Goal: Task Accomplishment & Management: Manage account settings

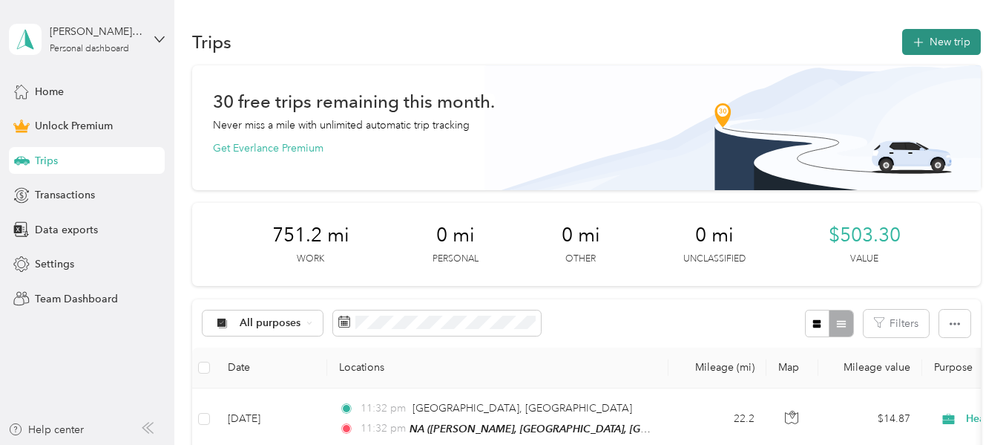
click at [928, 35] on button "New trip" at bounding box center [941, 42] width 79 height 26
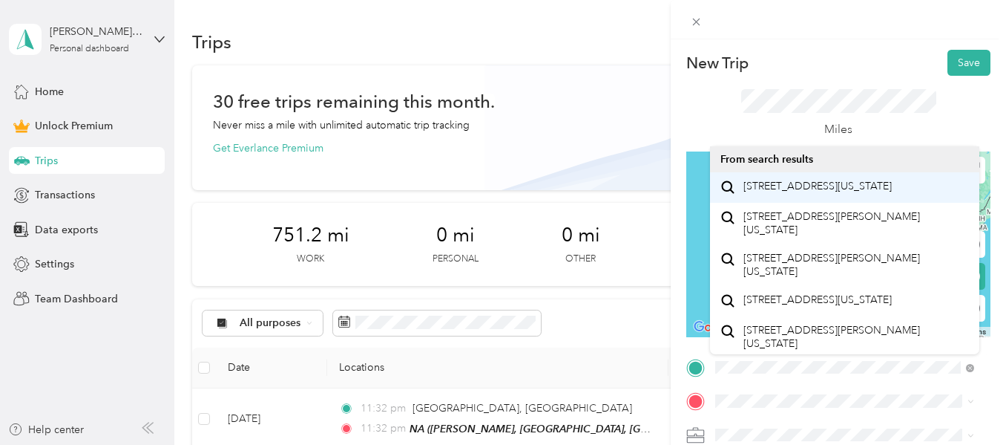
click at [791, 186] on span "3754 Brunswick Pike Princeton, New Jersey 08648, United States" at bounding box center [818, 186] width 148 height 13
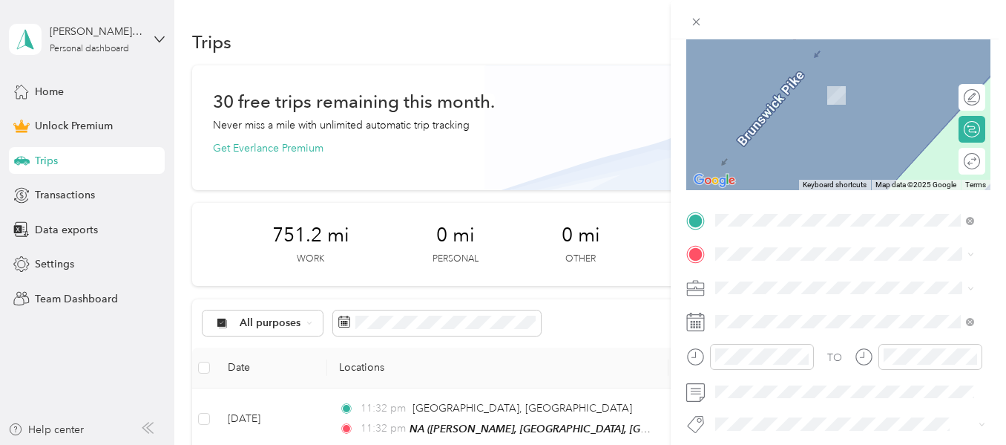
scroll to position [148, 0]
click at [759, 73] on span "76 Spruce Street Princeton, New Jersey 08542, United States" at bounding box center [818, 68] width 148 height 13
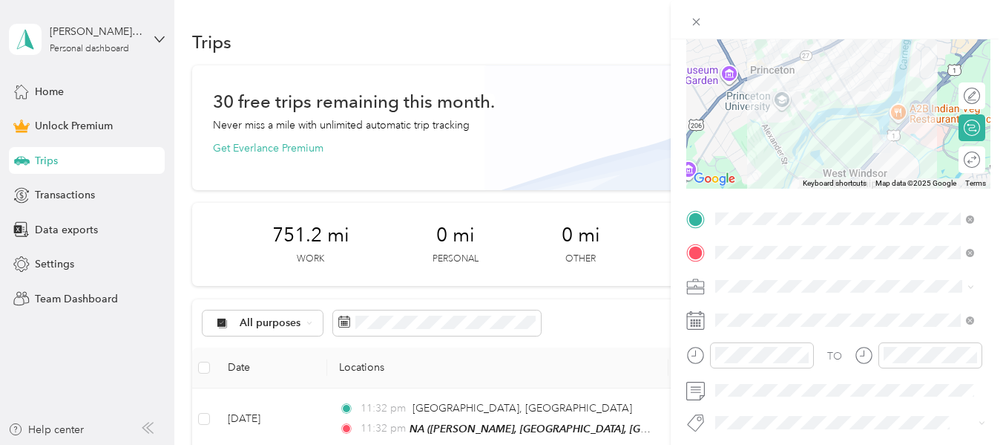
click at [763, 73] on div "Work" at bounding box center [845, 70] width 249 height 16
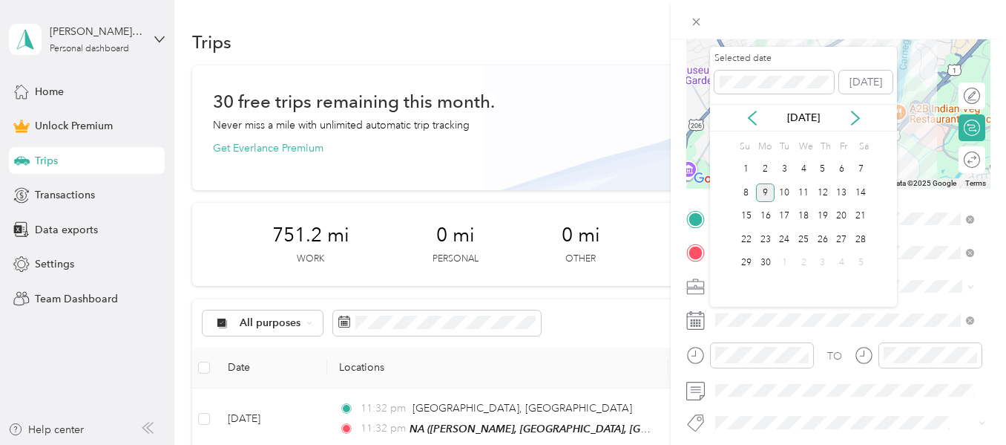
click at [764, 193] on div "9" at bounding box center [765, 192] width 19 height 19
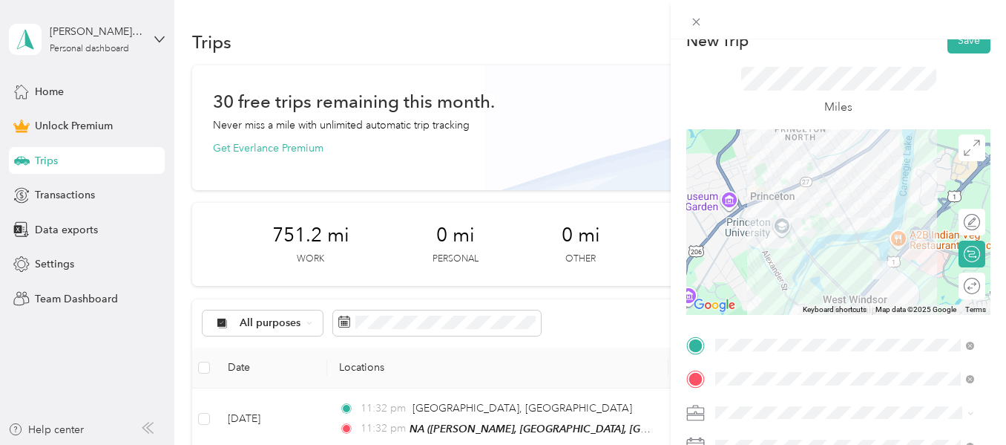
scroll to position [0, 0]
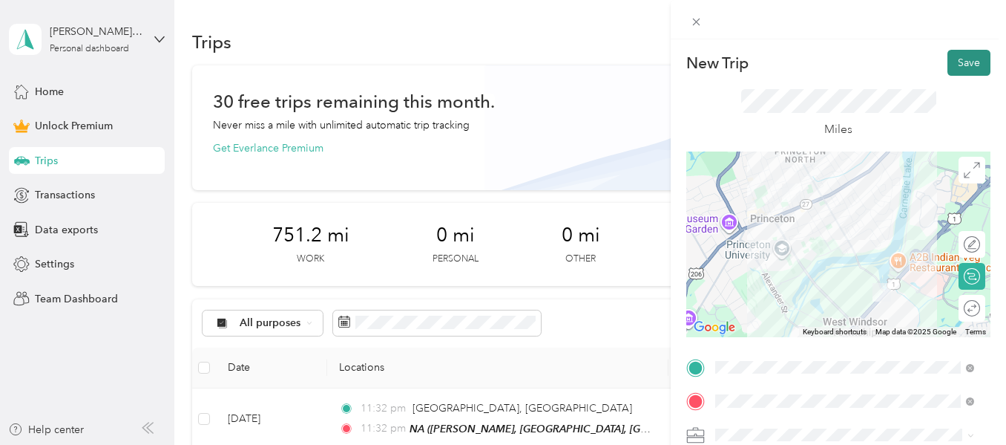
click at [955, 58] on button "Save" at bounding box center [969, 63] width 43 height 26
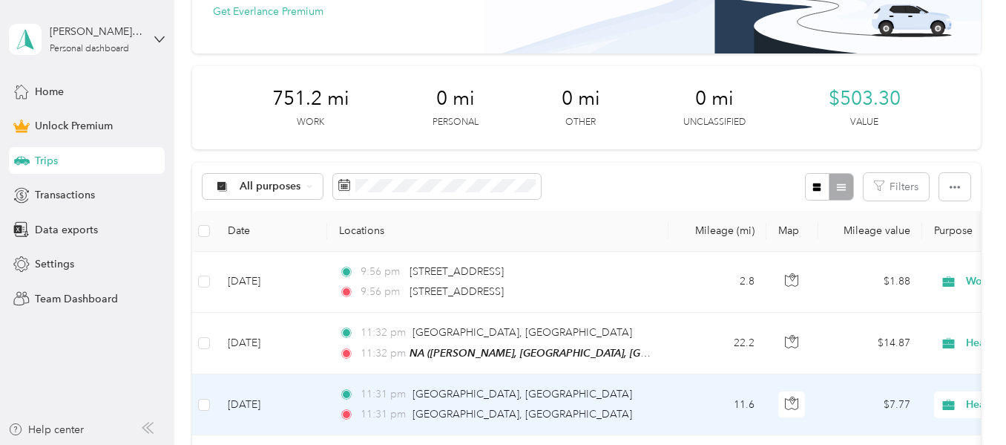
scroll to position [148, 0]
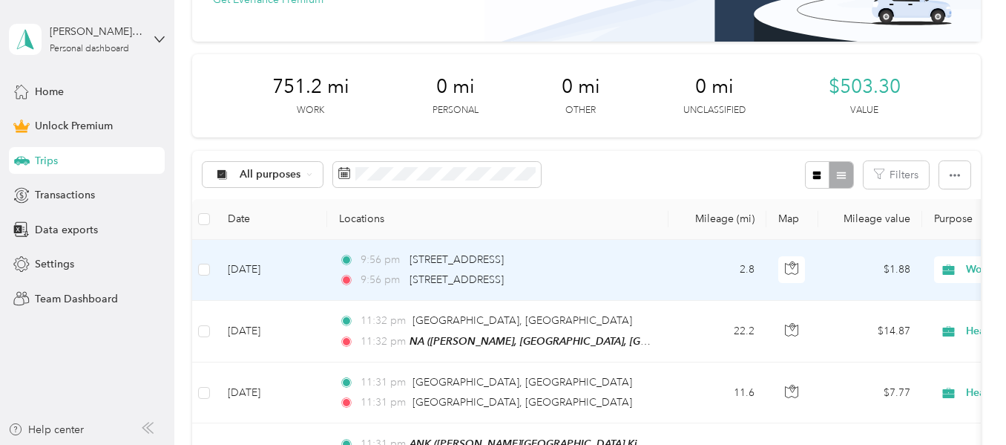
click at [301, 266] on td "[DATE]" at bounding box center [271, 270] width 111 height 61
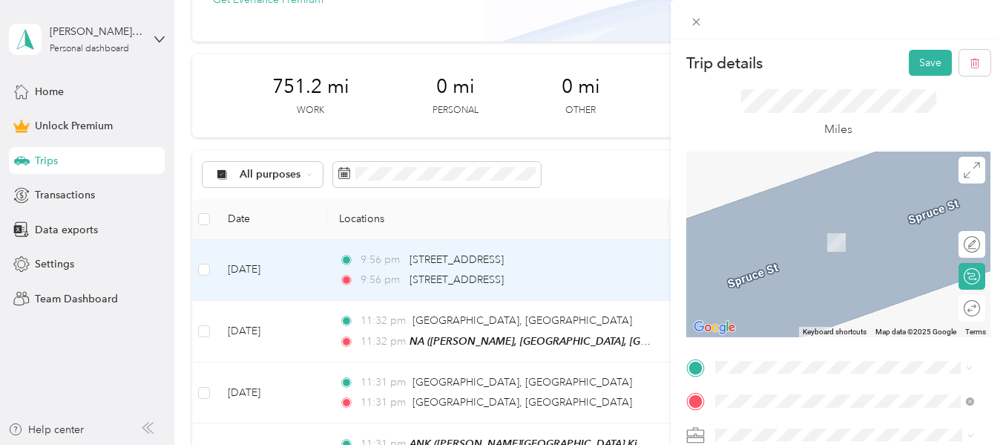
click at [787, 189] on span "3754 US Route 1 Monmouth Junction, New Jersey 08852, United States" at bounding box center [818, 183] width 148 height 13
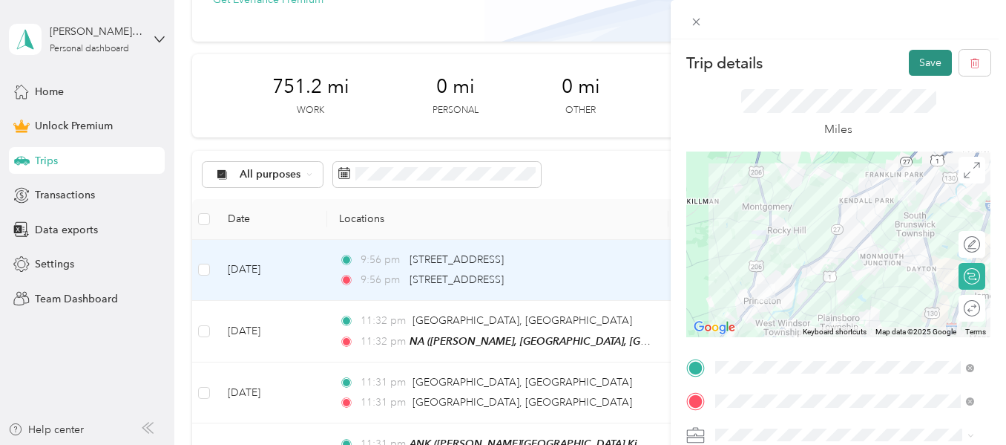
click at [909, 64] on button "Save" at bounding box center [930, 63] width 43 height 26
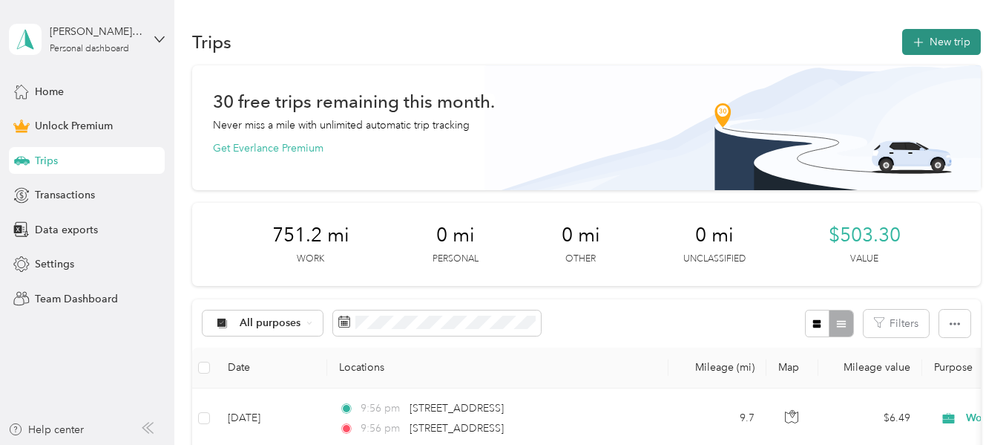
click at [945, 36] on button "New trip" at bounding box center [941, 42] width 79 height 26
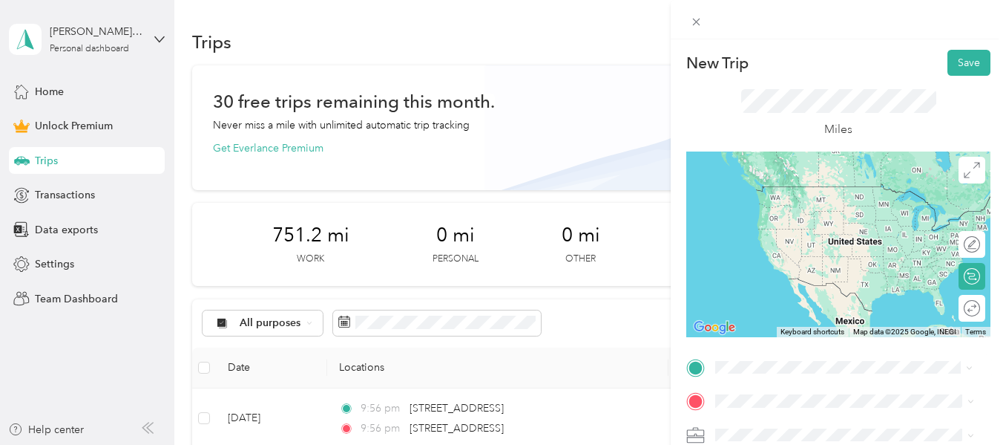
click at [785, 223] on span "76 Spruce Street Princeton, New Jersey 08542, United States" at bounding box center [818, 215] width 148 height 13
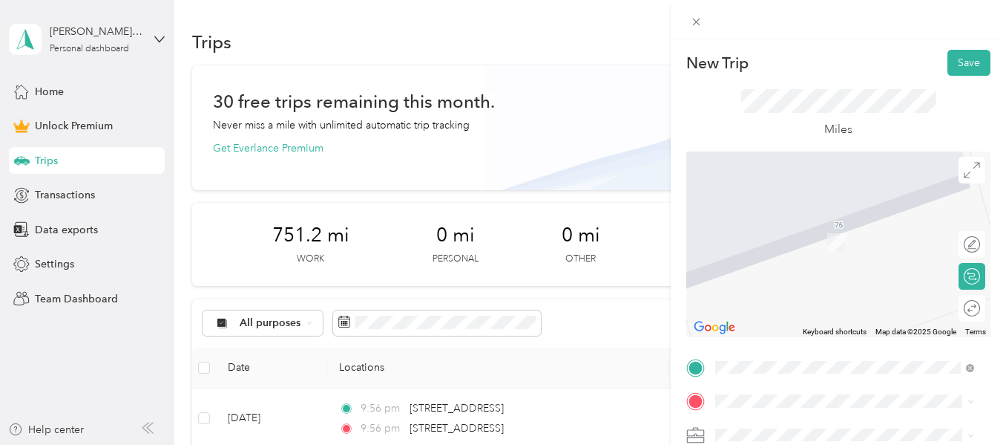
click at [758, 292] on span "53 Heather Court Monmouth Junction, New Jersey 08852, United States" at bounding box center [818, 284] width 148 height 13
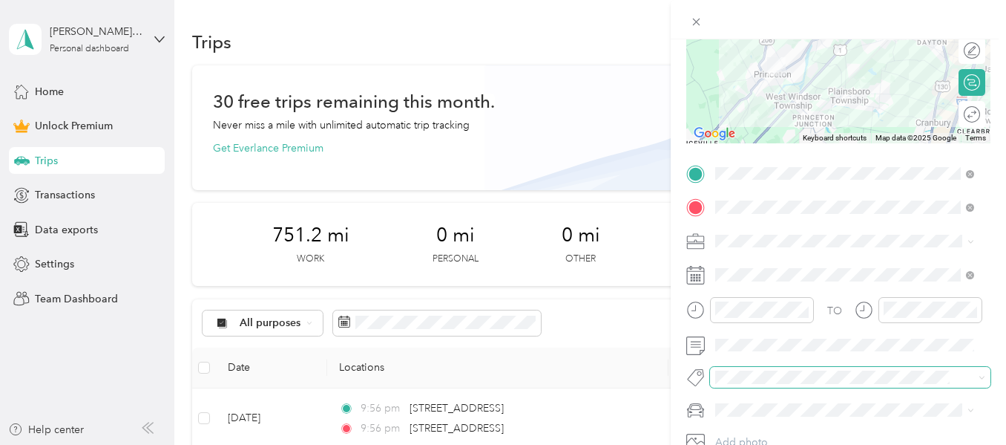
scroll to position [223, 0]
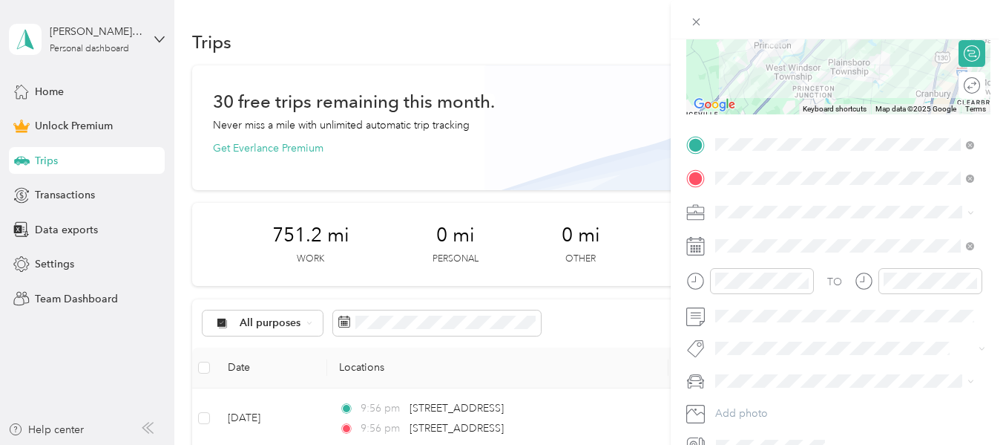
click at [745, 233] on span "Work" at bounding box center [733, 236] width 25 height 13
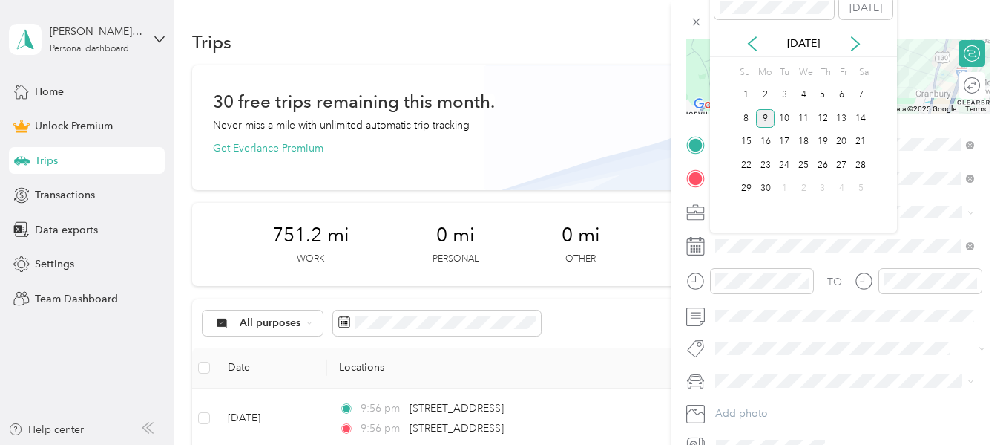
click at [767, 119] on div "9" at bounding box center [765, 118] width 19 height 19
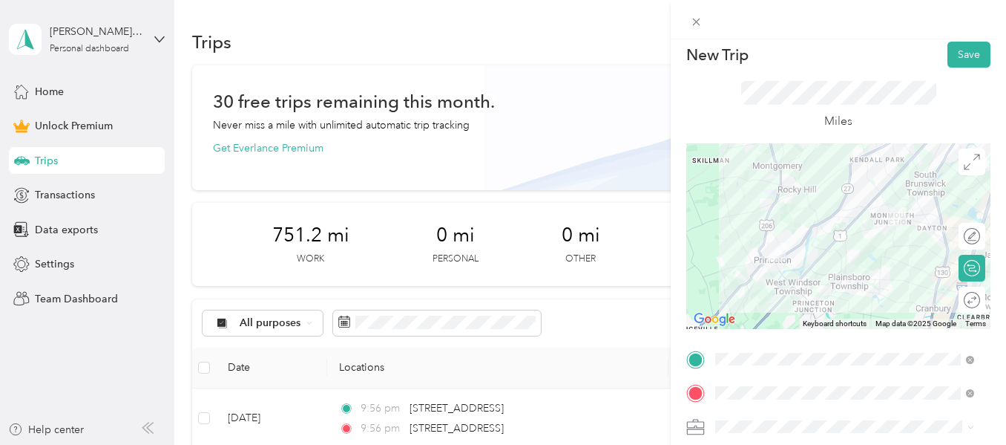
scroll to position [0, 0]
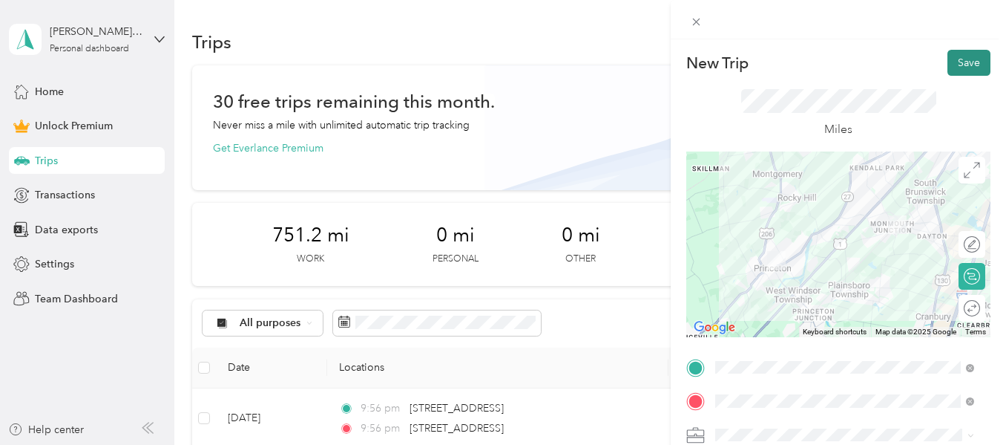
click at [948, 65] on button "Save" at bounding box center [969, 63] width 43 height 26
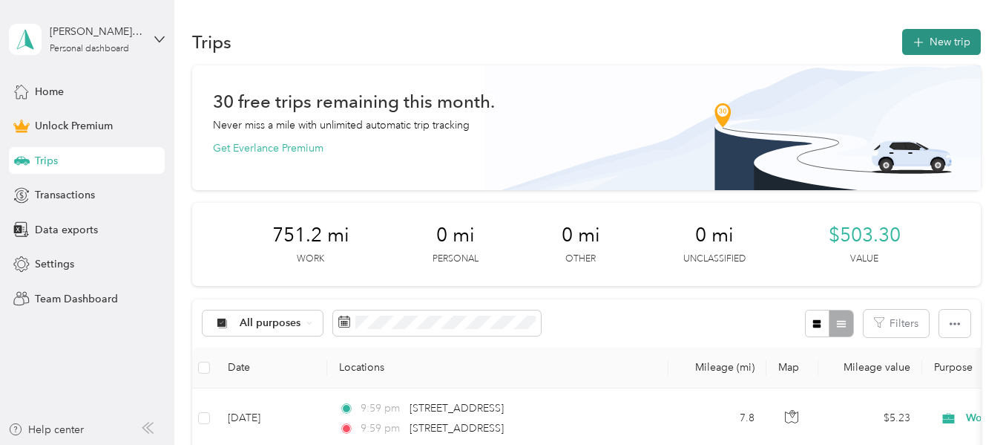
click at [940, 39] on button "New trip" at bounding box center [941, 42] width 79 height 26
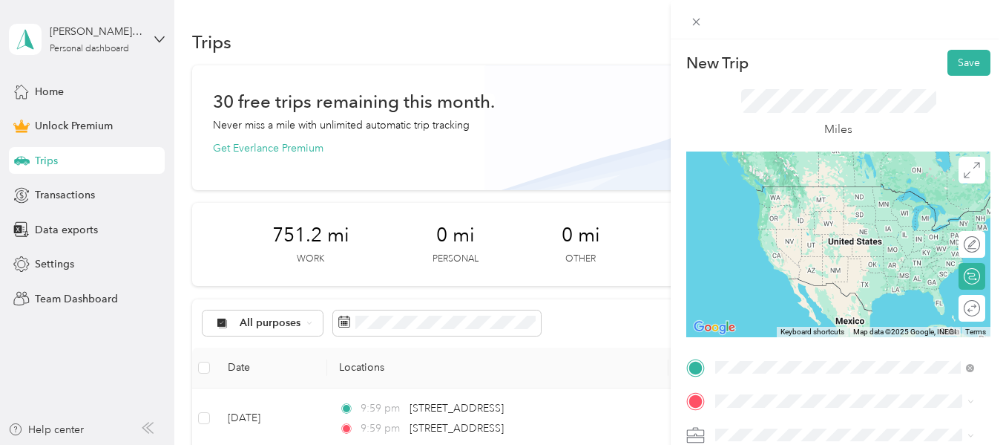
click at [812, 214] on div "BP B&W Kids Academy, 1640 Pennington Rd, Ewing, NJ 08618, United States , 08618…" at bounding box center [857, 224] width 226 height 78
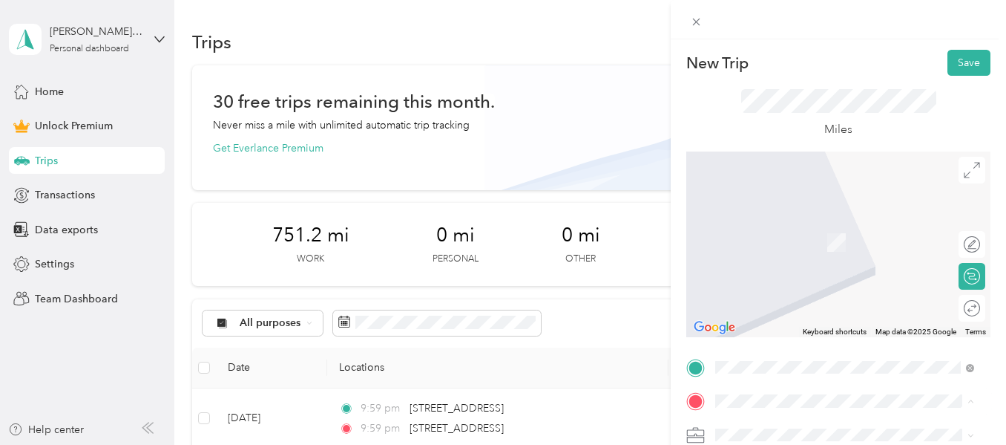
click at [767, 220] on span "3754 US Route 1 Monmouth Junction, New Jersey 08852, United States" at bounding box center [818, 220] width 148 height 13
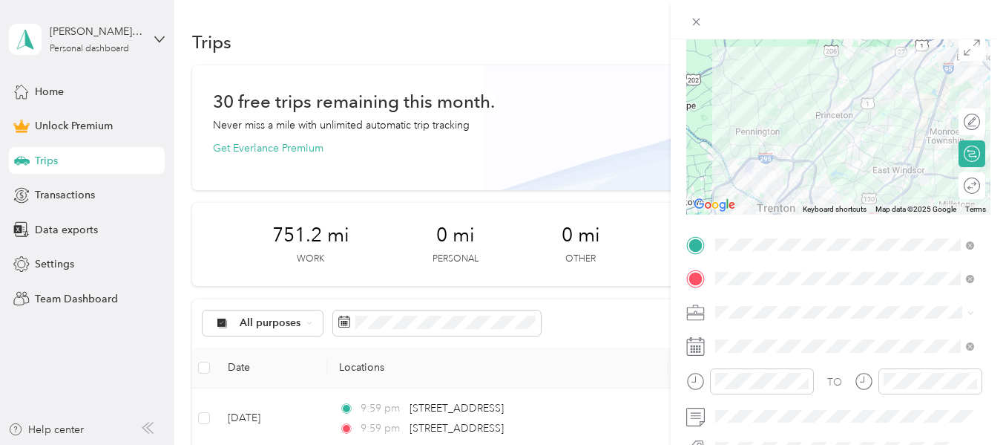
scroll to position [148, 0]
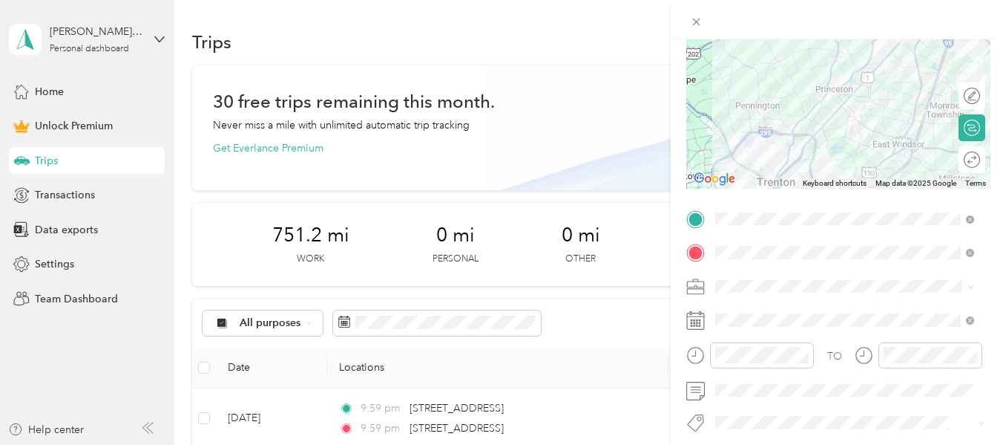
click at [732, 82] on ol "Work Personal HealthCare HealthCare Other Charity Medical Moving Commute" at bounding box center [844, 161] width 269 height 208
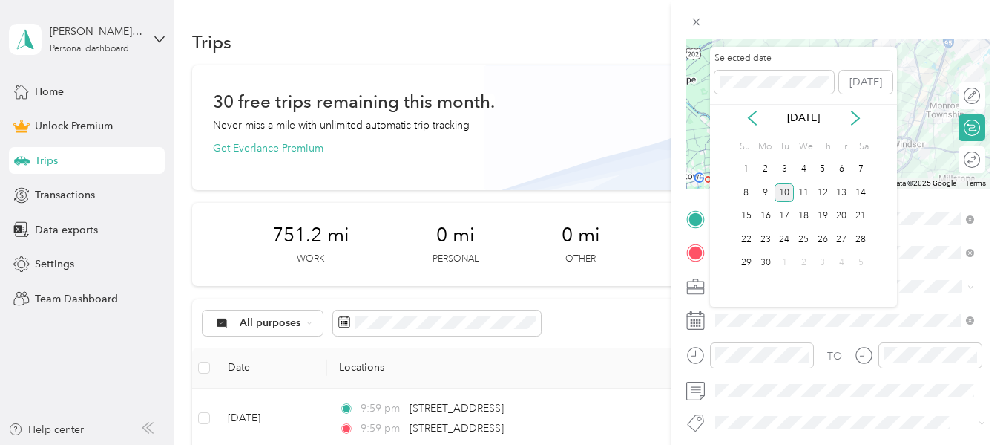
click at [781, 189] on div "10" at bounding box center [784, 192] width 19 height 19
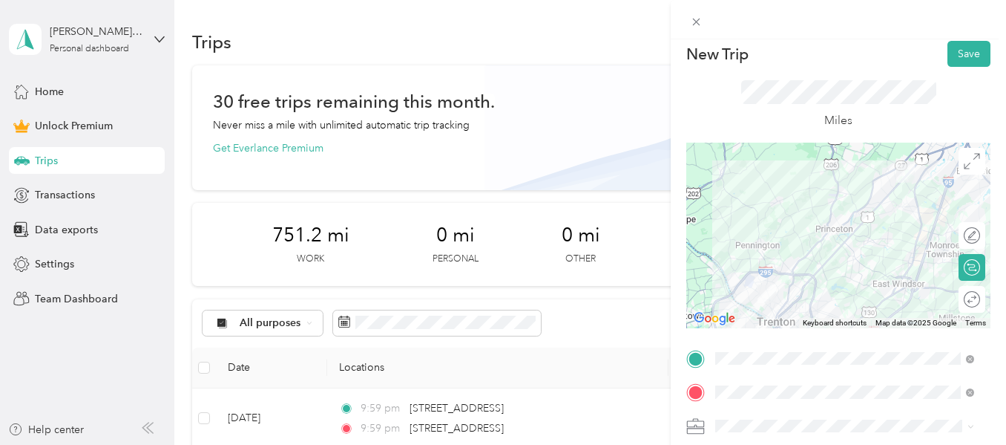
scroll to position [0, 0]
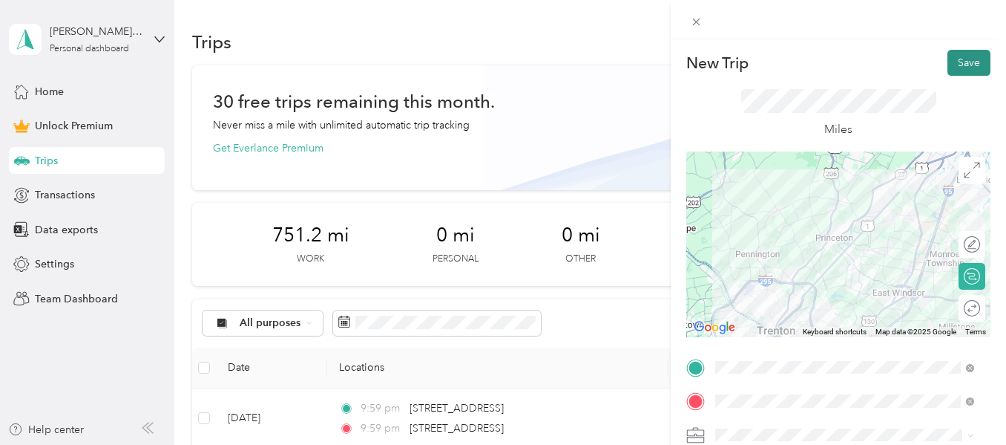
click at [948, 62] on button "Save" at bounding box center [969, 63] width 43 height 26
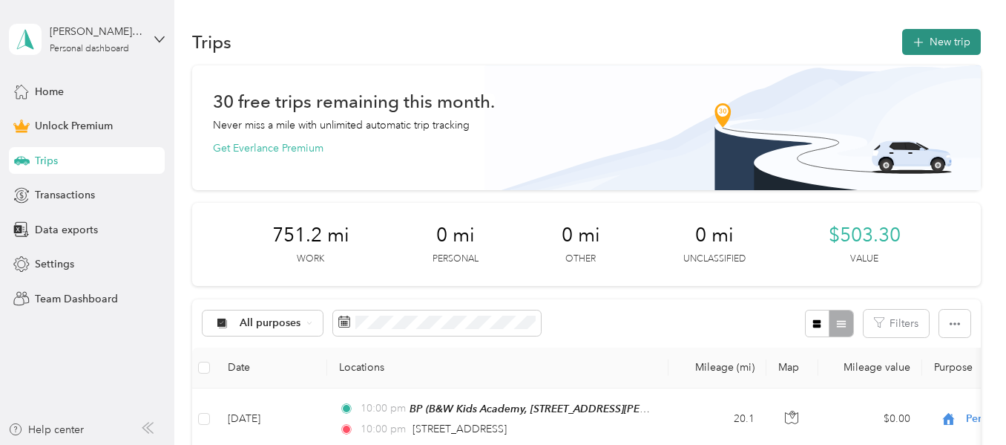
click at [940, 29] on button "New trip" at bounding box center [941, 42] width 79 height 26
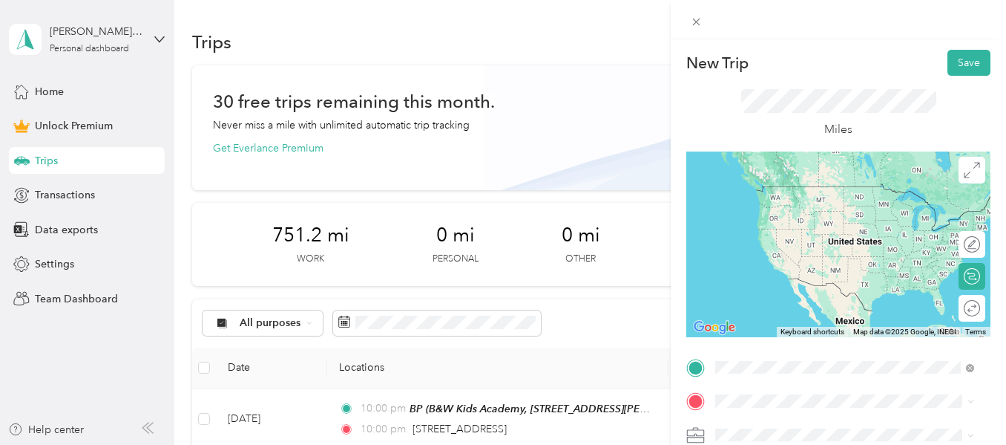
click at [794, 189] on span "3754 US Route 1 Monmouth Junction, New Jersey 08852, United States" at bounding box center [818, 186] width 148 height 13
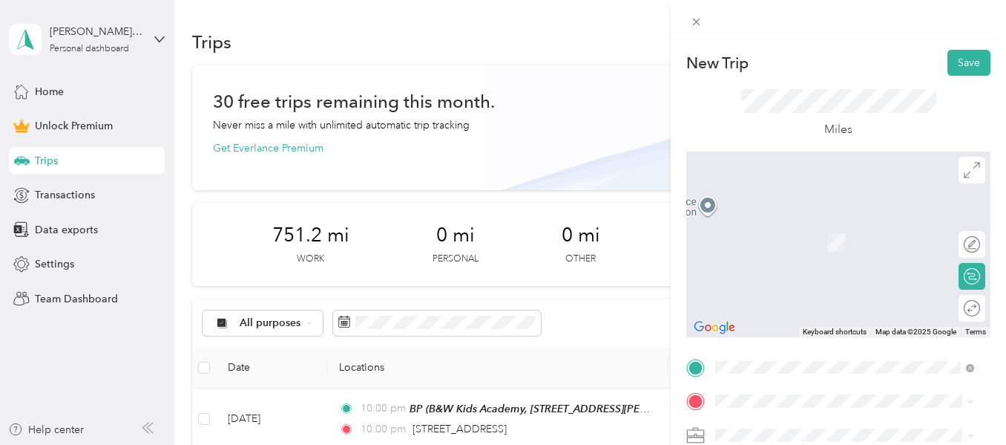
click at [798, 337] on div "JRF" at bounding box center [857, 330] width 226 height 13
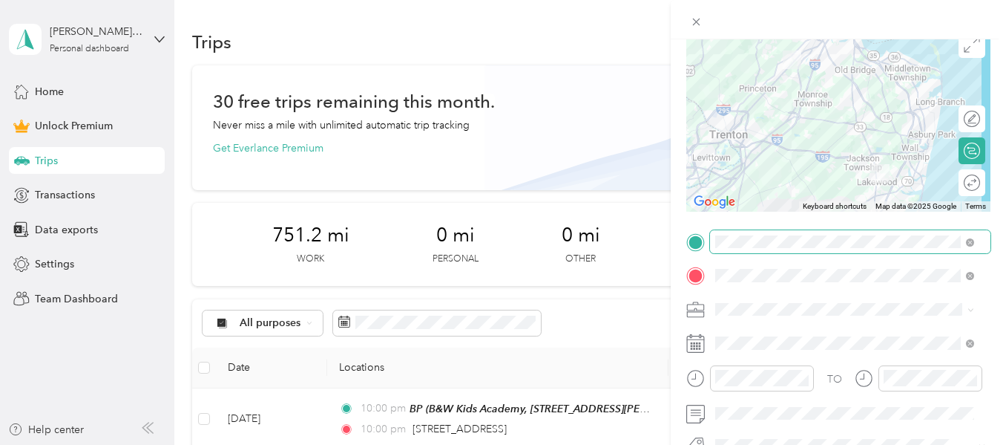
scroll to position [148, 0]
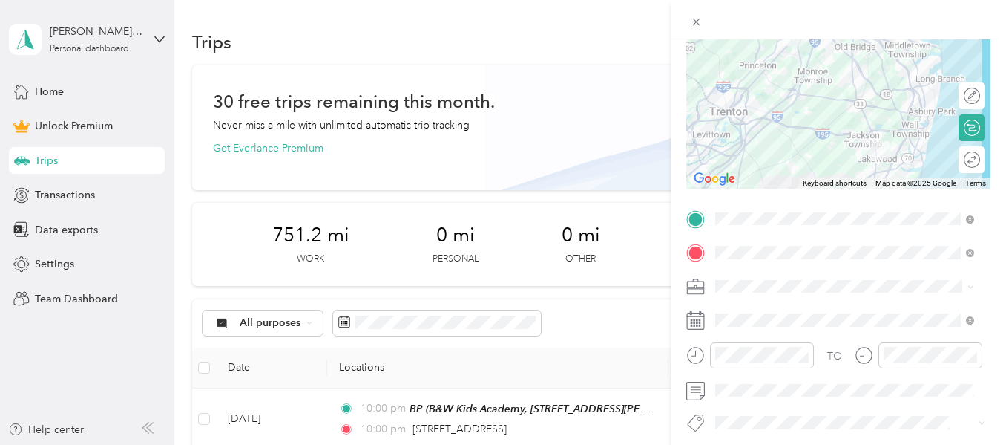
click at [756, 278] on span at bounding box center [850, 287] width 281 height 24
click at [751, 79] on li "Work" at bounding box center [844, 78] width 269 height 26
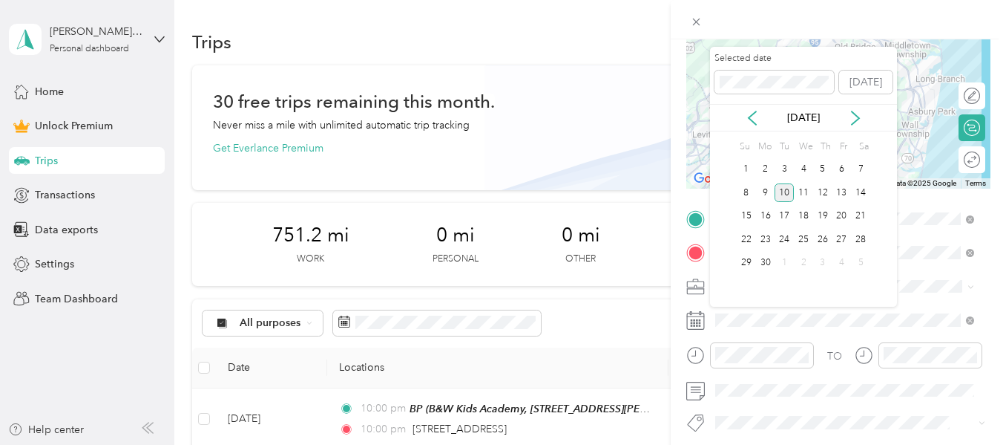
click at [786, 189] on div "10" at bounding box center [784, 192] width 19 height 19
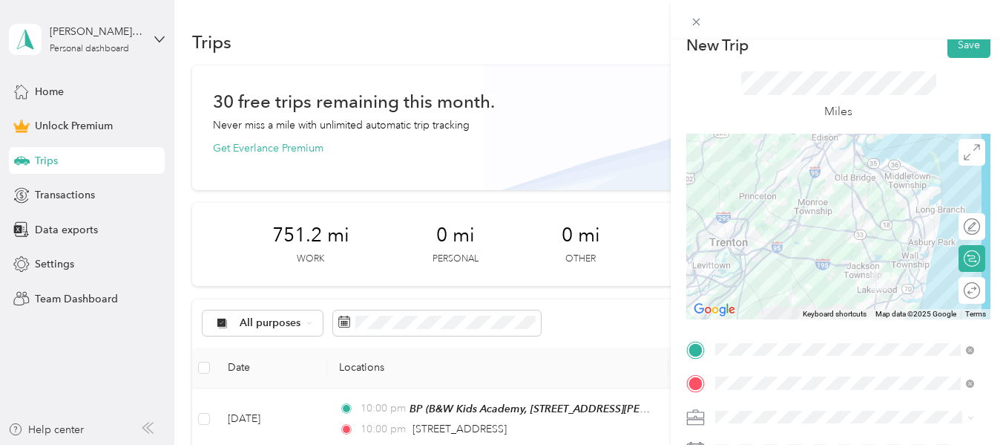
scroll to position [0, 0]
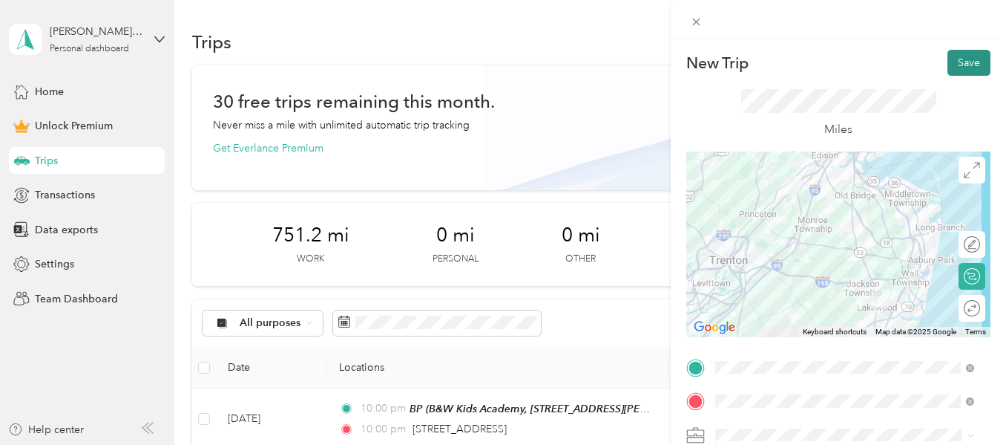
click at [960, 57] on button "Save" at bounding box center [969, 63] width 43 height 26
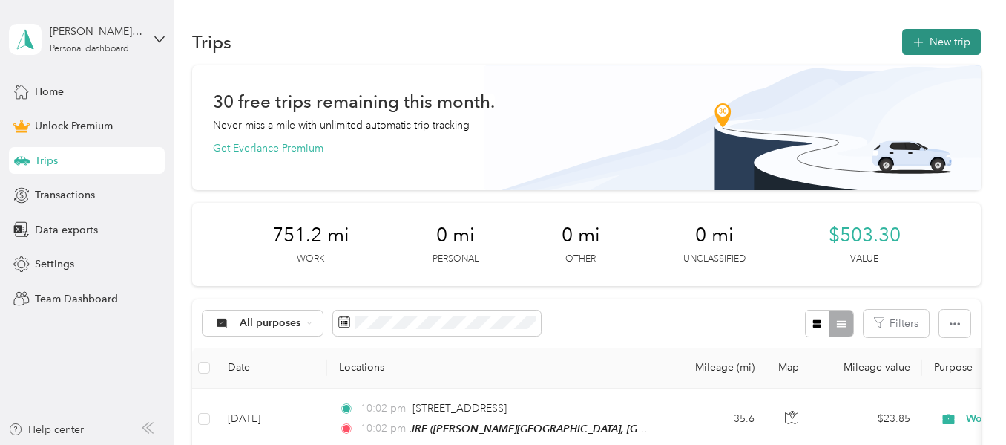
click at [938, 38] on button "New trip" at bounding box center [941, 42] width 79 height 26
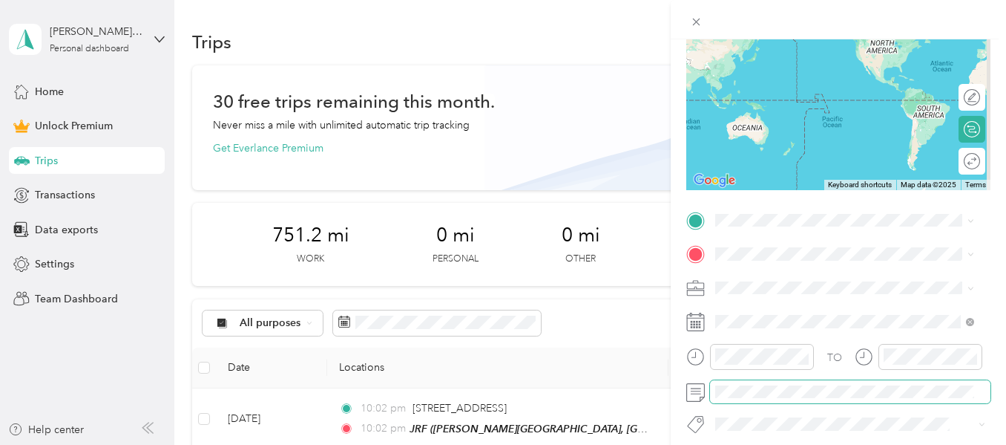
scroll to position [148, 0]
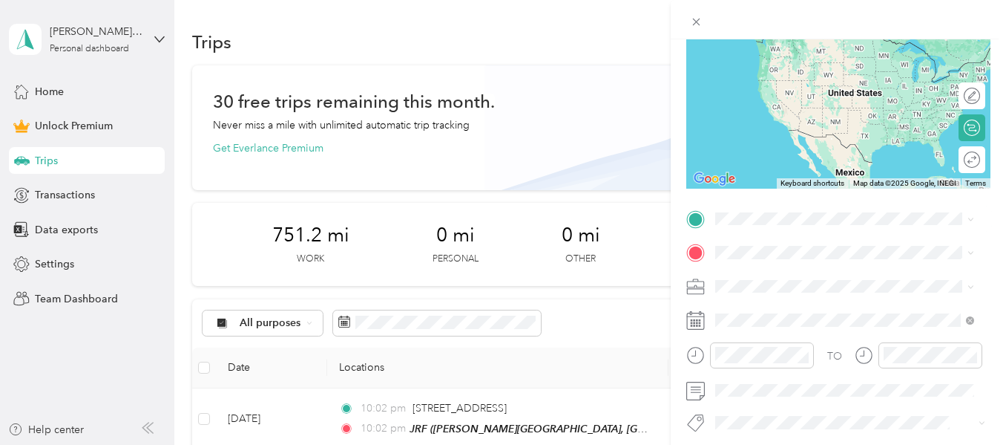
click at [758, 284] on span "611 Silver Court Hamilton Square, New Jersey 08690, United States" at bounding box center [857, 271] width 226 height 26
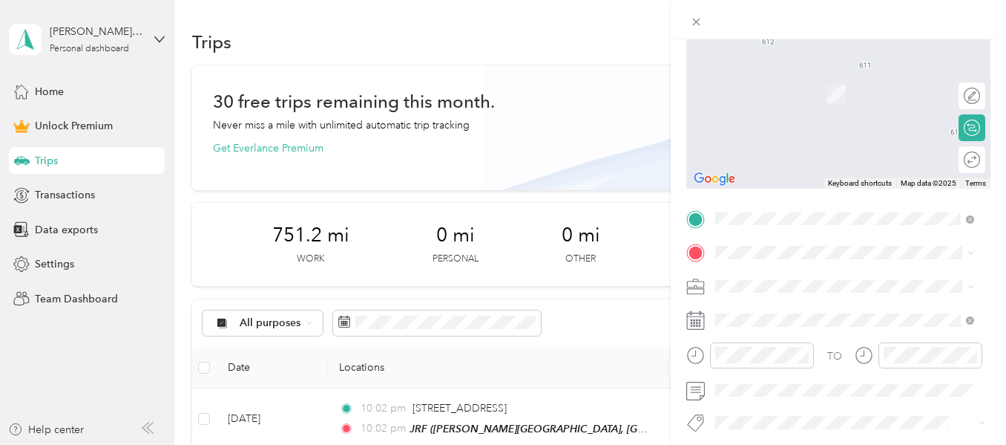
click at [770, 85] on div "CAM Genesee St, Trenton, NJ, United States, 08611, Trenton, NJ, United States" at bounding box center [857, 102] width 226 height 62
click at [780, 79] on li "1516 Genesee Street Trenton, New Jersey 08610, United States" at bounding box center [844, 64] width 269 height 30
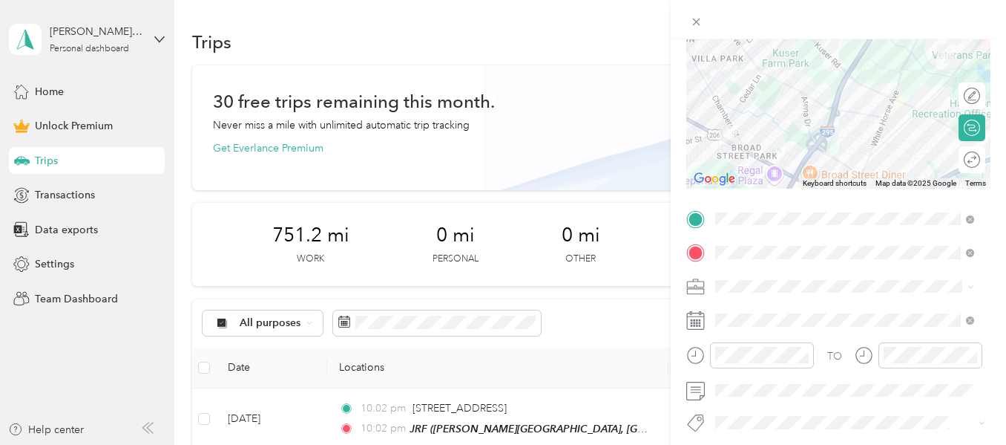
click at [744, 82] on ol "Work Personal HealthCare HealthCare Other Charity Medical Moving Commute" at bounding box center [844, 169] width 269 height 208
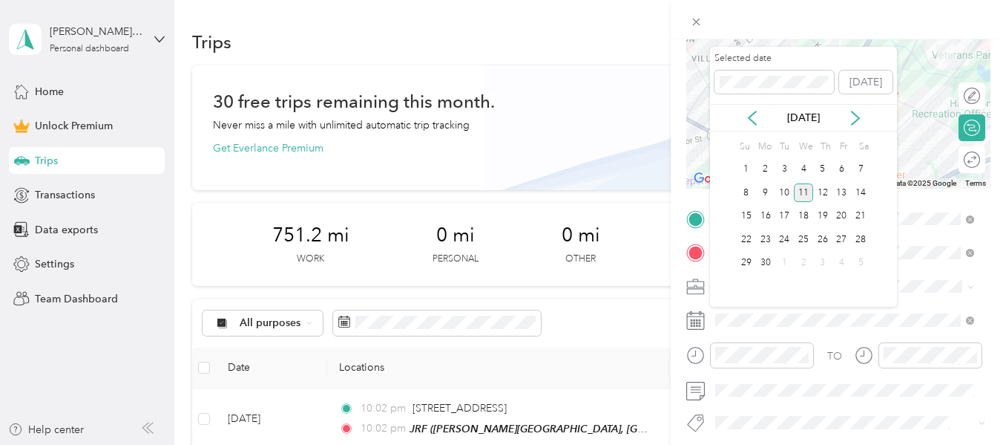
click at [804, 196] on div "11" at bounding box center [803, 192] width 19 height 19
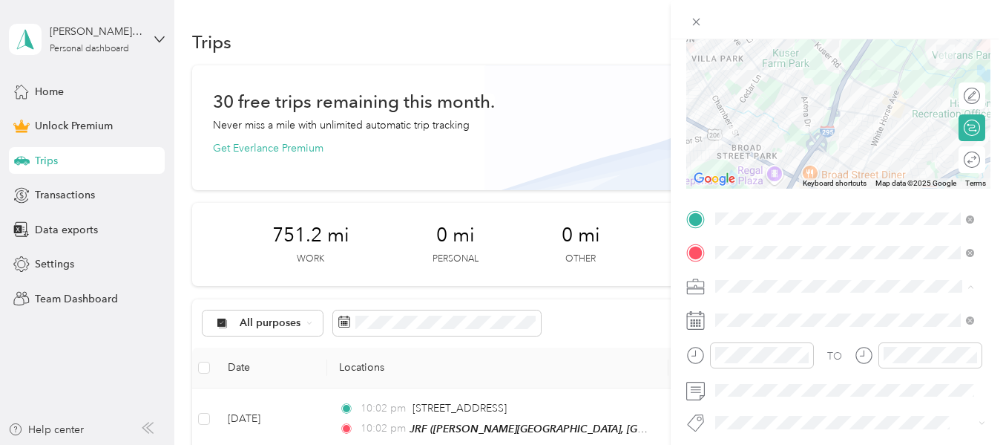
click at [759, 76] on div "Work" at bounding box center [845, 79] width 249 height 16
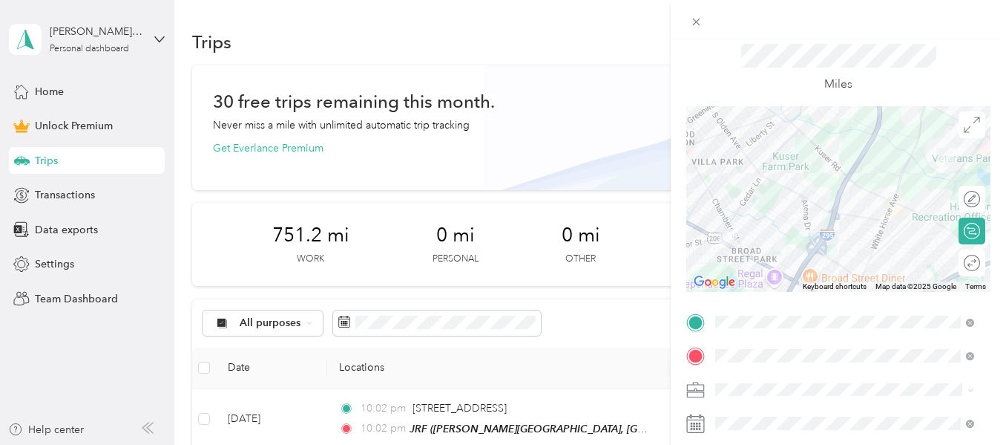
scroll to position [0, 0]
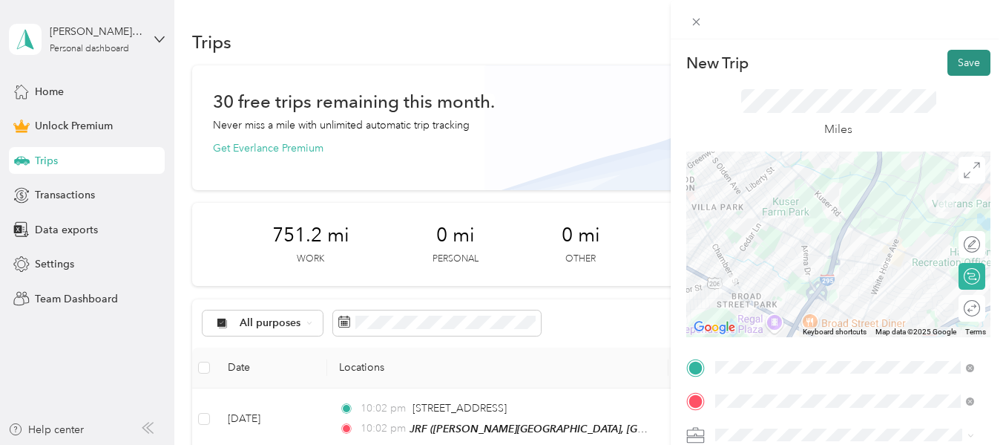
click at [954, 56] on button "Save" at bounding box center [969, 63] width 43 height 26
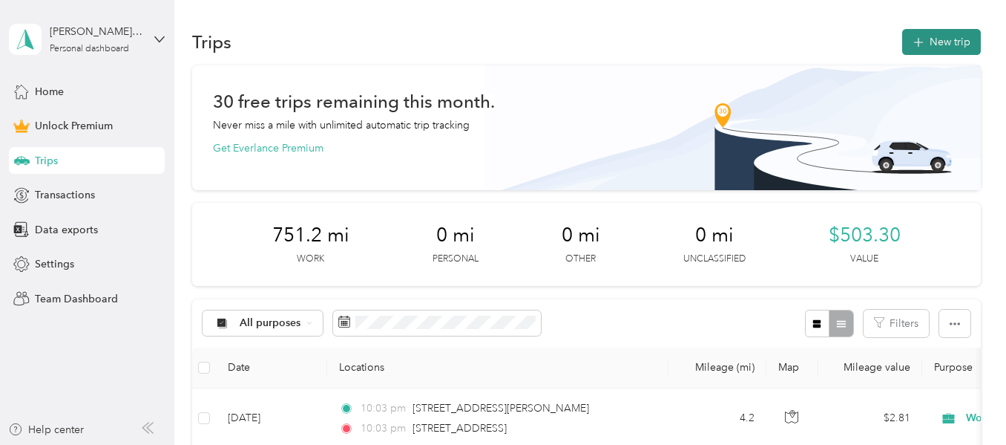
click at [944, 47] on button "New trip" at bounding box center [941, 42] width 79 height 26
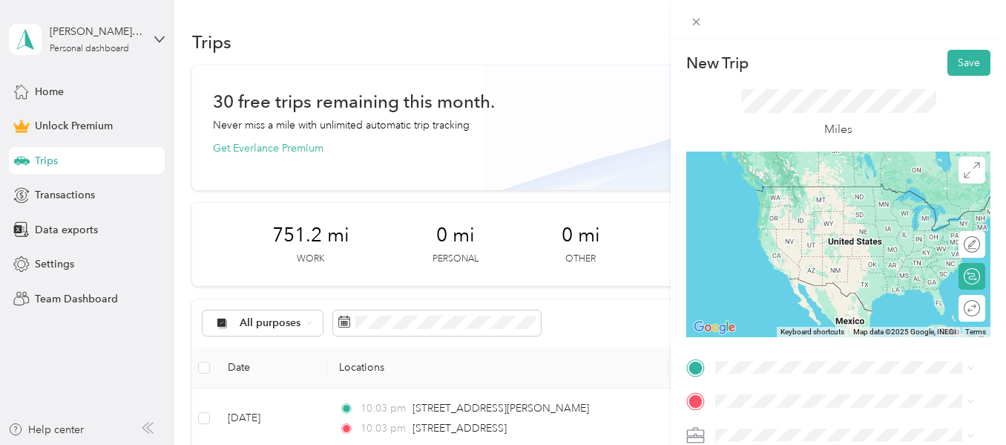
click at [773, 191] on span "1516 Genesee Street Trenton, New Jersey 08610, United States" at bounding box center [818, 185] width 148 height 13
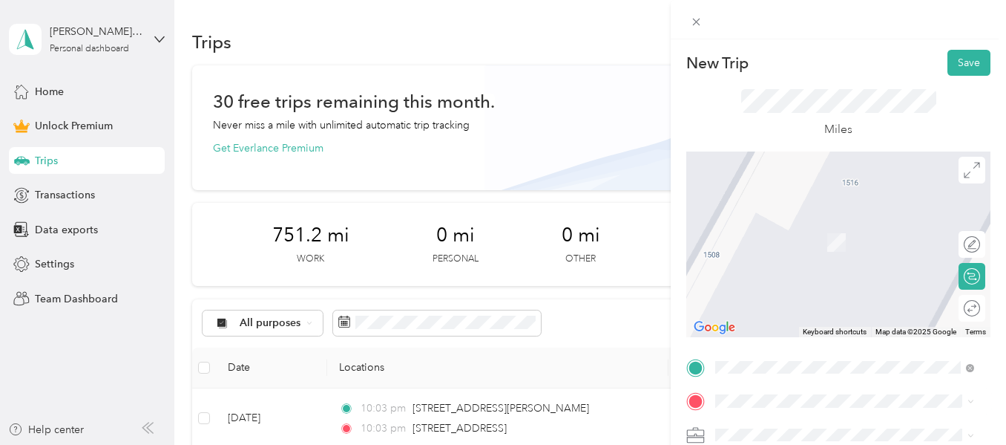
click at [788, 240] on span "[STREET_ADDRESS]" at bounding box center [791, 241] width 94 height 13
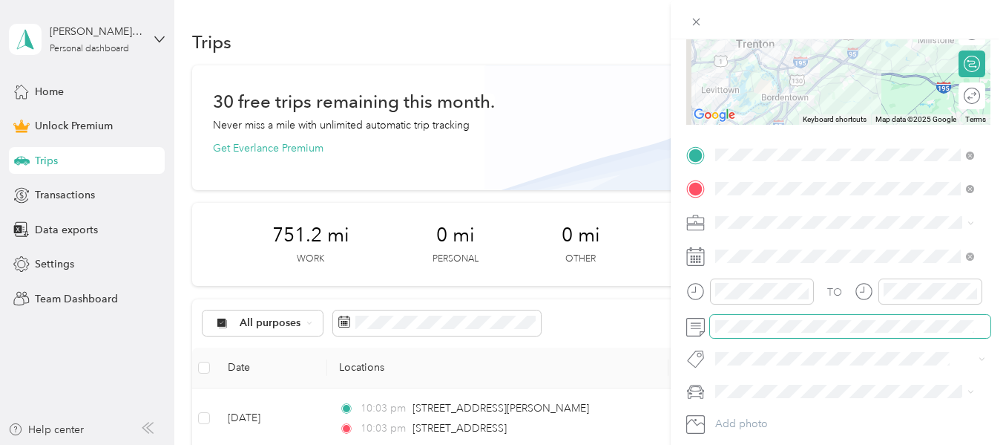
scroll to position [223, 0]
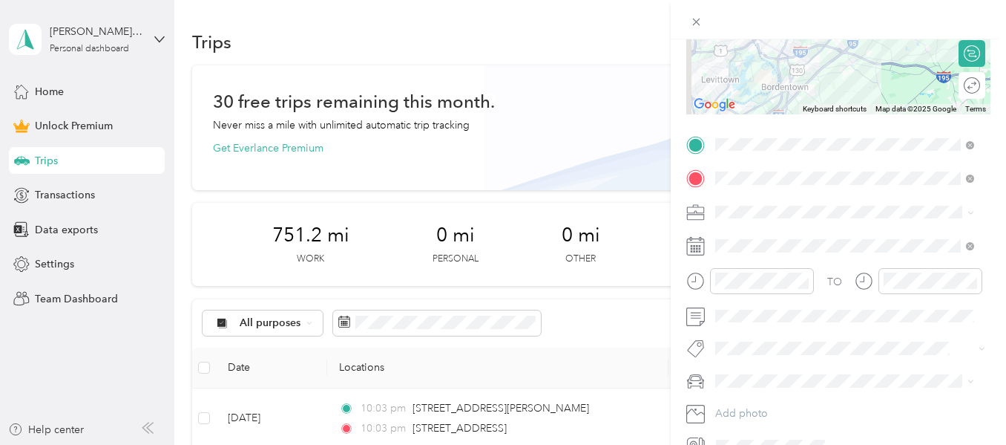
click at [757, 240] on li "Work" at bounding box center [844, 238] width 269 height 26
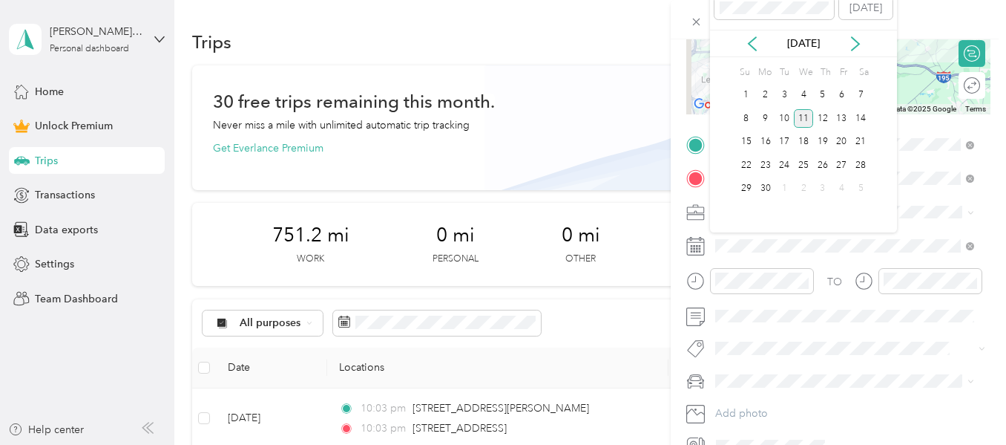
click at [804, 114] on div "11" at bounding box center [803, 118] width 19 height 19
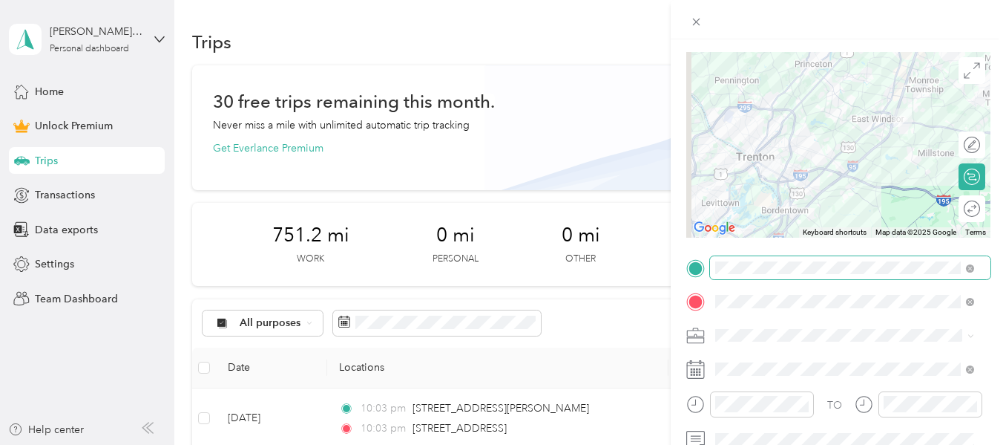
scroll to position [0, 0]
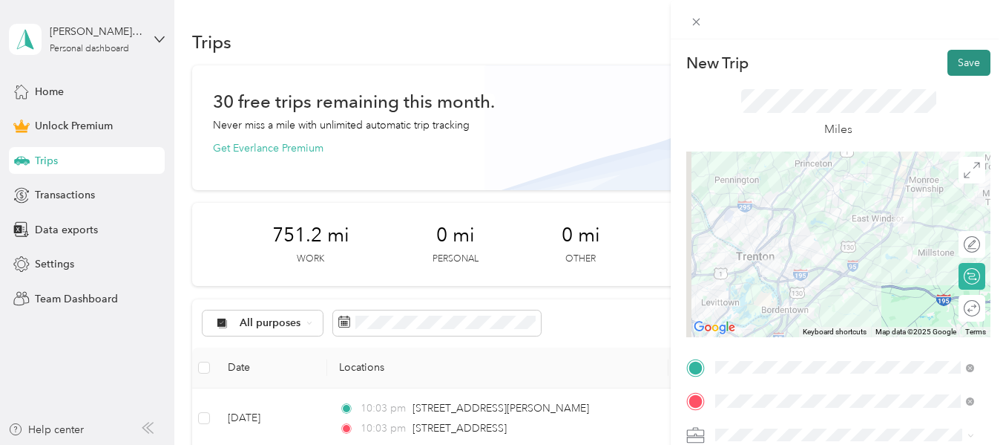
click at [957, 68] on button "Save" at bounding box center [969, 63] width 43 height 26
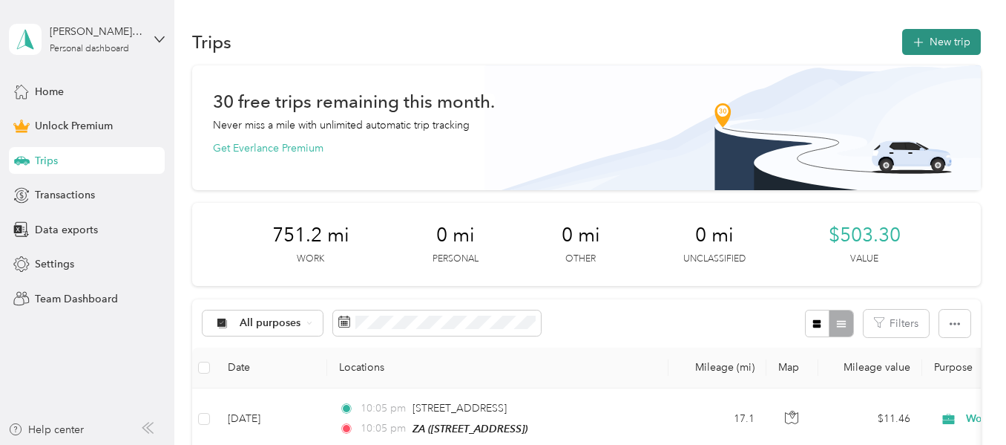
click at [937, 33] on button "New trip" at bounding box center [941, 42] width 79 height 26
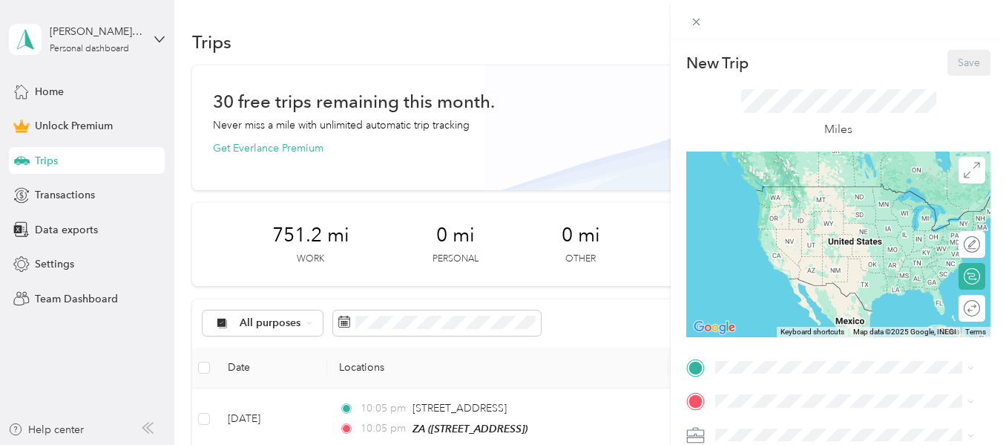
click at [765, 207] on span "[STREET_ADDRESS]" at bounding box center [791, 200] width 94 height 13
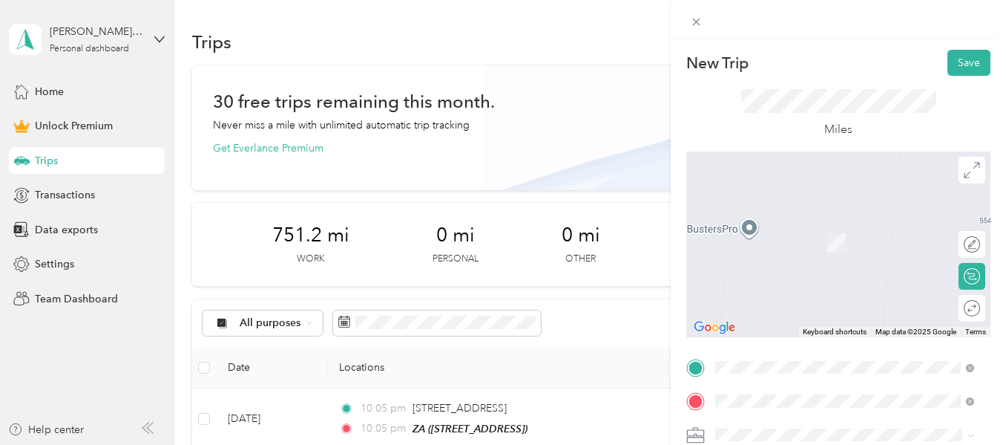
click at [777, 227] on span "[STREET_ADDRESS][US_STATE]" at bounding box center [818, 220] width 148 height 13
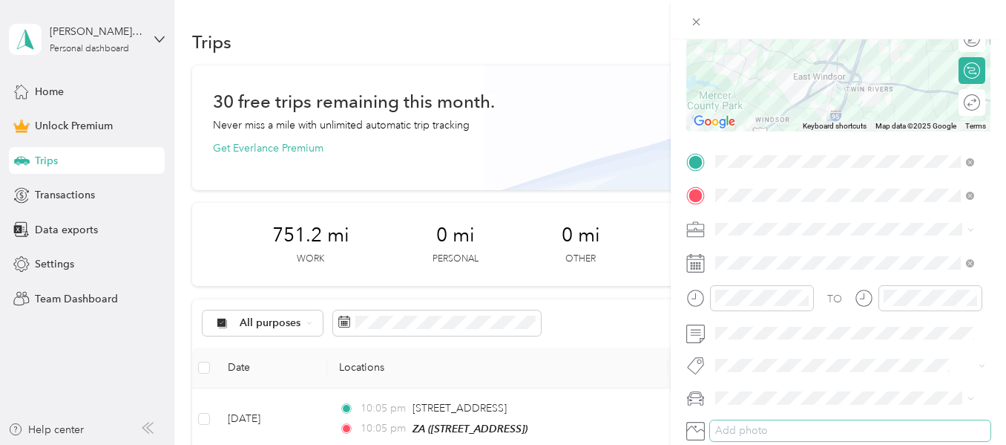
scroll to position [223, 0]
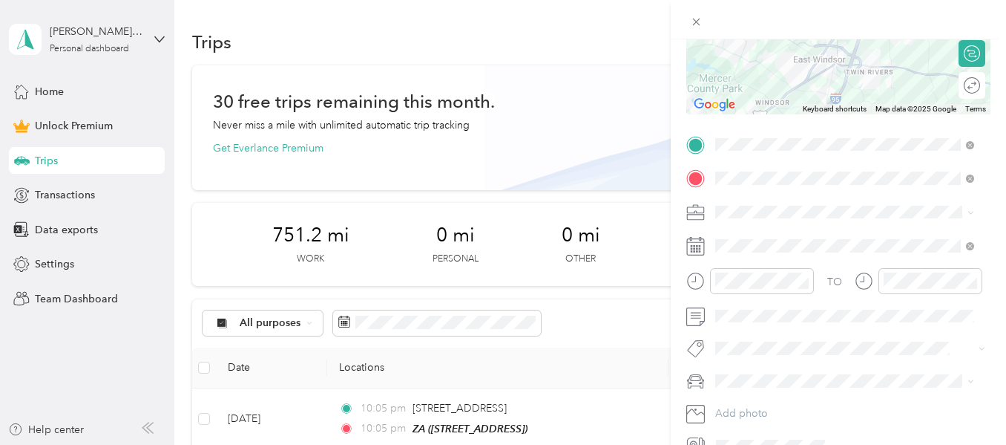
click at [729, 235] on span "Work" at bounding box center [733, 236] width 25 height 13
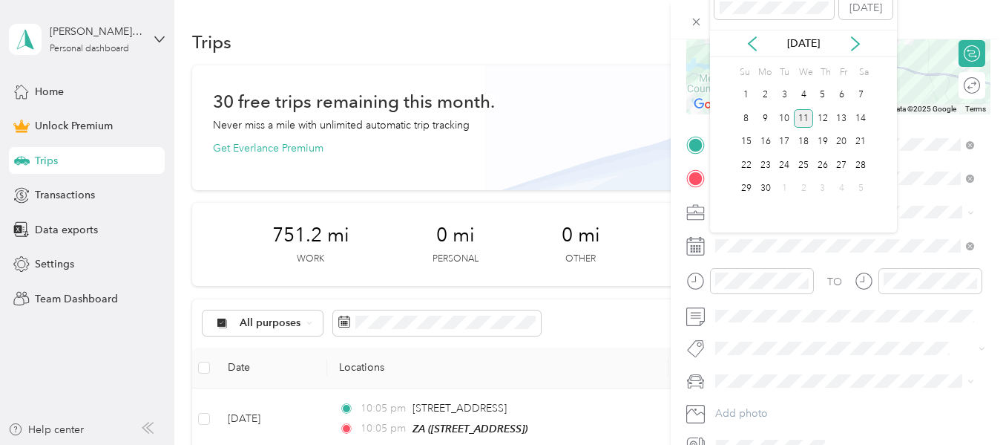
click at [804, 113] on div "11" at bounding box center [803, 118] width 19 height 19
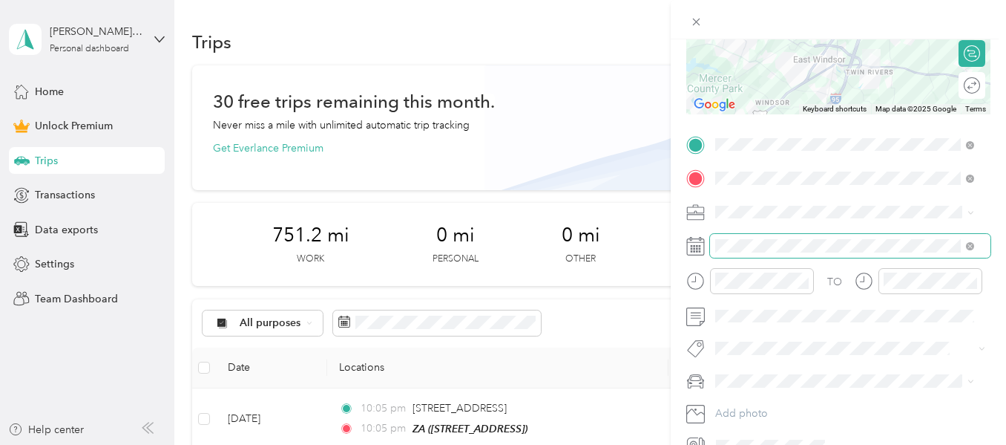
scroll to position [0, 0]
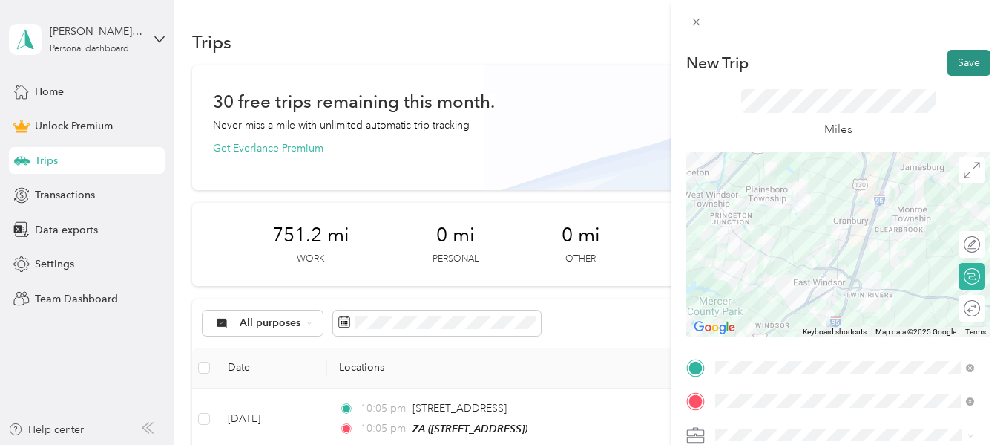
click at [958, 66] on button "Save" at bounding box center [969, 63] width 43 height 26
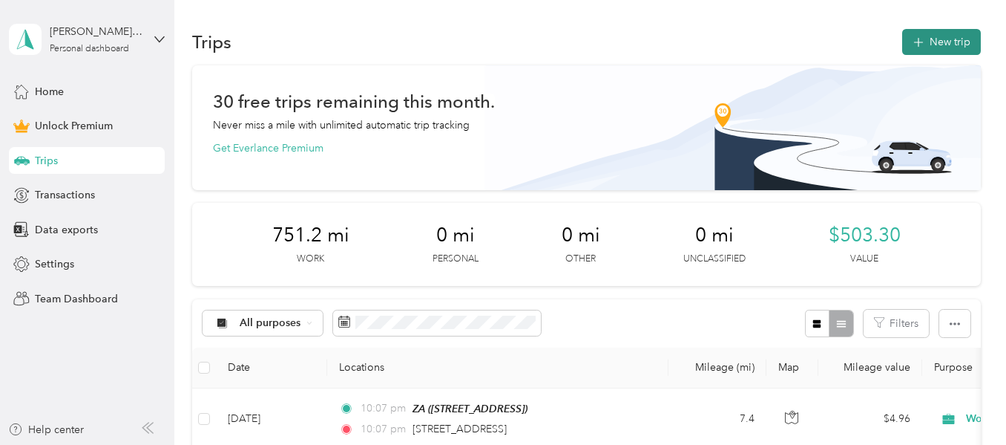
click at [965, 41] on button "New trip" at bounding box center [941, 42] width 79 height 26
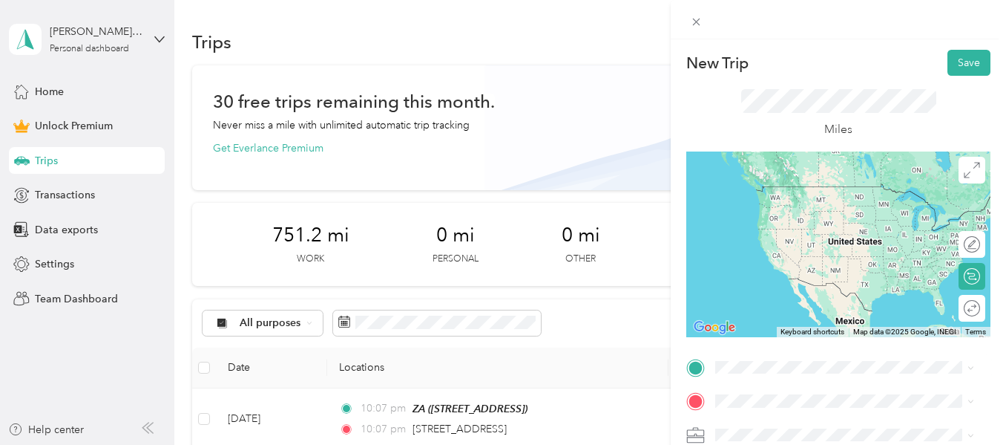
click at [761, 183] on span "3225 Nottingham Way Trenton, New Jersey 08619, United States" at bounding box center [818, 184] width 148 height 13
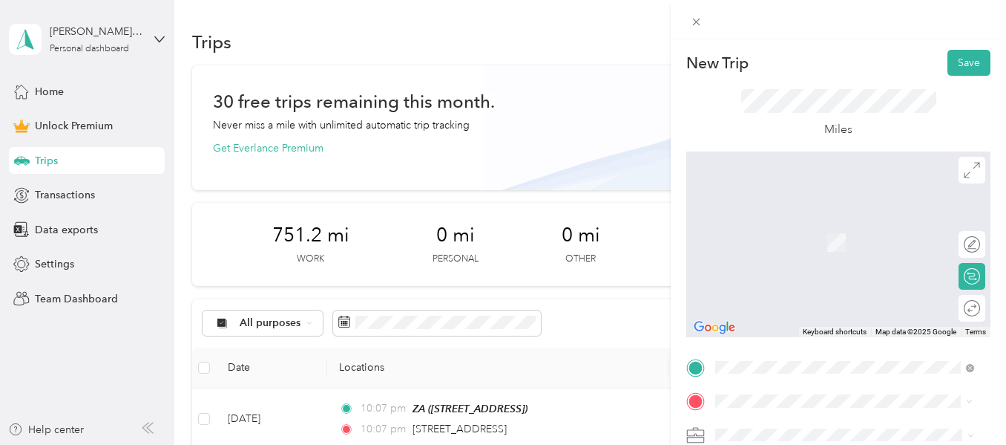
click at [813, 225] on span "15 Magnolia Lane Trenton, New Jersey 08610, United States" at bounding box center [857, 223] width 226 height 26
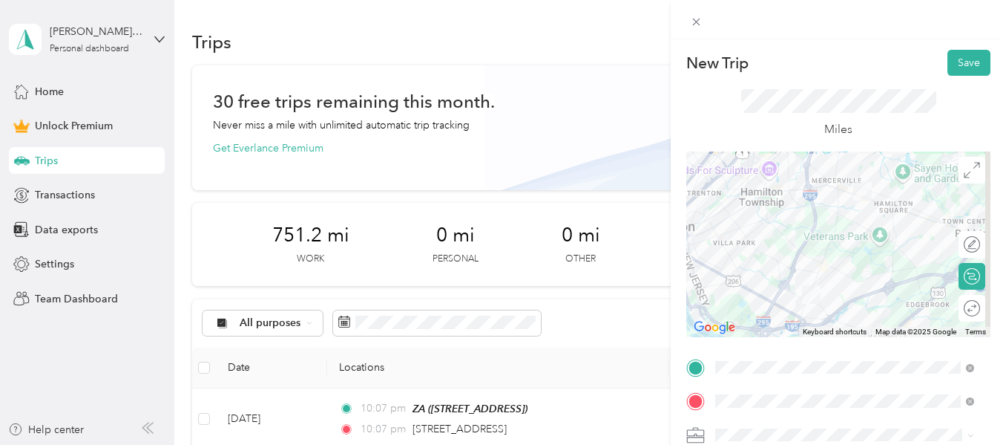
click at [748, 230] on li "Work" at bounding box center [844, 225] width 269 height 26
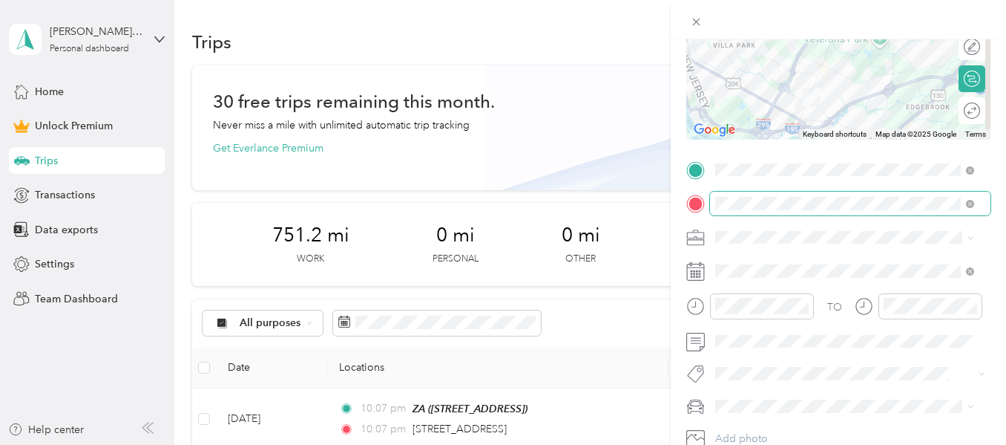
scroll to position [223, 0]
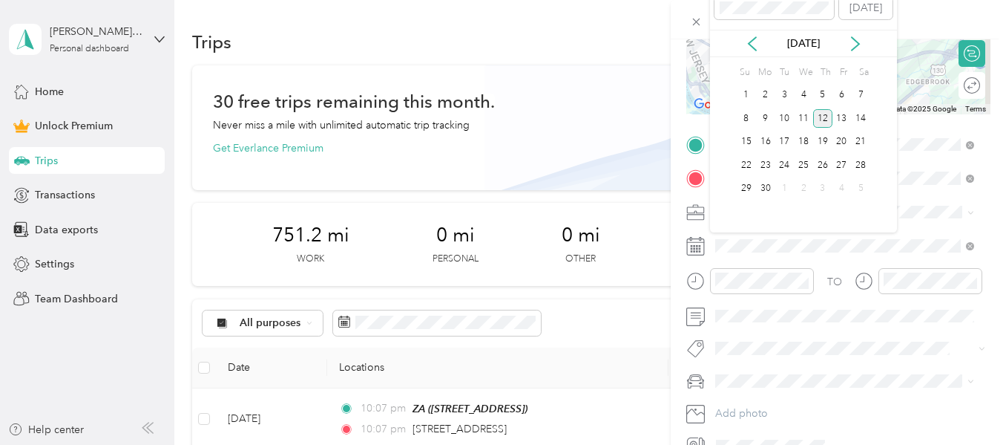
click at [818, 116] on div "12" at bounding box center [822, 118] width 19 height 19
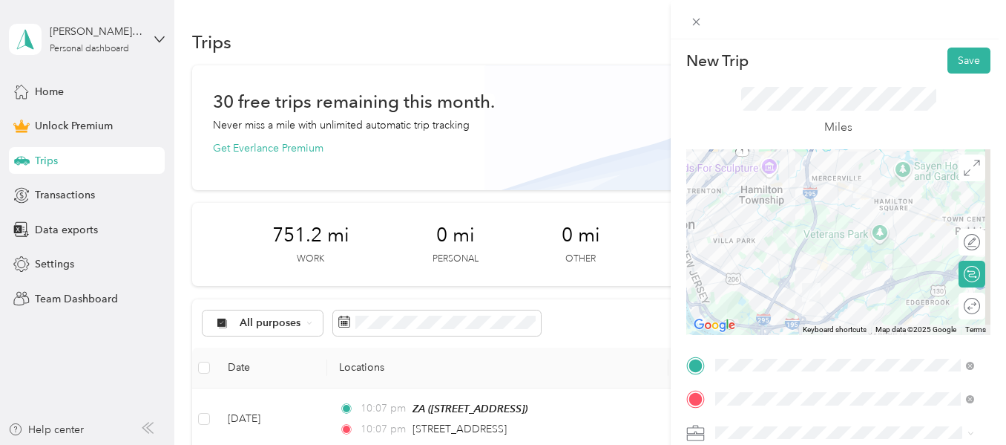
scroll to position [0, 0]
click at [953, 58] on button "Save" at bounding box center [969, 63] width 43 height 26
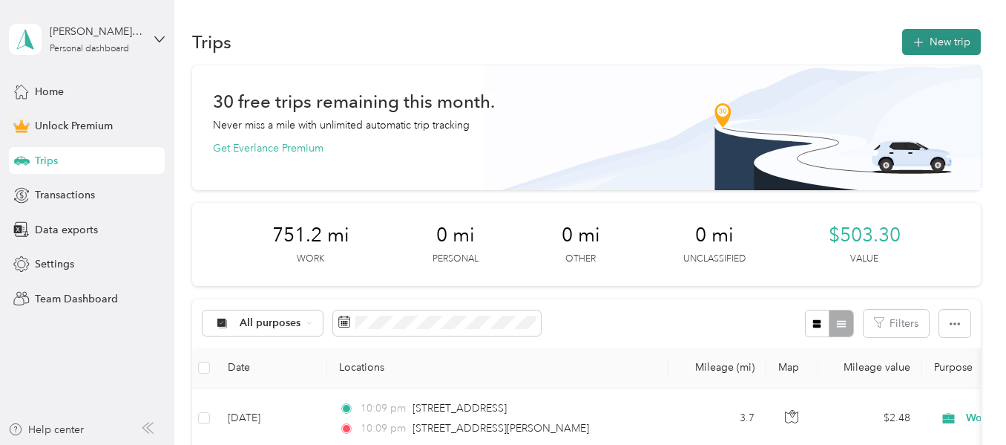
click at [920, 32] on button "New trip" at bounding box center [941, 42] width 79 height 26
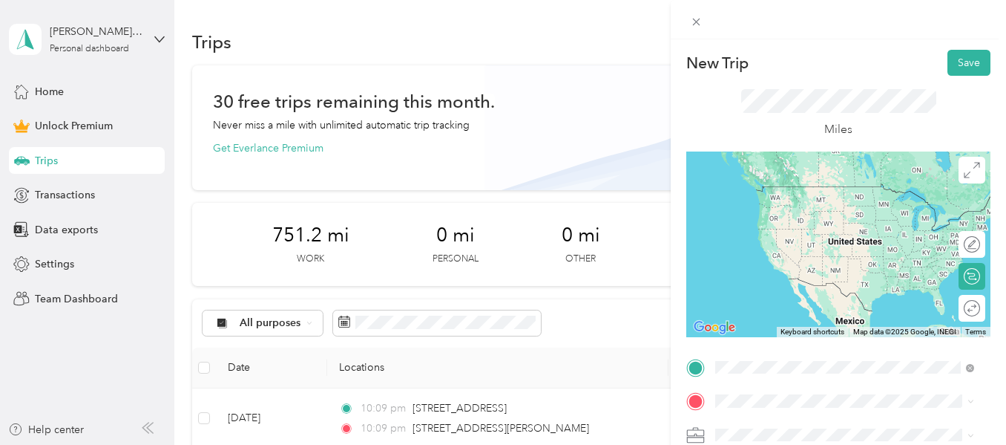
click at [770, 182] on span "[STREET_ADDRESS][PERSON_NAME][US_STATE]" at bounding box center [857, 193] width 226 height 26
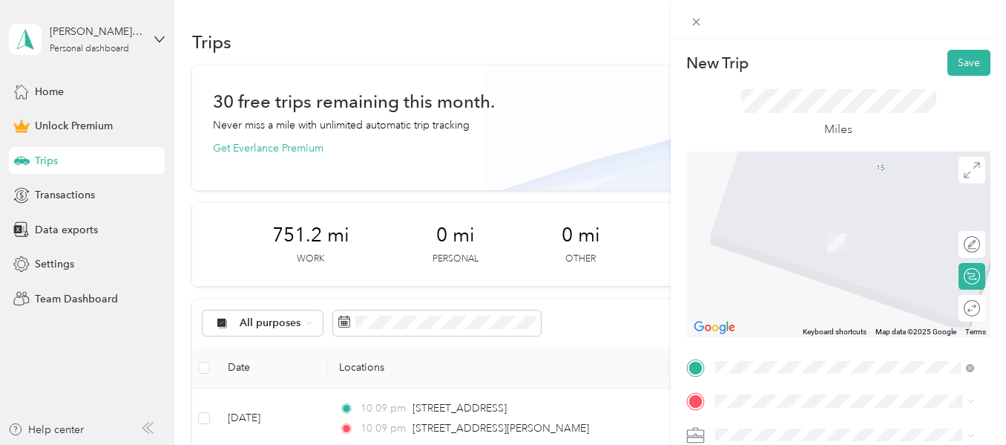
click at [777, 247] on span "80 Barbara Dr, Trenton, NJ, United States , 08619, Trenton, NJ, United States" at bounding box center [855, 254] width 223 height 44
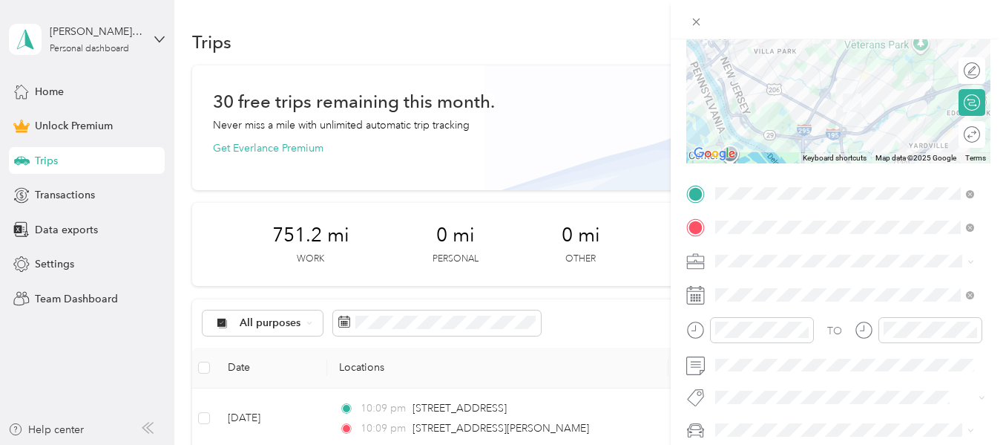
scroll to position [223, 0]
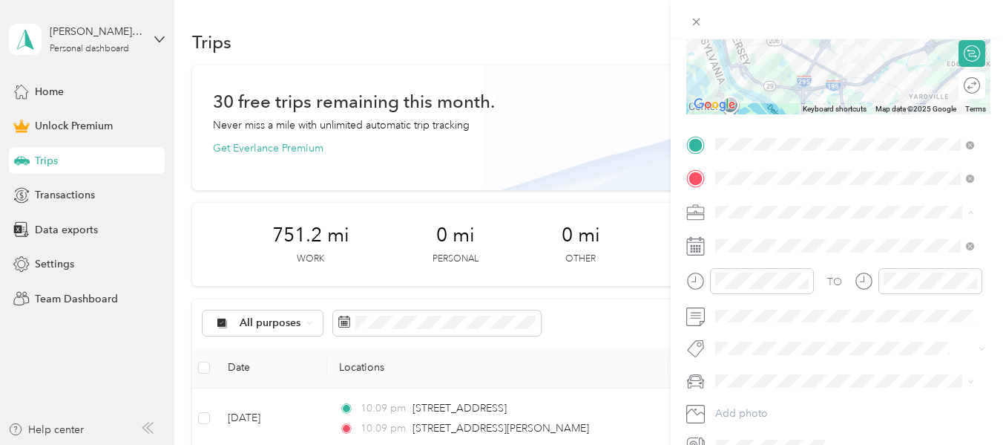
click at [729, 235] on span "Work" at bounding box center [733, 238] width 25 height 13
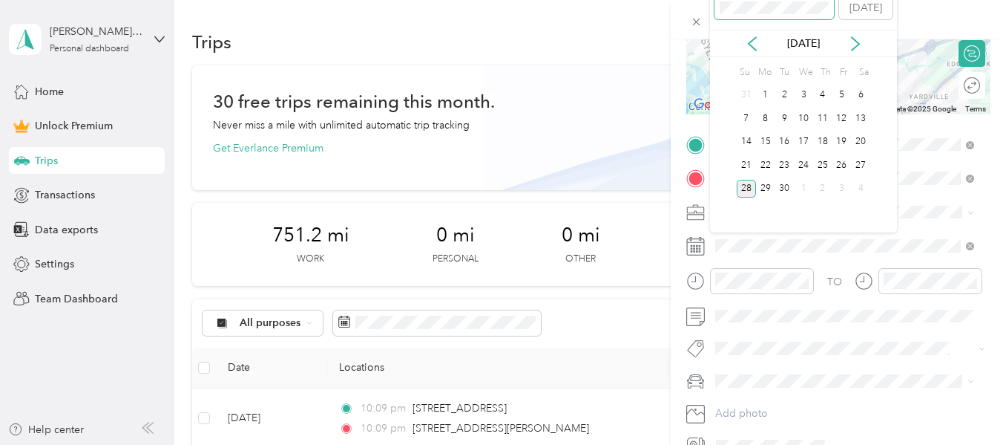
click at [712, 13] on div "Selected date Today" at bounding box center [803, 4] width 187 height 52
click at [822, 122] on div "12" at bounding box center [822, 118] width 19 height 19
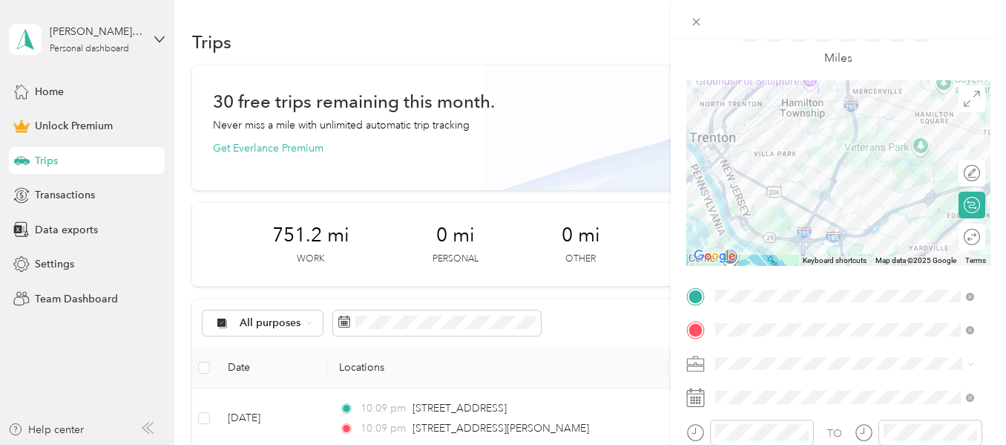
scroll to position [0, 0]
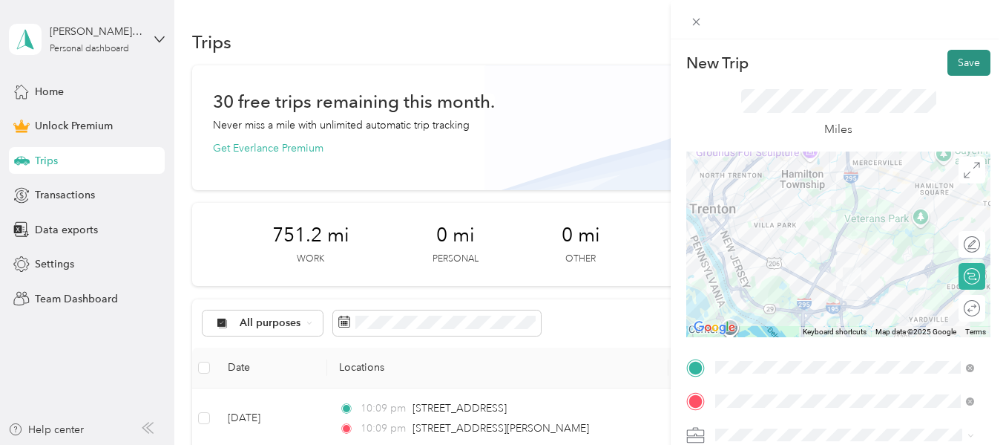
click at [957, 56] on button "Save" at bounding box center [969, 63] width 43 height 26
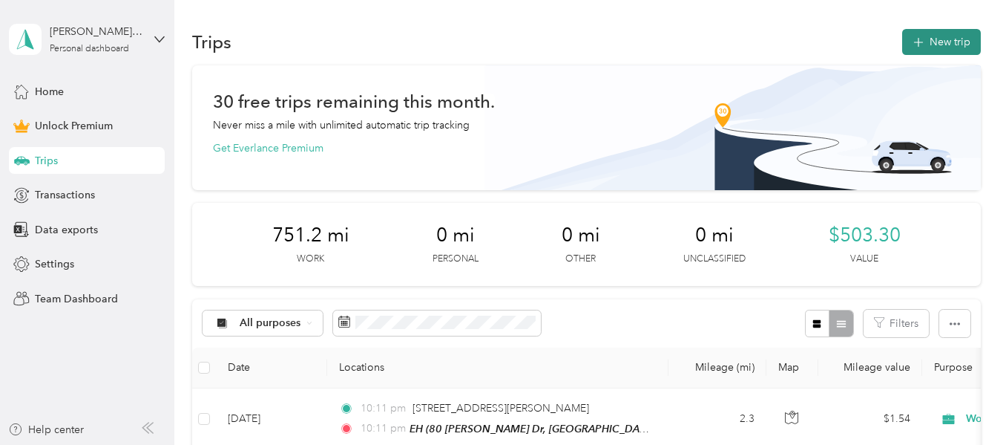
click at [934, 43] on button "New trip" at bounding box center [941, 42] width 79 height 26
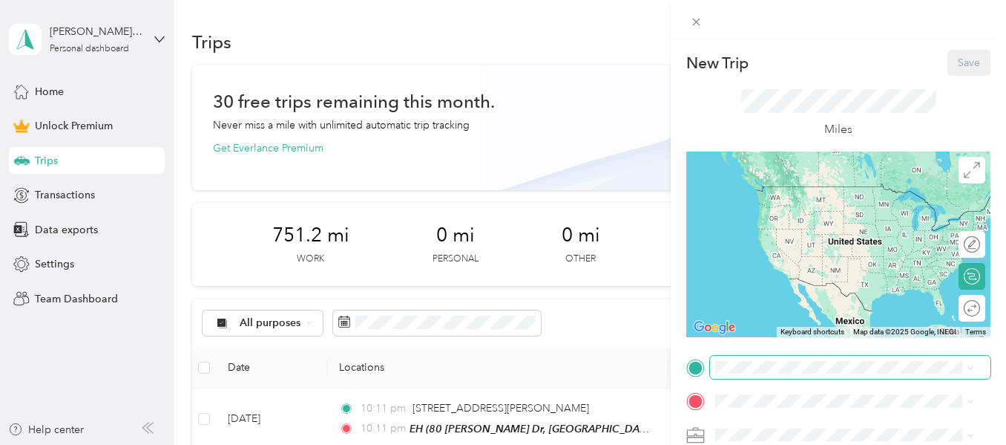
click at [740, 376] on span at bounding box center [850, 367] width 281 height 24
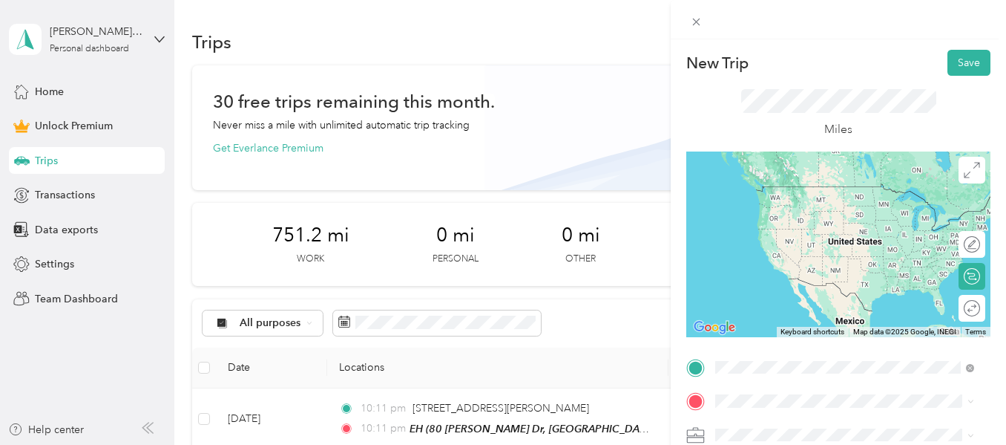
click at [784, 212] on span "80 Barbara Dr, Trenton, NJ, United States , 08619, Trenton, NJ, United States" at bounding box center [855, 224] width 223 height 44
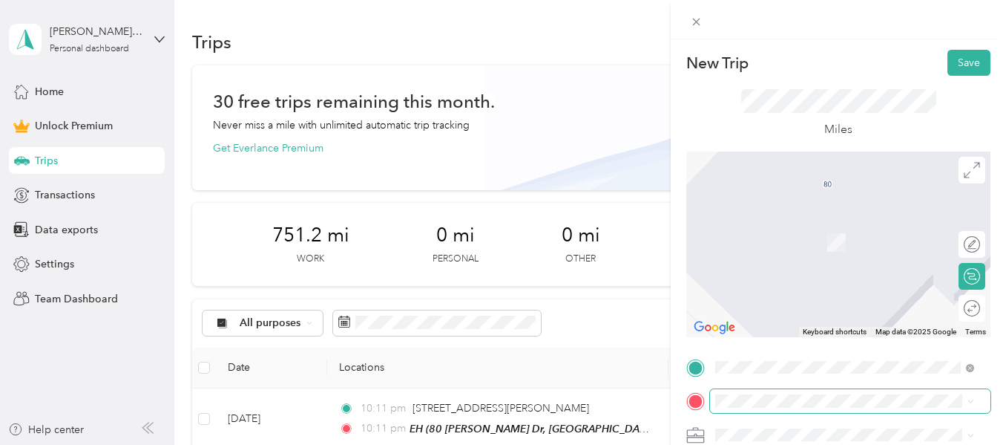
click at [779, 393] on span at bounding box center [850, 401] width 281 height 24
click at [796, 252] on span "Hamilton Health Place Kindercare, 4 Hamilton Health Pl, Trenton, NJ 08690, Unit…" at bounding box center [855, 272] width 223 height 75
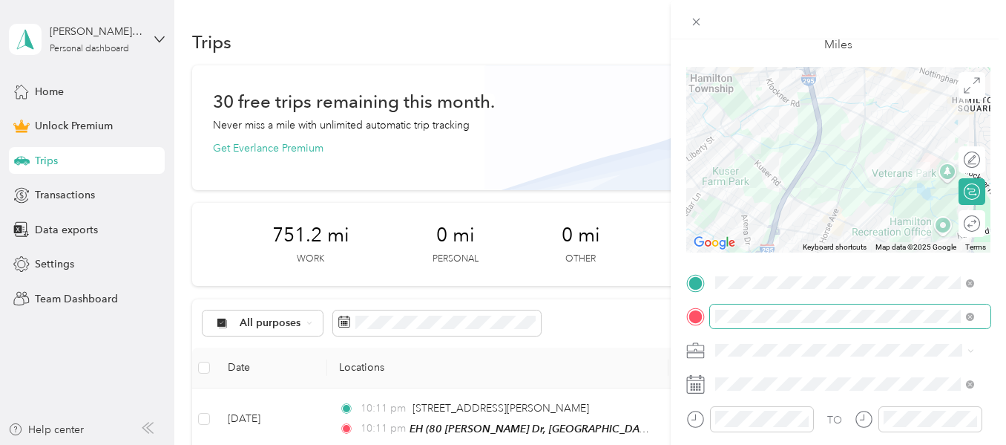
scroll to position [148, 0]
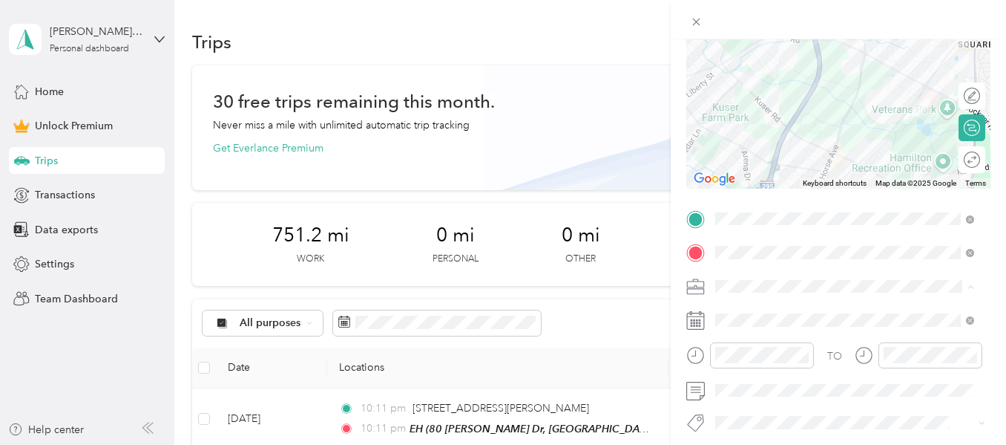
click at [746, 81] on li "Work" at bounding box center [844, 78] width 269 height 26
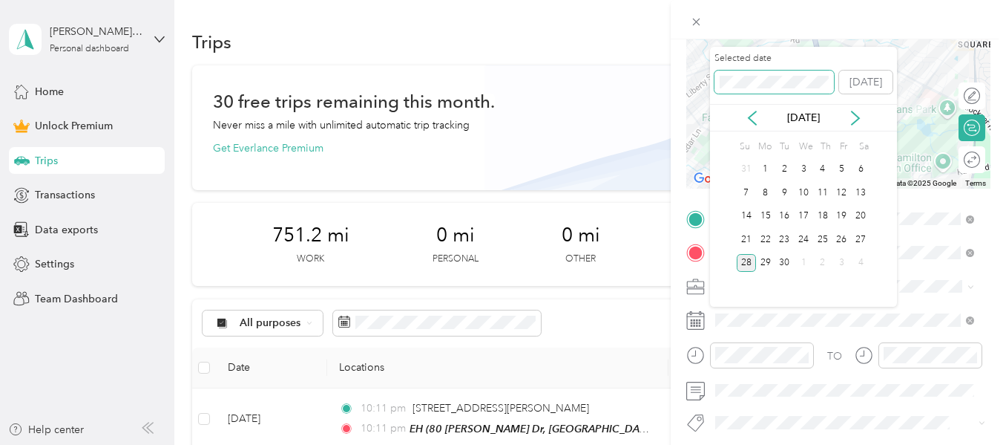
click at [709, 444] on div "New Trip Save This trip cannot be edited because it is either under review, app…" at bounding box center [499, 445] width 999 height 0
click at [824, 194] on div "12" at bounding box center [822, 192] width 19 height 19
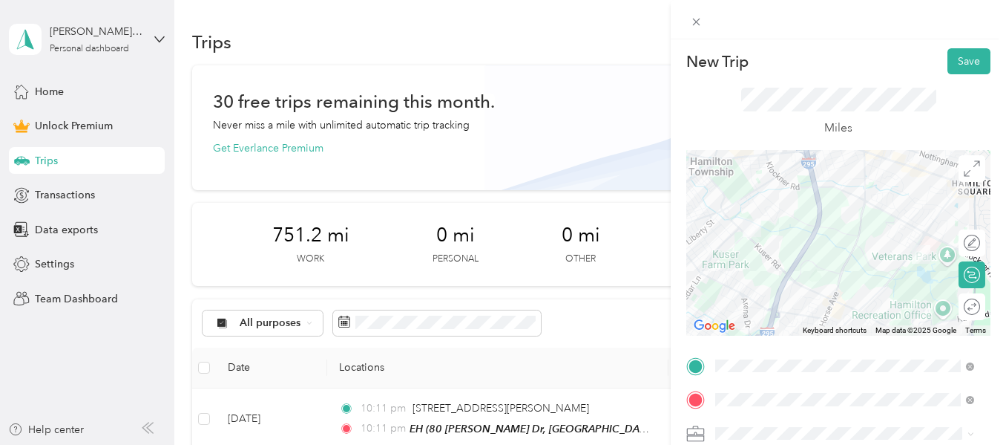
scroll to position [0, 0]
click at [954, 65] on button "Save" at bounding box center [969, 63] width 43 height 26
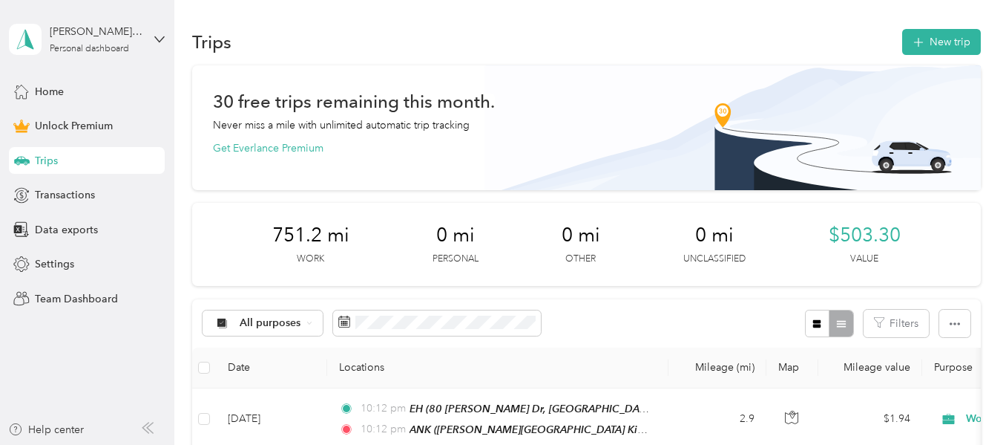
click at [640, 320] on div "All purposes Filters" at bounding box center [586, 323] width 788 height 48
click at [928, 37] on button "New trip" at bounding box center [941, 42] width 79 height 26
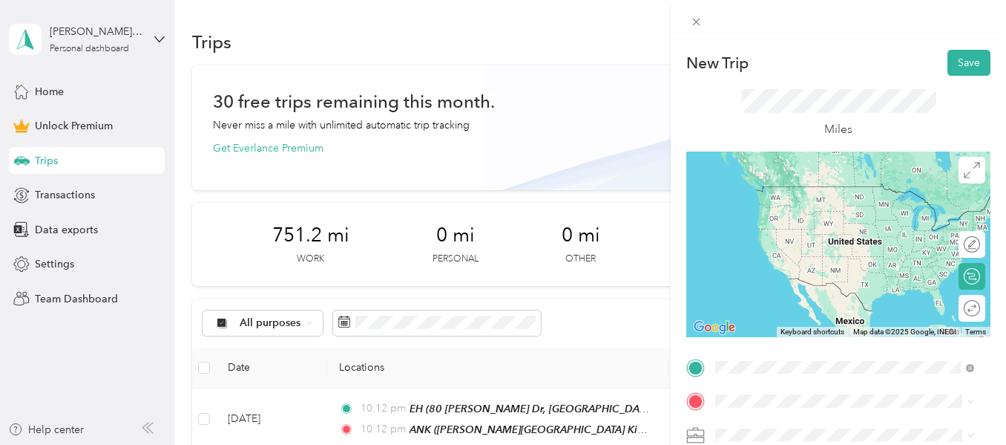
click at [786, 197] on div "2 Monticello Avenue Ewing, New Jersey 08618, United States" at bounding box center [845, 187] width 249 height 20
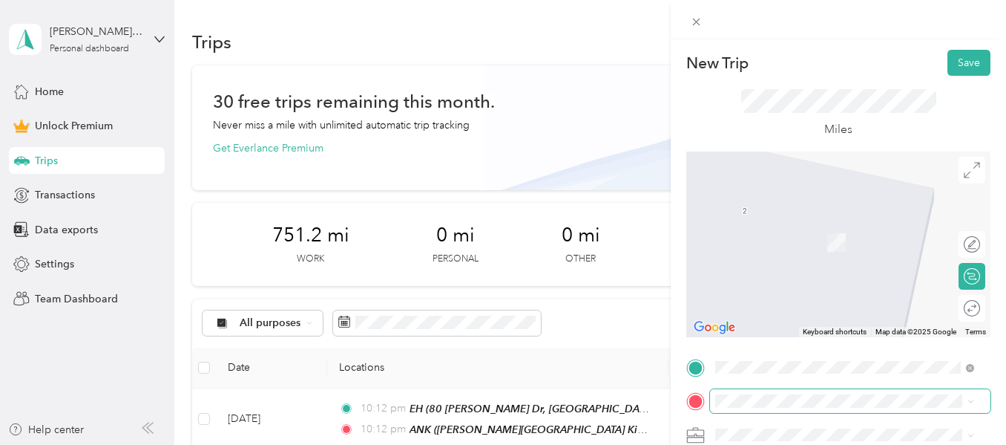
click at [760, 407] on span at bounding box center [850, 401] width 281 height 24
click at [796, 237] on li "14 Marlow Court Hamilton, New Jersey 08610, United States" at bounding box center [844, 227] width 269 height 42
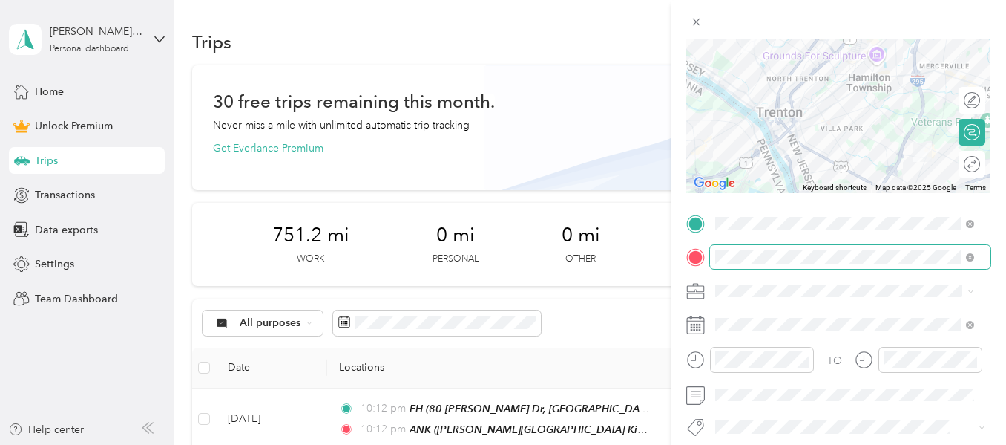
scroll to position [148, 0]
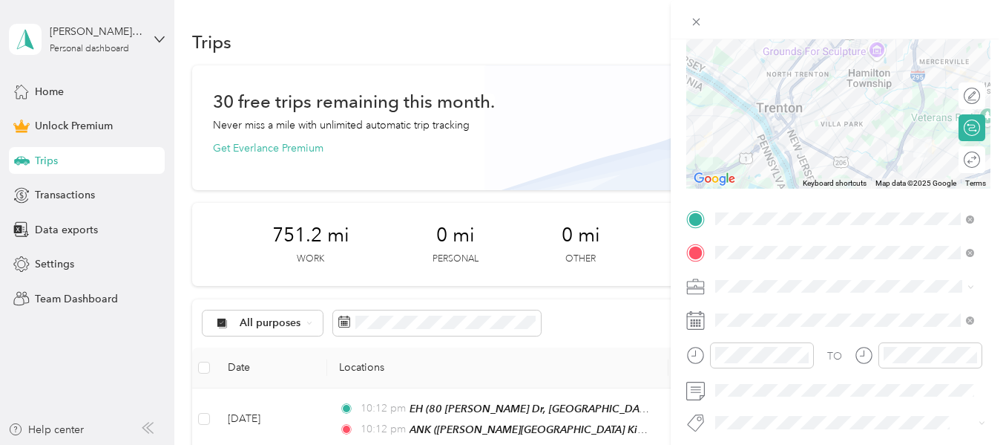
click at [735, 79] on li "Work" at bounding box center [844, 74] width 269 height 26
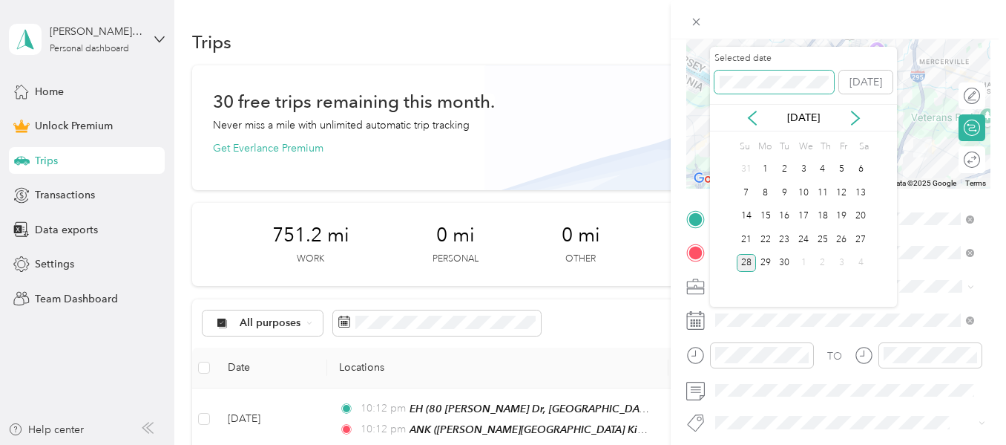
click at [628, 444] on div "New Trip Save This trip cannot be edited because it is either under review, app…" at bounding box center [499, 445] width 999 height 0
click at [834, 197] on div "13" at bounding box center [842, 192] width 19 height 19
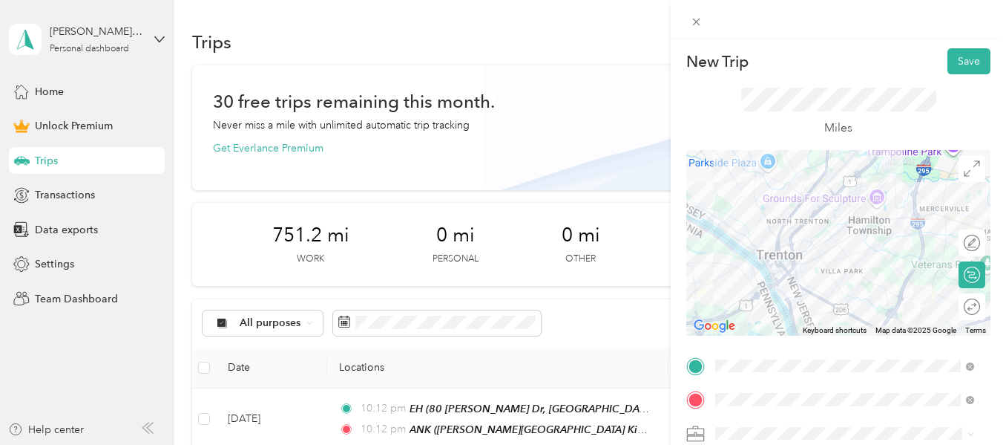
scroll to position [0, 0]
click at [957, 56] on button "Save" at bounding box center [969, 63] width 43 height 26
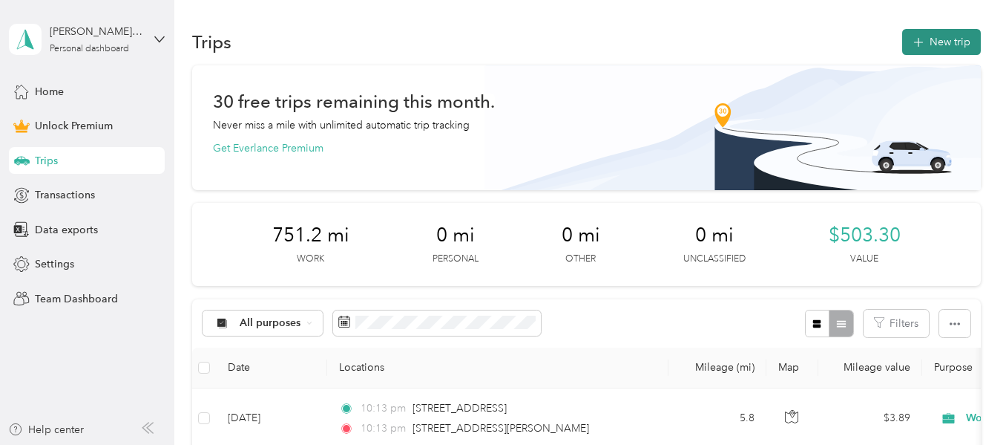
click at [934, 43] on button "New trip" at bounding box center [941, 42] width 79 height 26
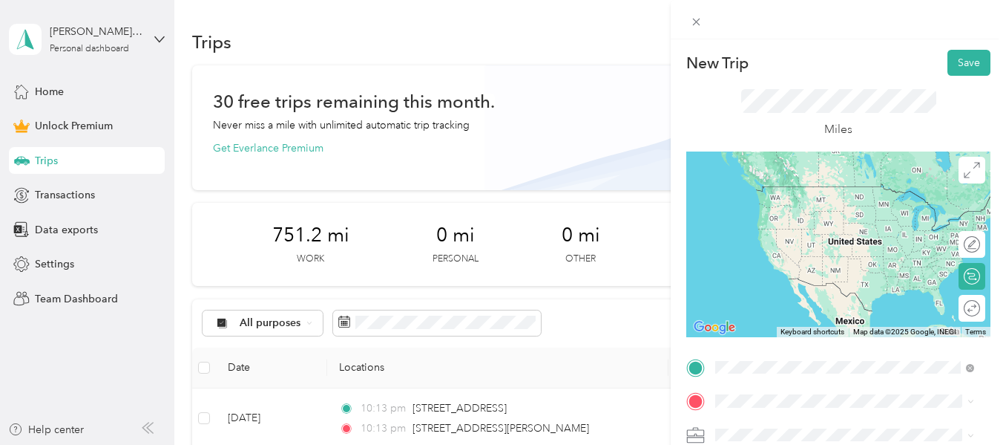
click at [885, 190] on span "14 Marlow Court Trenton, New Jersey 08610, United States" at bounding box center [857, 193] width 226 height 26
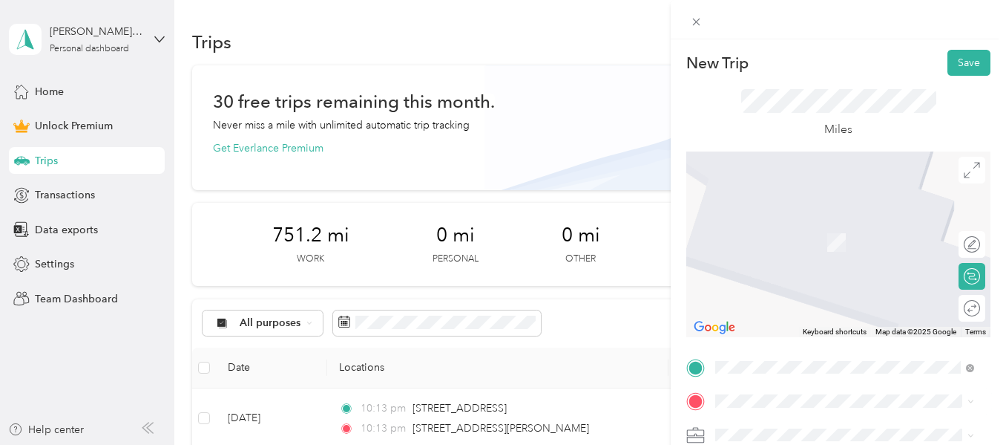
click at [770, 221] on span "Princeton Drive Bordentown, New Jersey 08505, United States" at bounding box center [824, 214] width 161 height 13
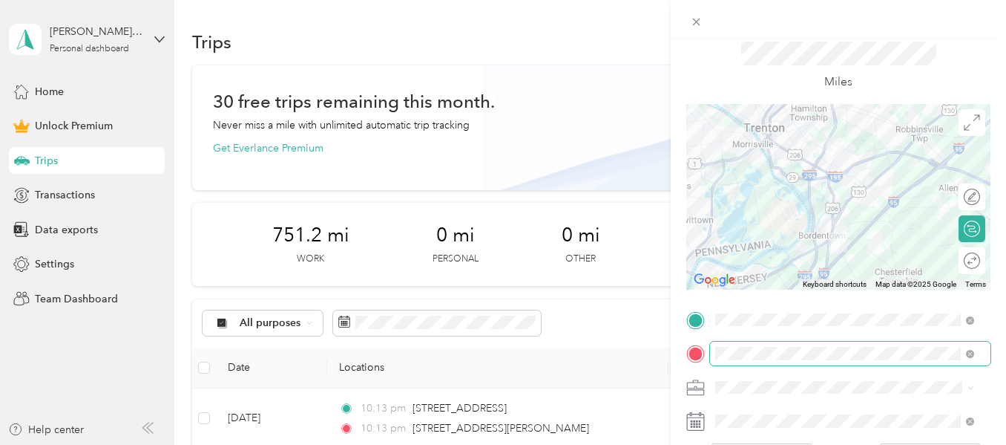
scroll to position [74, 0]
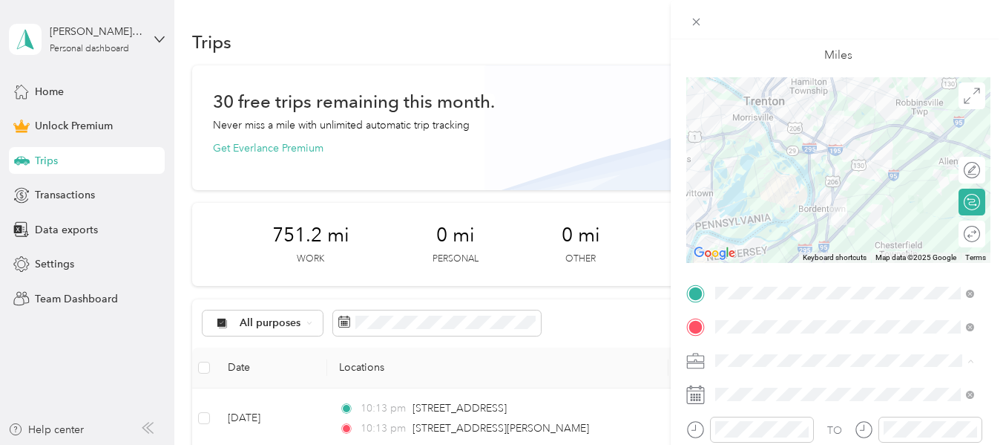
click at [749, 157] on li "Work" at bounding box center [844, 153] width 269 height 26
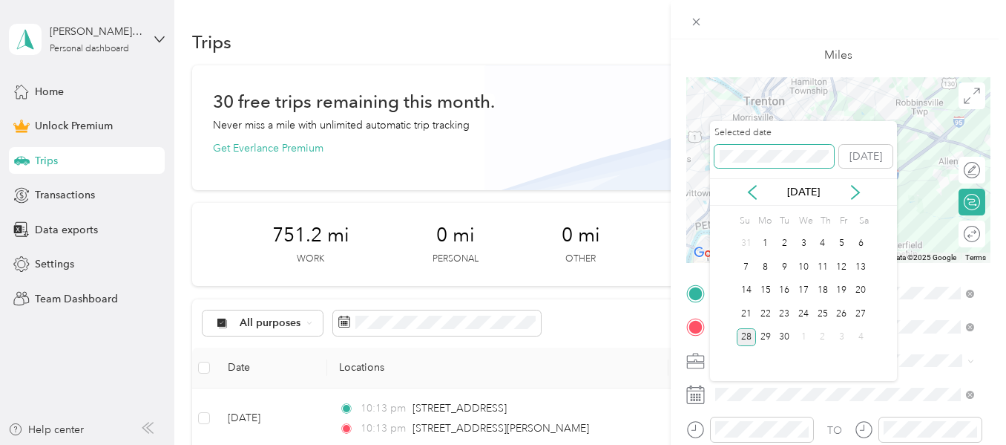
click at [700, 444] on div "New Trip Save This trip cannot be edited because it is either under review, app…" at bounding box center [499, 445] width 999 height 0
click at [842, 268] on div "13" at bounding box center [842, 267] width 19 height 19
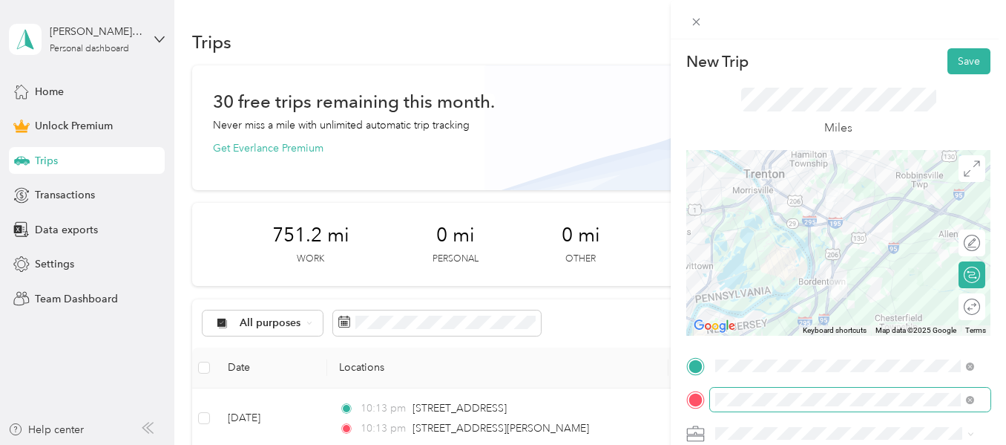
scroll to position [0, 0]
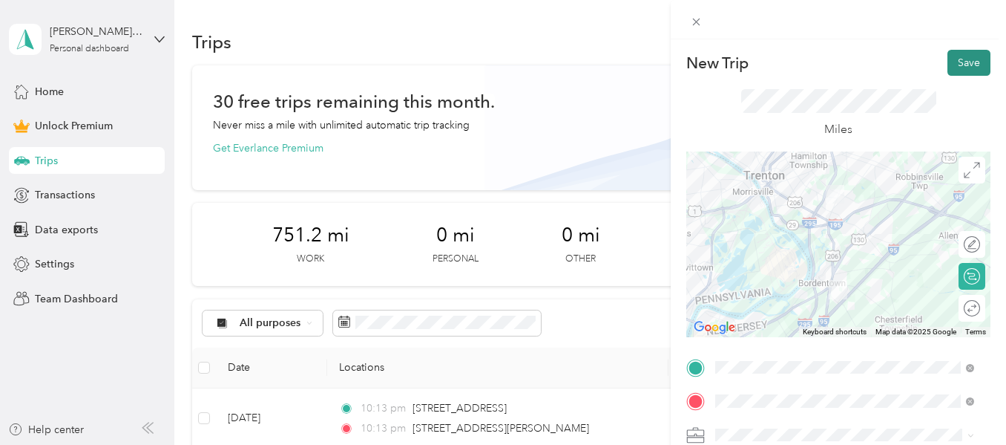
click at [971, 58] on button "Save" at bounding box center [969, 63] width 43 height 26
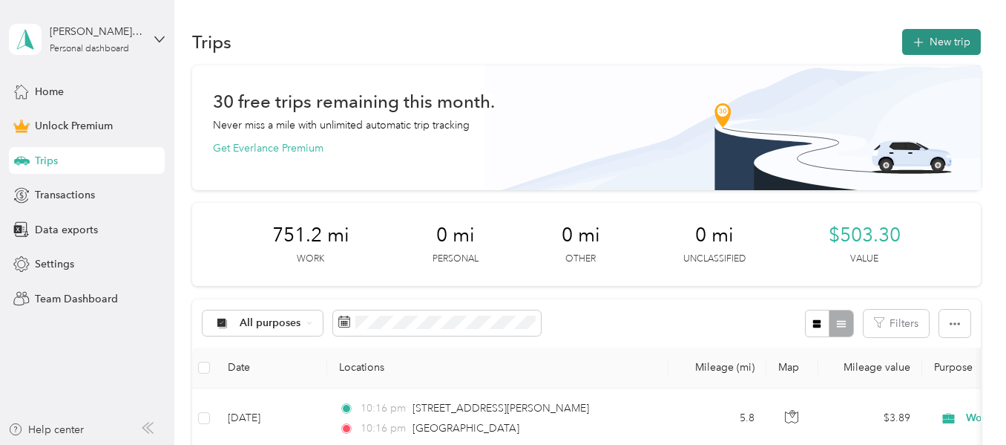
click at [947, 36] on button "New trip" at bounding box center [941, 42] width 79 height 26
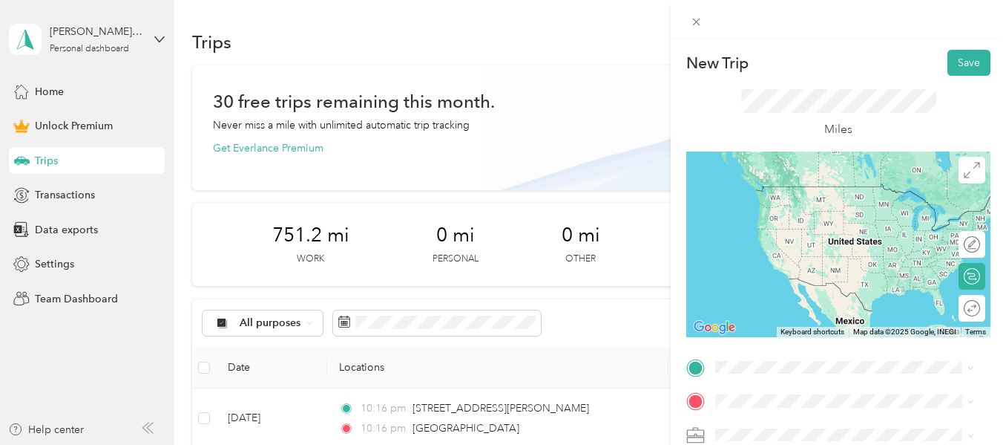
click at [816, 195] on div "Princeton Drive Bordentown, New Jersey 08505, United States" at bounding box center [845, 185] width 249 height 20
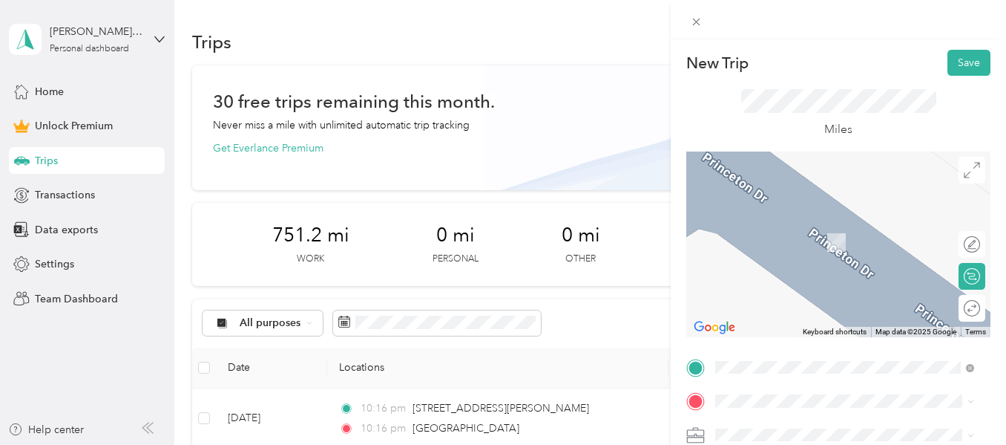
click at [807, 235] on span "[PERSON_NAME], [GEOGRAPHIC_DATA], [GEOGRAPHIC_DATA], [GEOGRAPHIC_DATA], 08515, …" at bounding box center [855, 260] width 223 height 59
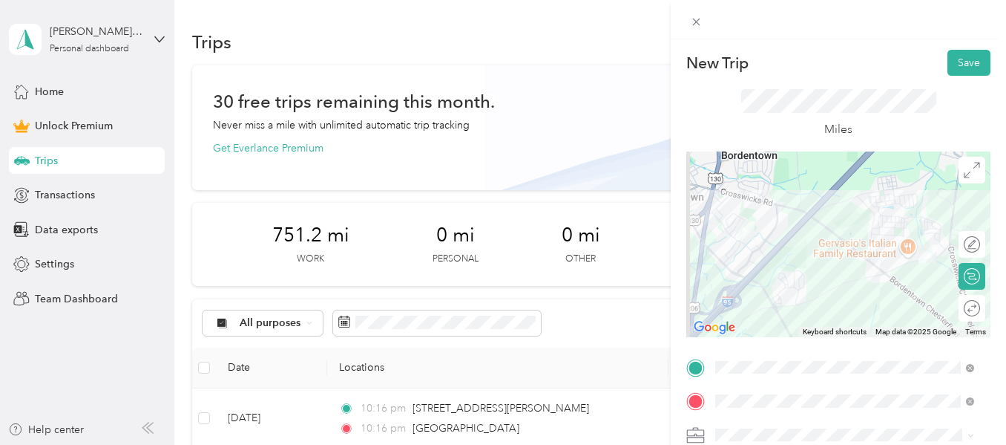
click at [761, 226] on div "Work" at bounding box center [845, 221] width 249 height 16
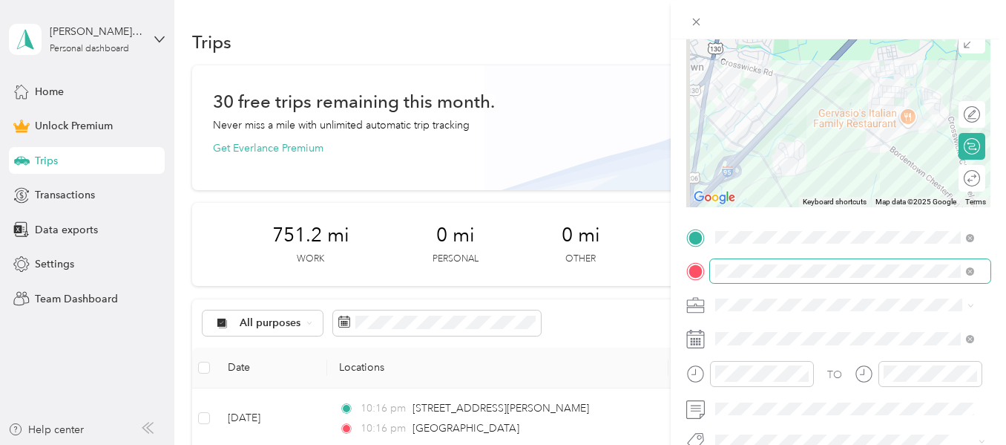
scroll to position [148, 0]
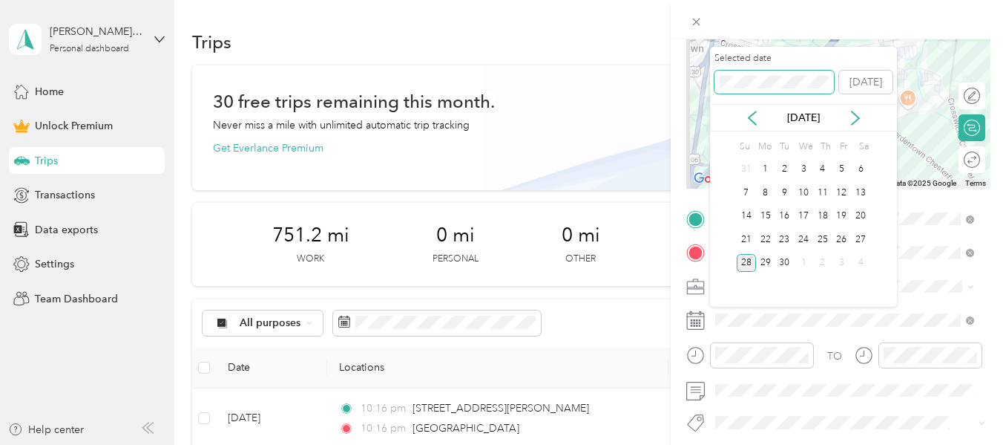
click at [684, 444] on div "New Trip Save This trip cannot be edited because it is either under review, app…" at bounding box center [499, 445] width 999 height 0
click at [842, 189] on div "13" at bounding box center [842, 192] width 19 height 19
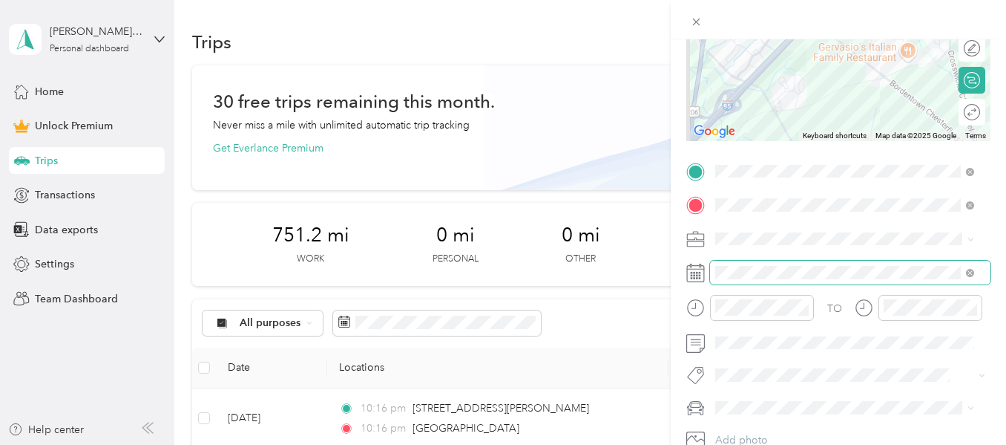
scroll to position [0, 0]
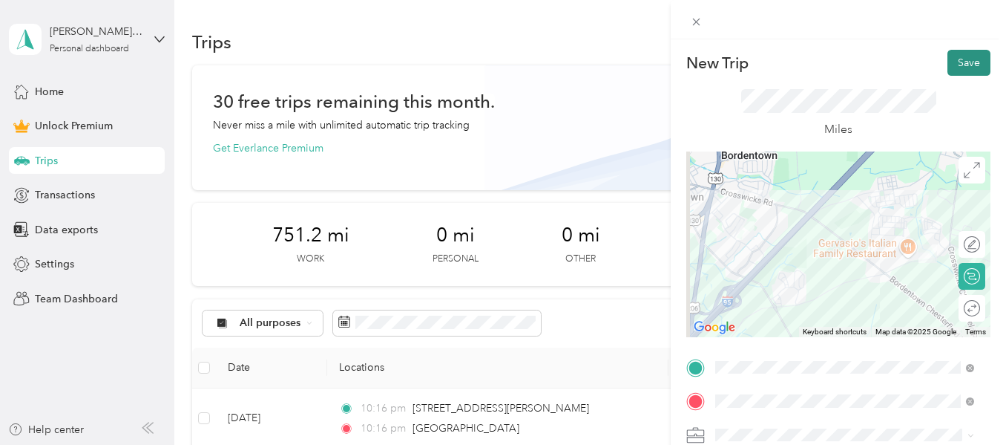
click at [955, 58] on button "Save" at bounding box center [969, 63] width 43 height 26
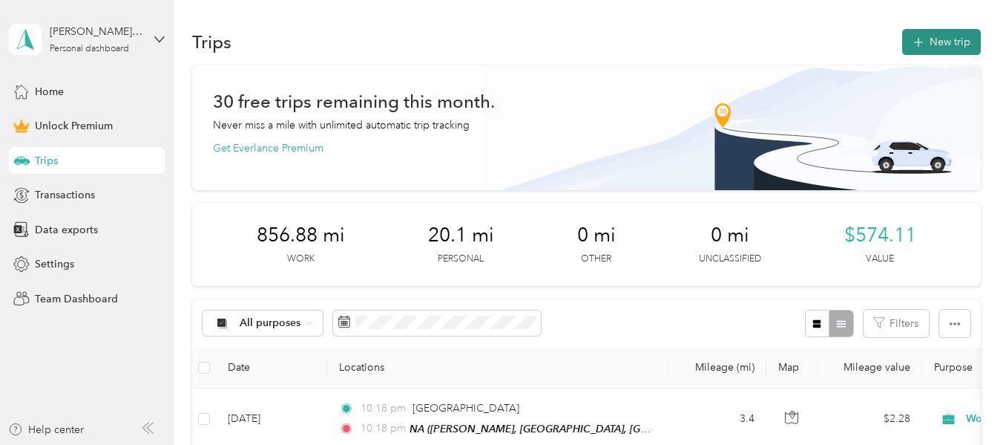
click at [921, 44] on icon "button" at bounding box center [918, 42] width 17 height 17
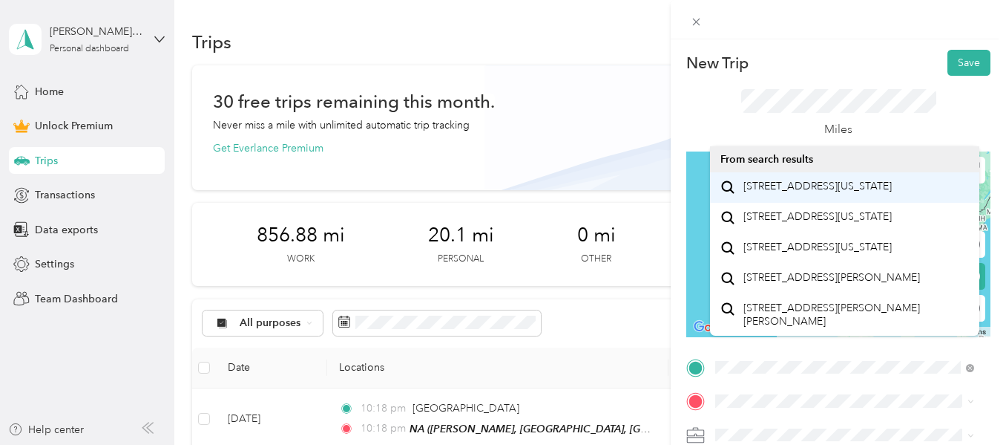
click at [803, 193] on span "15 Stouts Lane Monmouth Junction, New Jersey 08852, United States" at bounding box center [818, 186] width 148 height 13
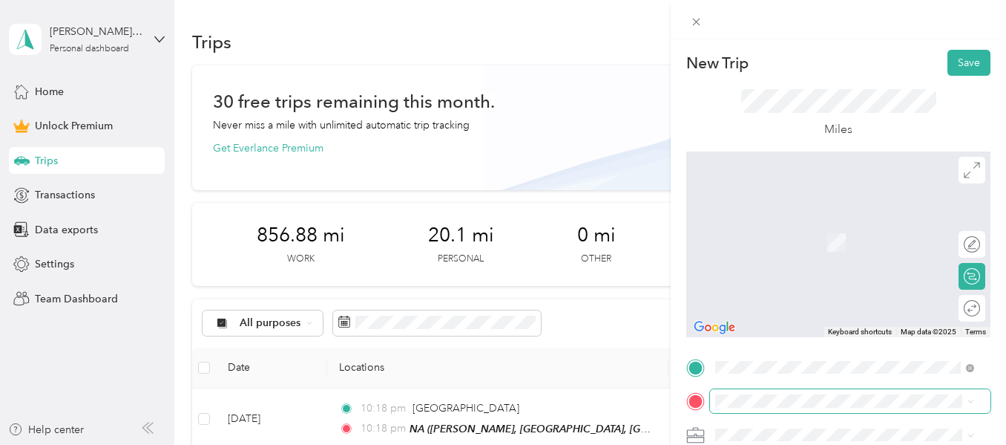
click at [789, 392] on span at bounding box center [850, 401] width 281 height 24
click at [774, 227] on span "3754 US Route 1 Monmouth Junction, New Jersey 08852, United States" at bounding box center [818, 220] width 148 height 13
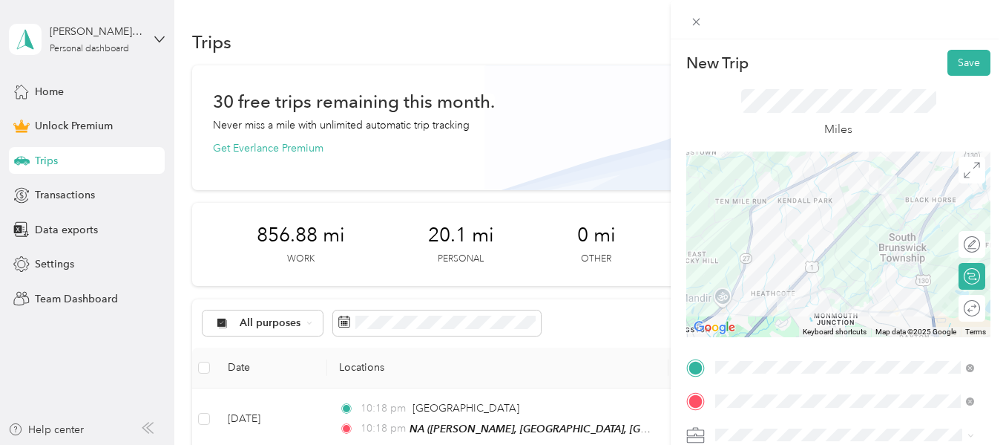
click at [748, 230] on li "Work" at bounding box center [844, 219] width 269 height 26
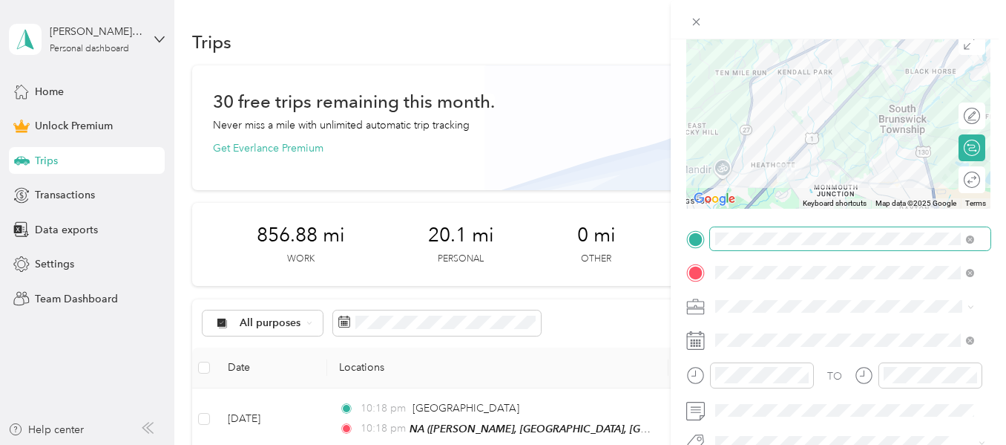
scroll to position [148, 0]
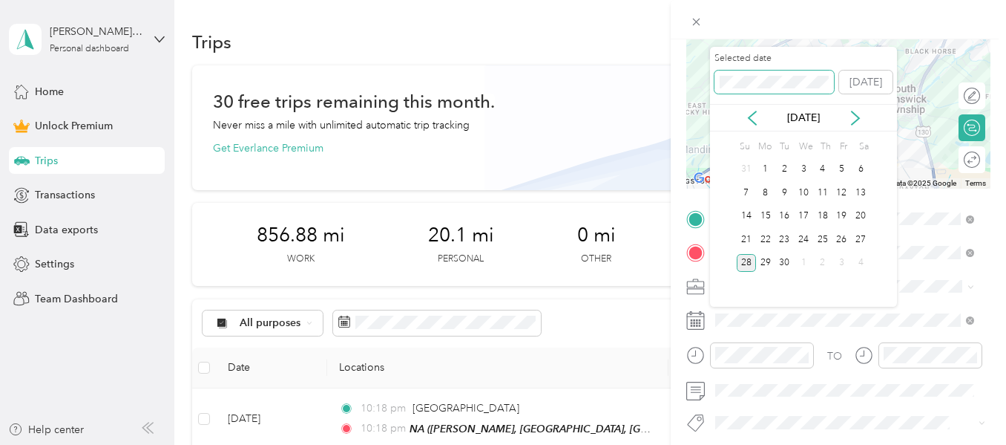
click at [698, 444] on div "New Trip Save This trip cannot be edited because it is either under review, app…" at bounding box center [499, 445] width 999 height 0
click at [770, 214] on div "16" at bounding box center [765, 216] width 19 height 19
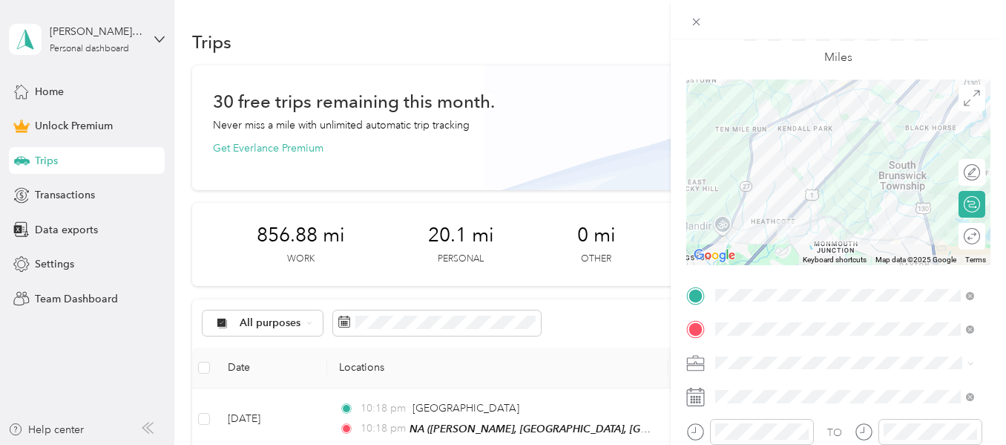
scroll to position [0, 0]
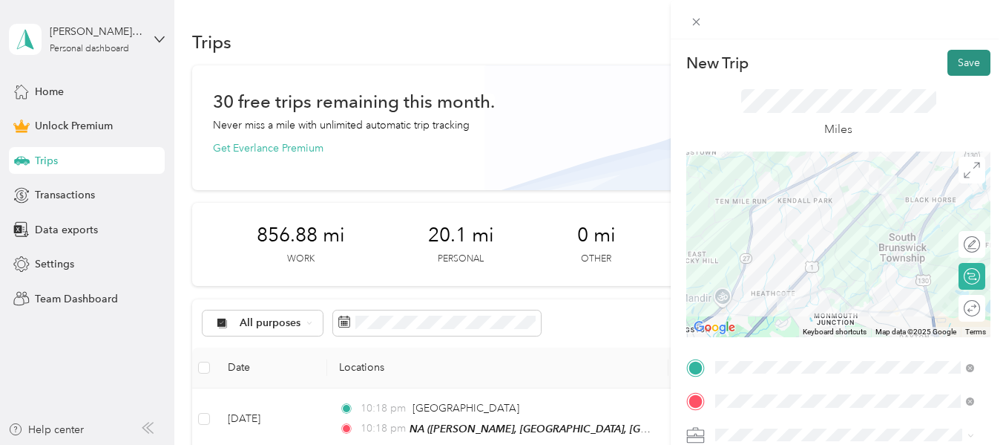
click at [959, 54] on button "Save" at bounding box center [969, 63] width 43 height 26
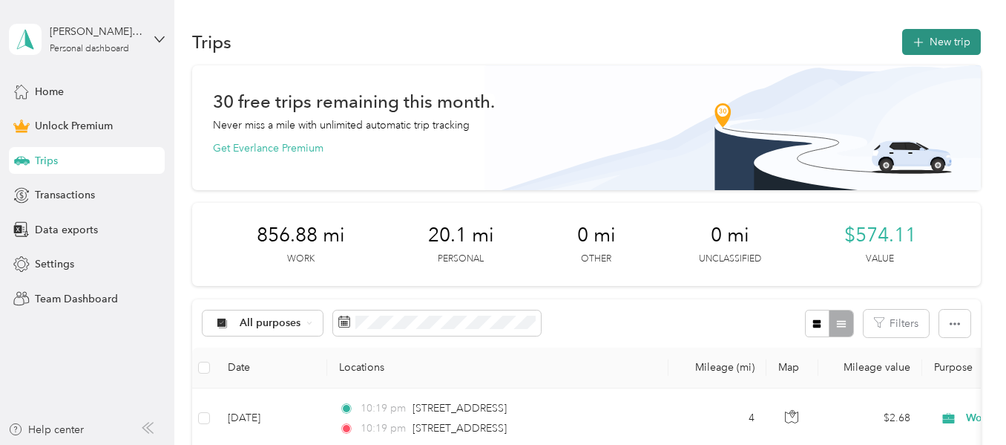
click at [923, 36] on button "New trip" at bounding box center [941, 42] width 79 height 26
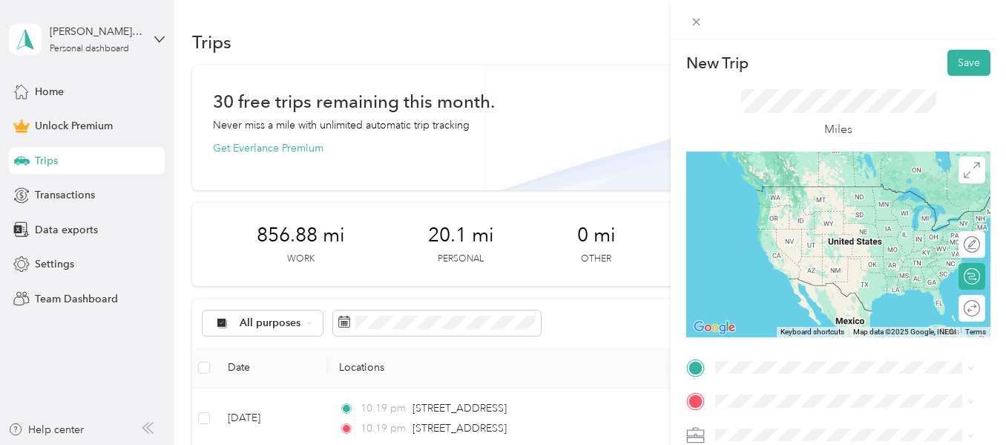
click at [826, 192] on span "3754 US Route 1 Monmouth Junction, New Jersey 08852, United States" at bounding box center [818, 185] width 148 height 13
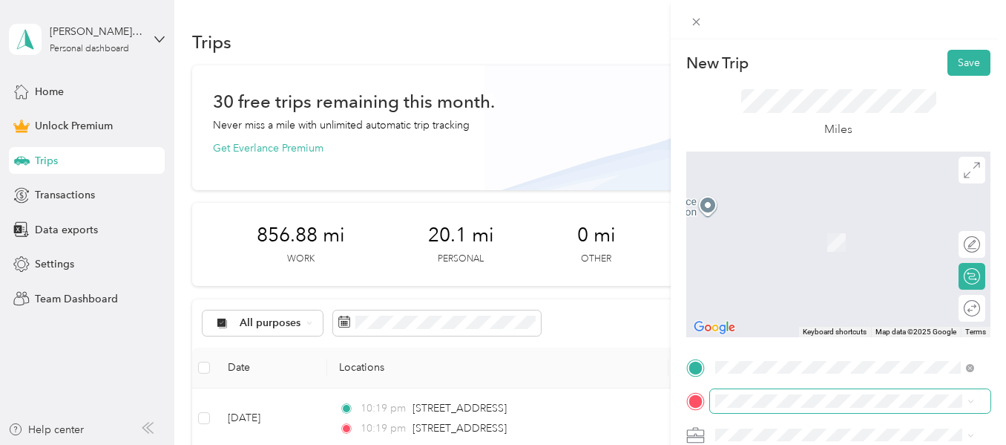
click at [715, 399] on span at bounding box center [850, 401] width 281 height 24
click at [715, 396] on span at bounding box center [850, 401] width 281 height 24
click at [779, 219] on span "76 Spruce Street Princeton, New Jersey 08542, United States" at bounding box center [818, 212] width 148 height 13
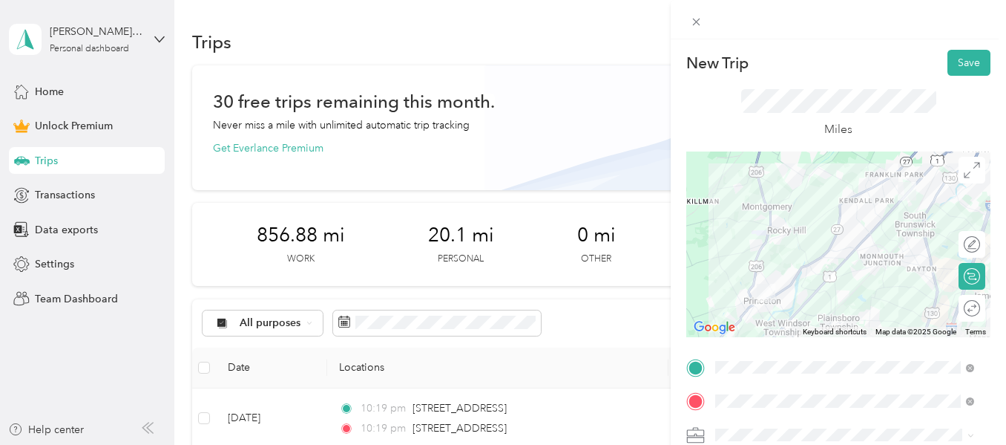
click at [728, 220] on span "Work" at bounding box center [733, 219] width 25 height 13
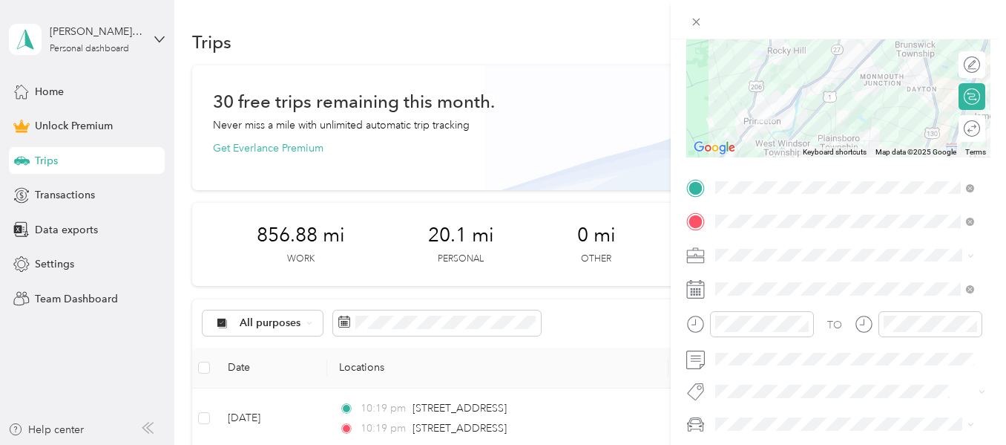
scroll to position [223, 0]
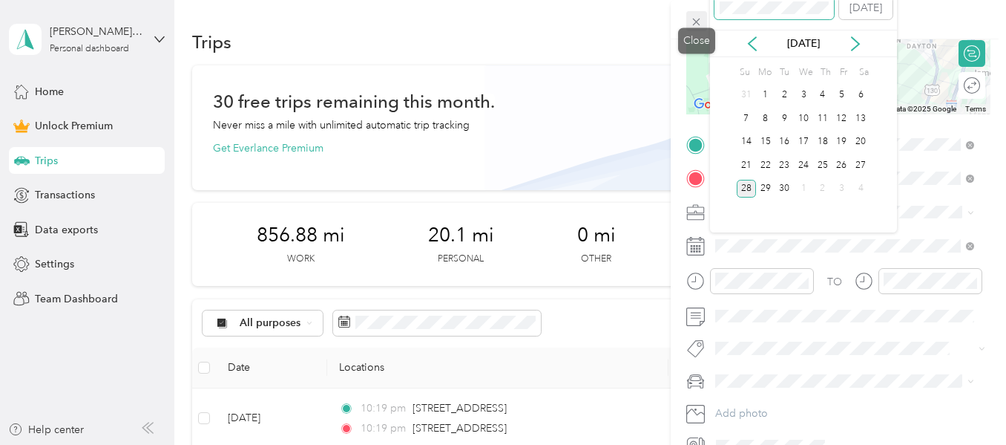
click at [700, 444] on div "New Trip Save This trip cannot be edited because it is either under review, app…" at bounding box center [499, 445] width 999 height 0
click at [765, 144] on div "16" at bounding box center [765, 142] width 19 height 19
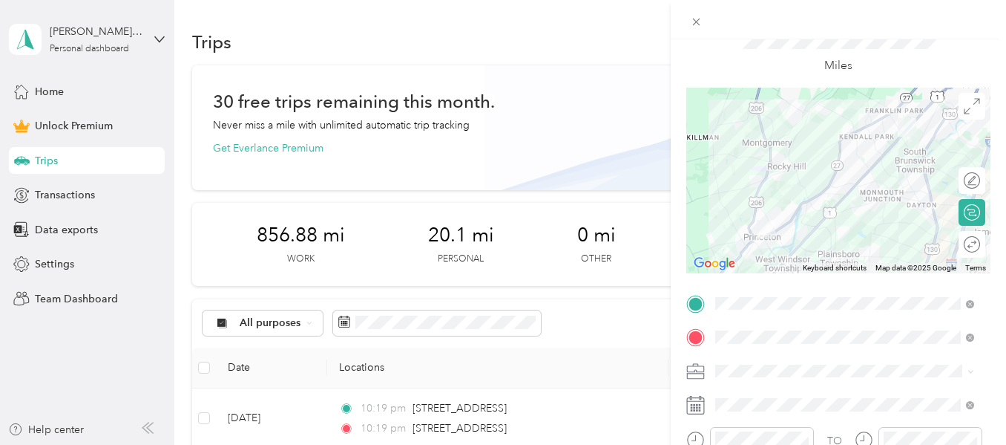
scroll to position [0, 0]
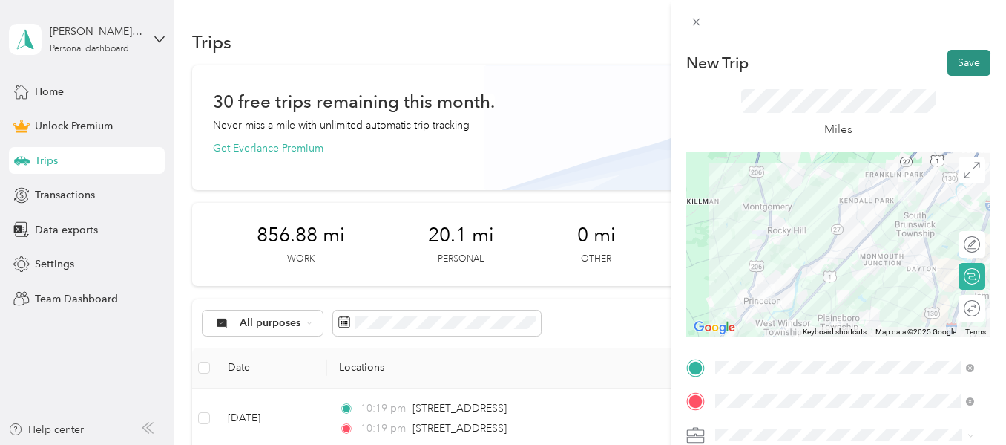
click at [956, 64] on button "Save" at bounding box center [969, 63] width 43 height 26
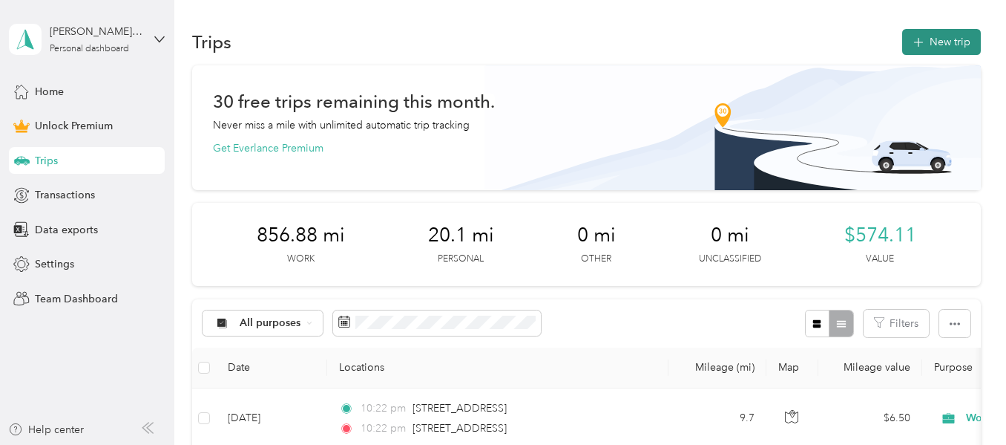
click at [925, 36] on button "New trip" at bounding box center [941, 42] width 79 height 26
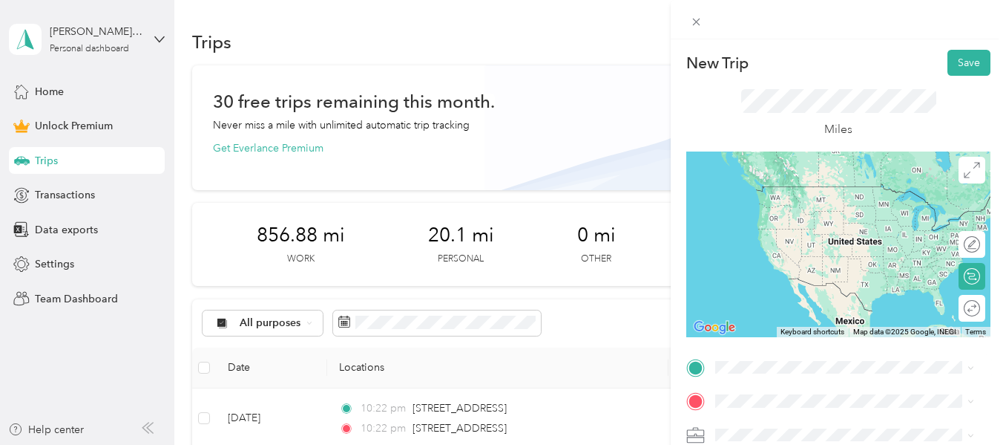
click at [757, 225] on li "76 Spruce Street Princeton, New Jersey 08542, United States" at bounding box center [844, 209] width 269 height 30
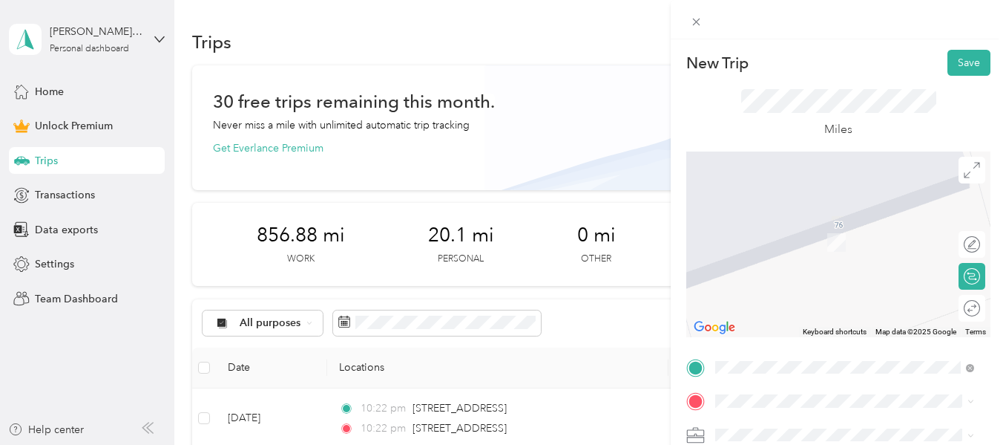
click at [734, 140] on div "Miles" at bounding box center [838, 114] width 304 height 76
click at [694, 25] on icon at bounding box center [696, 22] width 7 height 7
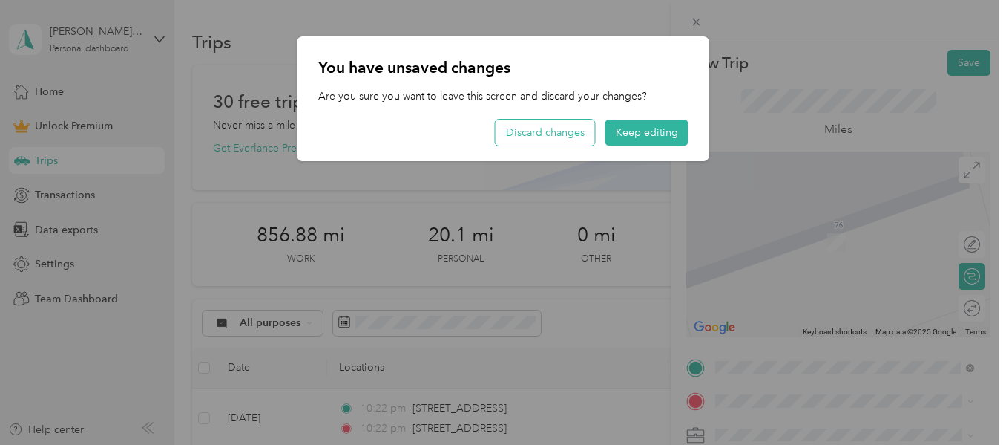
click at [554, 131] on button "Discard changes" at bounding box center [545, 132] width 99 height 26
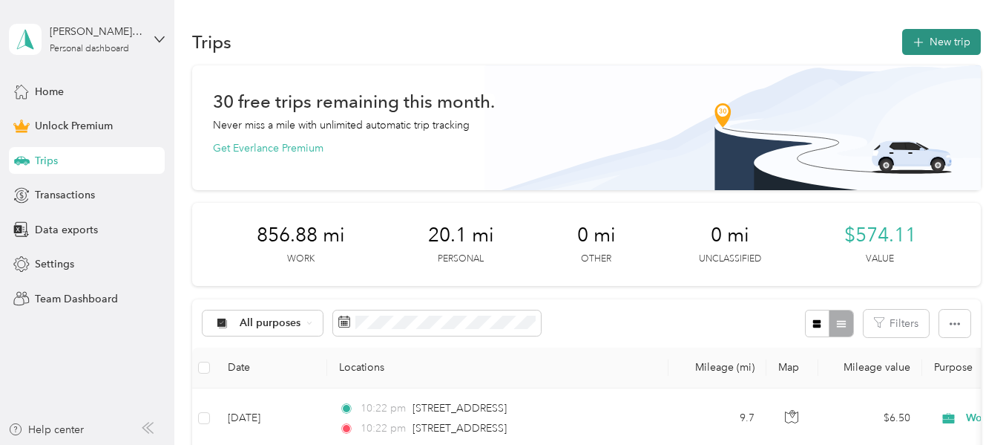
click at [962, 35] on button "New trip" at bounding box center [941, 42] width 79 height 26
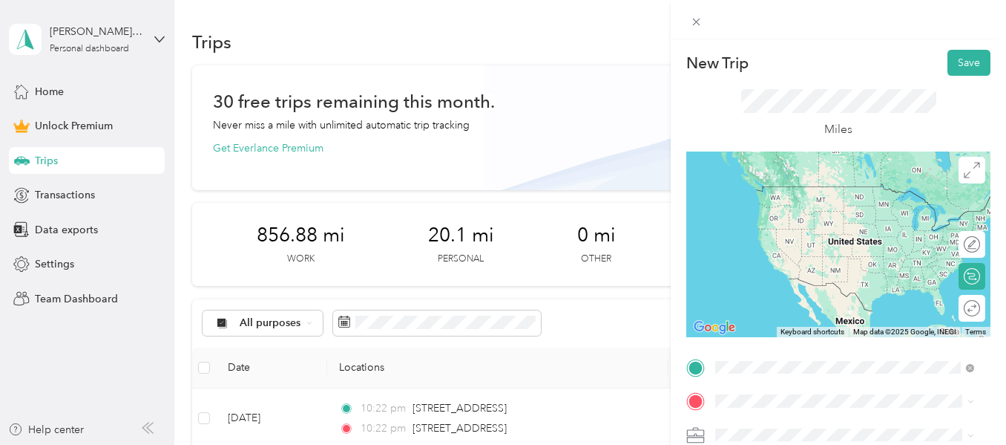
click at [810, 246] on li "5011 Ravens Crest Drive Plainsboro, New Jersey 08536, United States" at bounding box center [844, 231] width 269 height 30
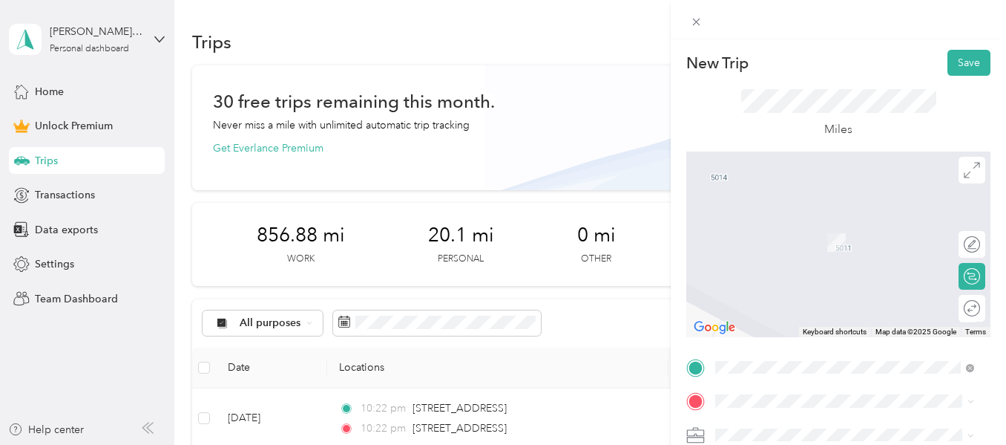
click at [799, 220] on span "3754 US Route 1 Monmouth Junction, New Jersey 08852, United States" at bounding box center [818, 213] width 148 height 13
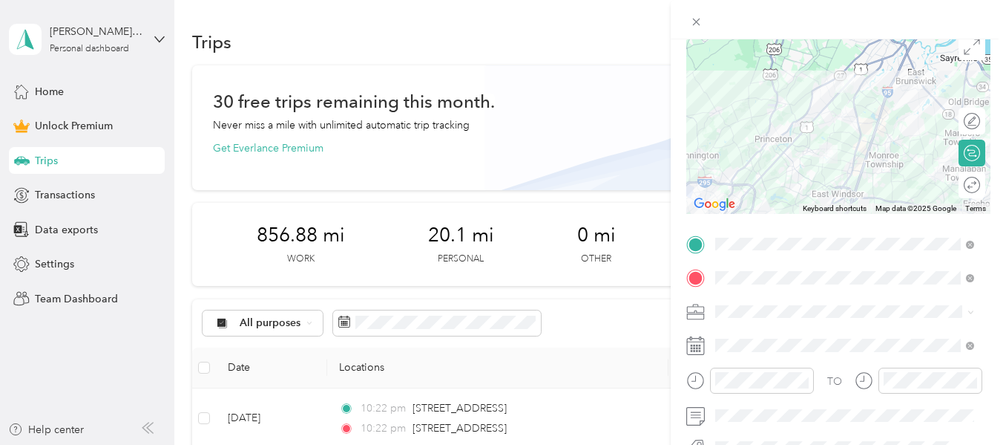
scroll to position [148, 0]
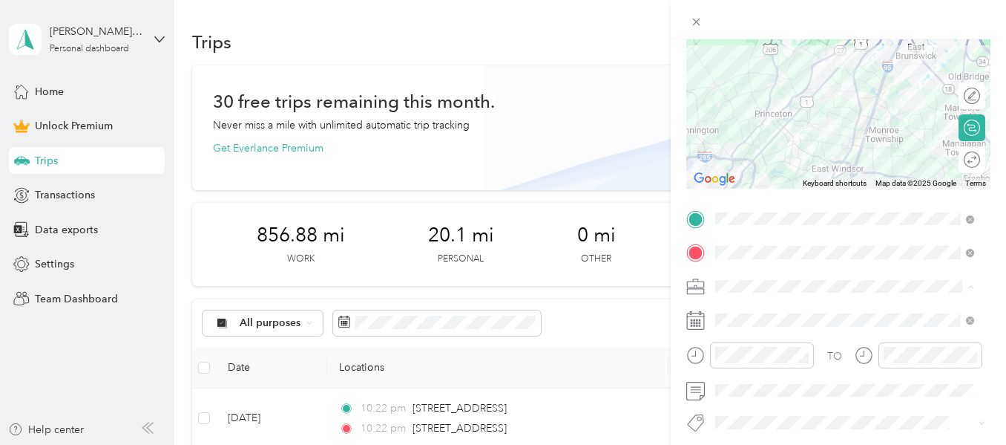
click at [761, 72] on div "Work" at bounding box center [845, 79] width 249 height 16
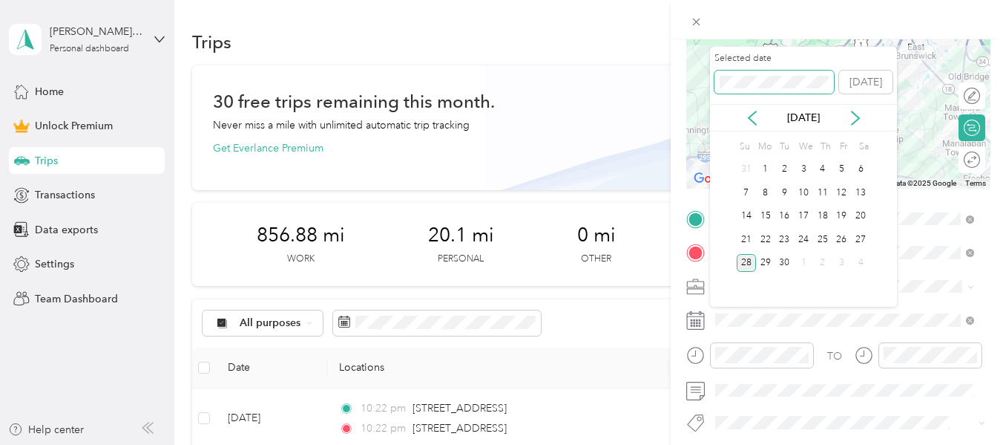
click at [658, 444] on div "New Trip Save This trip cannot be edited because it is either under review, app…" at bounding box center [499, 445] width 999 height 0
click at [789, 214] on div "17" at bounding box center [784, 216] width 19 height 19
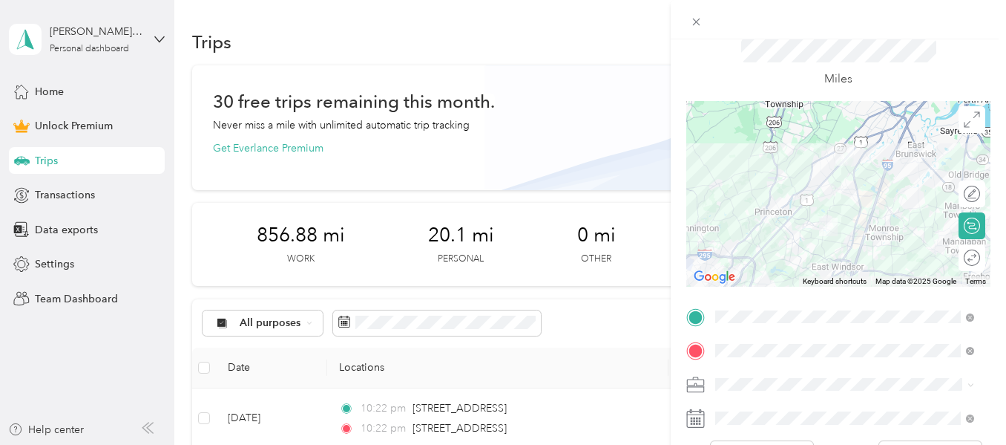
scroll to position [0, 0]
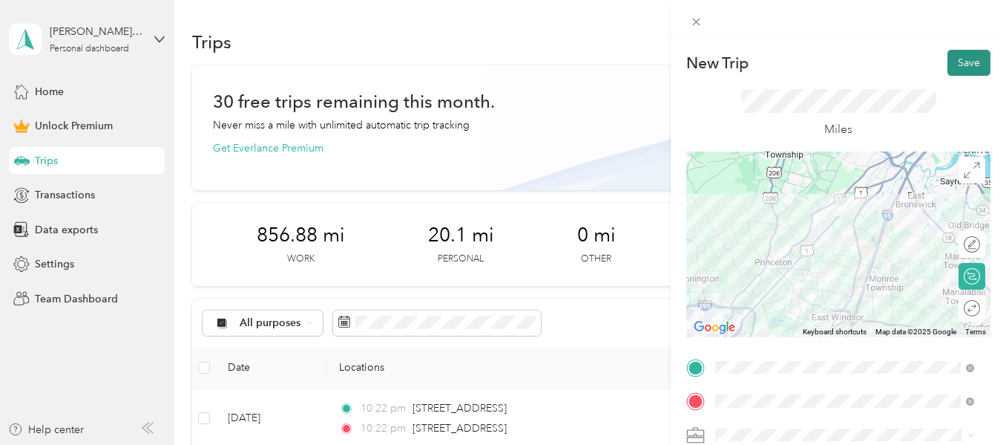
click at [964, 57] on button "Save" at bounding box center [969, 63] width 43 height 26
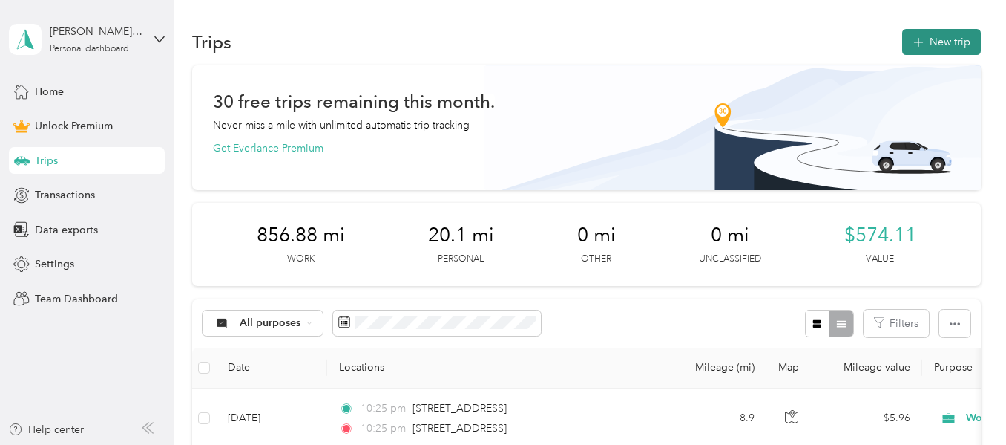
click at [936, 42] on button "New trip" at bounding box center [941, 42] width 79 height 26
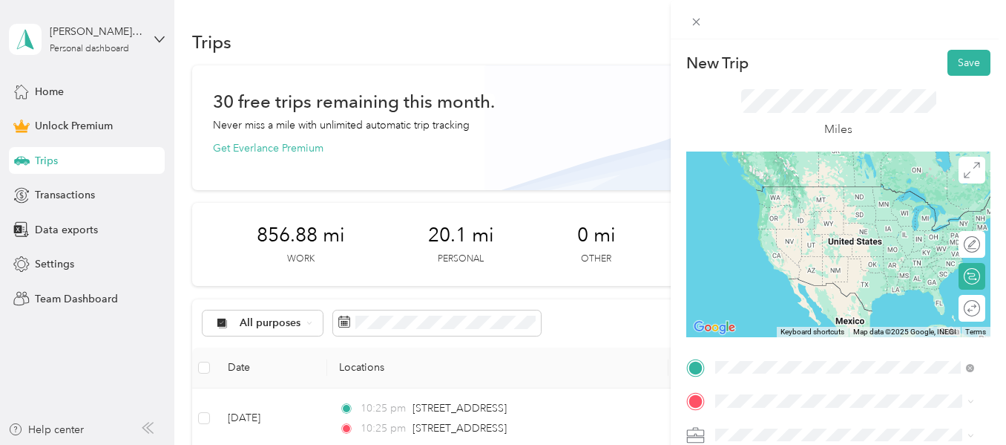
click at [806, 193] on span "3754 US Route 1 Monmouth Junction, New Jersey 08852, United States" at bounding box center [818, 186] width 148 height 13
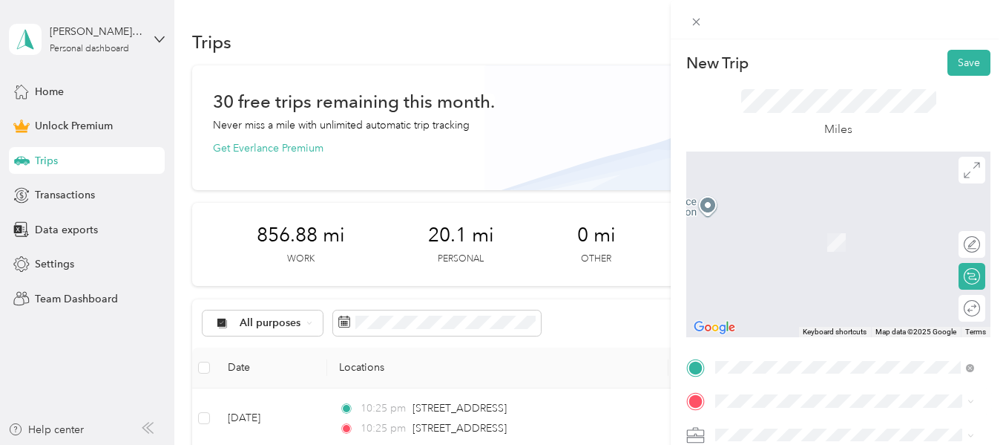
click at [779, 292] on span "53 Heather Court Monmouth Junction, New Jersey 08852, United States" at bounding box center [818, 285] width 148 height 13
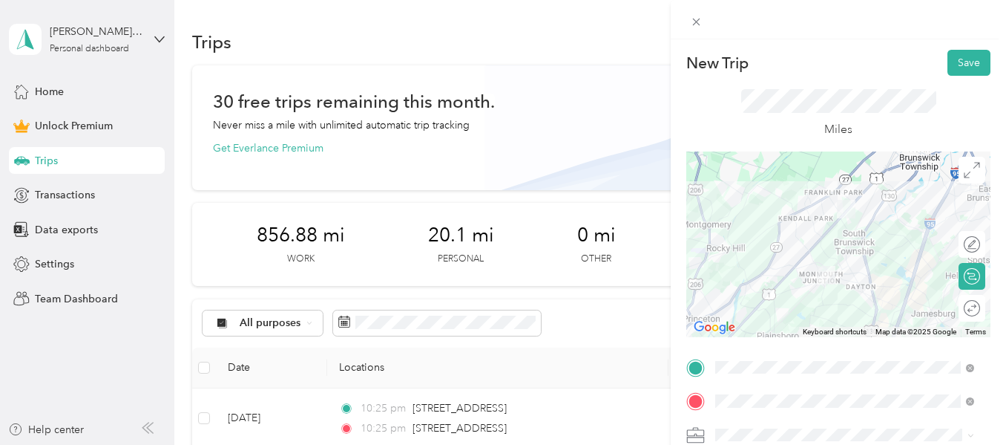
click at [753, 231] on ol "Work Personal HealthCare HealthCare Other Charity Medical Moving Commute" at bounding box center [844, 317] width 269 height 208
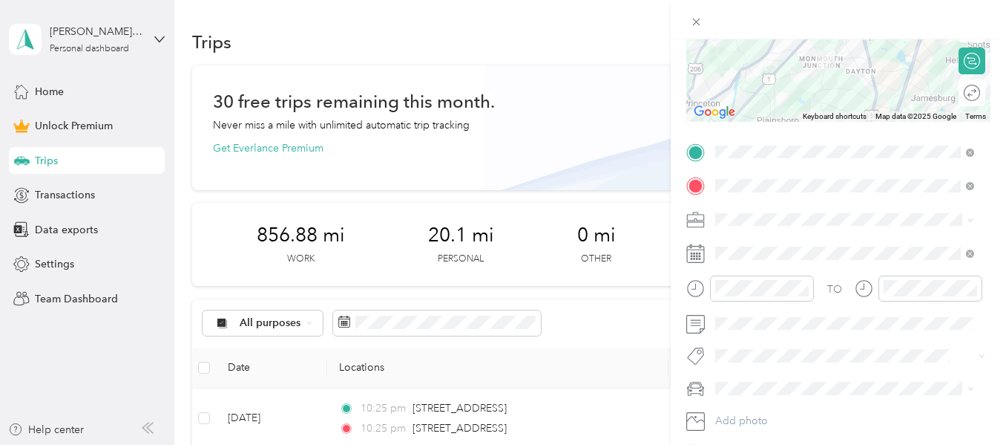
scroll to position [223, 0]
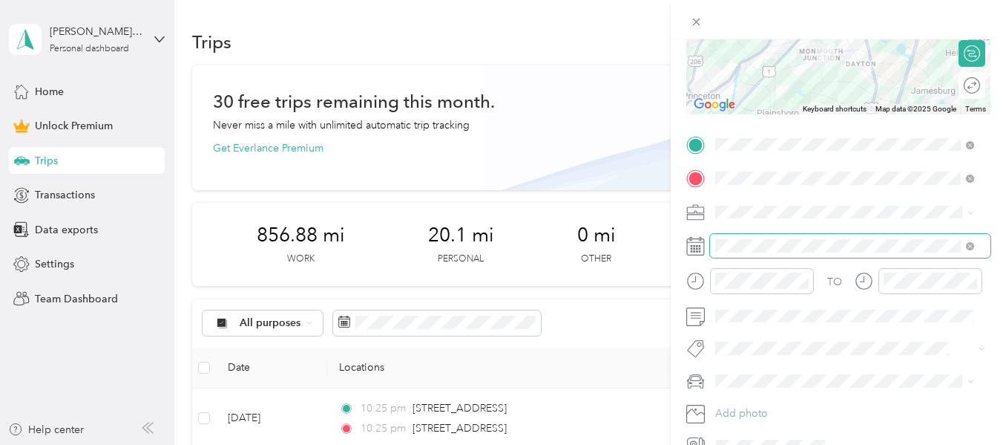
click at [747, 252] on span at bounding box center [850, 246] width 281 height 24
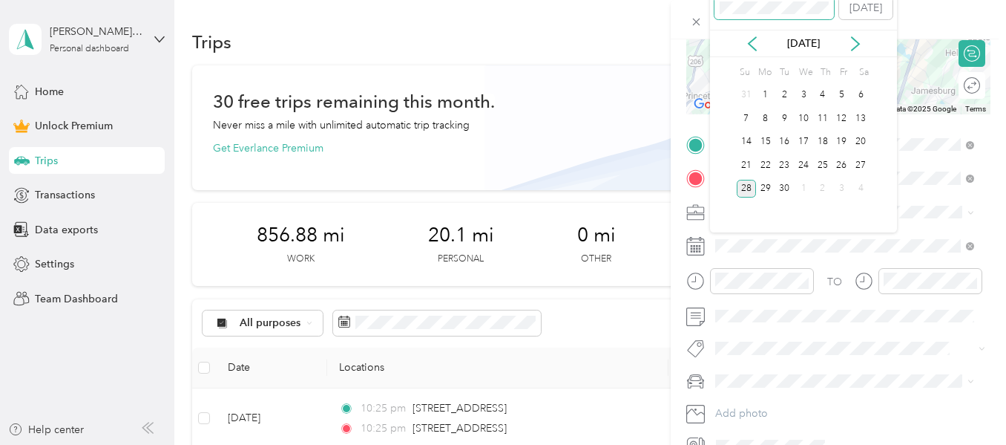
click at [668, 444] on div "New Trip Save This trip cannot be edited because it is either under review, app…" at bounding box center [499, 445] width 999 height 0
click at [783, 142] on div "17" at bounding box center [784, 142] width 19 height 19
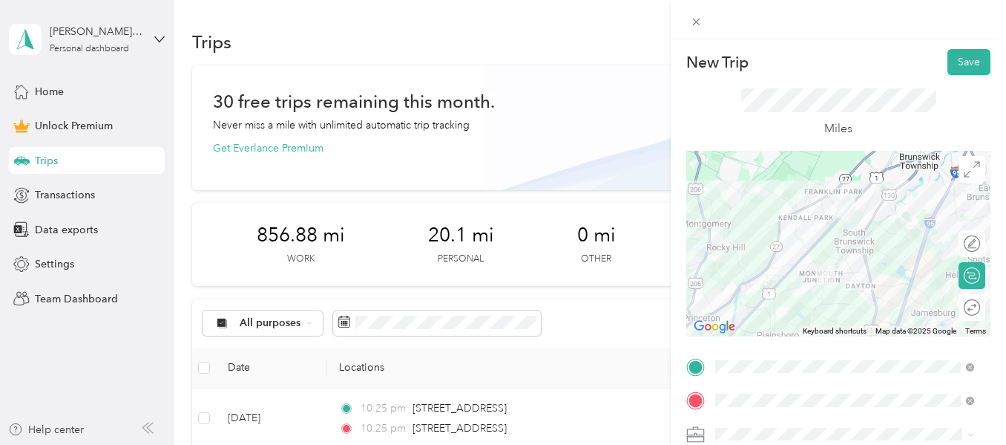
scroll to position [0, 0]
click at [958, 58] on button "Save" at bounding box center [969, 63] width 43 height 26
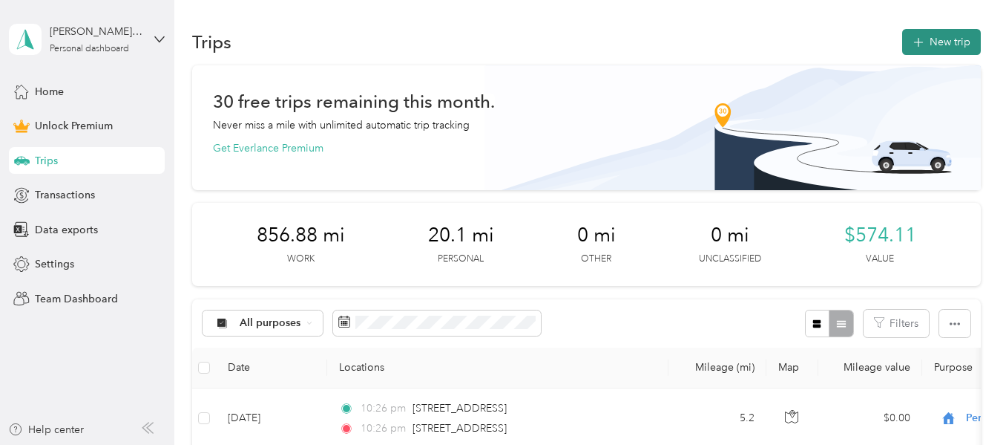
click at [944, 42] on button "New trip" at bounding box center [941, 42] width 79 height 26
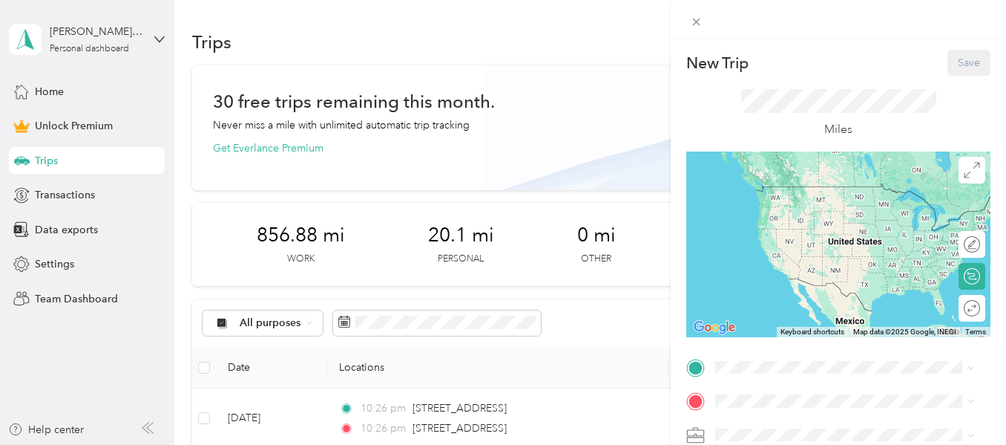
click at [484, 246] on div "New Trip Save This trip cannot be edited because it is either under review, app…" at bounding box center [503, 222] width 1006 height 445
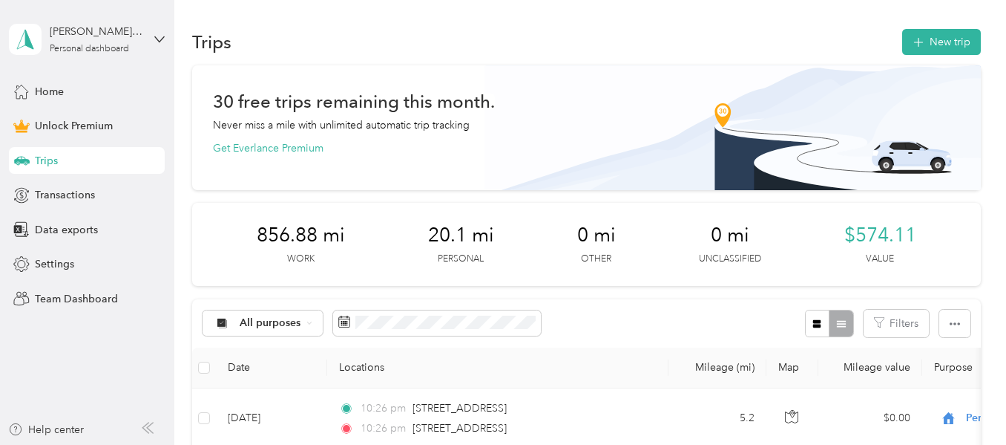
click at [484, 246] on span "20.1 mi" at bounding box center [461, 235] width 66 height 24
click at [941, 36] on button "New trip" at bounding box center [941, 42] width 79 height 26
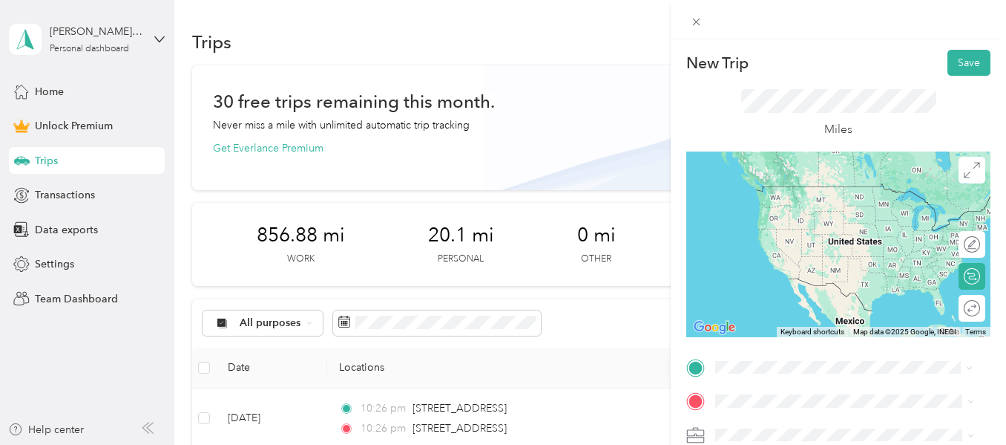
click at [804, 264] on span "53 Heather Court Monmouth Junction, New Jersey 08852, United States" at bounding box center [818, 257] width 148 height 13
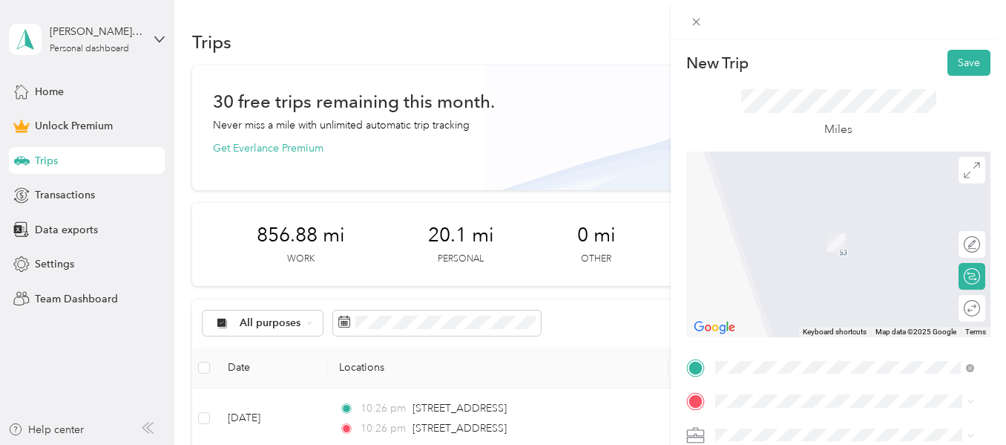
click at [784, 370] on div "JRF Kennedy Boulevard, Lakewood, NJ, United States, Lakewood, NJ, United States" at bounding box center [857, 359] width 226 height 78
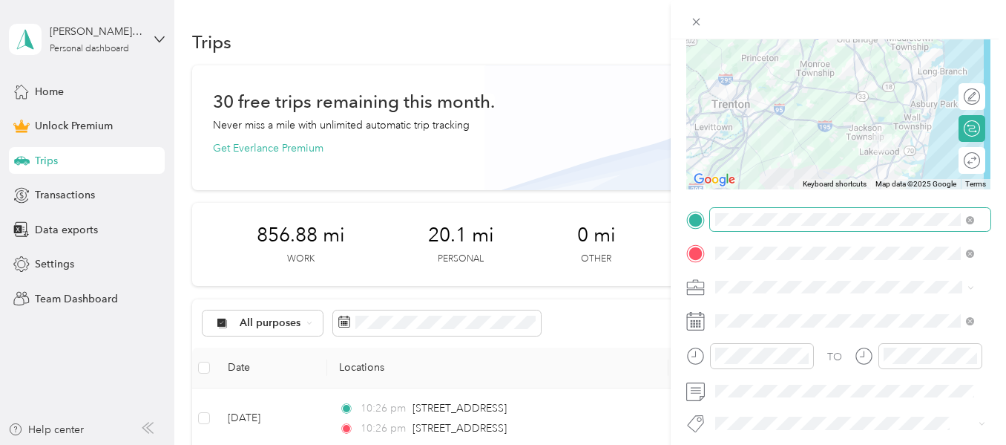
scroll to position [148, 0]
click at [734, 82] on li "Work" at bounding box center [844, 78] width 269 height 26
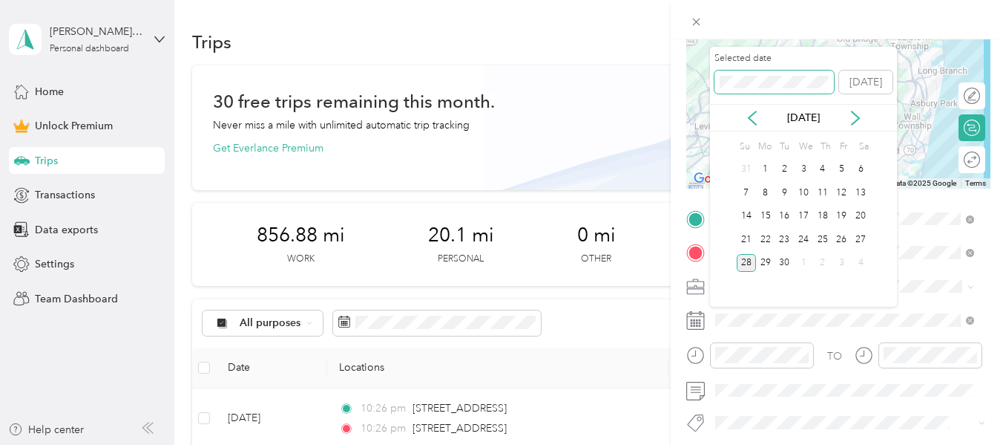
click at [669, 444] on div "New Trip Save This trip cannot be edited because it is either under review, app…" at bounding box center [499, 445] width 999 height 0
click at [779, 218] on div "17" at bounding box center [784, 216] width 19 height 19
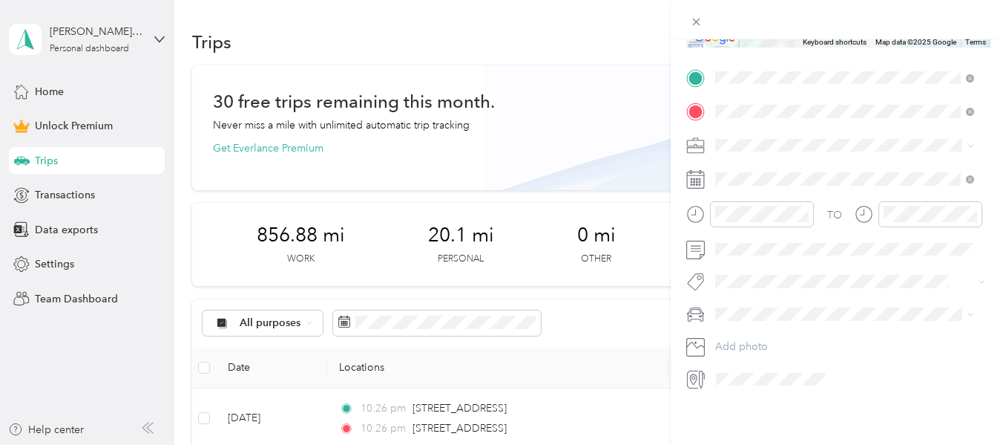
scroll to position [0, 0]
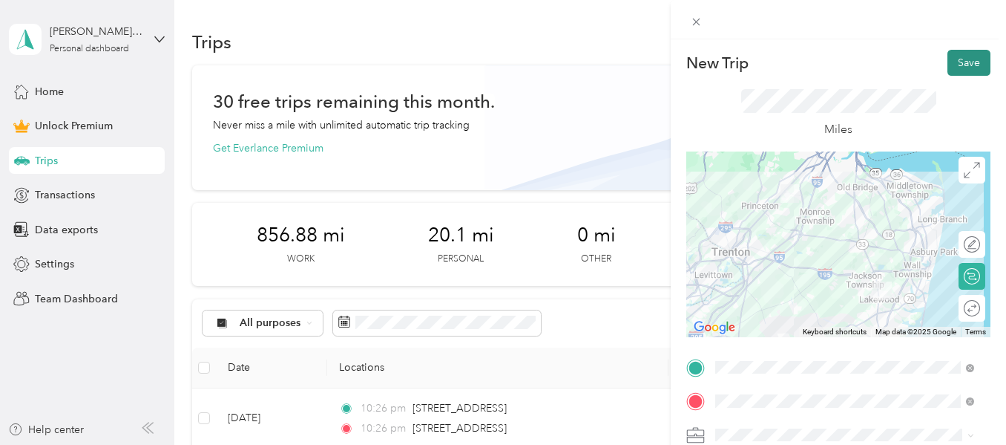
click at [957, 61] on button "Save" at bounding box center [969, 63] width 43 height 26
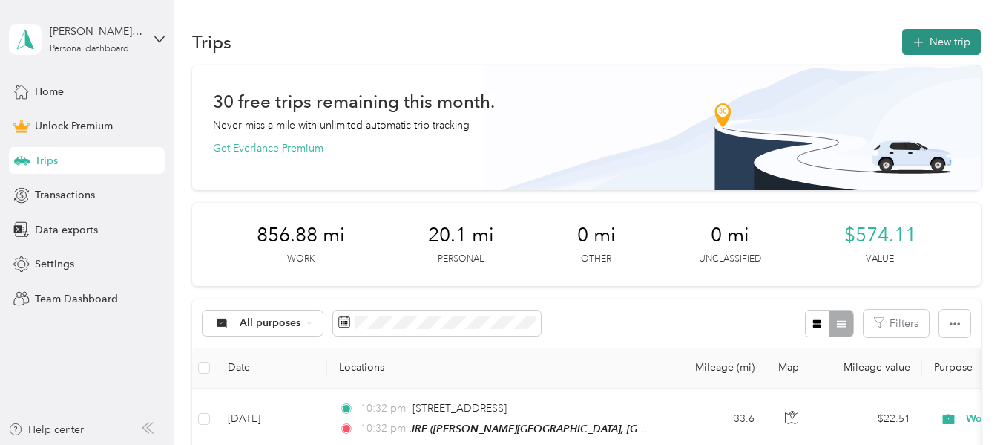
click at [934, 33] on button "New trip" at bounding box center [941, 42] width 79 height 26
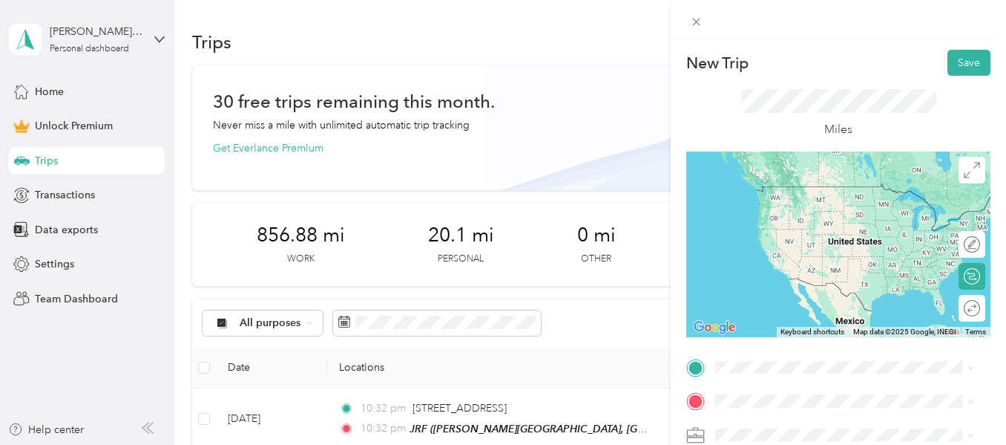
click at [784, 327] on span "[PERSON_NAME][GEOGRAPHIC_DATA], [GEOGRAPHIC_DATA], [GEOGRAPHIC_DATA], [GEOGRAPH…" at bounding box center [855, 343] width 223 height 59
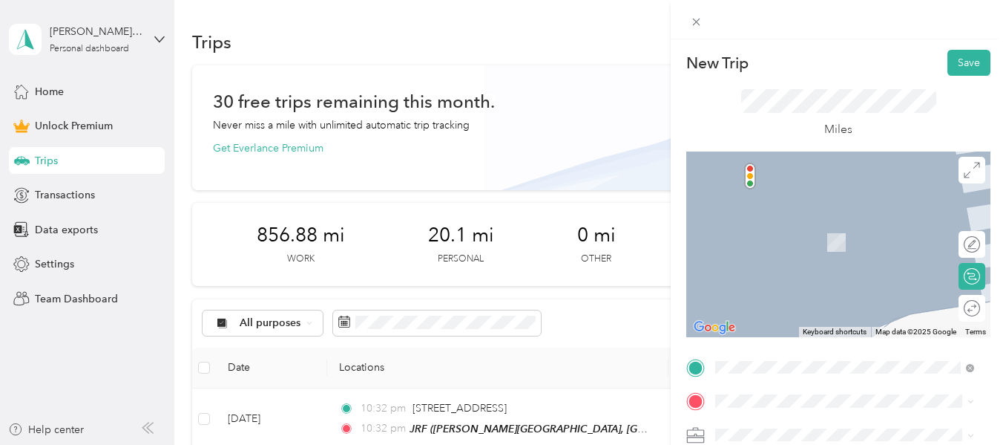
click at [812, 237] on span "[GEOGRAPHIC_DATA], [GEOGRAPHIC_DATA], [GEOGRAPHIC_DATA]" at bounding box center [855, 242] width 223 height 28
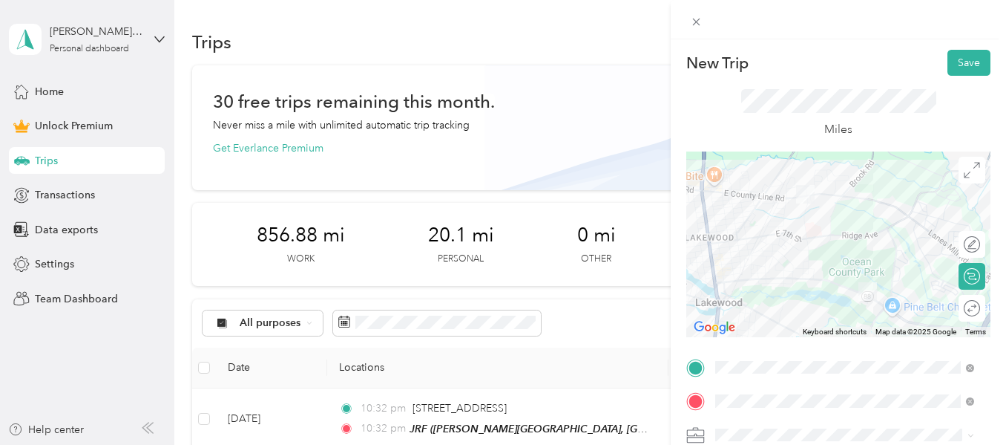
click at [751, 229] on li "Work" at bounding box center [844, 219] width 269 height 26
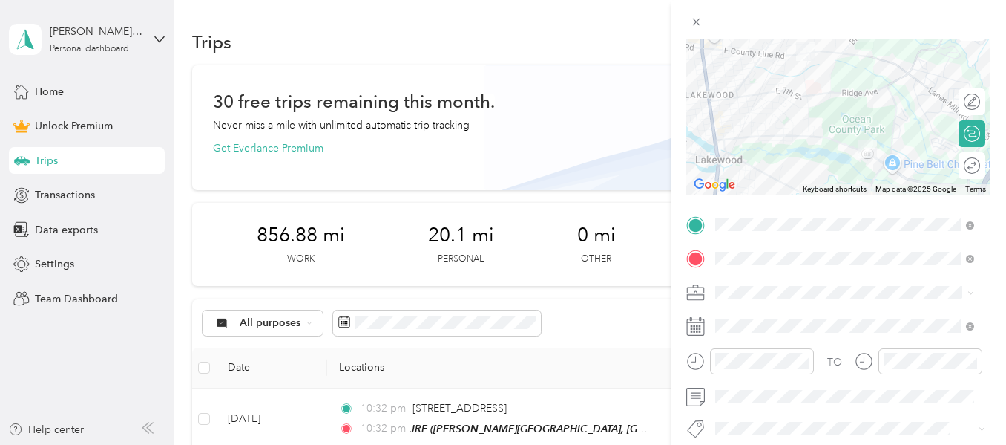
scroll to position [148, 0]
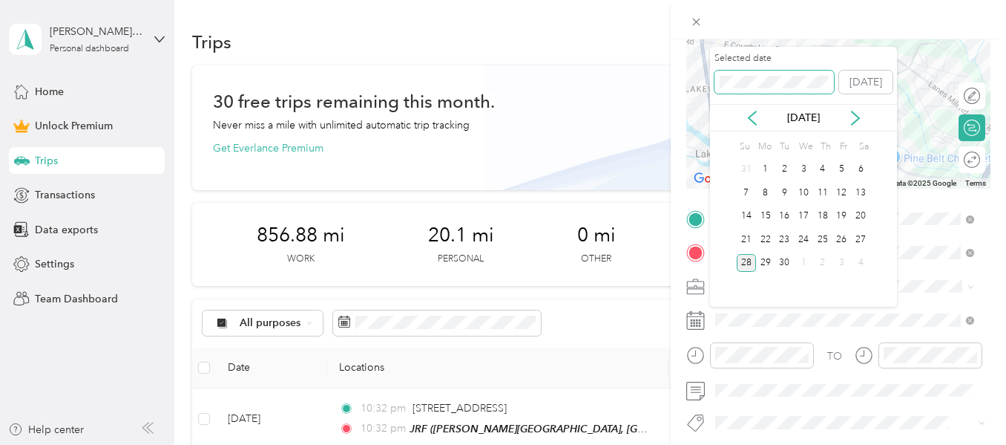
click at [696, 444] on div "New Trip Save This trip cannot be edited because it is either under review, app…" at bounding box center [499, 445] width 999 height 0
click at [784, 217] on div "17" at bounding box center [784, 216] width 19 height 19
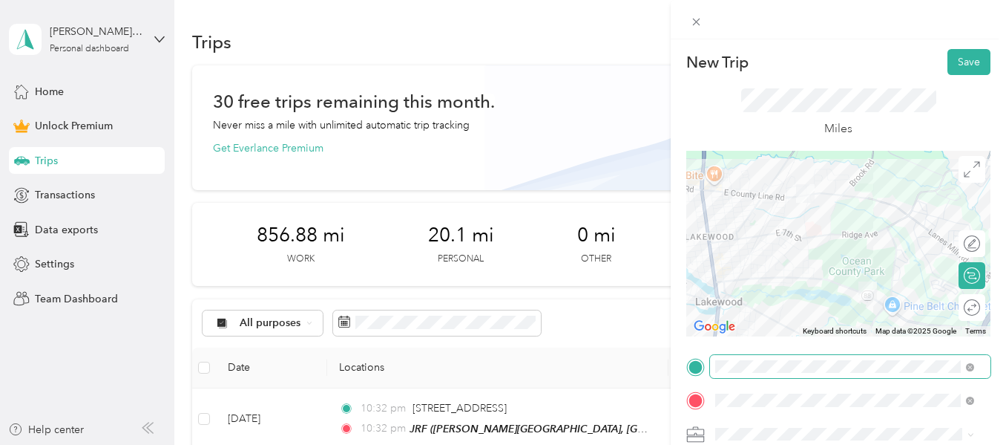
scroll to position [0, 0]
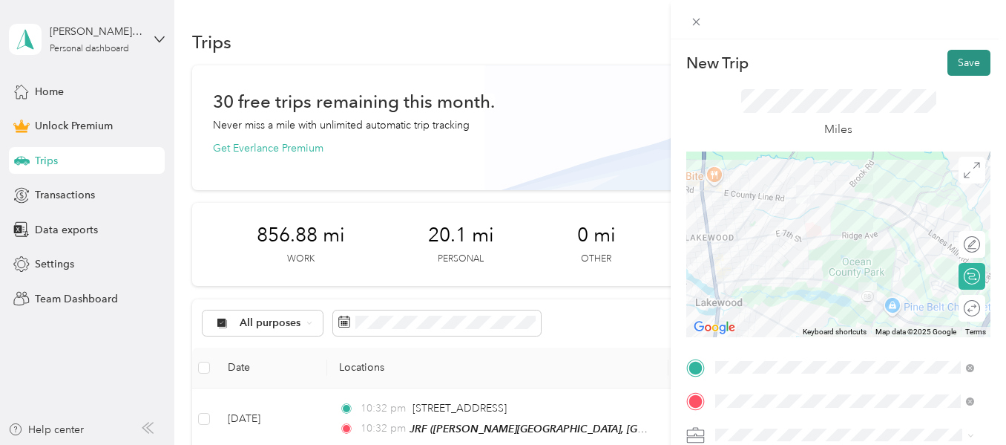
click at [951, 60] on button "Save" at bounding box center [969, 63] width 43 height 26
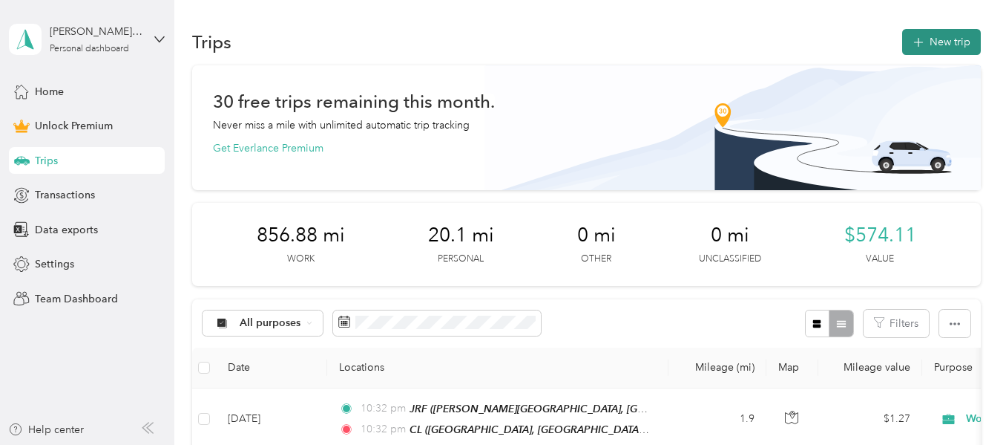
click at [927, 39] on button "New trip" at bounding box center [941, 42] width 79 height 26
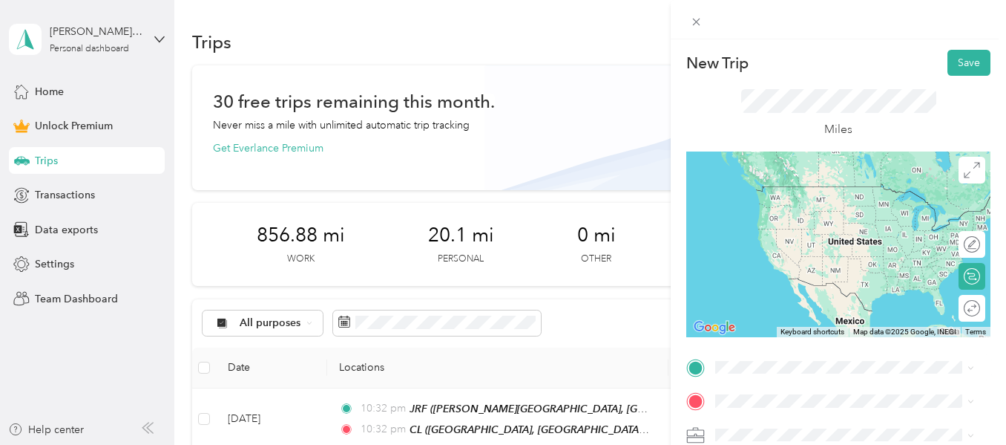
click at [827, 214] on span "B&W Kids Academy, 1640 Pennington Rd, Ewing, NJ 08618, United States , 08618, E…" at bounding box center [855, 228] width 223 height 59
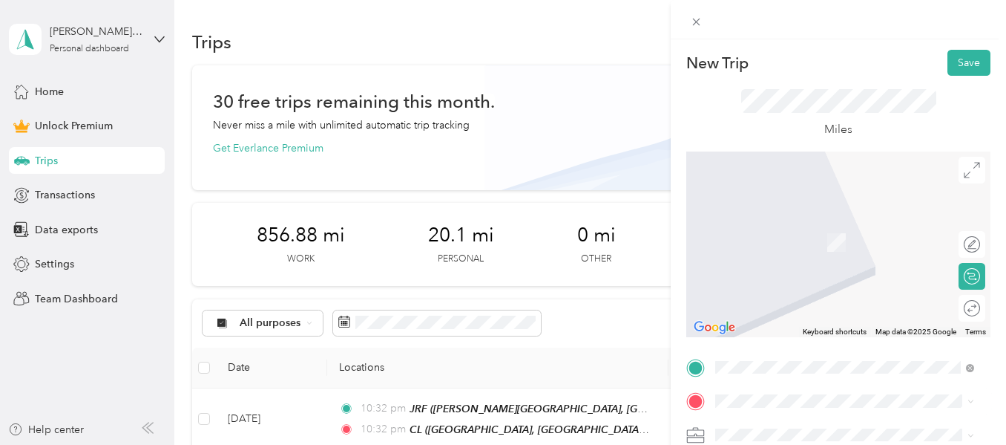
click at [794, 228] on div "1516 Genesee Street Trenton, New Jersey 08610, United States" at bounding box center [845, 218] width 249 height 20
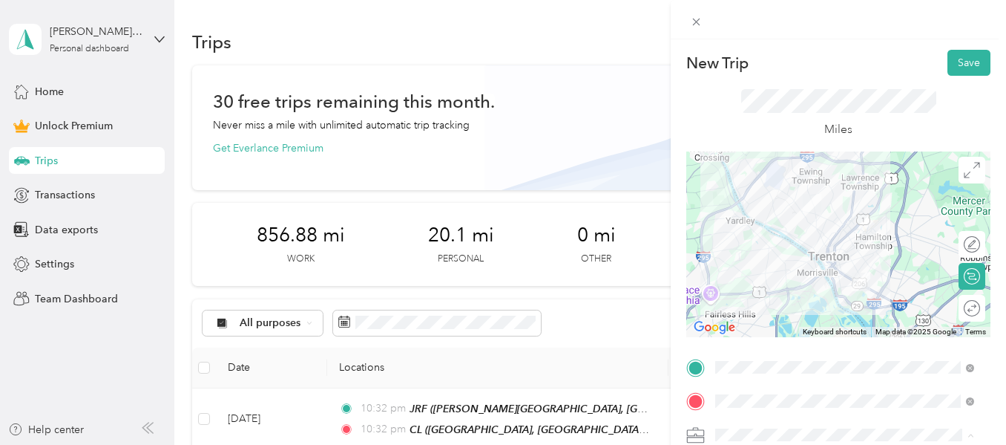
click at [774, 233] on ol "Work Personal HealthCare HealthCare Other Charity Medical Moving Commute" at bounding box center [844, 318] width 269 height 208
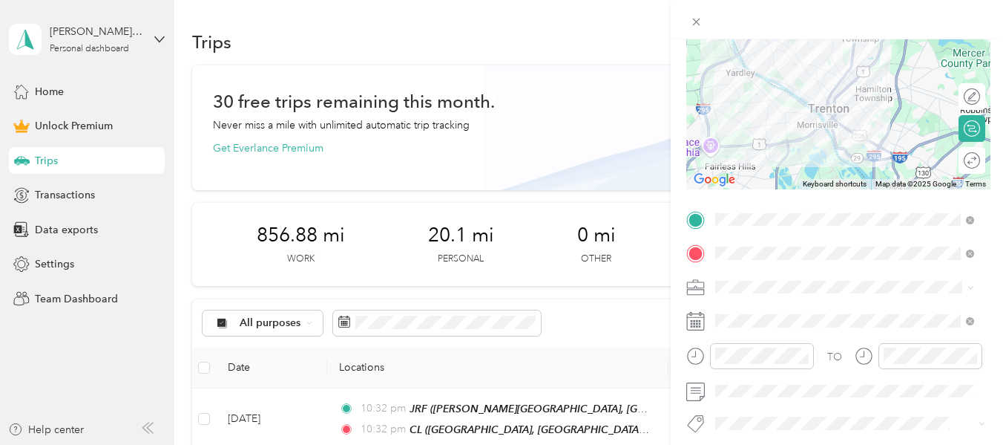
scroll to position [148, 0]
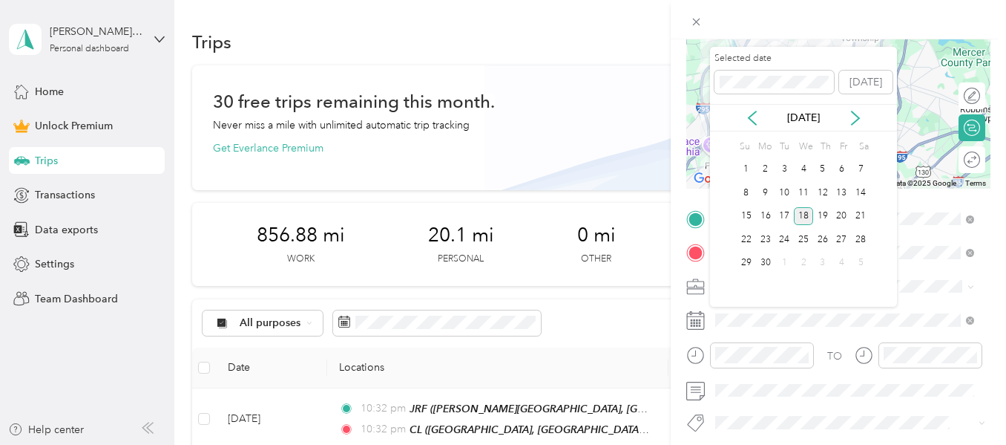
click at [806, 217] on div "18" at bounding box center [803, 216] width 19 height 19
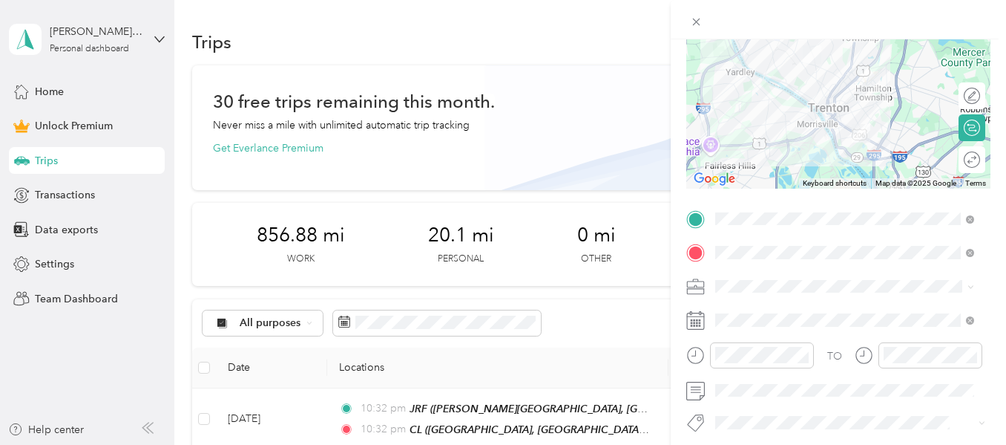
click at [776, 281] on div "Selected date Today Sep 2025 Su Mo Tu We Th Fr Sa 31 1 2 3 4 5 6 7 8 9 10 11 12…" at bounding box center [803, 169] width 187 height 260
click at [741, 283] on div "Selected date Today Sep 2025 Su Mo Tu We Th Fr Sa 31 1 2 3 4 5 6 7 8 9 10 11 12…" at bounding box center [803, 169] width 187 height 260
click at [798, 280] on div "Selected date Today Sep 2025 Su Mo Tu We Th Fr Sa 31 1 2 3 4 5 6 7 8 9 10 11 12…" at bounding box center [803, 169] width 187 height 260
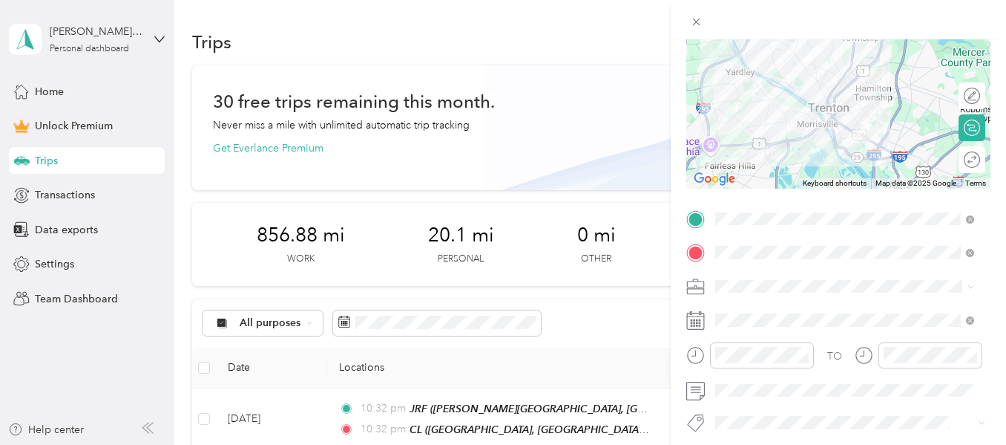
click at [794, 282] on div "Selected date Today Sep 2025 Su Mo Tu We Th Fr Sa 31 1 2 3 4 5 6 7 8 9 10 11 12…" at bounding box center [803, 169] width 187 height 260
click at [722, 275] on div "Selected date Today Sep 2025 Su Mo Tu We Th Fr Sa 31 1 2 3 4 5 6 7 8 9 10 11 12…" at bounding box center [803, 169] width 187 height 260
click at [724, 283] on div "Selected date Today Sep 2025 Su Mo Tu We Th Fr Sa 31 1 2 3 4 5 6 7 8 9 10 11 12…" at bounding box center [803, 169] width 187 height 260
drag, startPoint x: 703, startPoint y: 312, endPoint x: 706, endPoint y: 320, distance: 8.0
click at [703, 313] on icon at bounding box center [695, 321] width 17 height 16
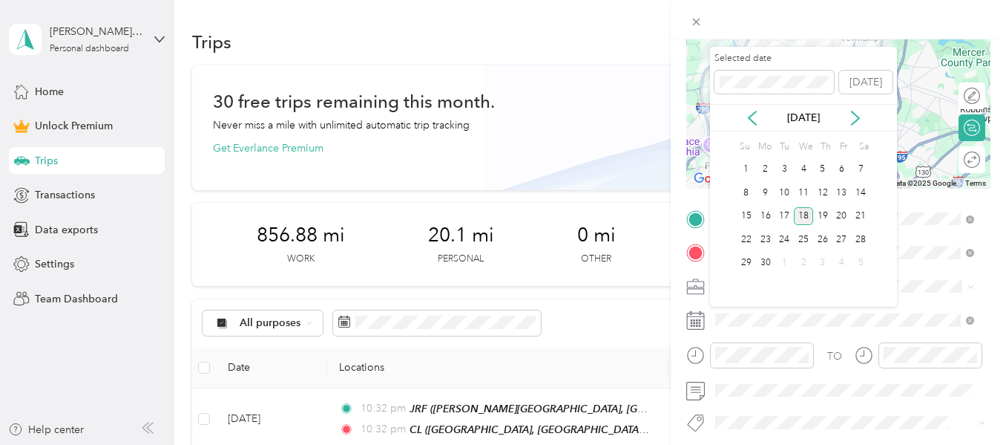
click at [802, 215] on div "18" at bounding box center [803, 216] width 19 height 19
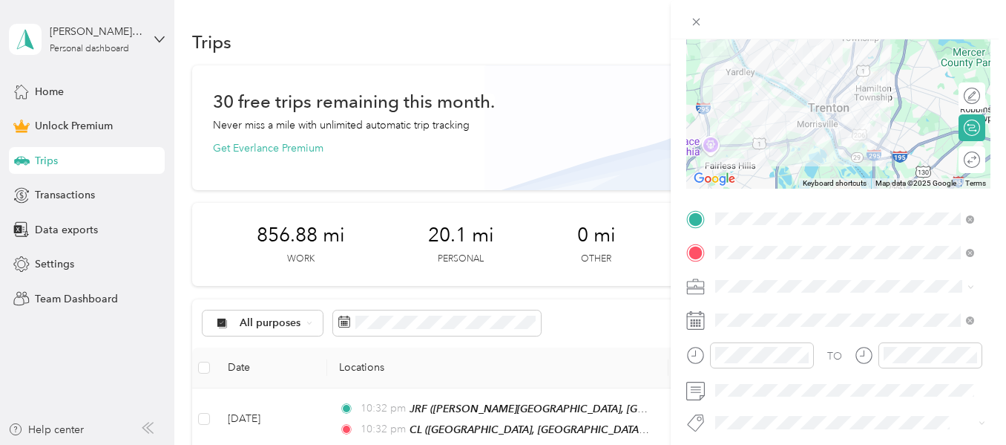
click at [723, 284] on div "Selected date Today Sep 2025 Su Mo Tu We Th Fr Sa 31 1 2 3 4 5 6 7 8 9 10 11 12…" at bounding box center [803, 169] width 187 height 260
click at [687, 278] on div at bounding box center [838, 287] width 304 height 24
click at [689, 279] on icon at bounding box center [695, 287] width 19 height 19
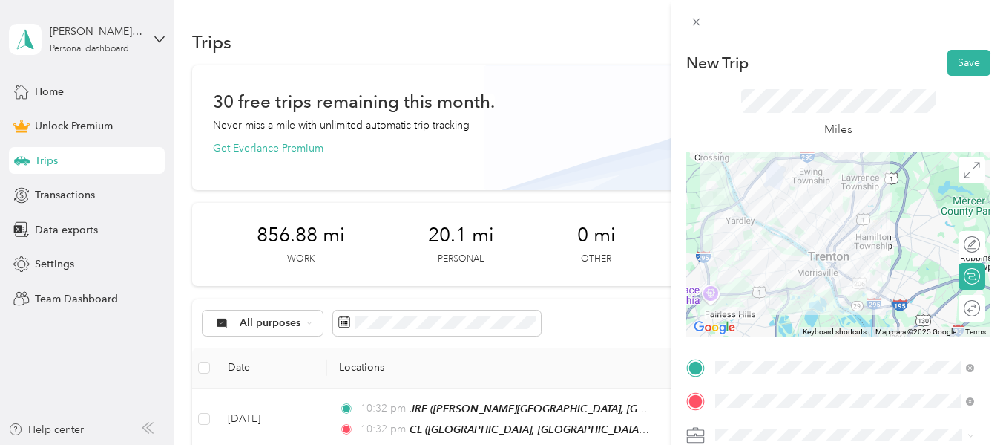
click at [735, 223] on span "Work" at bounding box center [733, 220] width 25 height 13
click at [959, 65] on button "Save" at bounding box center [969, 63] width 43 height 26
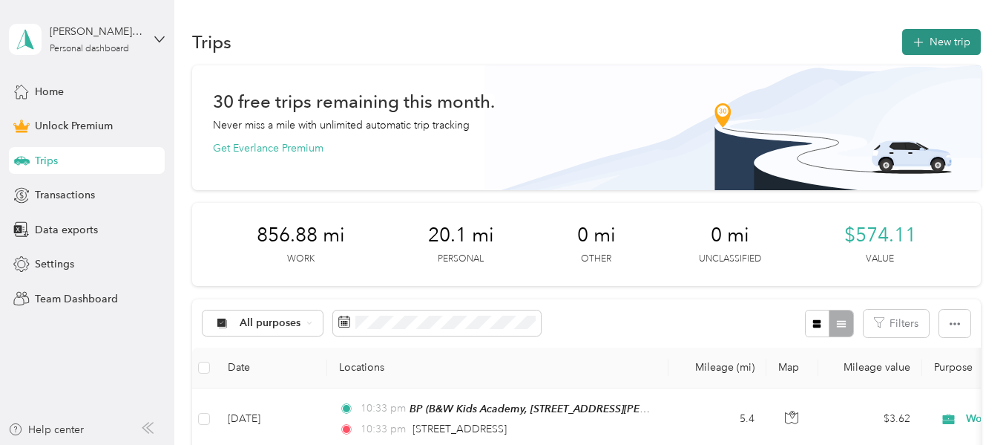
click at [947, 45] on button "New trip" at bounding box center [941, 42] width 79 height 26
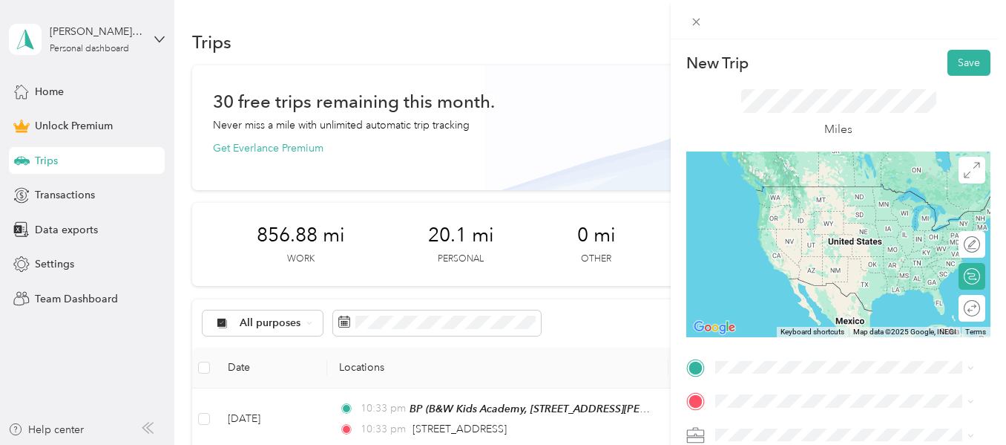
click at [799, 187] on span "1516 Genesee Street Trenton, New Jersey 08610, United States" at bounding box center [818, 183] width 148 height 13
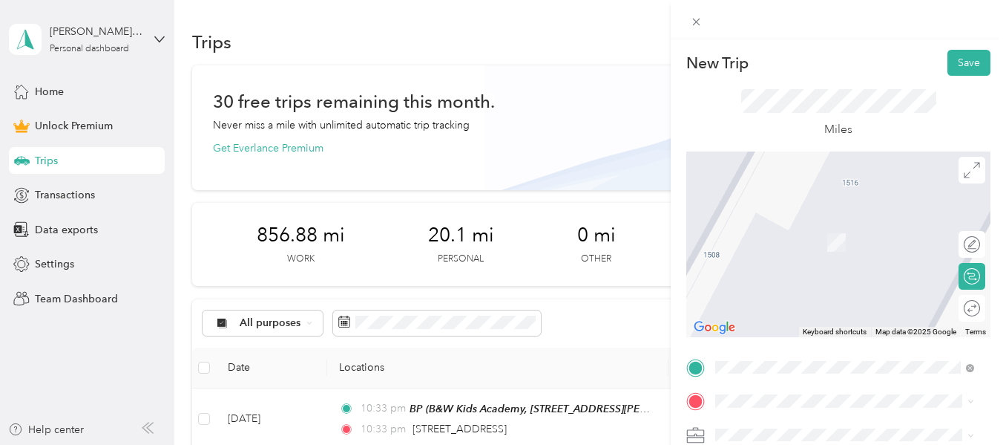
click at [818, 237] on span "80 Barbara Dr, Trenton, NJ, United States , 08619, Trenton, NJ, United States" at bounding box center [855, 257] width 223 height 44
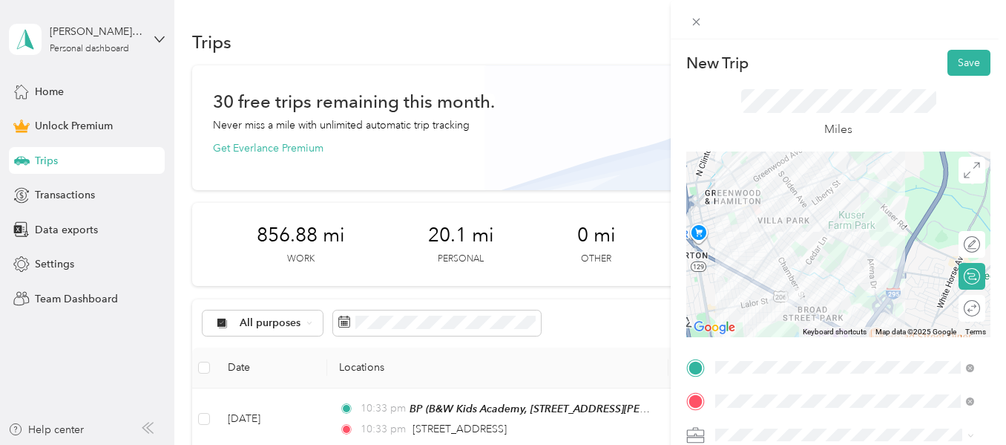
click at [778, 426] on span at bounding box center [850, 435] width 281 height 24
click at [770, 229] on li "Work" at bounding box center [844, 227] width 269 height 26
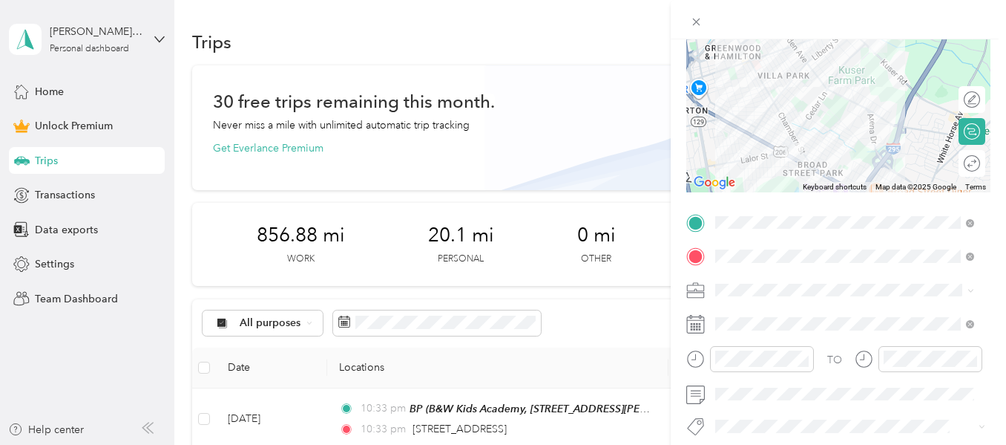
scroll to position [148, 0]
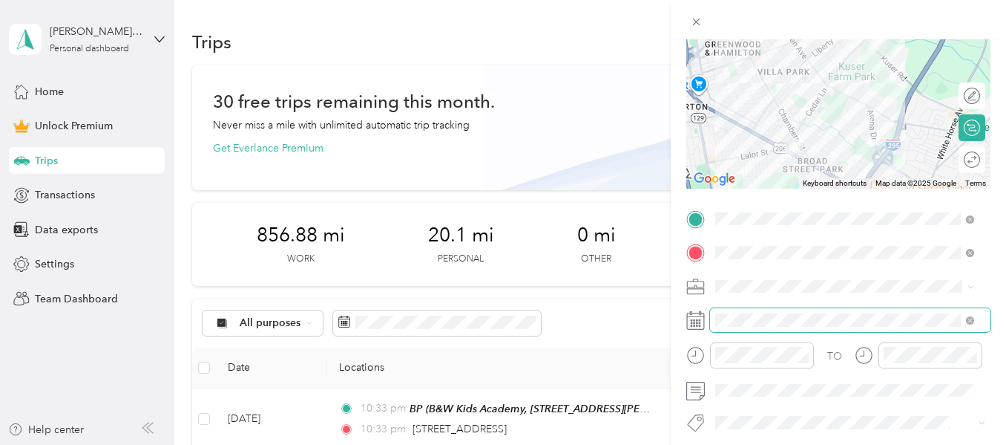
click at [804, 310] on span at bounding box center [850, 320] width 281 height 24
click at [798, 327] on span at bounding box center [850, 320] width 281 height 24
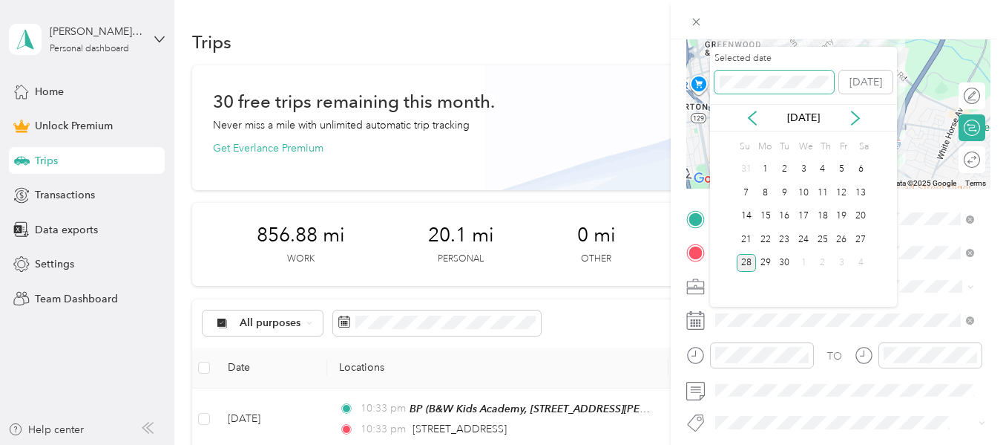
click at [687, 444] on div "New Trip Save This trip cannot be edited because it is either under review, app…" at bounding box center [499, 445] width 999 height 0
click at [801, 219] on div "18" at bounding box center [803, 216] width 19 height 19
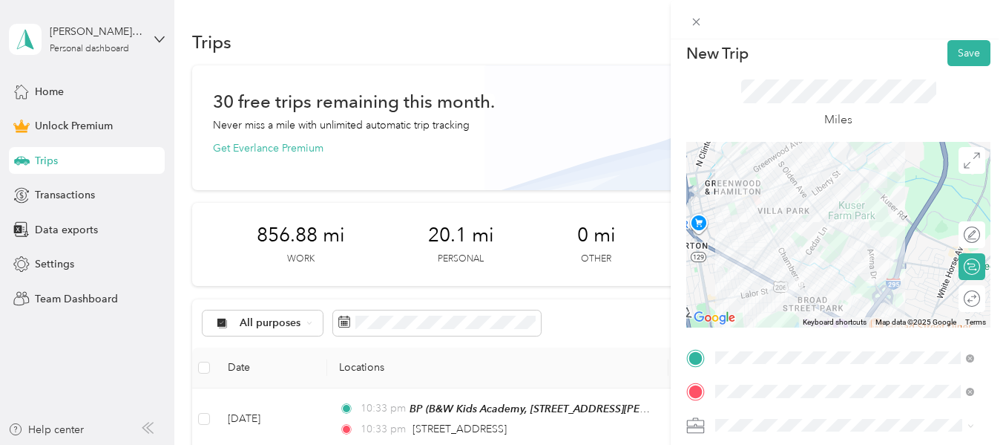
scroll to position [0, 0]
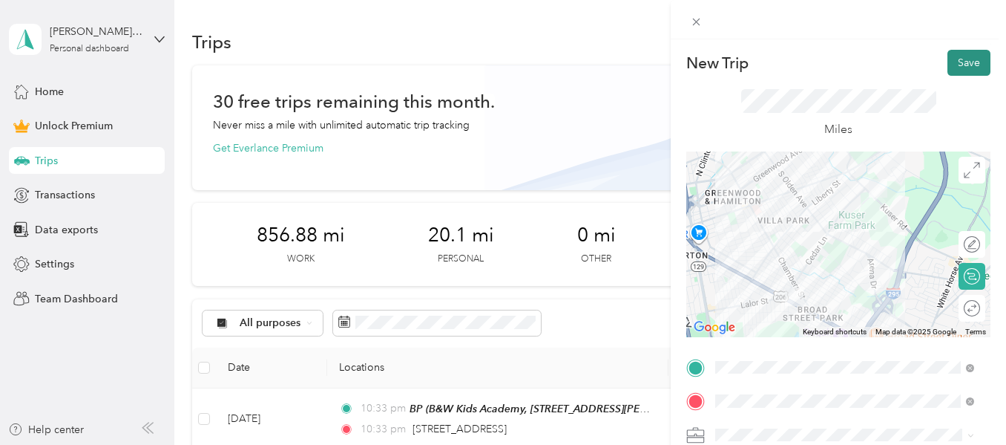
click at [966, 59] on button "Save" at bounding box center [969, 63] width 43 height 26
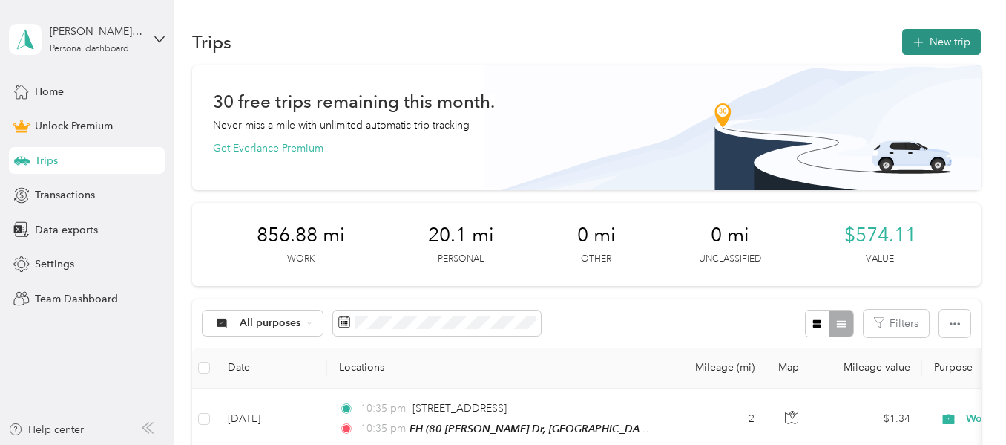
click at [938, 40] on button "New trip" at bounding box center [941, 42] width 79 height 26
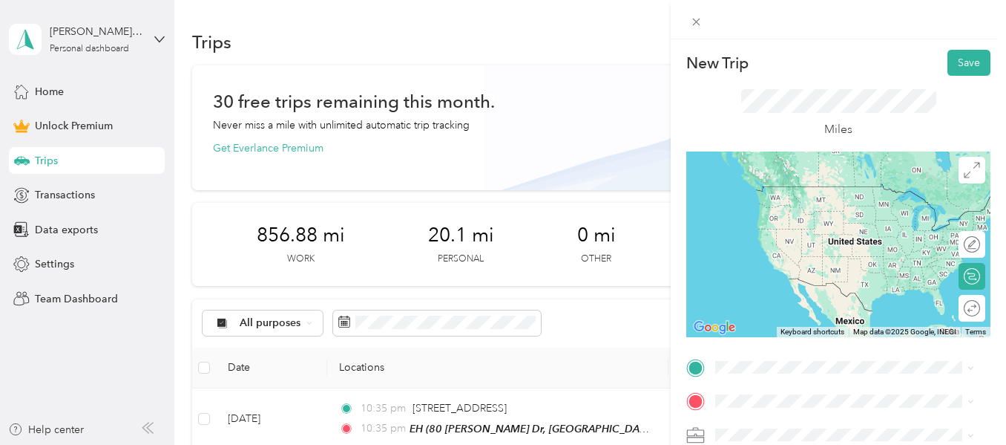
click at [770, 207] on span "80 Barbara Dr, Trenton, NJ, United States , 08619, Trenton, NJ, United States" at bounding box center [855, 219] width 223 height 44
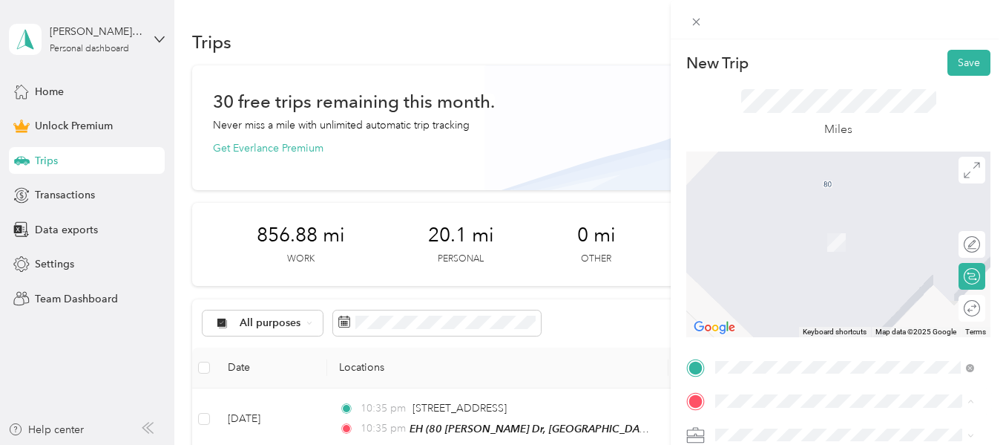
click at [774, 237] on span "611 Silver Court Hamilton Square, New Jersey 08690, United States" at bounding box center [857, 227] width 226 height 26
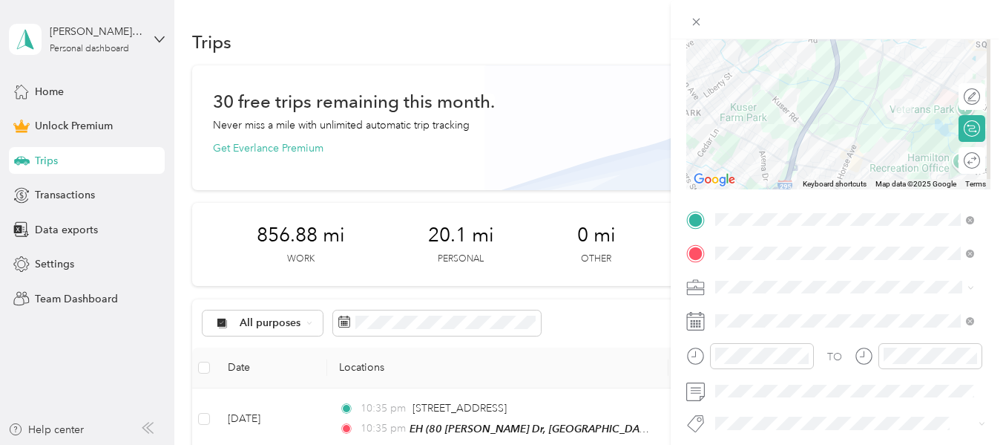
scroll to position [148, 0]
click at [766, 444] on div "New Trip Save This trip cannot be edited because it is either under review, app…" at bounding box center [499, 445] width 999 height 0
click at [750, 82] on li "Work" at bounding box center [844, 78] width 269 height 26
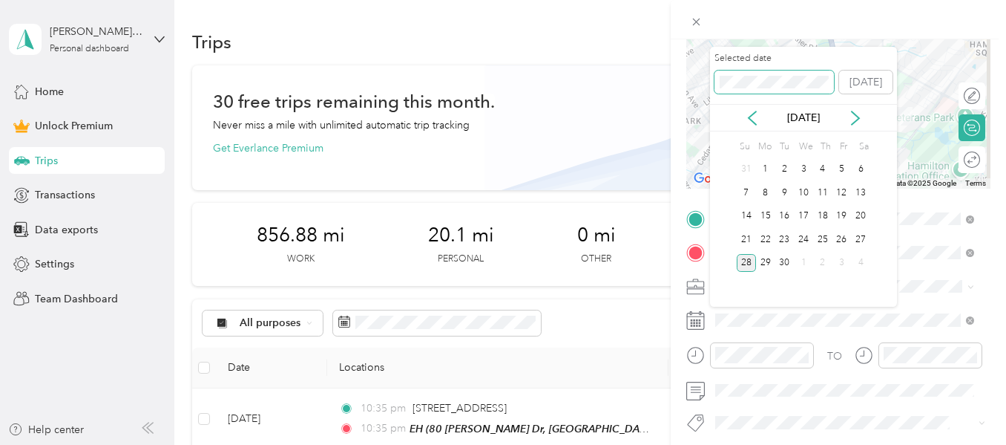
click at [661, 444] on div "New Trip Save This trip cannot be edited because it is either under review, app…" at bounding box center [499, 445] width 999 height 0
click at [799, 223] on div "18" at bounding box center [803, 216] width 19 height 19
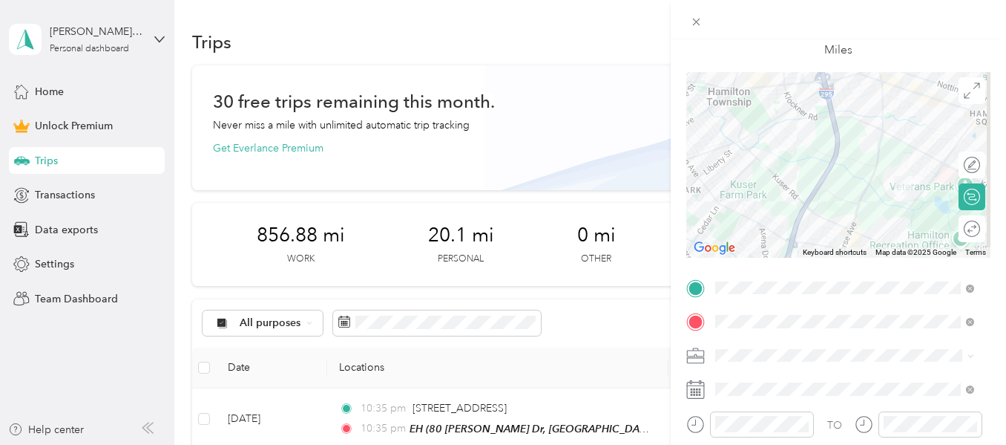
scroll to position [0, 0]
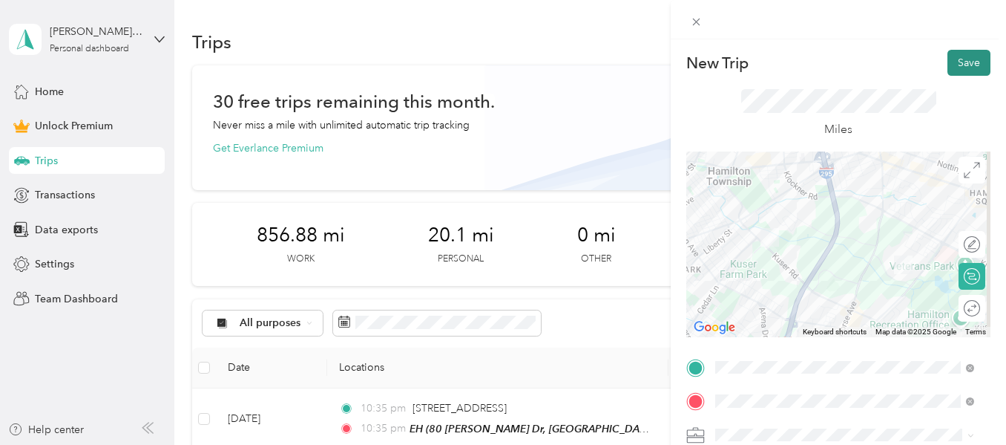
click at [963, 56] on button "Save" at bounding box center [969, 63] width 43 height 26
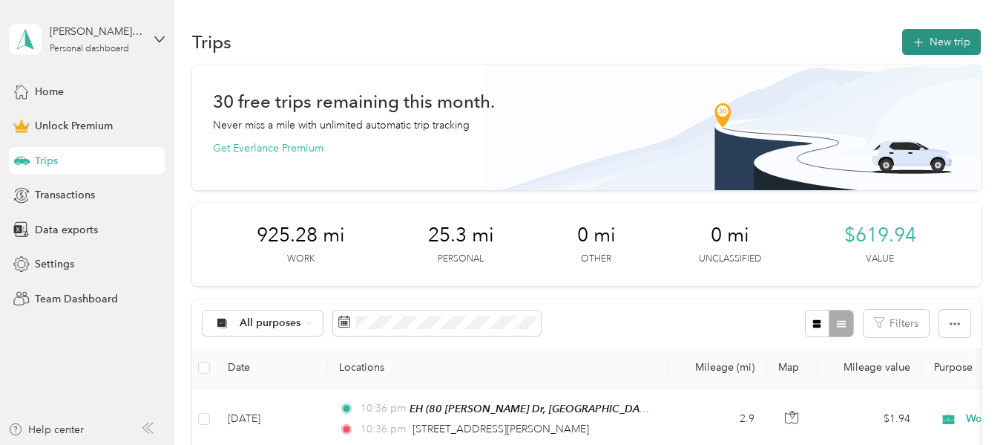
click at [945, 34] on button "New trip" at bounding box center [941, 42] width 79 height 26
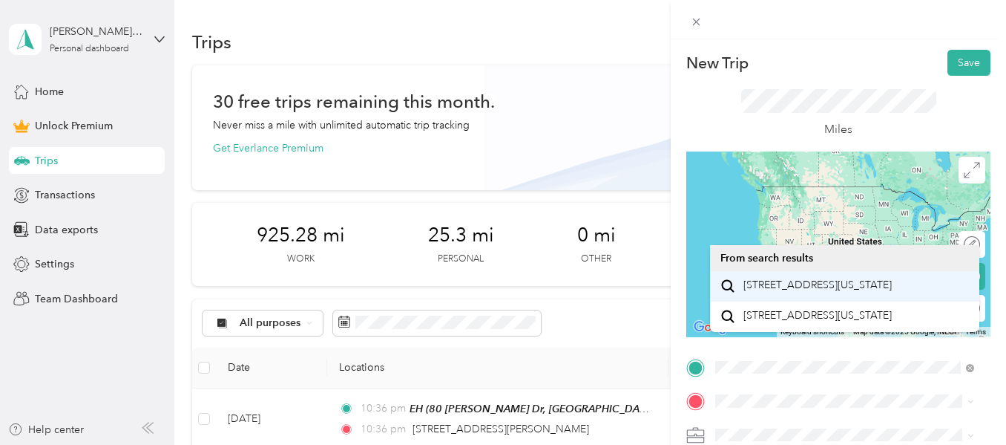
click at [886, 292] on span "3225 Nottingham Way Trenton, New Jersey 08619, United States" at bounding box center [818, 284] width 148 height 13
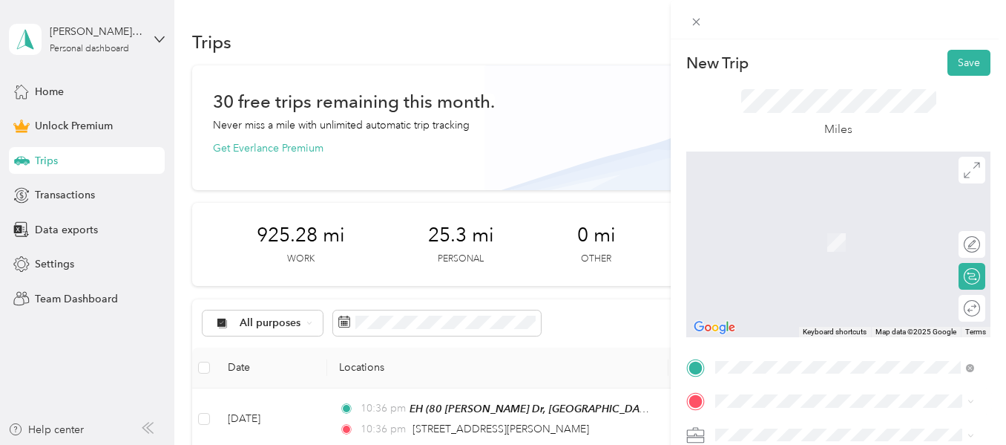
click at [769, 253] on ol "From your Favorite places ZA 555 Fairfield Rd, East Windsor, NJ, United States …" at bounding box center [844, 278] width 269 height 208
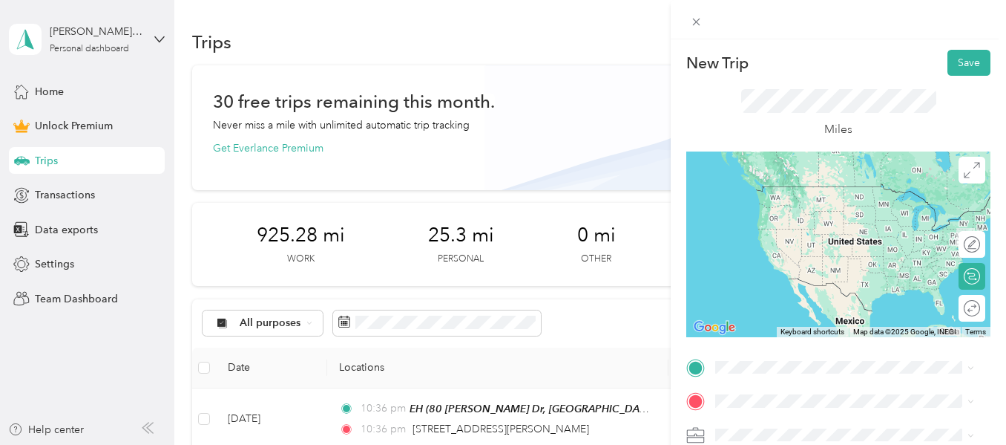
click at [770, 205] on span "Klockner Rd, [GEOGRAPHIC_DATA], [GEOGRAPHIC_DATA], [GEOGRAPHIC_DATA], 08691, [G…" at bounding box center [855, 230] width 223 height 59
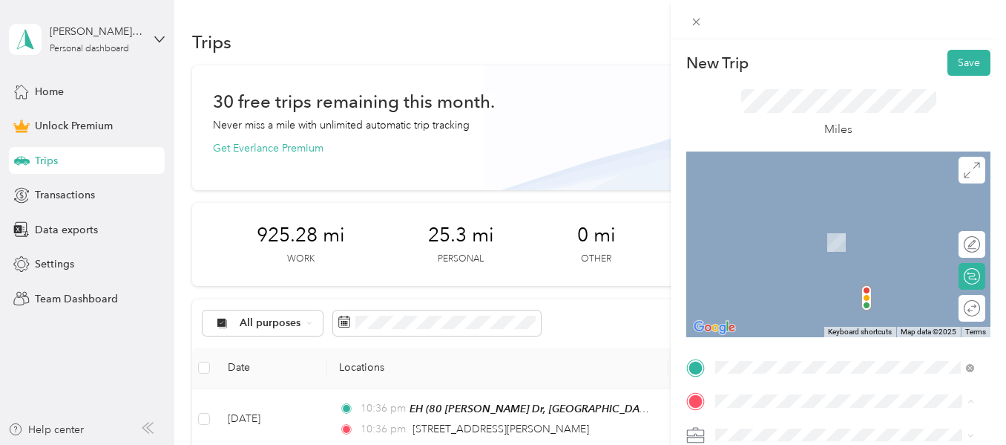
click at [769, 232] on div "SU Klockner Rd, Trenton, NJ, United States, 08691, Robbinsville, NJ, United Sta…" at bounding box center [857, 258] width 226 height 78
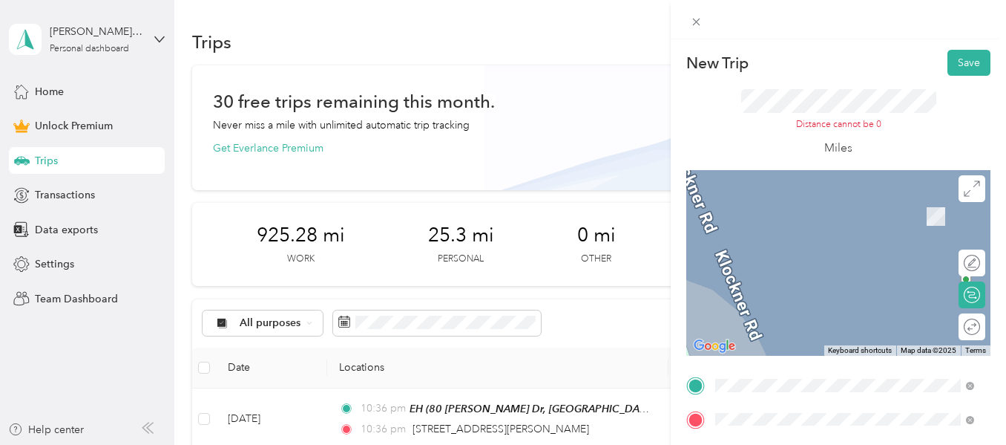
click at [787, 364] on div "New Trip Save This trip cannot be edited because it is either under review, app…" at bounding box center [838, 374] width 304 height 649
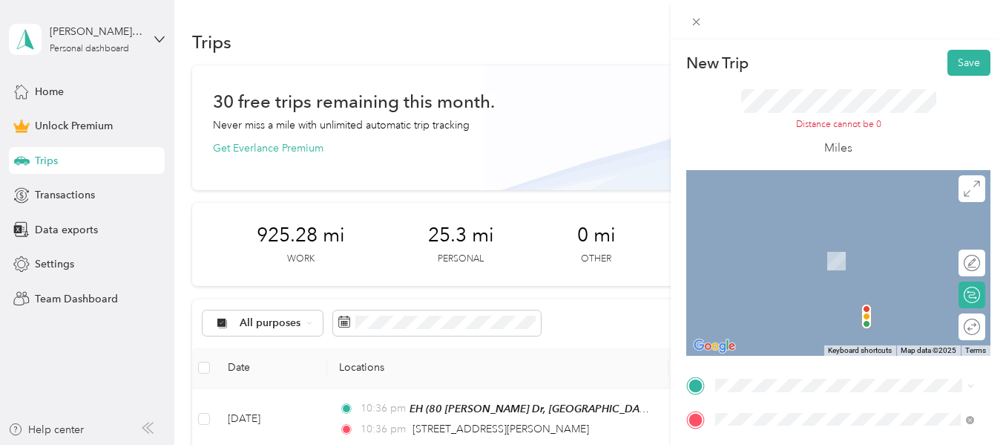
click at [763, 206] on span "3225 Nottingham Way Trenton, New Jersey 08619, United States" at bounding box center [818, 199] width 148 height 13
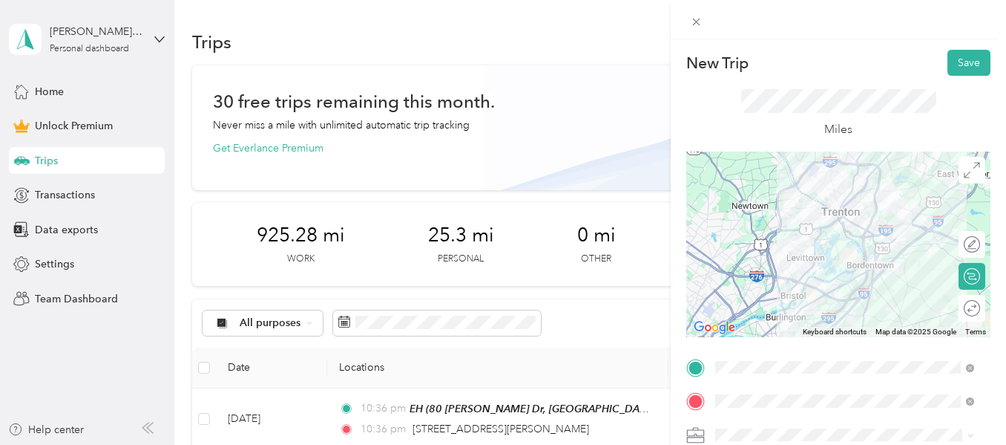
click at [746, 230] on li "Work" at bounding box center [844, 220] width 269 height 26
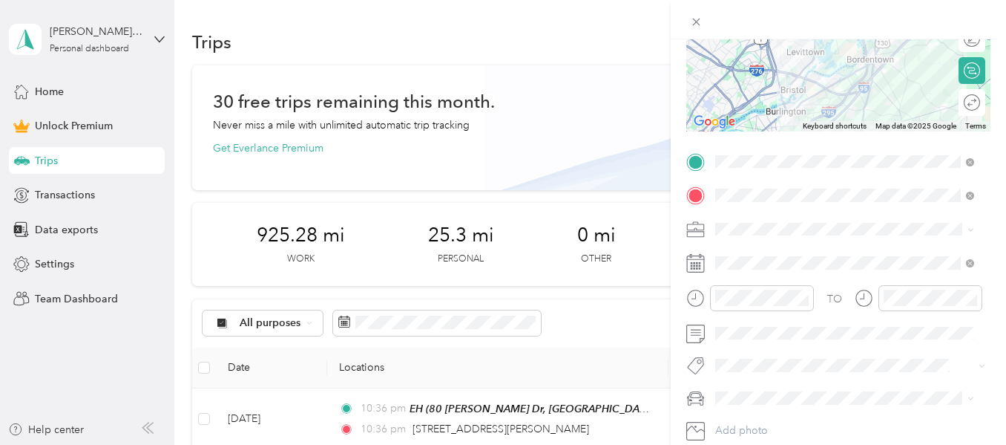
scroll to position [223, 0]
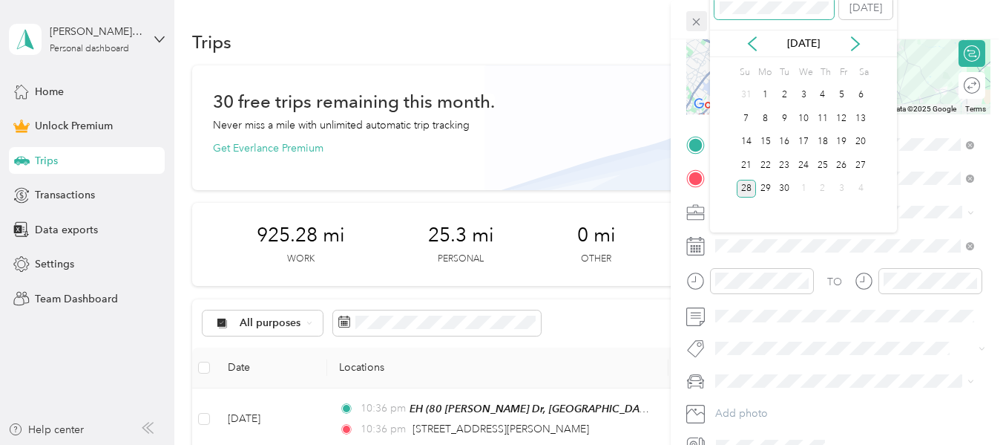
click at [706, 444] on div "New Trip Save This trip cannot be edited because it is either under review, app…" at bounding box center [499, 445] width 999 height 0
click at [820, 145] on div "19" at bounding box center [822, 142] width 19 height 19
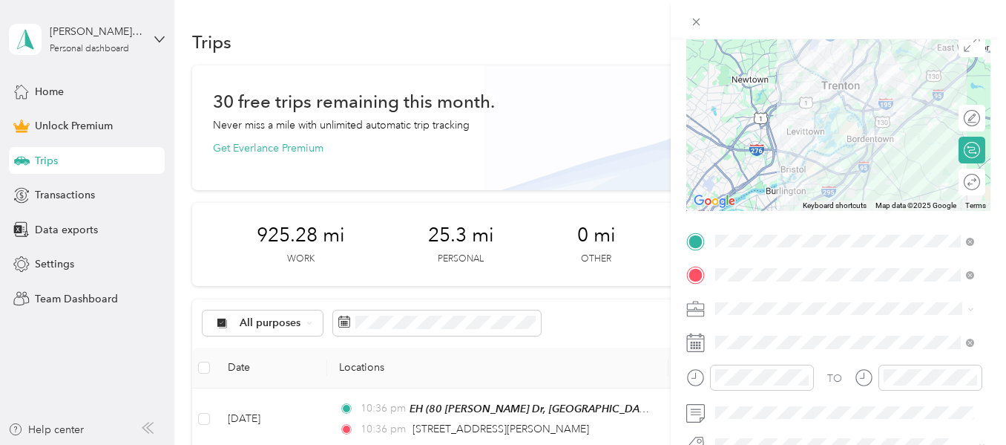
scroll to position [0, 0]
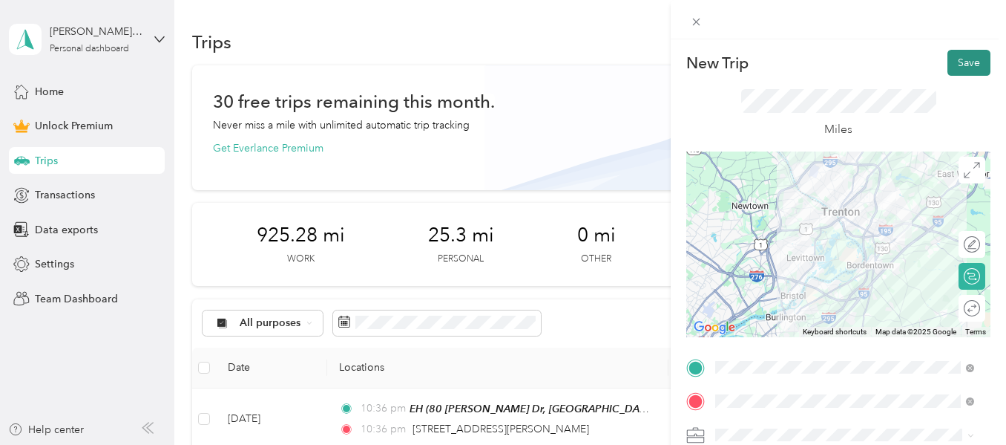
click at [968, 59] on button "Save" at bounding box center [969, 63] width 43 height 26
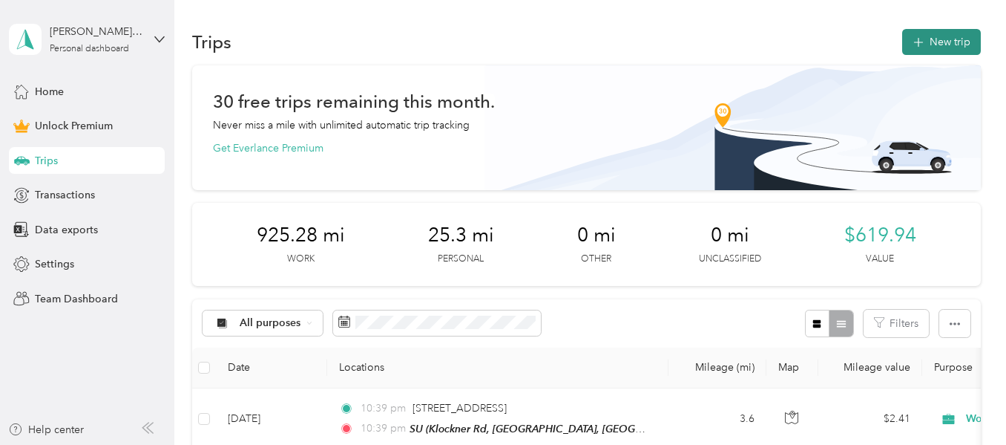
click at [952, 42] on button "New trip" at bounding box center [941, 42] width 79 height 26
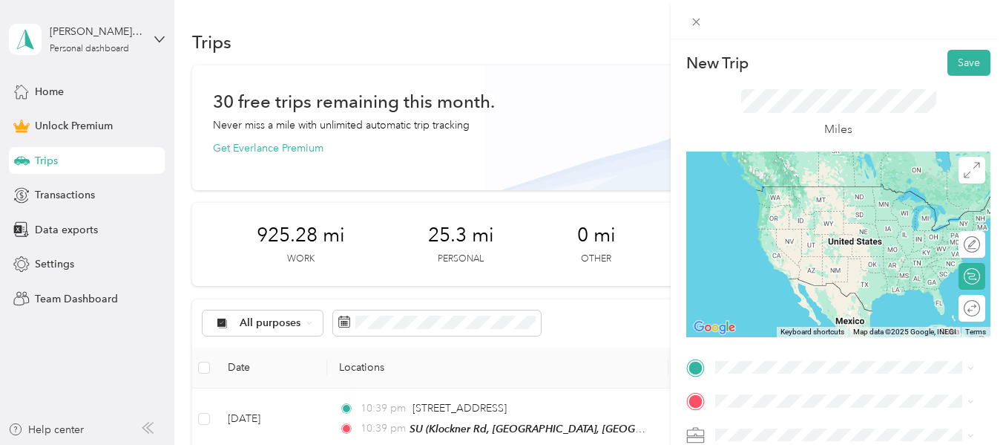
click at [776, 209] on div "SU Klockner Rd, Trenton, NJ, United States, 08691, Robbinsville, NJ, United Sta…" at bounding box center [857, 216] width 226 height 78
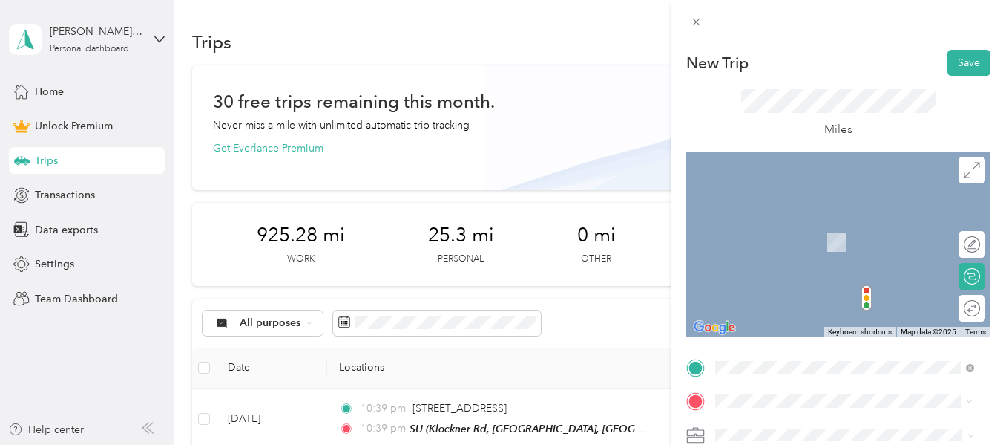
click at [798, 247] on ol "From your Favorite places ZA 555 Fairfield Rd, East Windsor, NJ, United States …" at bounding box center [844, 281] width 269 height 208
click at [803, 259] on div "IH Sunset Ave, Hightstown, NJ, United States, 08520, Hightstown, NJ, United Sta…" at bounding box center [845, 245] width 249 height 68
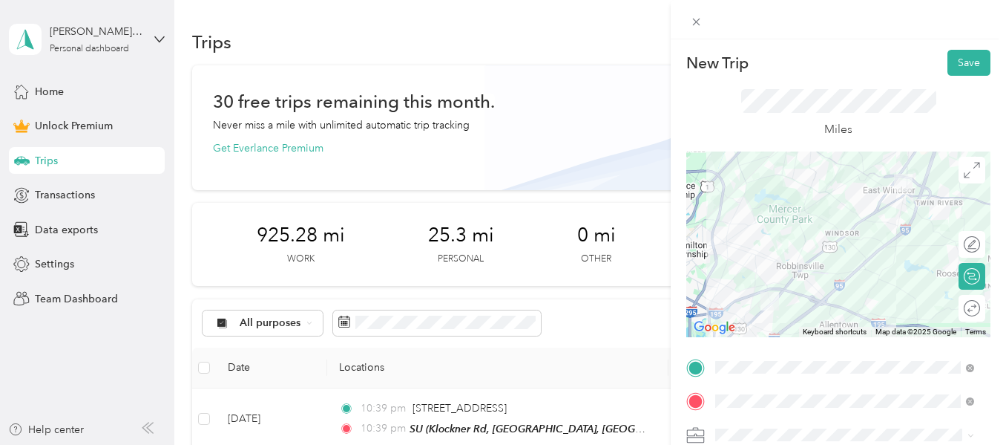
click at [770, 227] on li "Work" at bounding box center [844, 218] width 269 height 26
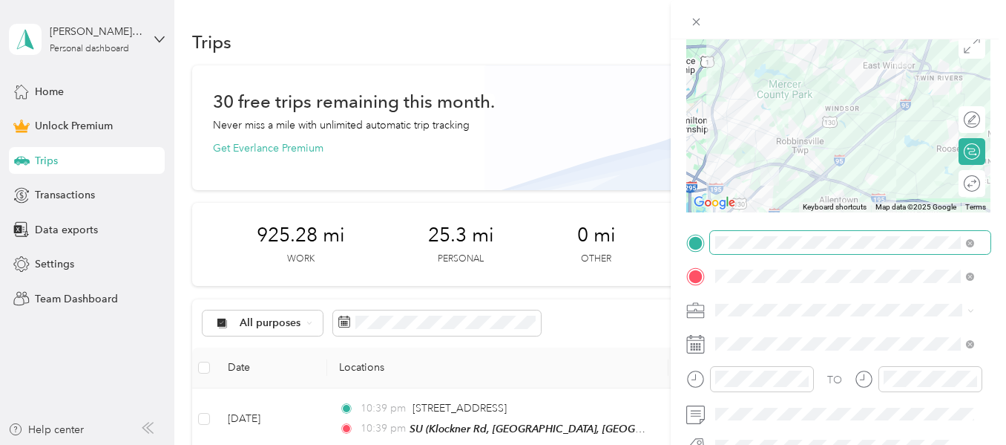
scroll to position [148, 0]
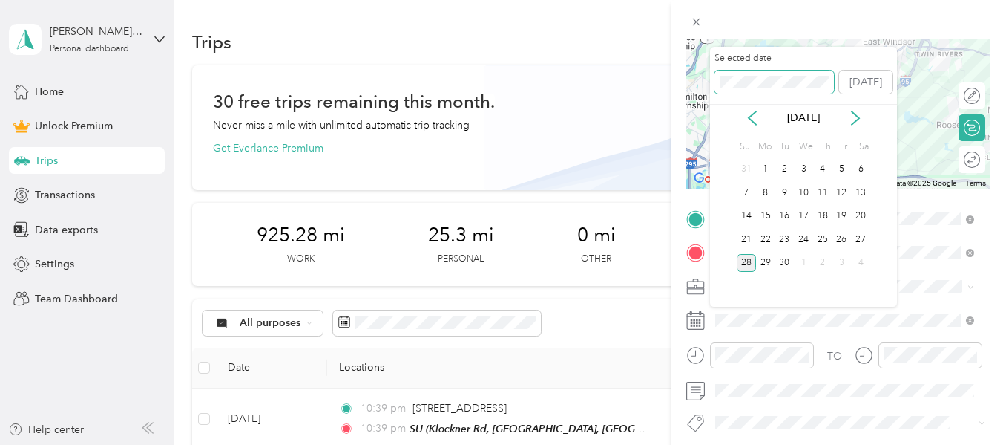
click at [672, 444] on div "New Trip Save This trip cannot be edited because it is either under review, app…" at bounding box center [499, 445] width 999 height 0
click at [824, 214] on div "19" at bounding box center [822, 216] width 19 height 19
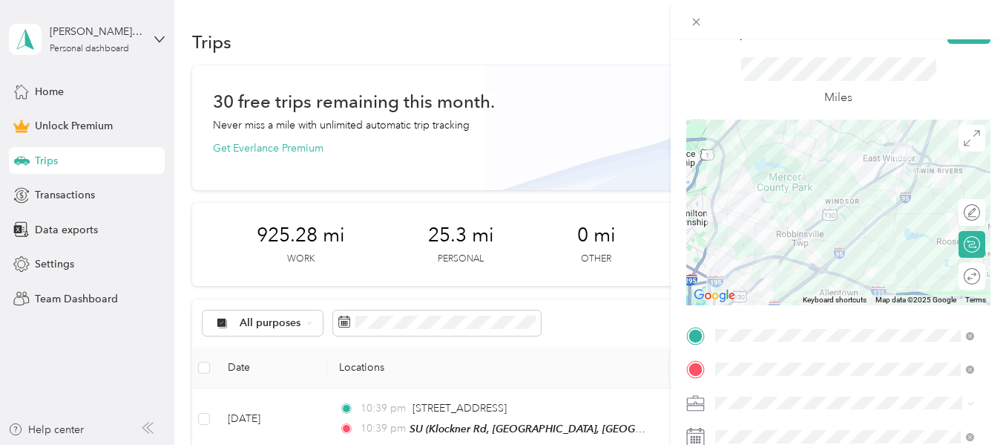
scroll to position [0, 0]
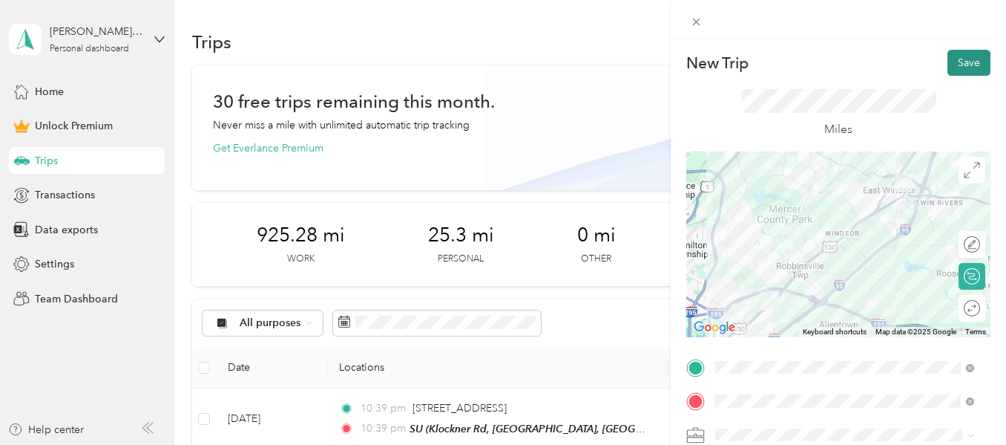
click at [960, 61] on button "Save" at bounding box center [969, 63] width 43 height 26
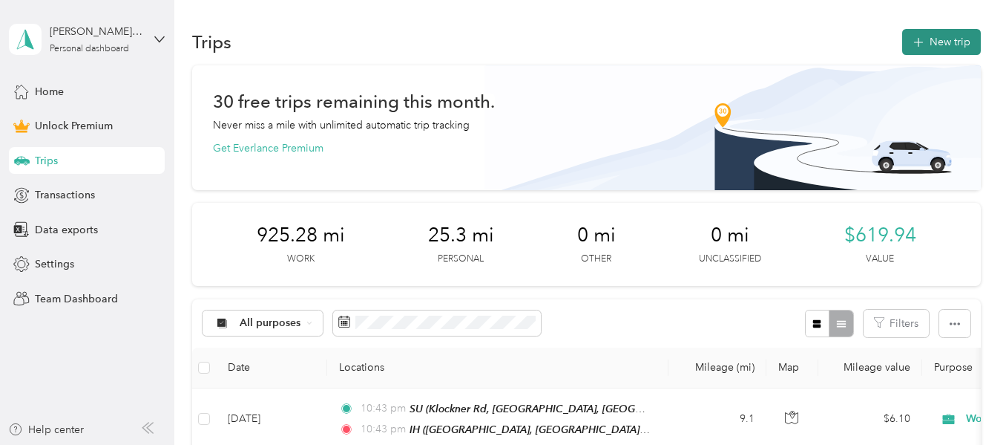
click at [944, 29] on button "New trip" at bounding box center [941, 42] width 79 height 26
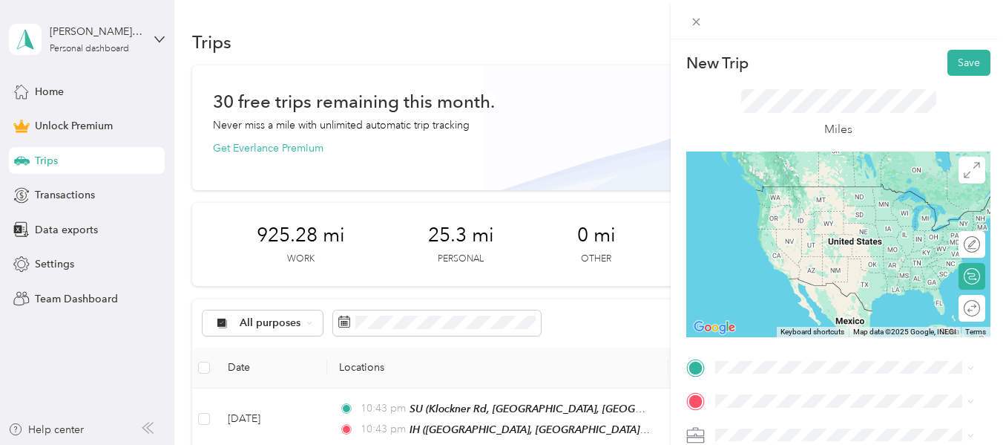
click at [822, 207] on span "[GEOGRAPHIC_DATA], 08520, [GEOGRAPHIC_DATA], [GEOGRAPHIC_DATA], [GEOGRAPHIC_DAT…" at bounding box center [855, 216] width 223 height 44
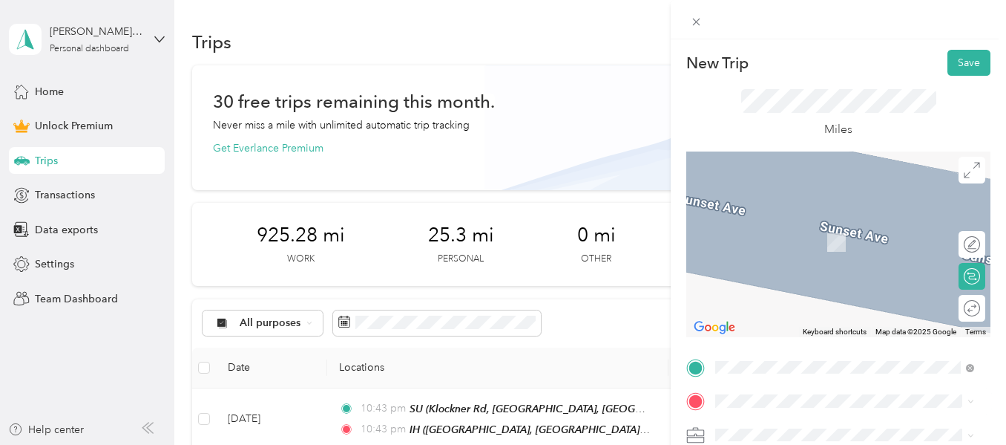
click at [817, 255] on span "[PERSON_NAME][GEOGRAPHIC_DATA] Kindercare, [STREET_ADDRESS][PERSON_NAME] , 0869…" at bounding box center [855, 272] width 223 height 75
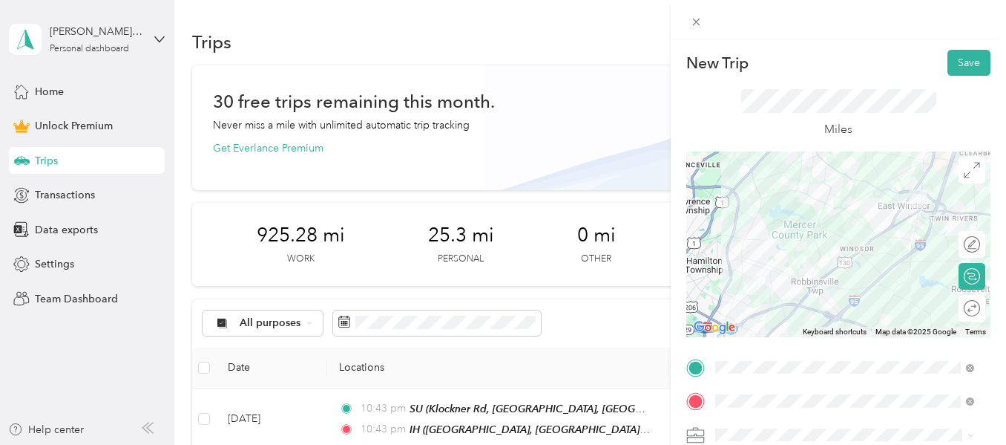
click at [776, 232] on ol "Work Personal HealthCare HealthCare Other Charity Medical Moving Commute" at bounding box center [844, 317] width 269 height 208
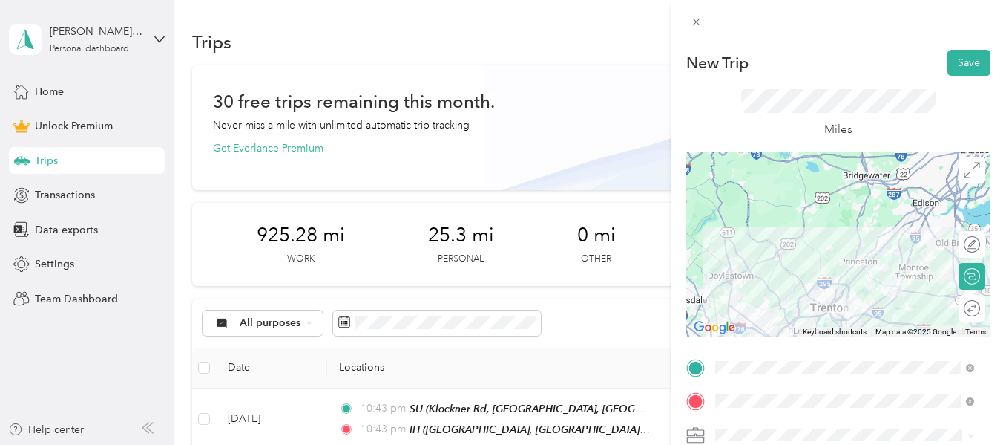
scroll to position [223, 0]
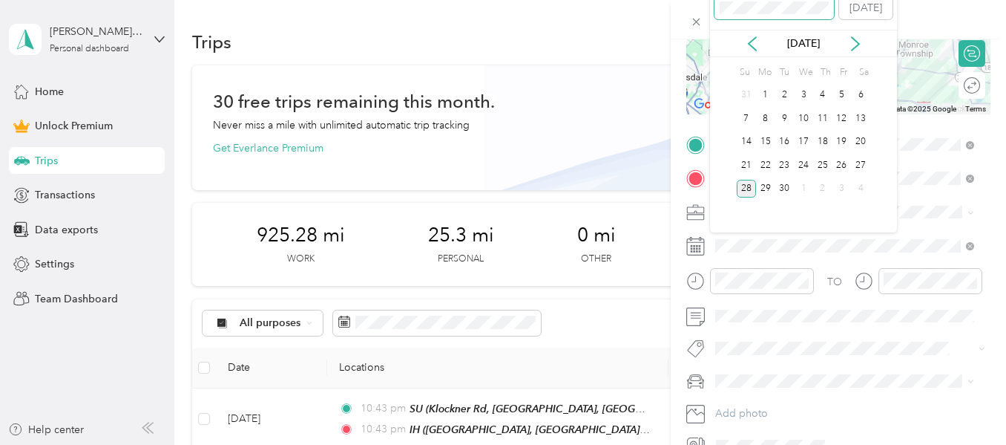
click at [686, 444] on div "New Trip Save This trip cannot be edited because it is either under review, app…" at bounding box center [499, 445] width 999 height 0
click at [827, 136] on div "19" at bounding box center [822, 142] width 19 height 19
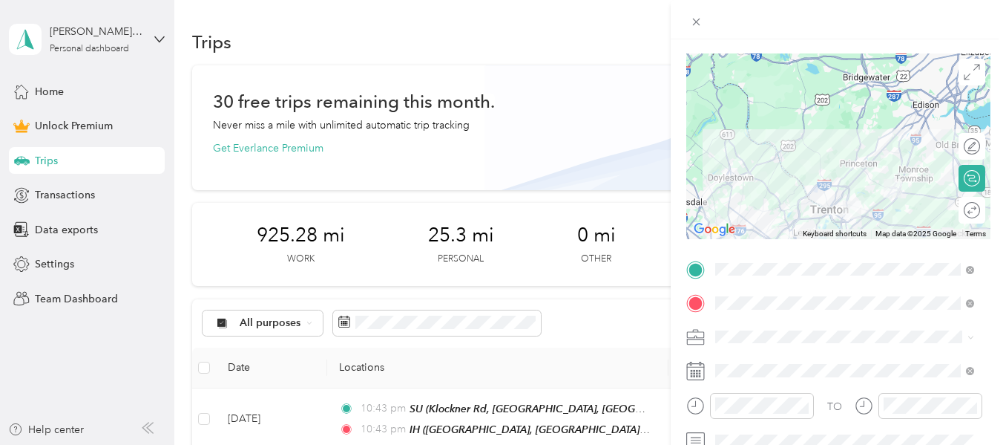
scroll to position [0, 0]
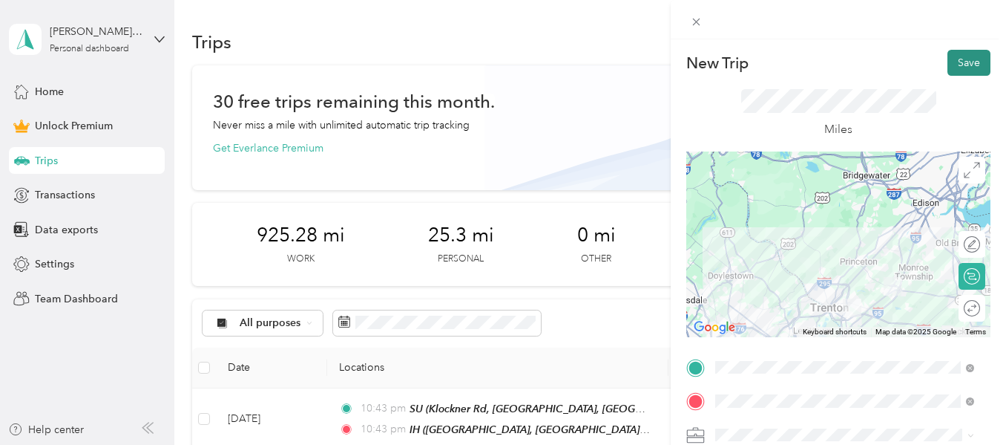
click at [948, 70] on button "Save" at bounding box center [969, 63] width 43 height 26
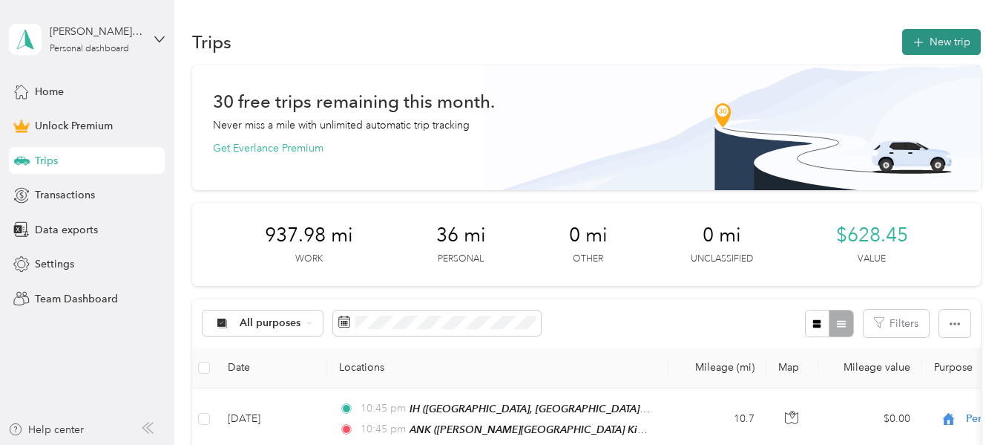
click at [941, 40] on button "New trip" at bounding box center [941, 42] width 79 height 26
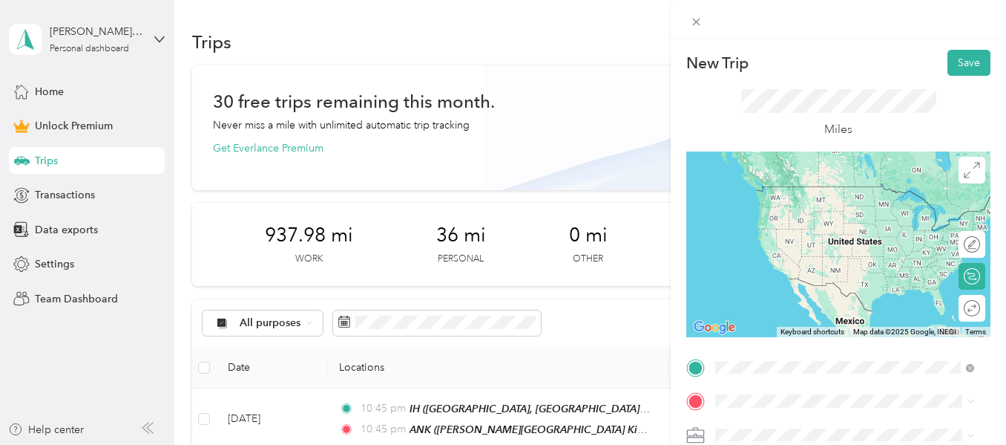
click at [771, 220] on span "[PERSON_NAME][GEOGRAPHIC_DATA] Kindercare, [STREET_ADDRESS][PERSON_NAME] , 0869…" at bounding box center [855, 239] width 223 height 75
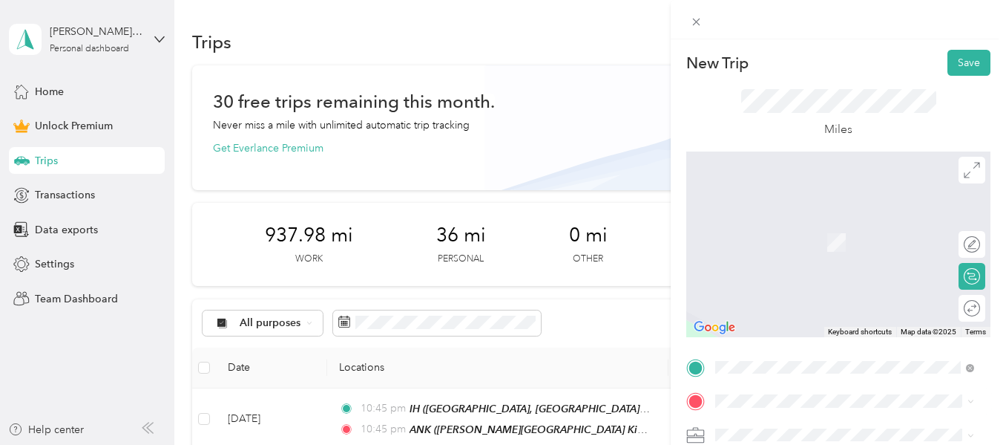
click at [770, 220] on span "[STREET_ADDRESS][PERSON_NAME][US_STATE]" at bounding box center [857, 225] width 226 height 26
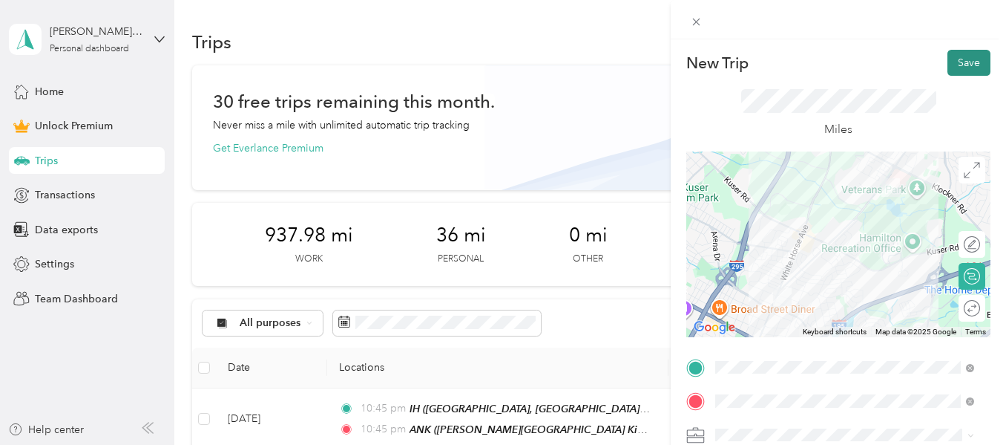
click at [950, 59] on button "Save" at bounding box center [969, 63] width 43 height 26
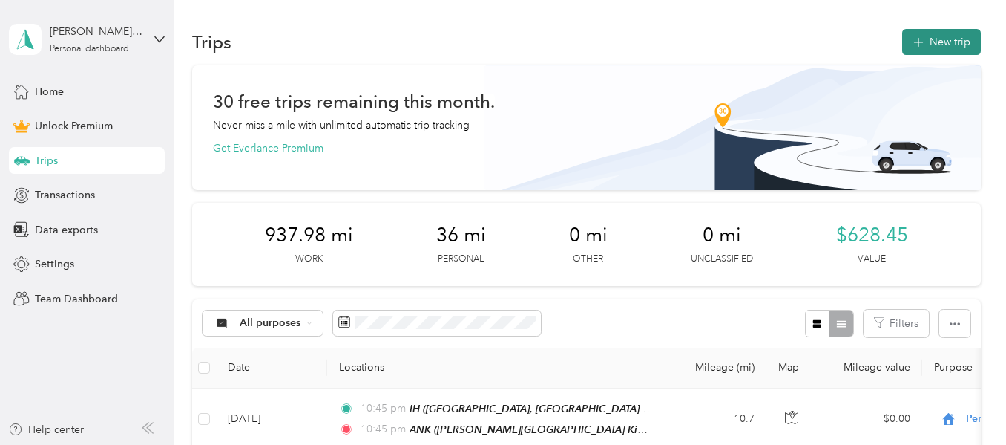
click at [931, 42] on button "New trip" at bounding box center [941, 42] width 79 height 26
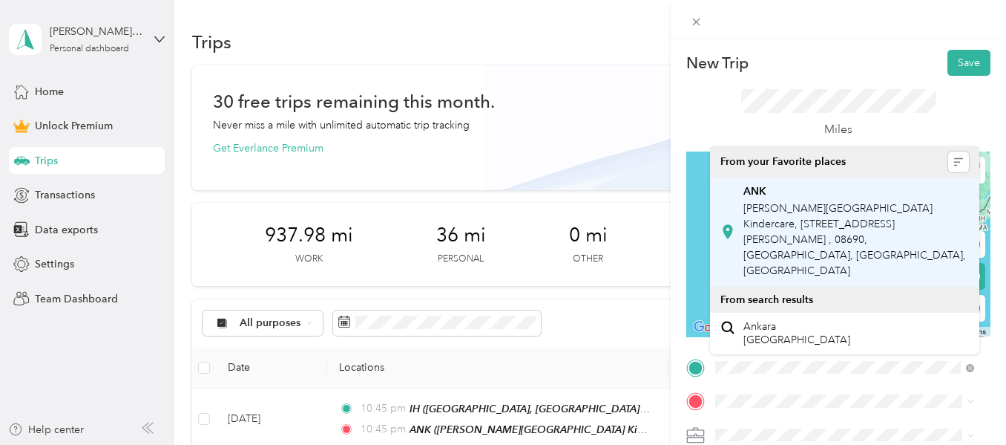
click at [887, 235] on span "[PERSON_NAME][GEOGRAPHIC_DATA] Kindercare, [STREET_ADDRESS][PERSON_NAME] , 0869…" at bounding box center [855, 239] width 223 height 75
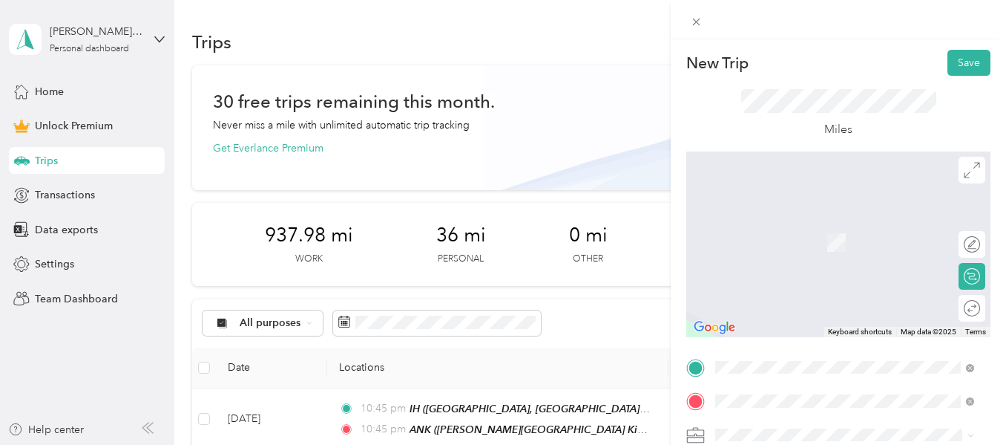
click at [836, 225] on span "[STREET_ADDRESS][PERSON_NAME][US_STATE]" at bounding box center [857, 227] width 226 height 26
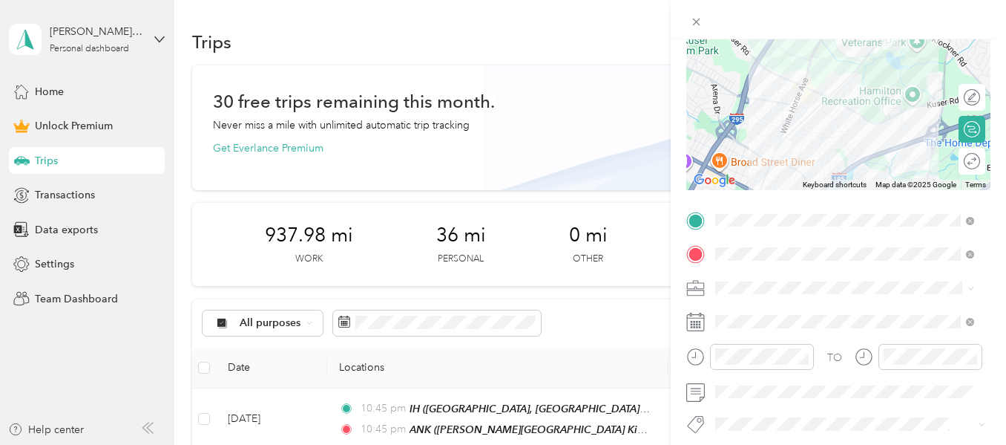
scroll to position [148, 0]
click at [754, 77] on div "Work" at bounding box center [845, 76] width 249 height 16
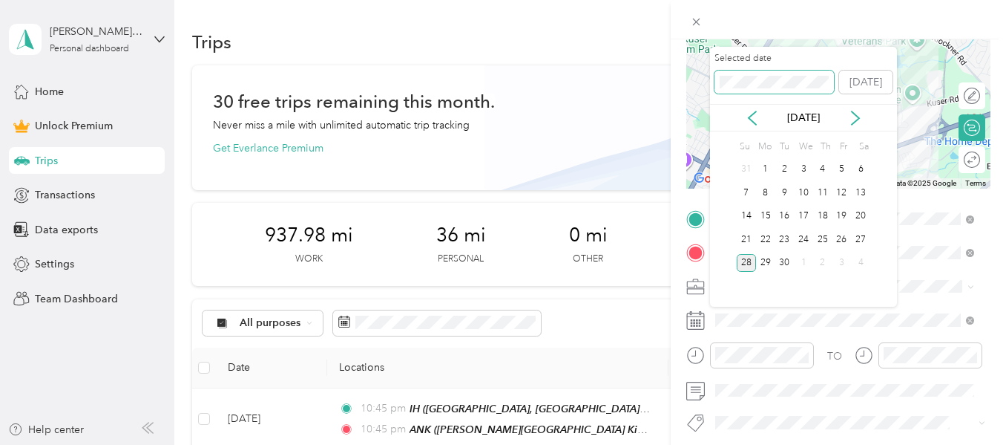
click at [654, 444] on div "New Trip Save This trip cannot be edited because it is either under review, app…" at bounding box center [499, 445] width 999 height 0
click at [847, 212] on div "20" at bounding box center [842, 216] width 19 height 19
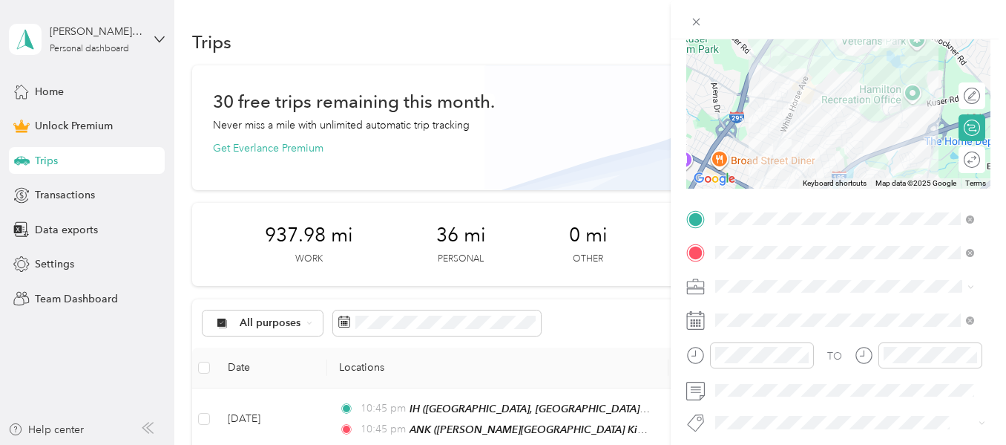
scroll to position [0, 0]
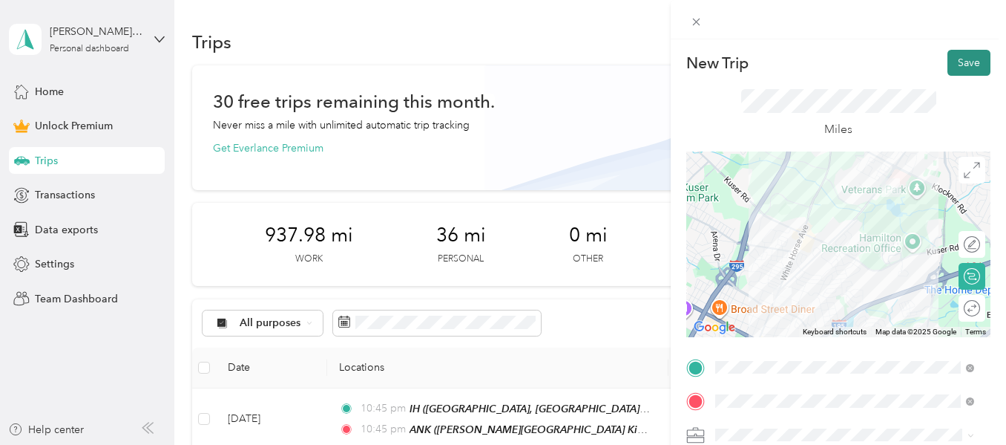
click at [964, 59] on button "Save" at bounding box center [969, 63] width 43 height 26
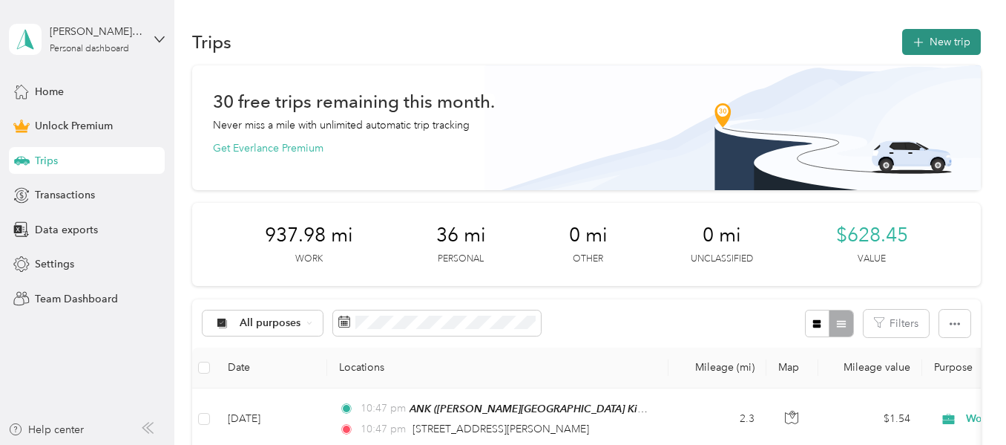
click at [947, 46] on button "New trip" at bounding box center [941, 42] width 79 height 26
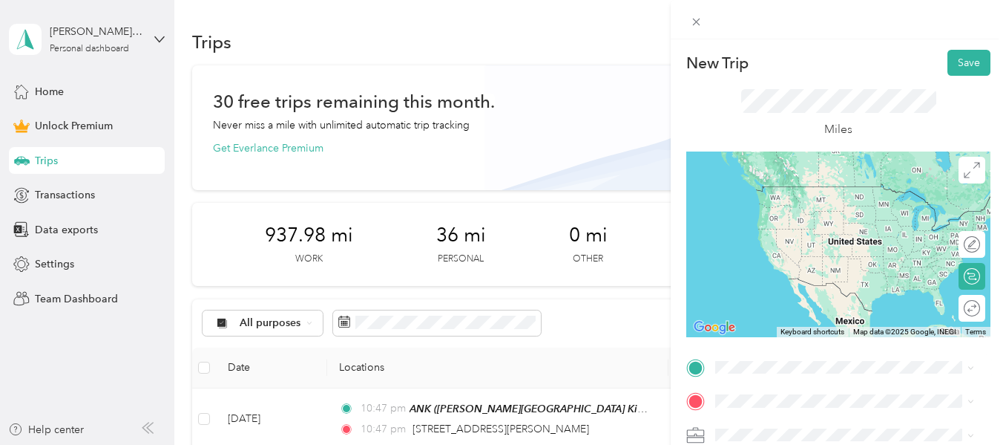
click at [807, 195] on span "[STREET_ADDRESS][PERSON_NAME][US_STATE]" at bounding box center [857, 190] width 226 height 26
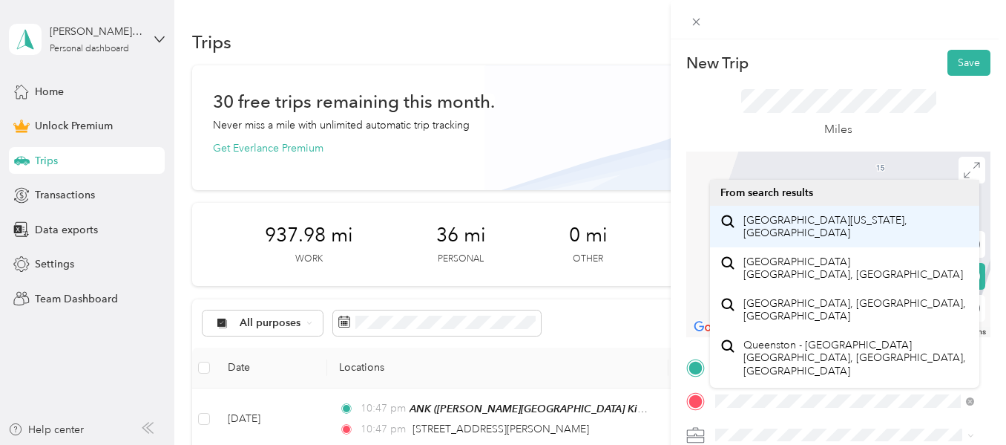
click at [911, 232] on span "[GEOGRAPHIC_DATA][US_STATE], [GEOGRAPHIC_DATA]" at bounding box center [857, 227] width 226 height 26
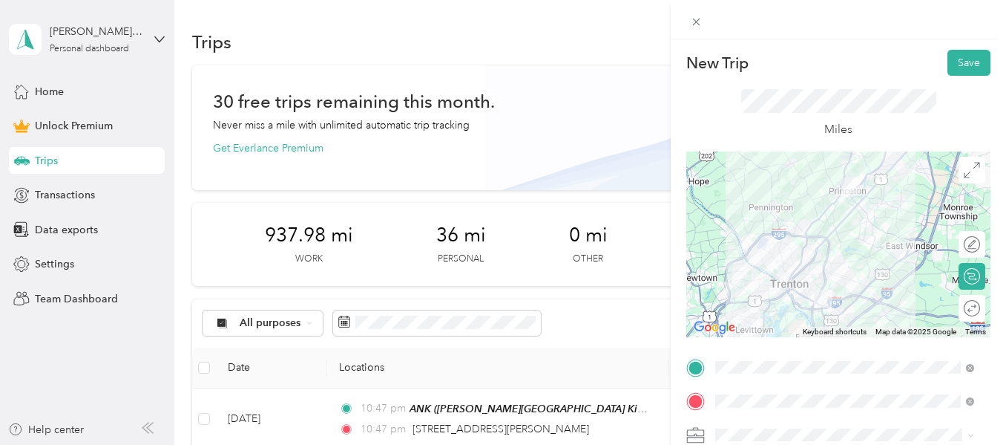
click at [742, 226] on li "Work" at bounding box center [844, 219] width 269 height 26
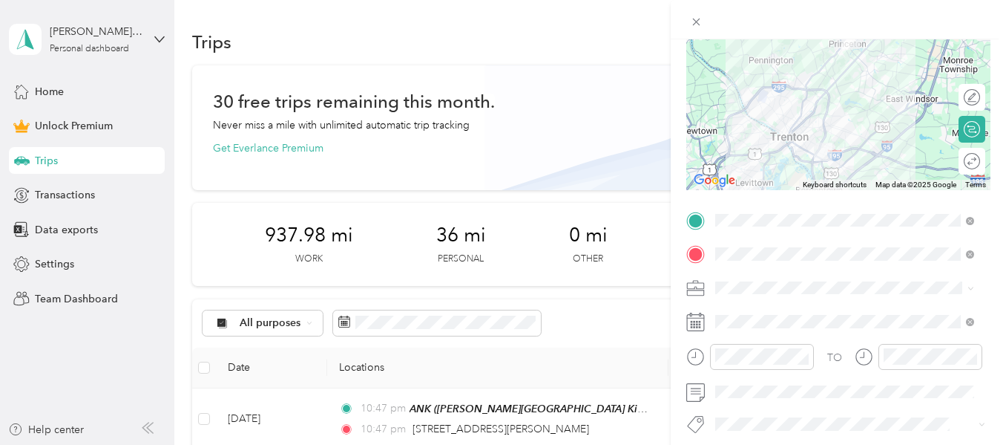
scroll to position [148, 0]
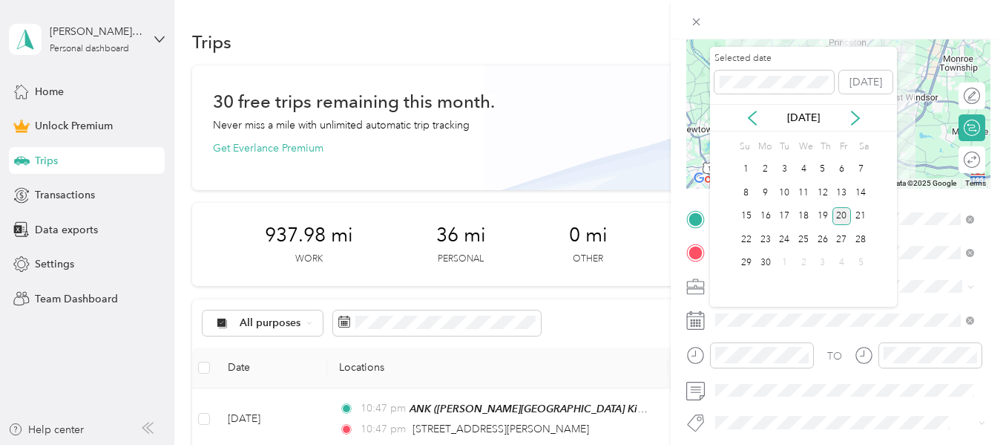
click at [839, 217] on div "20" at bounding box center [842, 216] width 19 height 19
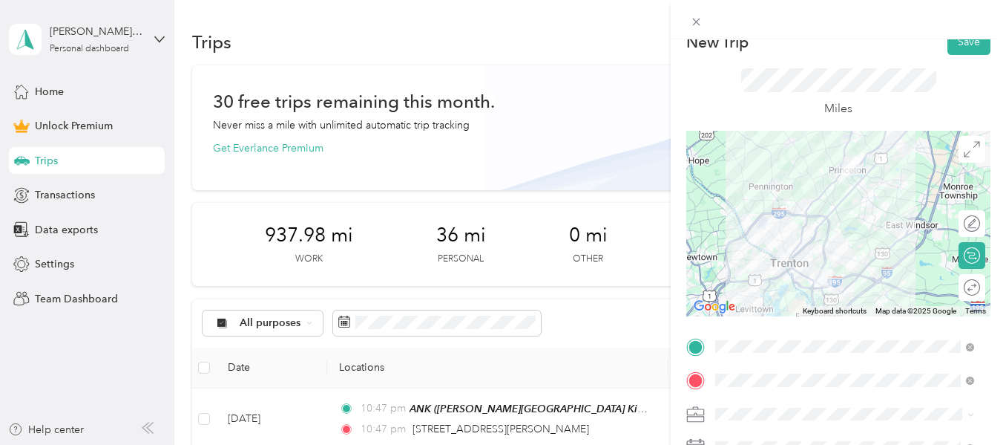
scroll to position [0, 0]
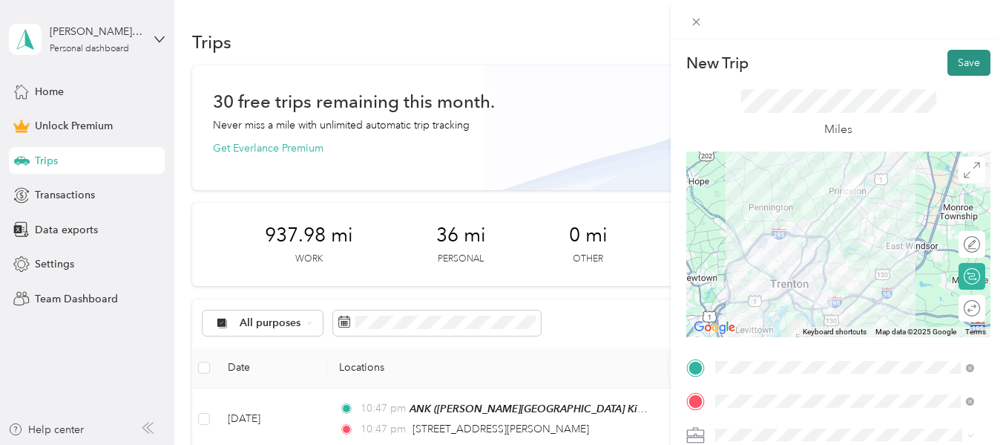
click at [963, 60] on button "Save" at bounding box center [969, 63] width 43 height 26
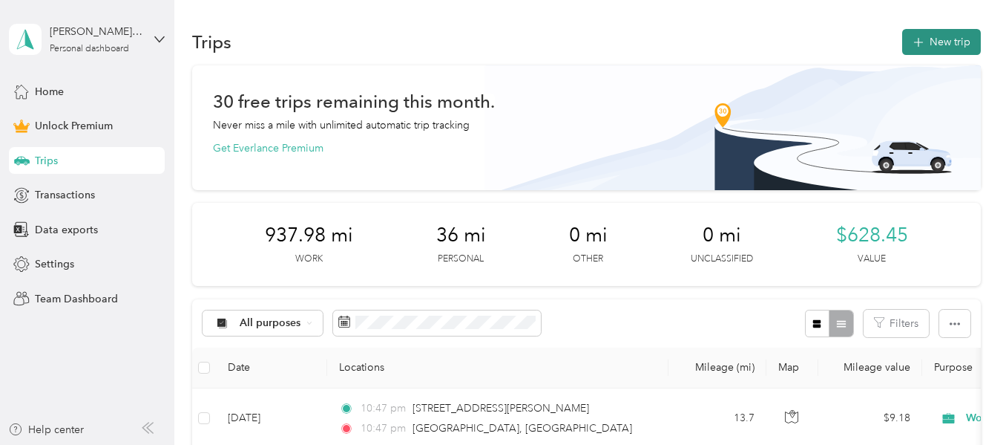
click at [930, 37] on button "New trip" at bounding box center [941, 42] width 79 height 26
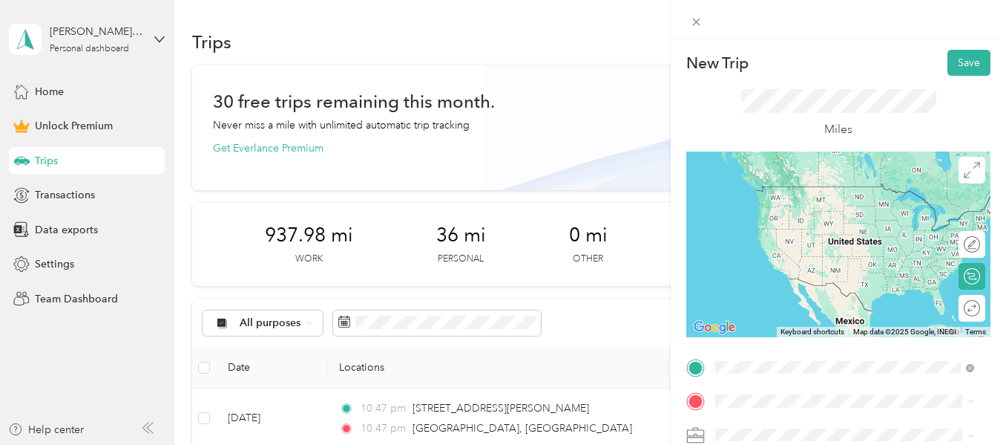
click at [787, 188] on span "Queenston Place Princeton, New Jersey 08540, United States" at bounding box center [857, 193] width 226 height 26
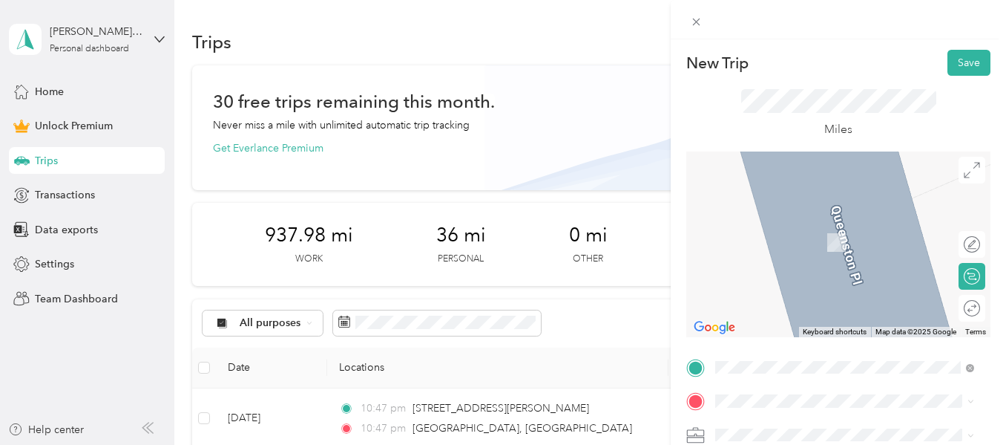
click at [779, 232] on li "Princeton Drive Bordentown, New Jersey 08505, United States" at bounding box center [844, 217] width 269 height 30
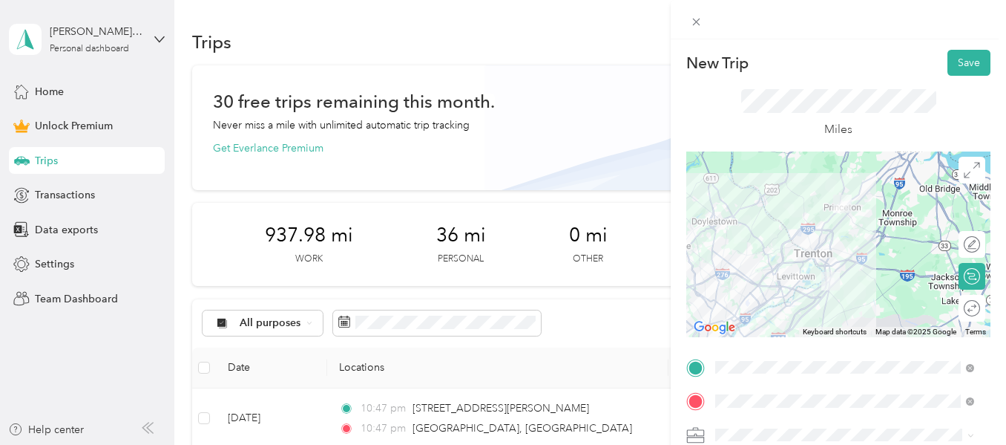
click at [748, 222] on div "Work" at bounding box center [845, 220] width 249 height 16
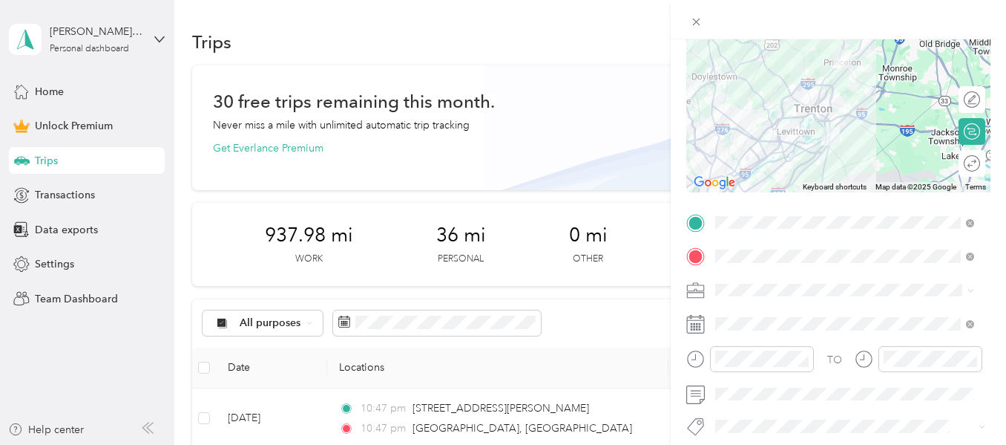
scroll to position [148, 0]
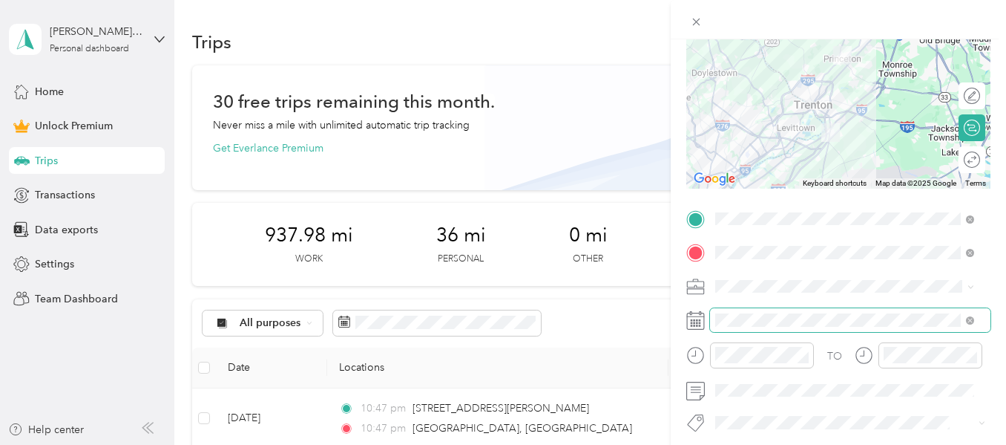
click at [755, 327] on span at bounding box center [850, 320] width 281 height 24
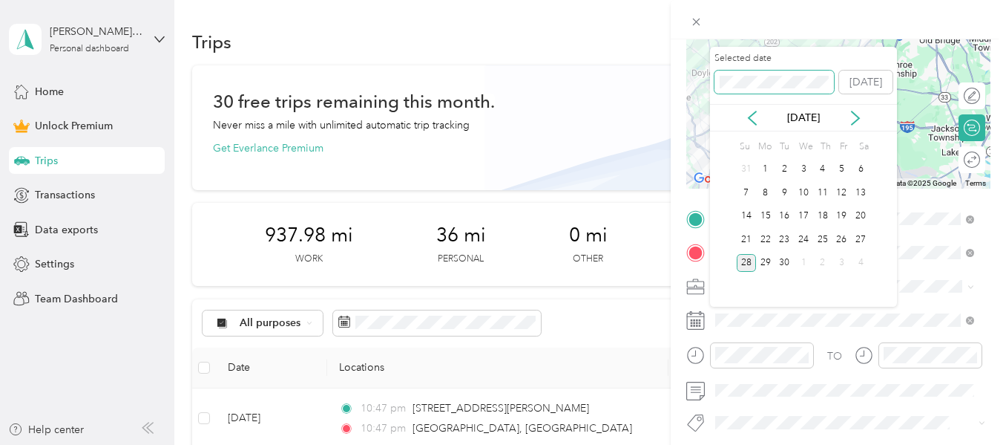
click at [691, 444] on div "New Trip Save This trip cannot be edited because it is either under review, app…" at bounding box center [499, 445] width 999 height 0
click at [843, 220] on div "20" at bounding box center [842, 216] width 19 height 19
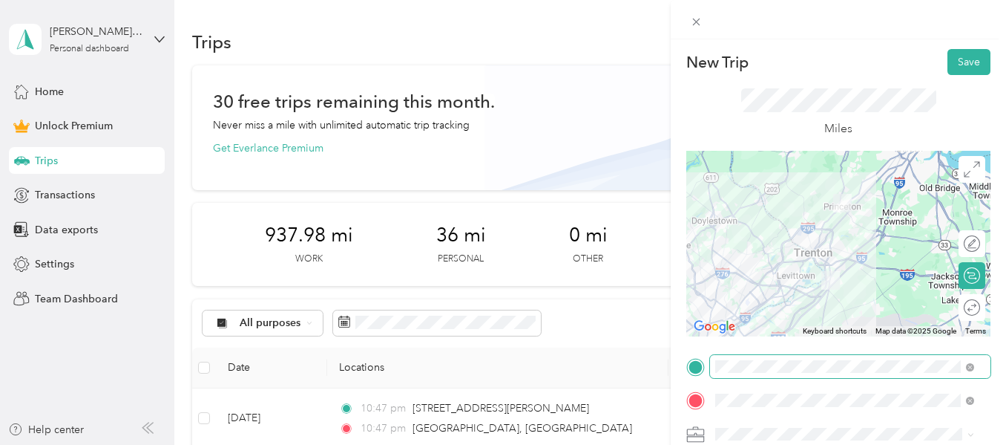
scroll to position [0, 0]
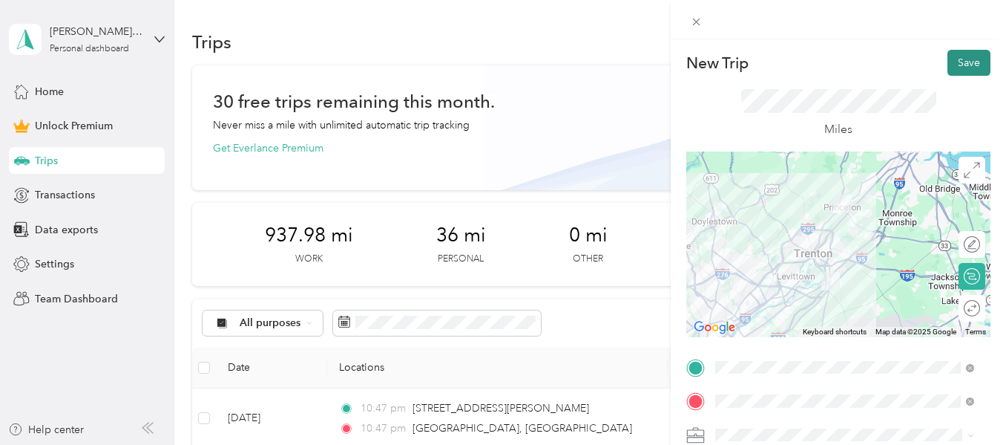
click at [959, 71] on button "Save" at bounding box center [969, 63] width 43 height 26
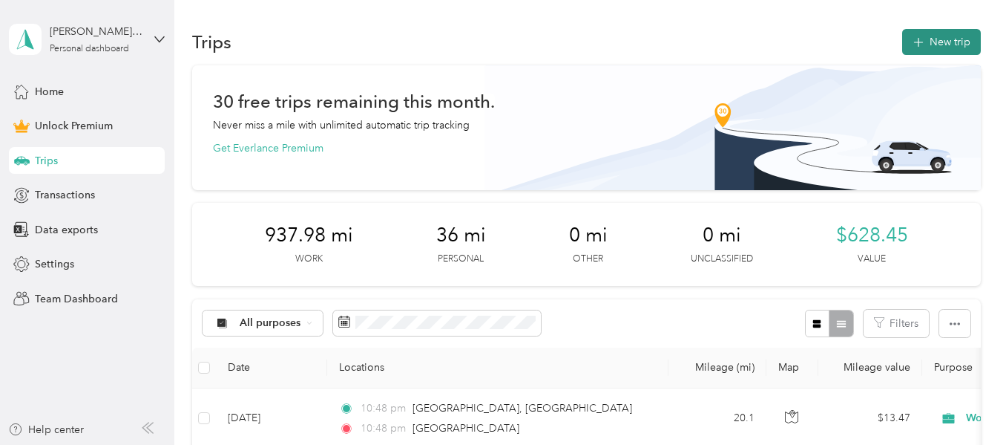
click at [928, 38] on button "New trip" at bounding box center [941, 42] width 79 height 26
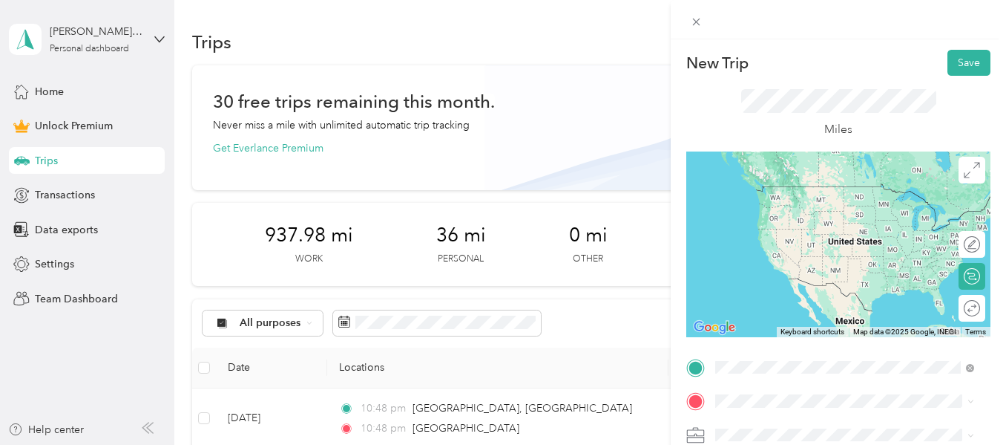
click at [854, 193] on span "Princeton Drive Bordentown, New Jersey 08505, United States" at bounding box center [824, 186] width 161 height 13
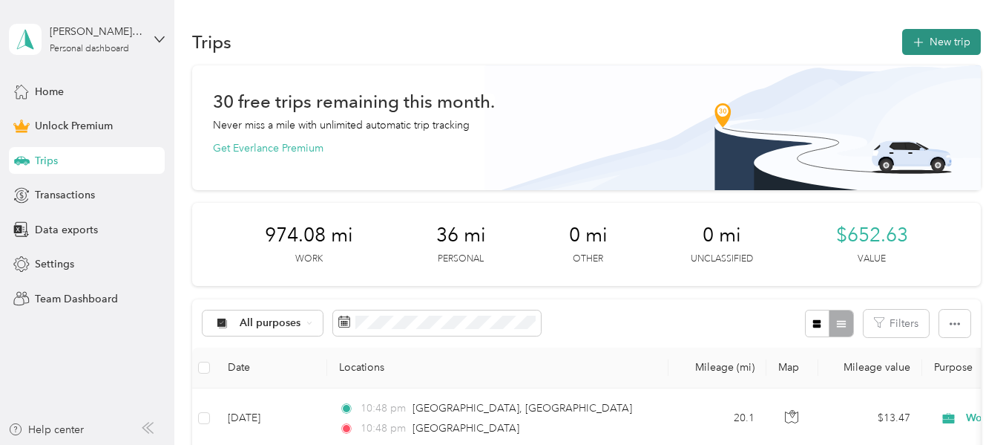
click at [938, 40] on button "New trip" at bounding box center [941, 42] width 79 height 26
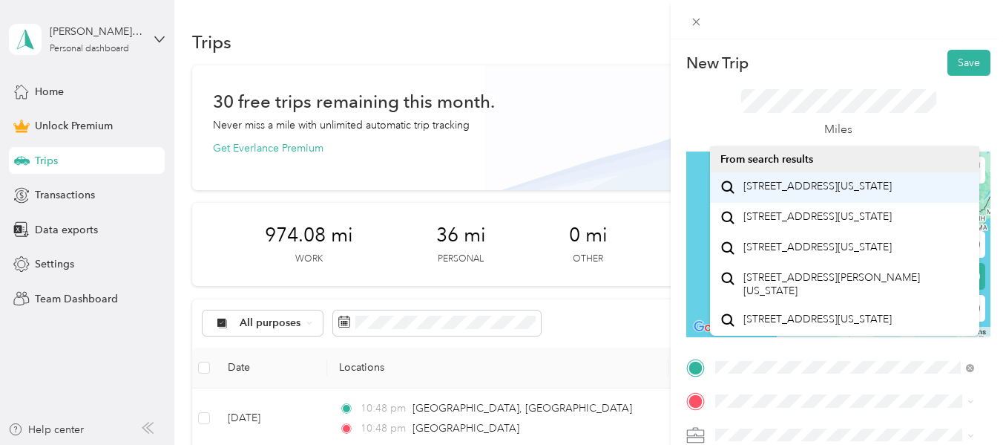
click at [868, 193] on span "[STREET_ADDRESS][US_STATE]" at bounding box center [818, 186] width 148 height 13
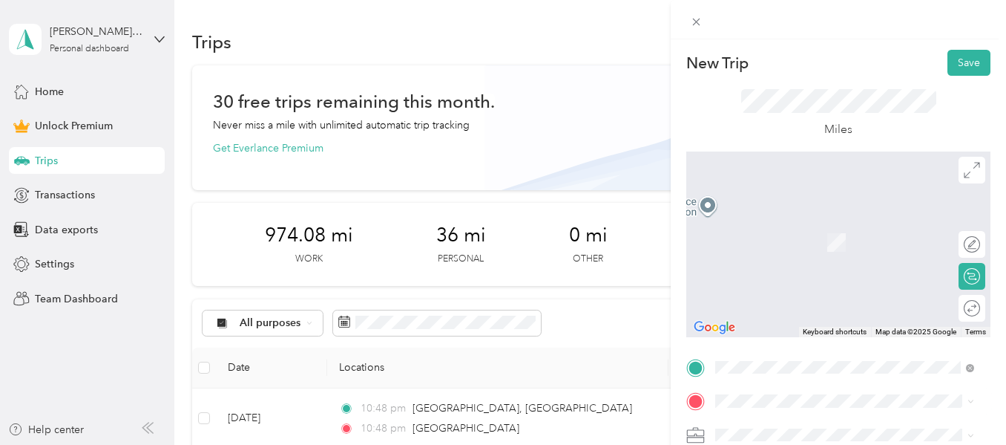
click at [788, 243] on div "[GEOGRAPHIC_DATA], [GEOGRAPHIC_DATA], [GEOGRAPHIC_DATA], 08550, [GEOGRAPHIC_DAT…" at bounding box center [857, 257] width 226 height 78
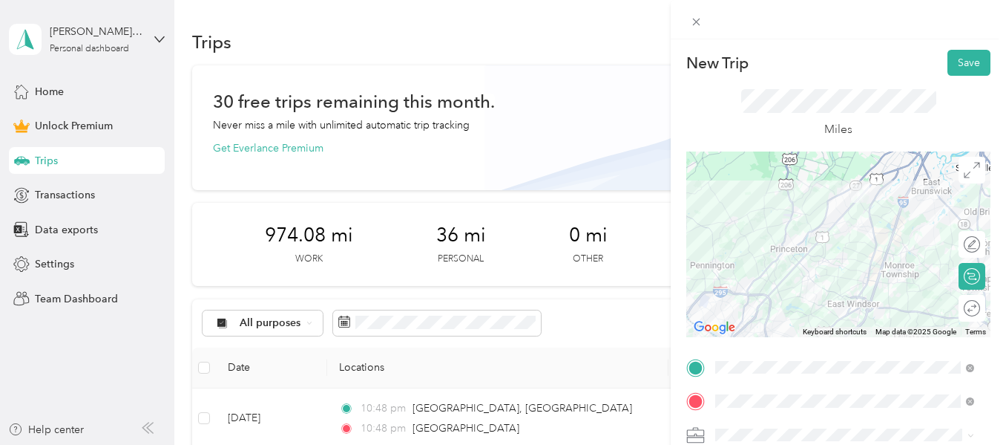
click at [749, 221] on div "Work" at bounding box center [845, 225] width 249 height 16
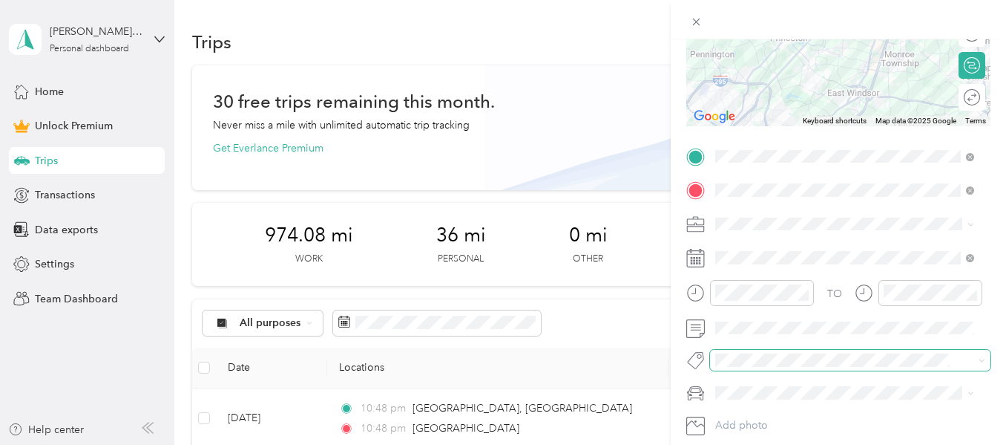
scroll to position [223, 0]
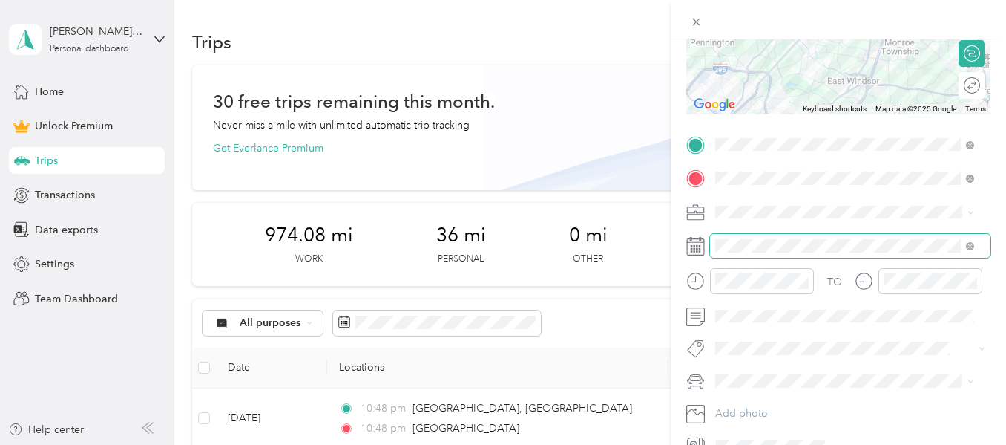
click at [684, 252] on form "New Trip Save This trip cannot be edited because it is either under review, app…" at bounding box center [838, 142] width 335 height 630
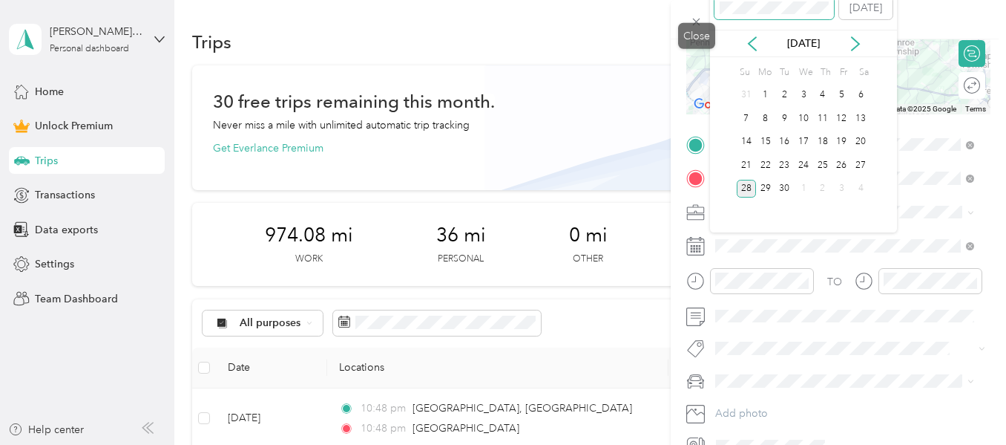
click at [681, 444] on div "New Trip Save This trip cannot be edited because it is either under review, app…" at bounding box center [499, 445] width 999 height 0
click at [768, 169] on div "23" at bounding box center [765, 165] width 19 height 19
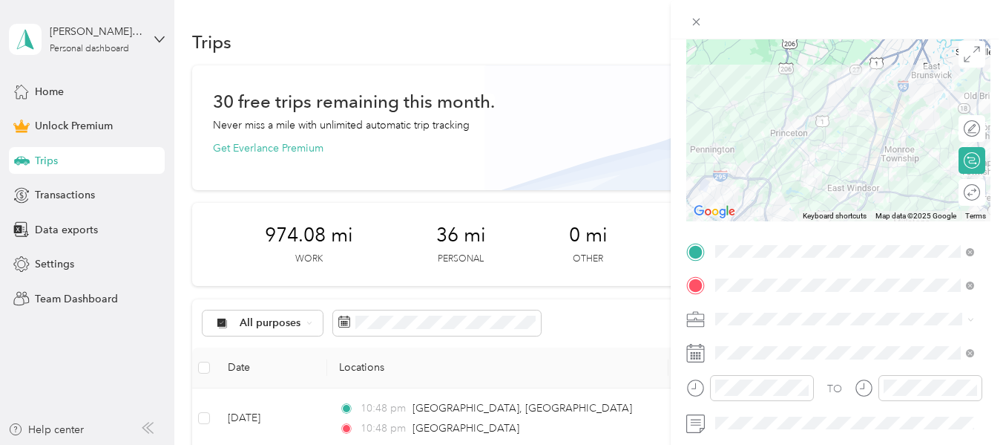
scroll to position [0, 0]
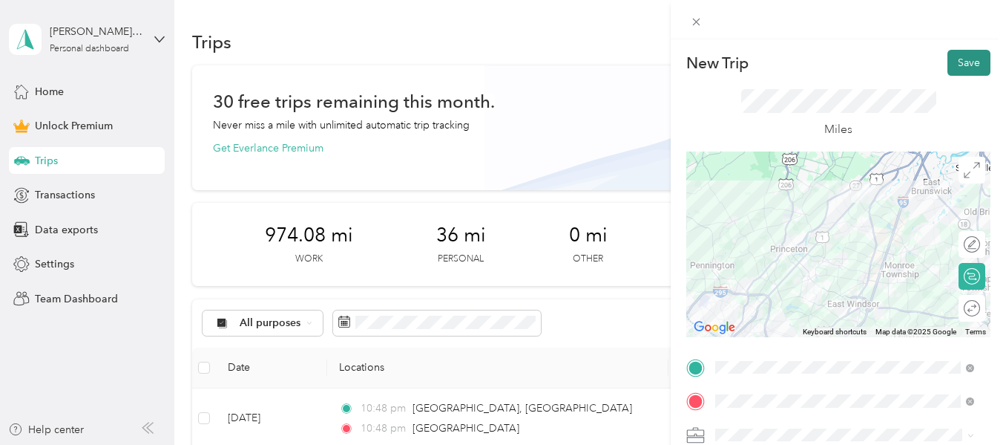
click at [957, 68] on button "Save" at bounding box center [969, 63] width 43 height 26
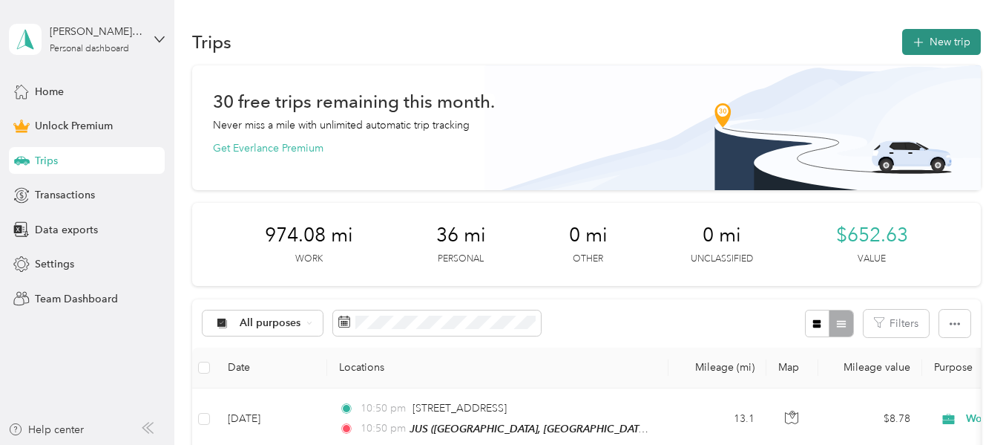
click at [940, 37] on button "New trip" at bounding box center [941, 42] width 79 height 26
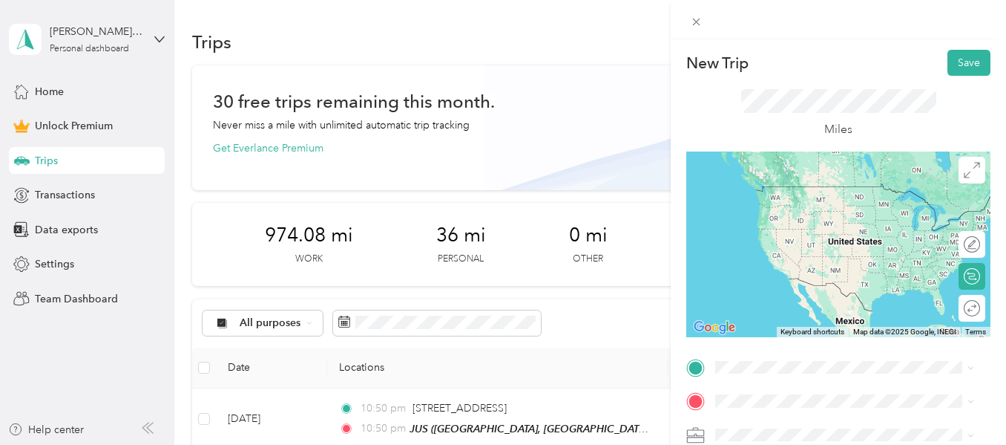
click at [826, 206] on span "[GEOGRAPHIC_DATA], [GEOGRAPHIC_DATA], [GEOGRAPHIC_DATA], 08550, [GEOGRAPHIC_DAT…" at bounding box center [855, 223] width 223 height 59
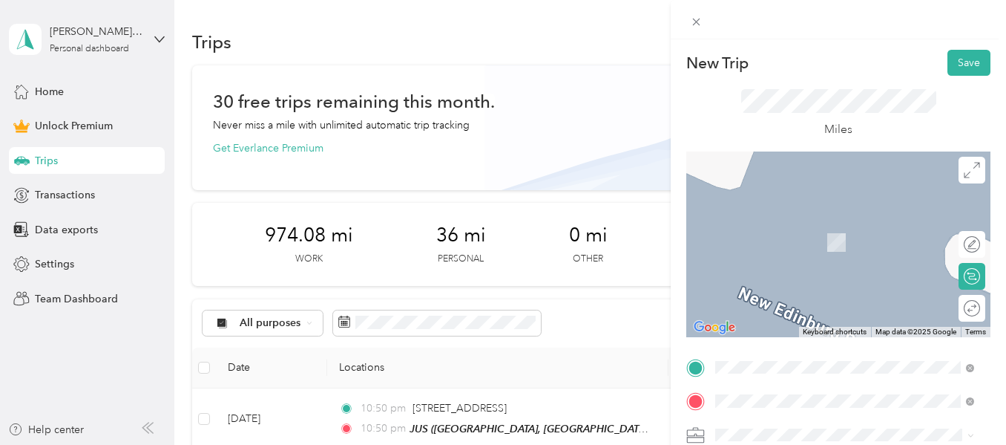
click at [774, 250] on div "KR Over The Rainbow Child Development Center, [STREET_ADDRESS][GEOGRAPHIC_DATA]…" at bounding box center [857, 250] width 226 height 62
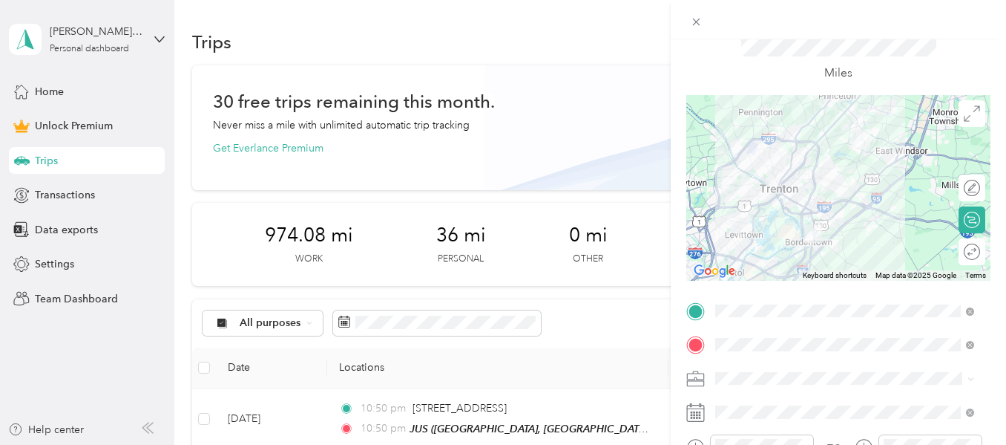
scroll to position [148, 0]
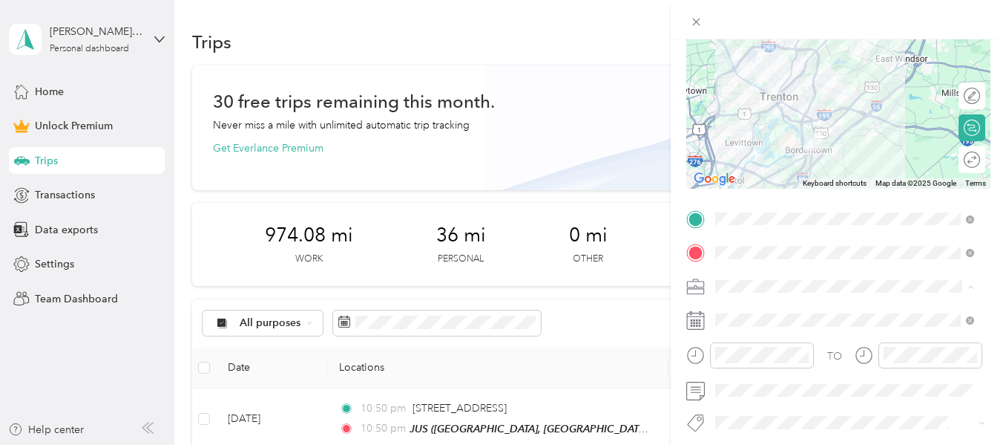
click at [749, 76] on div "Work" at bounding box center [845, 79] width 249 height 16
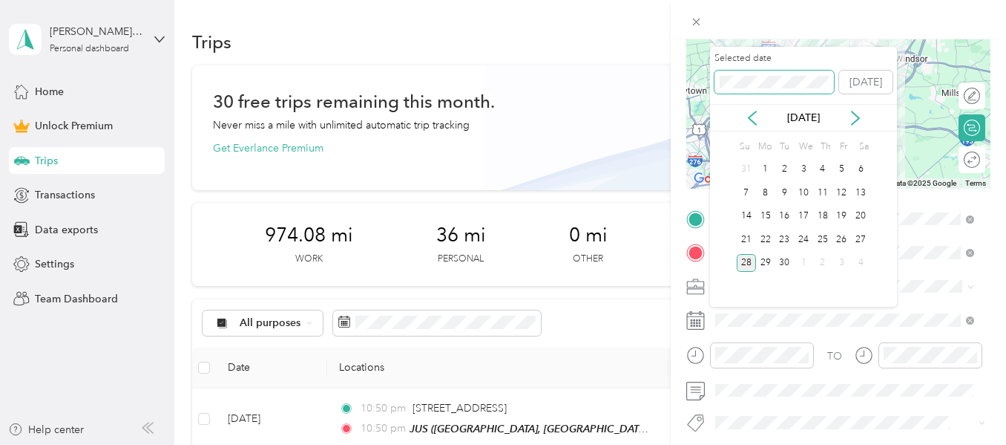
click at [660, 444] on div "New Trip Save This trip cannot be edited because it is either under review, app…" at bounding box center [499, 445] width 999 height 0
click at [763, 240] on div "23" at bounding box center [765, 239] width 19 height 19
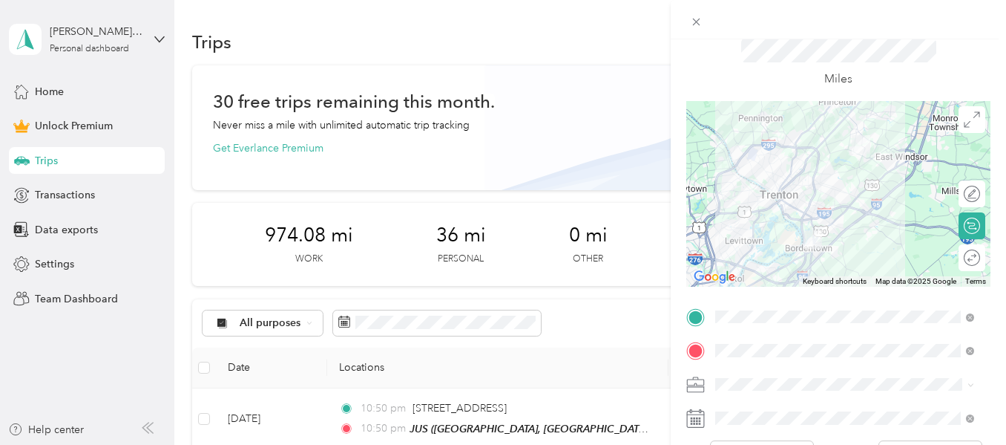
scroll to position [0, 0]
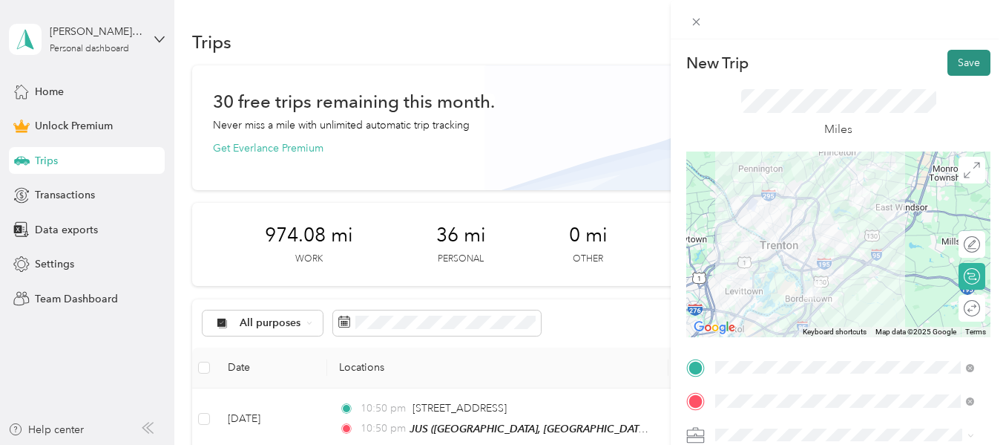
click at [952, 59] on button "Save" at bounding box center [969, 63] width 43 height 26
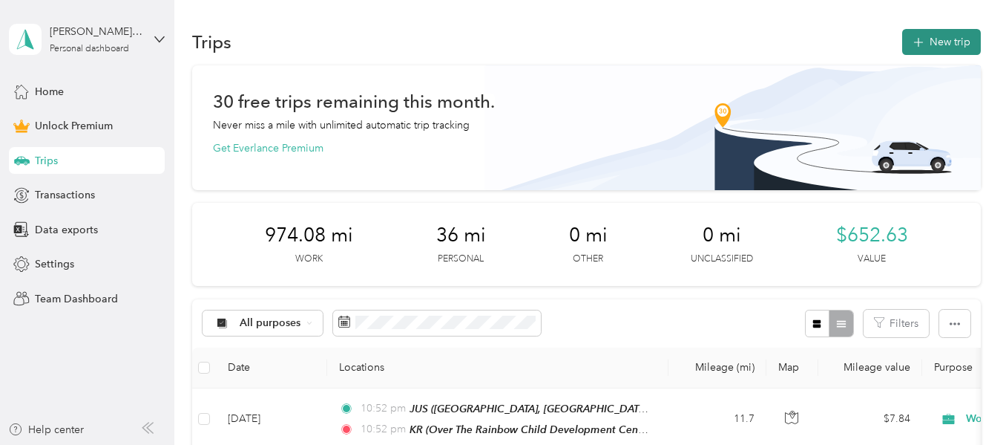
click at [937, 38] on button "New trip" at bounding box center [941, 42] width 79 height 26
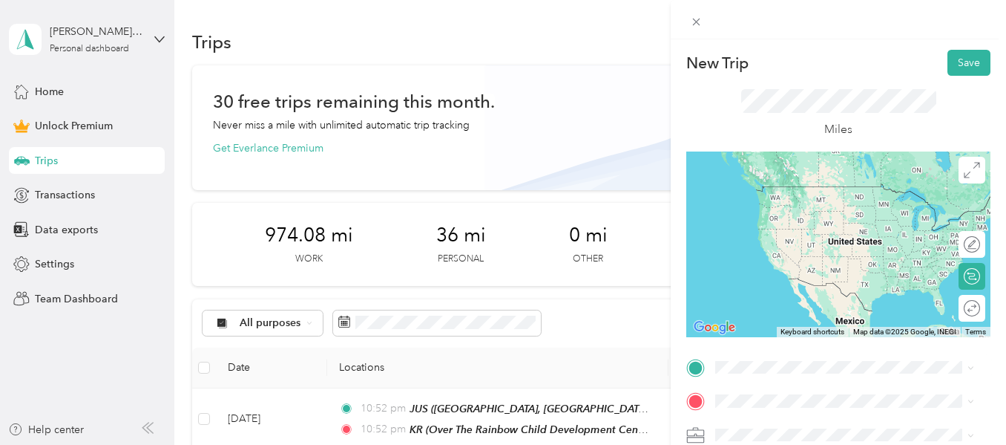
click at [805, 231] on span "[STREET_ADDRESS][US_STATE]" at bounding box center [818, 225] width 148 height 13
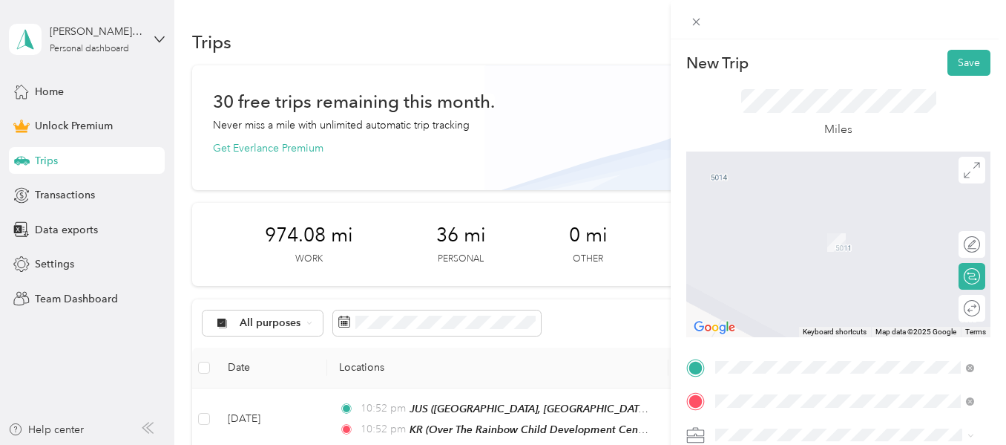
click at [822, 258] on span "[STREET_ADDRESS][US_STATE]" at bounding box center [818, 250] width 148 height 13
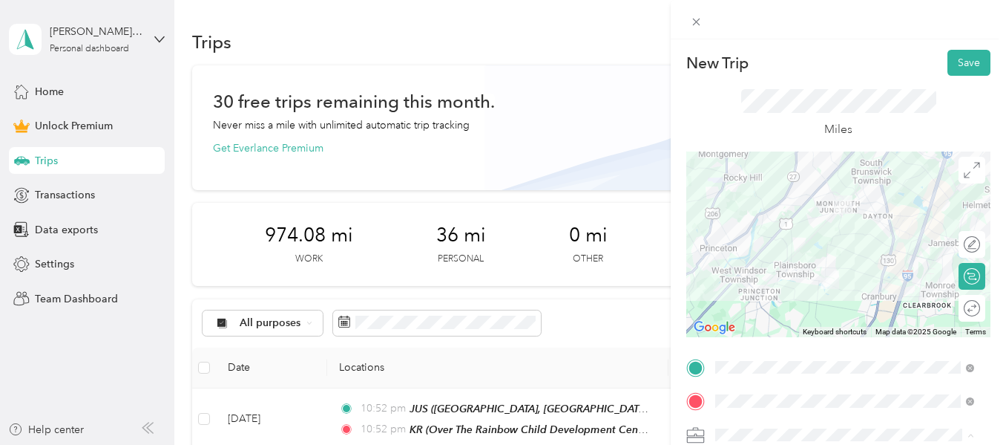
click at [743, 221] on span "Work" at bounding box center [733, 226] width 25 height 13
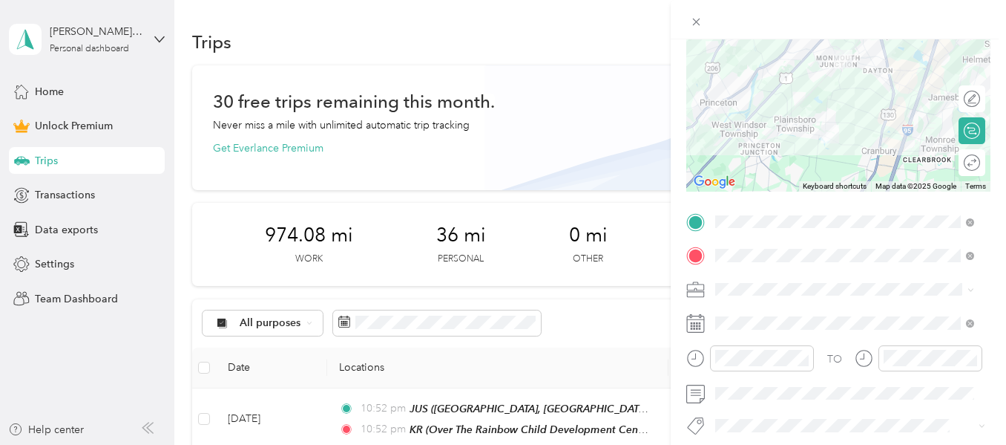
scroll to position [148, 0]
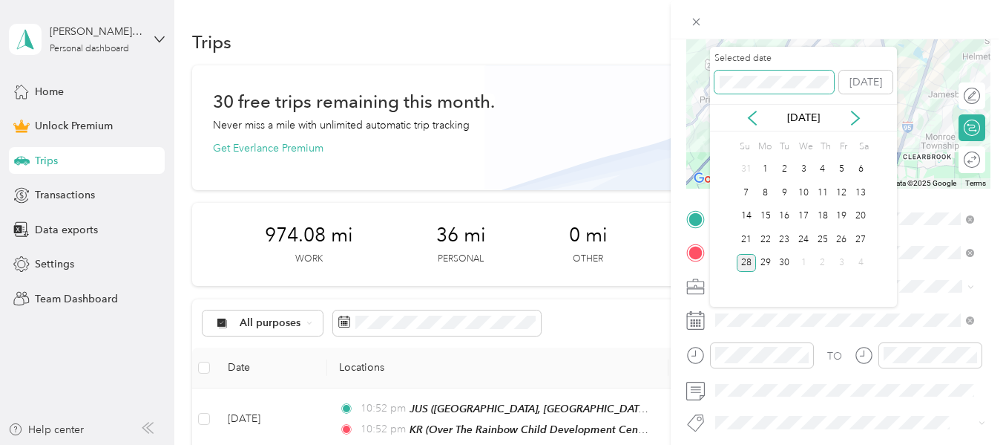
click at [651, 444] on div "New Trip Save This trip cannot be edited because it is either under review, app…" at bounding box center [499, 445] width 999 height 0
click at [784, 242] on div "24" at bounding box center [784, 239] width 19 height 19
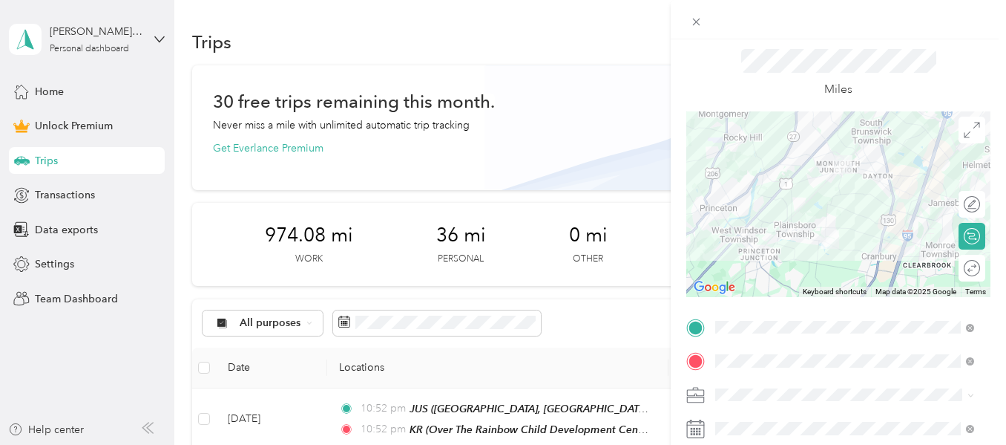
scroll to position [0, 0]
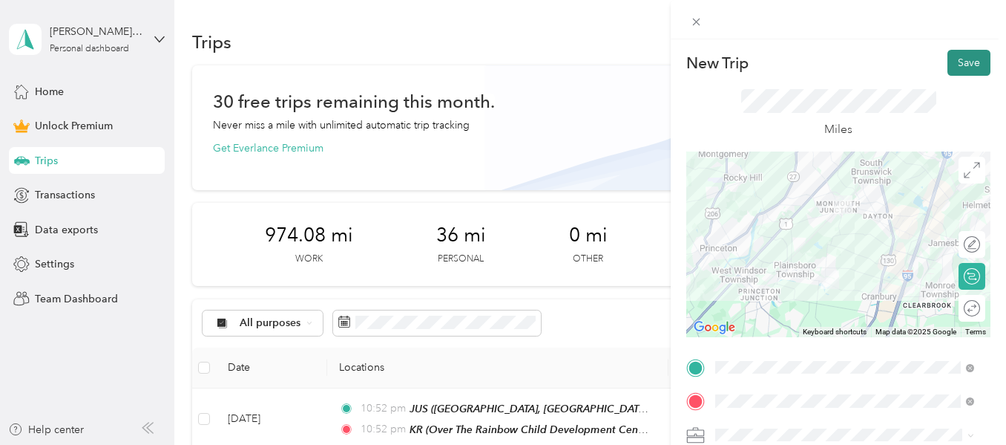
click at [966, 62] on button "Save" at bounding box center [969, 63] width 43 height 26
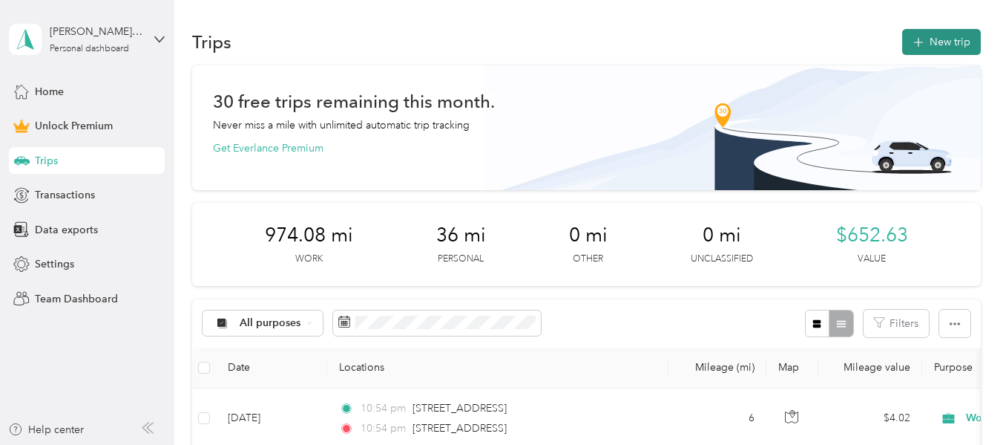
click at [921, 44] on icon "button" at bounding box center [918, 42] width 17 height 17
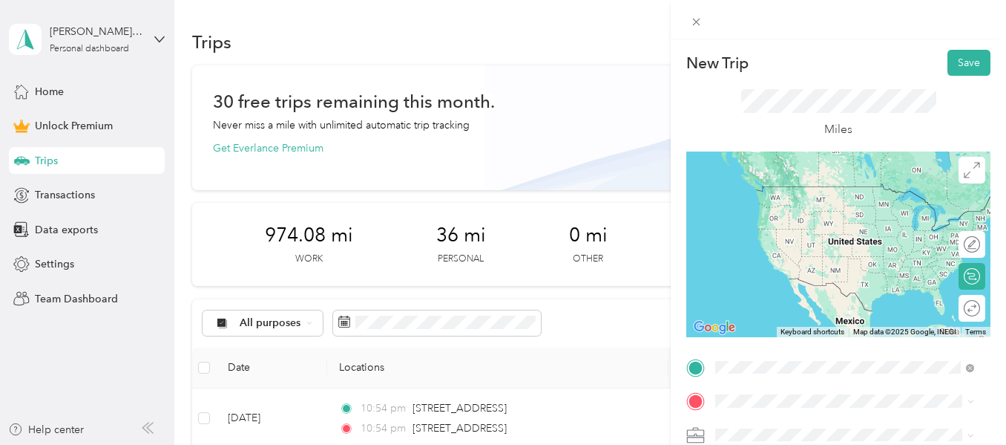
click at [790, 265] on span "[STREET_ADDRESS][US_STATE]" at bounding box center [818, 258] width 148 height 13
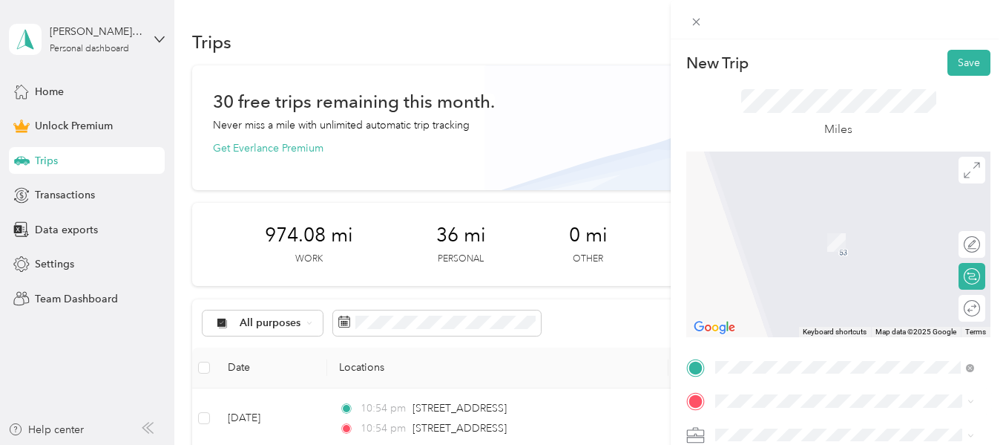
click at [755, 337] on strong "JRF" at bounding box center [753, 337] width 18 height 13
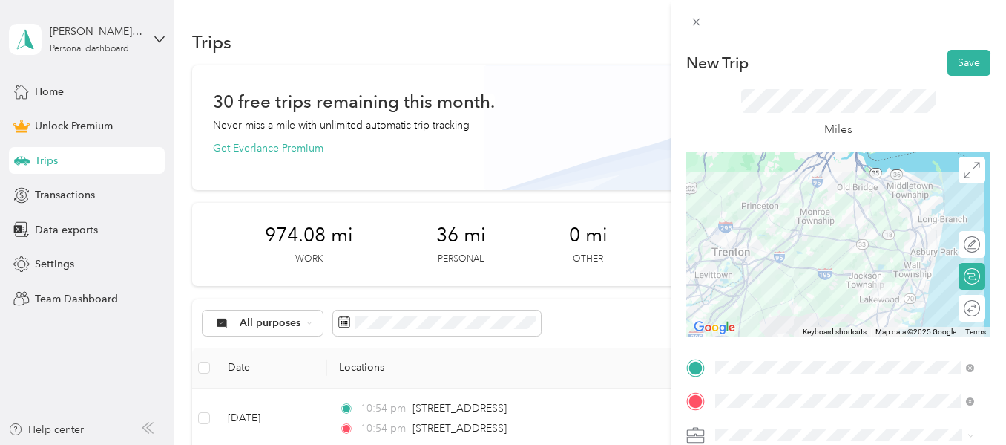
click at [755, 235] on ol "Work Personal HealthCare HealthCare Other Charity Medical Moving Commute" at bounding box center [844, 310] width 269 height 208
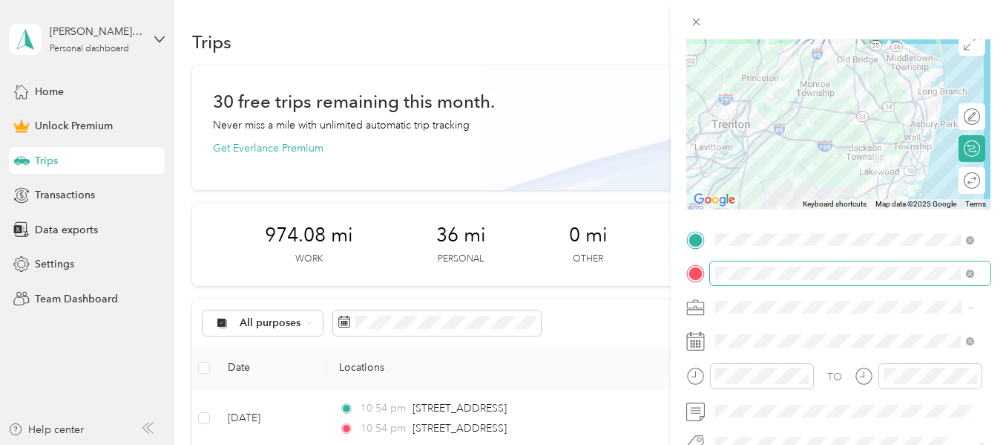
scroll to position [148, 0]
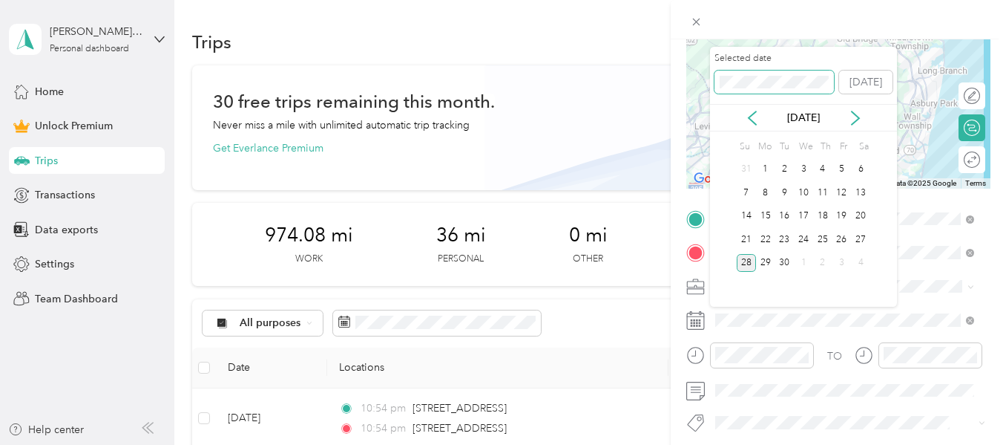
click at [707, 444] on div "New Trip Save This trip cannot be edited because it is either under review, app…" at bounding box center [499, 445] width 999 height 0
click at [786, 235] on div "24" at bounding box center [784, 239] width 19 height 19
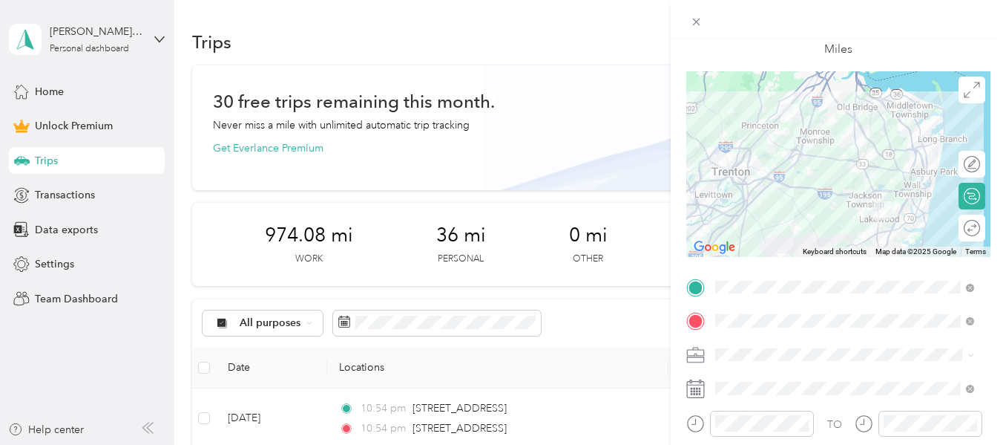
scroll to position [0, 0]
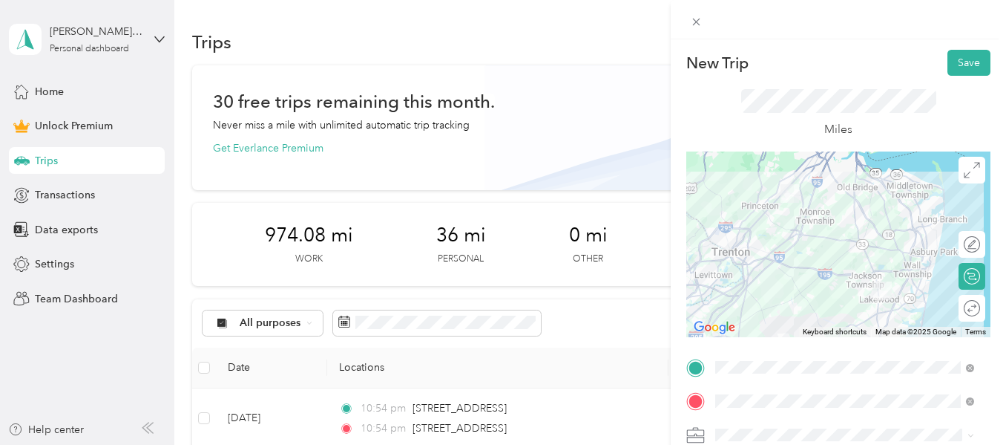
click at [750, 226] on div "Work" at bounding box center [845, 226] width 249 height 16
click at [959, 58] on button "Save" at bounding box center [969, 63] width 43 height 26
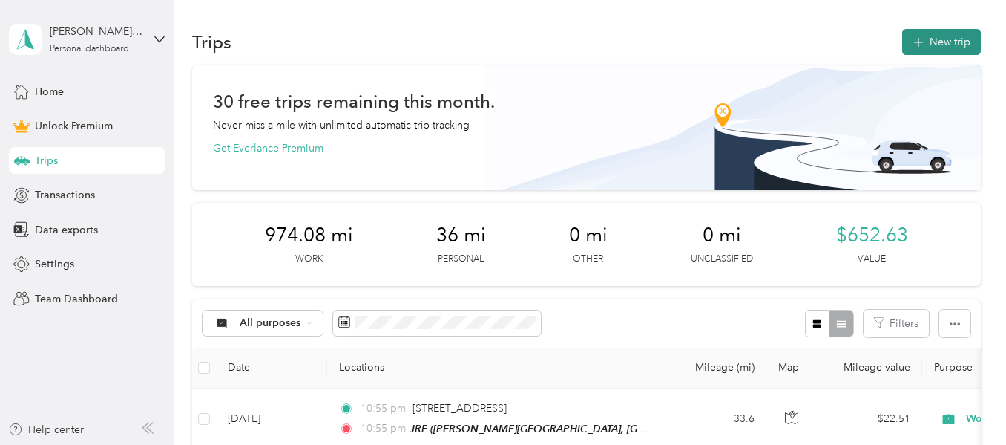
click at [936, 41] on button "New trip" at bounding box center [941, 42] width 79 height 26
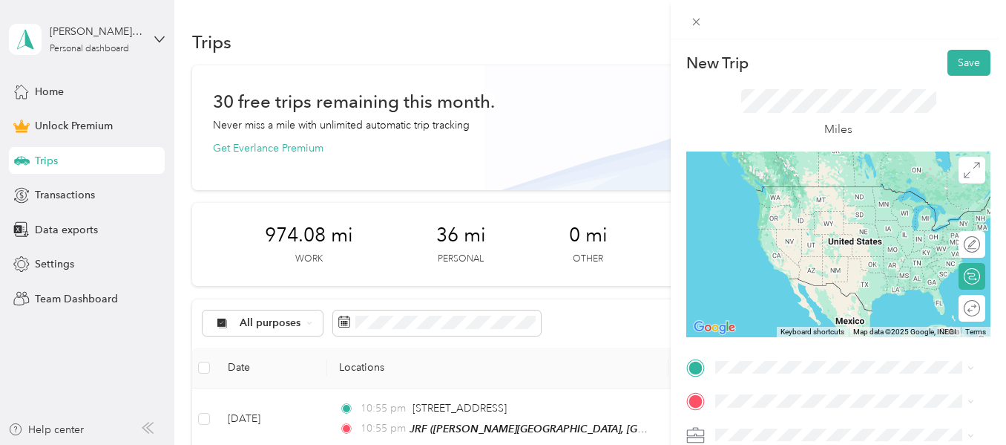
click at [760, 329] on span "[PERSON_NAME][GEOGRAPHIC_DATA], [GEOGRAPHIC_DATA], [GEOGRAPHIC_DATA], [GEOGRAPH…" at bounding box center [855, 338] width 223 height 59
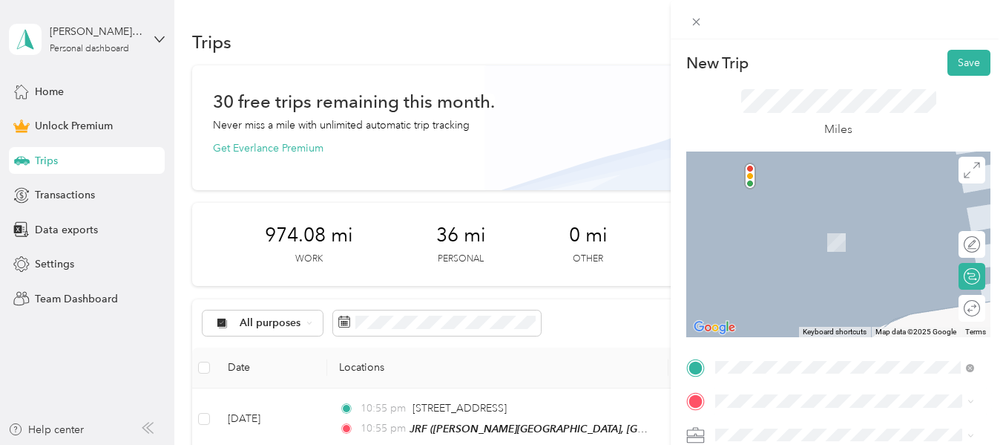
click at [779, 247] on span "[GEOGRAPHIC_DATA], [GEOGRAPHIC_DATA], [GEOGRAPHIC_DATA]" at bounding box center [855, 249] width 223 height 28
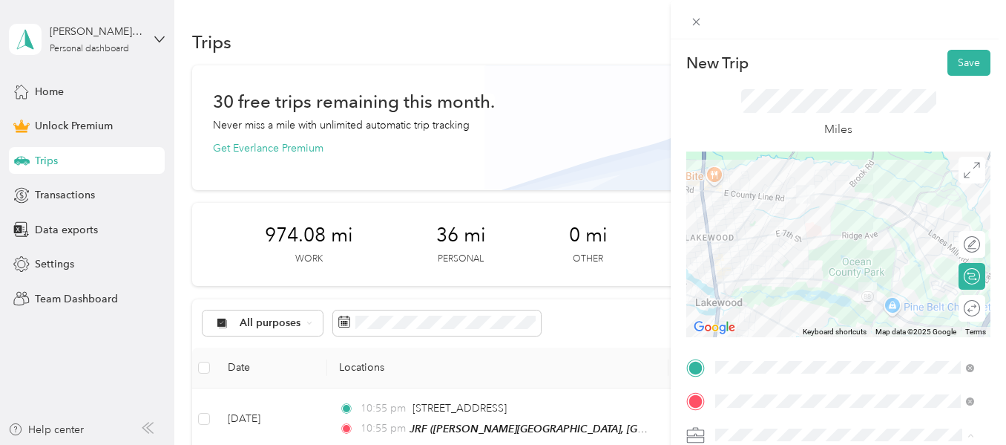
click at [741, 223] on span "Work" at bounding box center [733, 226] width 25 height 13
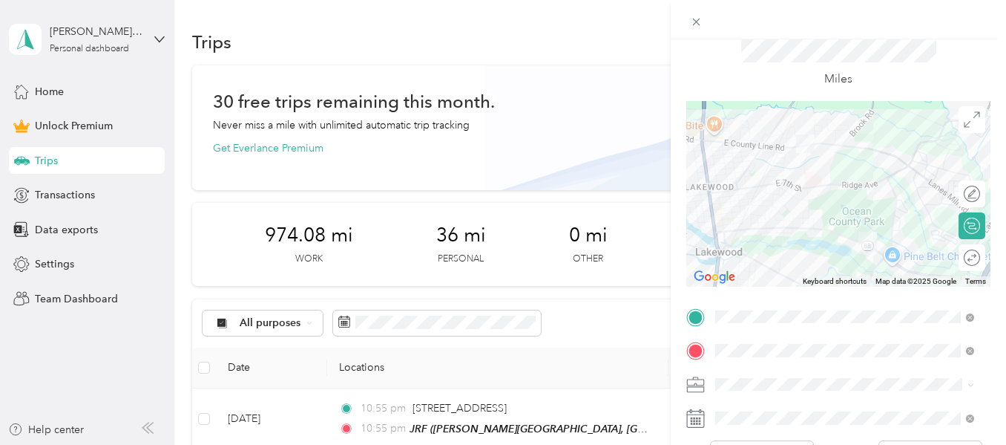
scroll to position [148, 0]
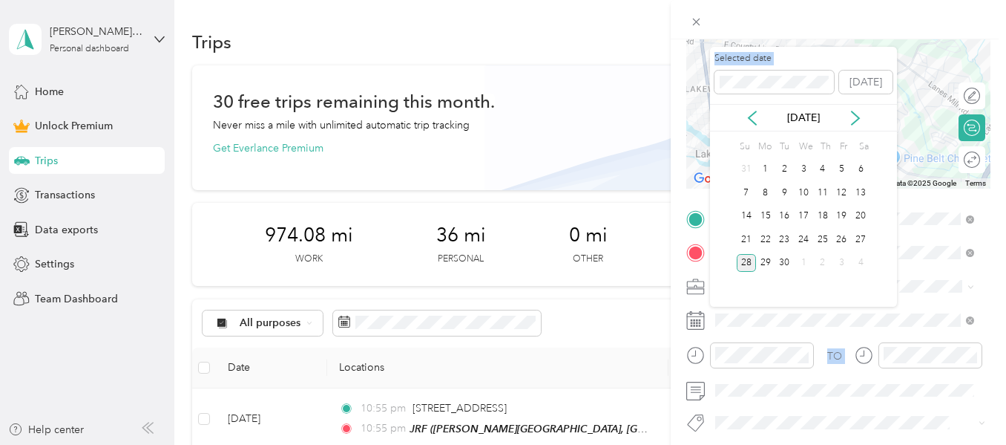
drag, startPoint x: 786, startPoint y: 73, endPoint x: 660, endPoint y: 78, distance: 126.2
click at [660, 444] on div "New Trip Save This trip cannot be edited because it is either under review, app…" at bounding box center [499, 445] width 999 height 0
click at [717, 86] on span at bounding box center [774, 83] width 119 height 24
click at [783, 242] on div "24" at bounding box center [784, 239] width 19 height 19
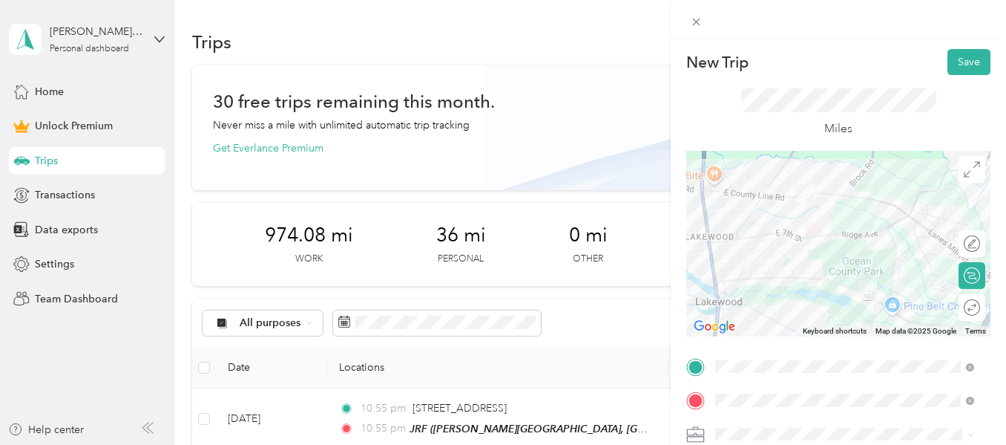
scroll to position [0, 0]
click at [951, 69] on button "Save" at bounding box center [969, 63] width 43 height 26
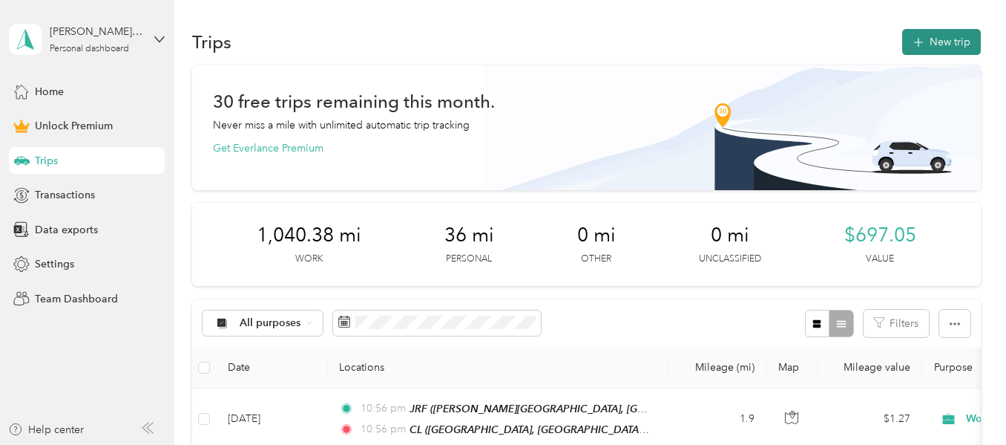
click at [934, 47] on button "New trip" at bounding box center [941, 42] width 79 height 26
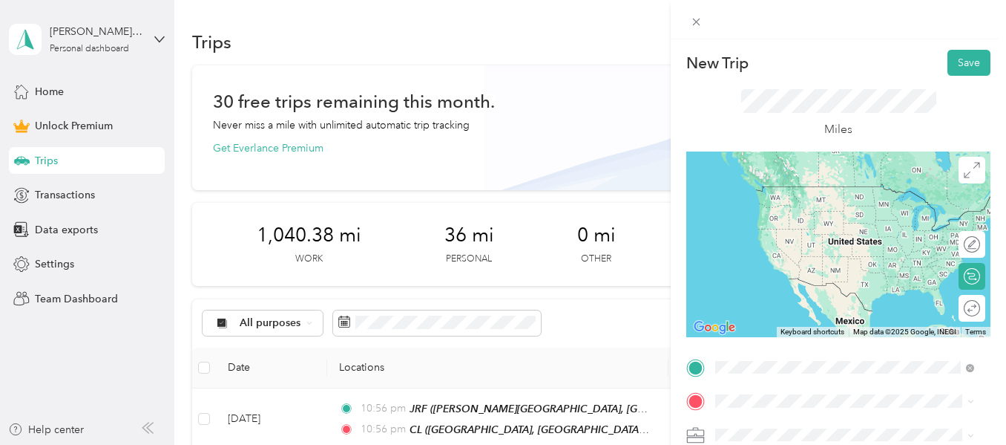
click at [778, 216] on div "BP B&W Kids Academy, [STREET_ADDRESS][PERSON_NAME] , 08618, [GEOGRAPHIC_DATA], …" at bounding box center [857, 224] width 226 height 78
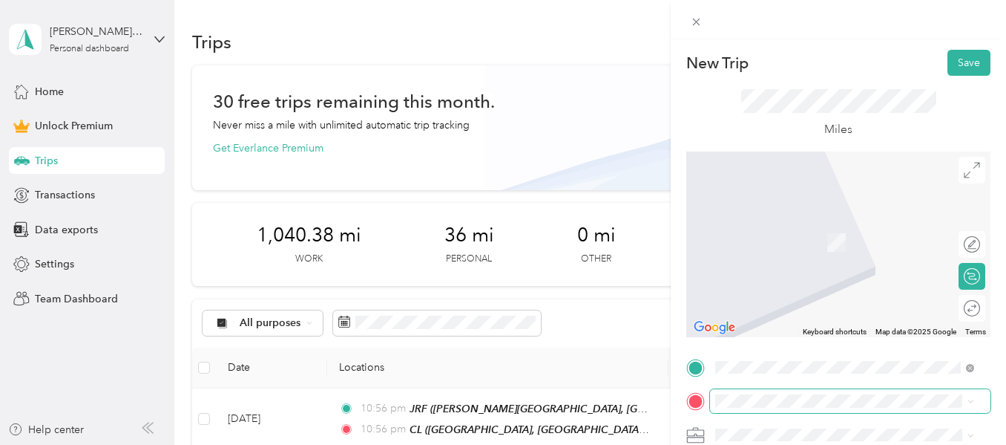
click at [787, 396] on span at bounding box center [850, 401] width 281 height 24
click at [771, 248] on div "EH 80 Barbara Dr, Trenton, NJ, United States , 08619, Trenton, NJ, United States" at bounding box center [857, 245] width 226 height 62
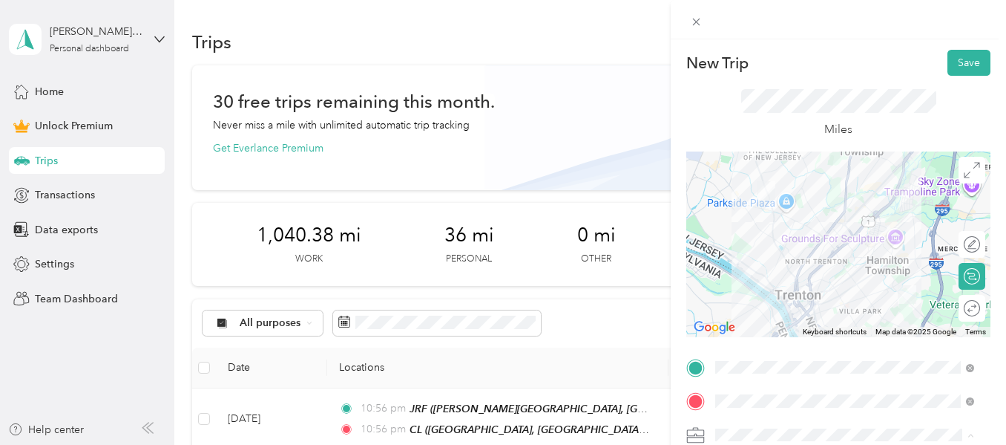
click at [734, 226] on li "Work" at bounding box center [844, 227] width 269 height 26
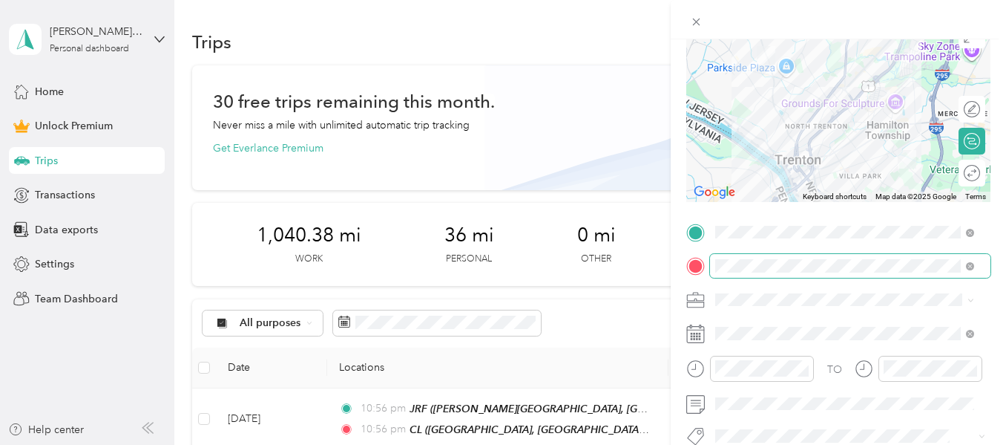
scroll to position [148, 0]
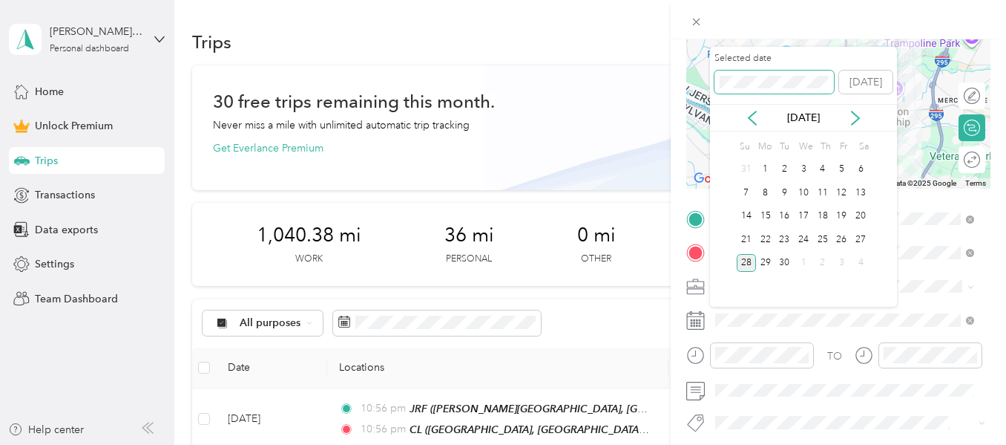
click at [681, 444] on div "New Trip Save This trip cannot be edited because it is either under review, app…" at bounding box center [499, 445] width 999 height 0
click at [802, 242] on div "25" at bounding box center [803, 239] width 19 height 19
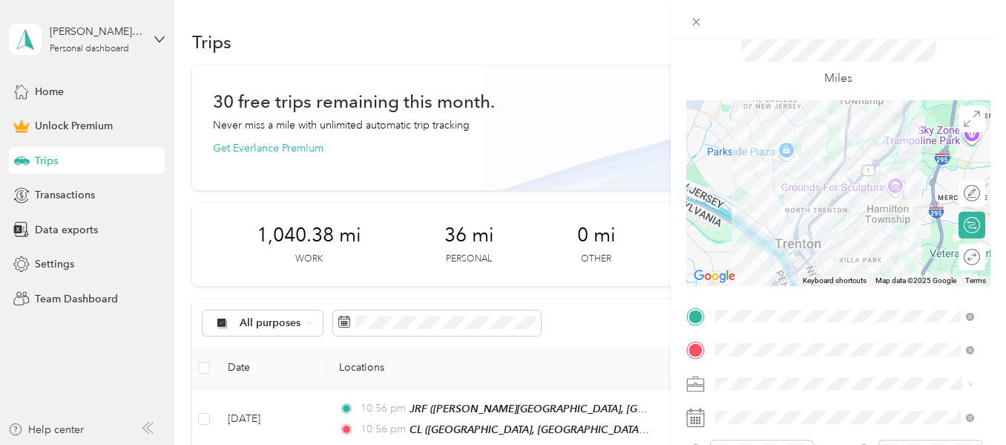
scroll to position [0, 0]
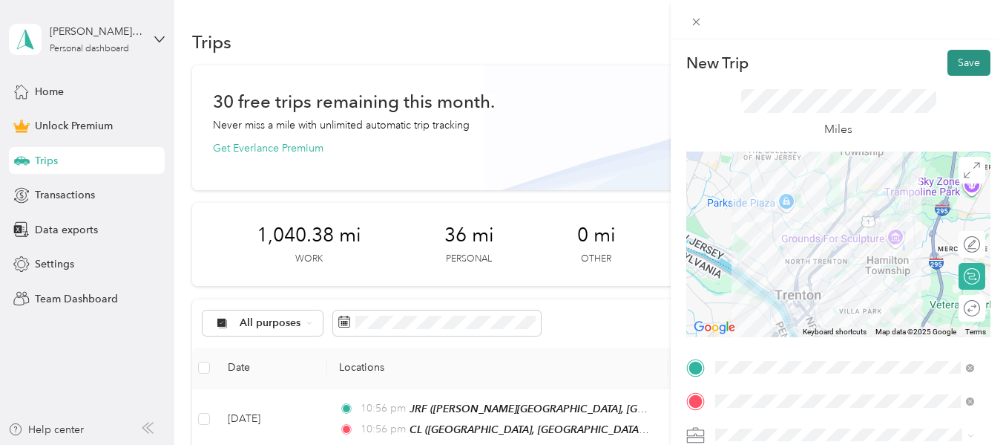
click at [970, 59] on button "Save" at bounding box center [969, 63] width 43 height 26
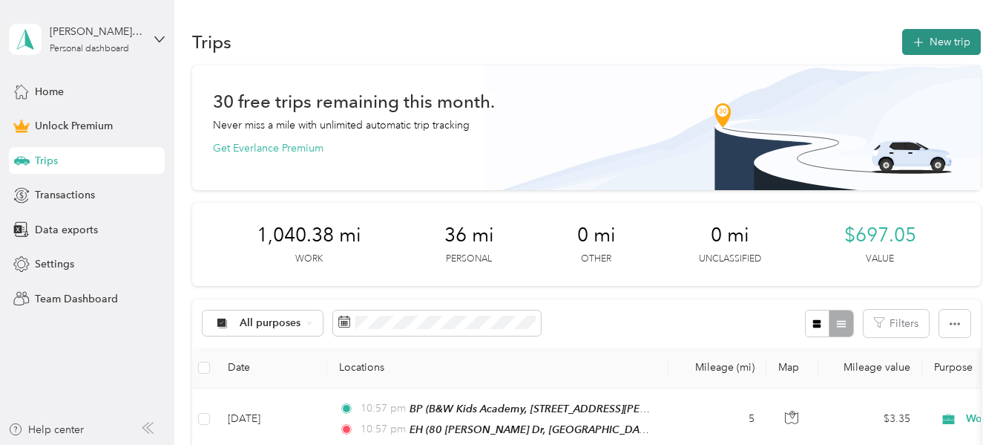
click at [945, 34] on button "New trip" at bounding box center [941, 42] width 79 height 26
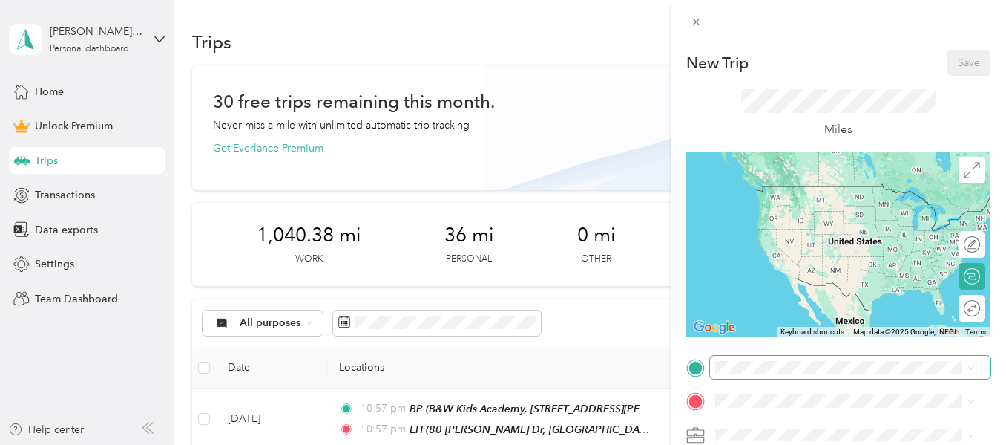
click at [767, 373] on span at bounding box center [850, 367] width 281 height 24
click at [739, 374] on span at bounding box center [850, 367] width 281 height 24
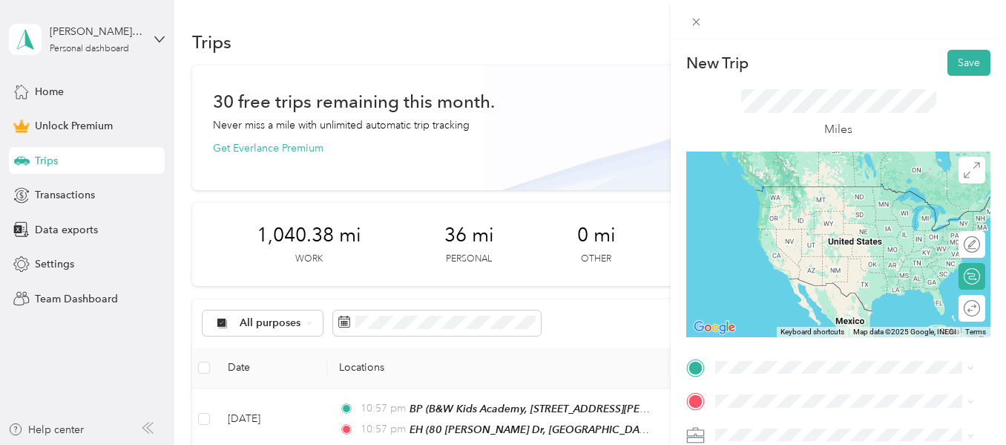
click at [779, 186] on span "3754 US Route 1 Monmouth Junction, New Jersey 08852, United States" at bounding box center [818, 179] width 148 height 13
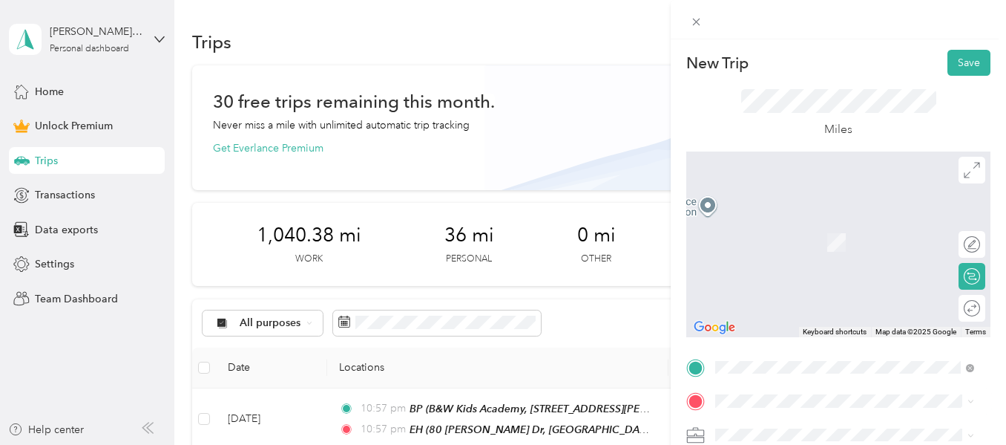
click at [770, 255] on span "[GEOGRAPHIC_DATA], [GEOGRAPHIC_DATA], [GEOGRAPHIC_DATA], 08550, [GEOGRAPHIC_DAT…" at bounding box center [855, 262] width 223 height 59
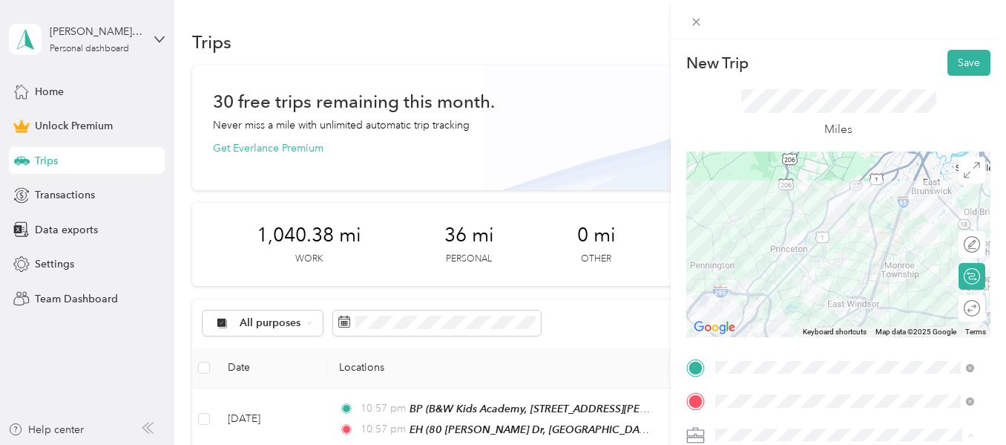
click at [745, 226] on li "Work" at bounding box center [844, 227] width 269 height 26
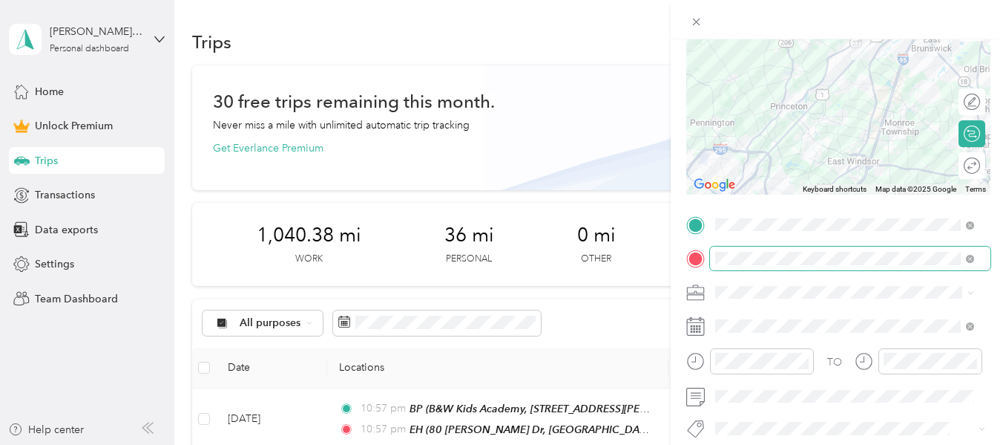
scroll to position [148, 0]
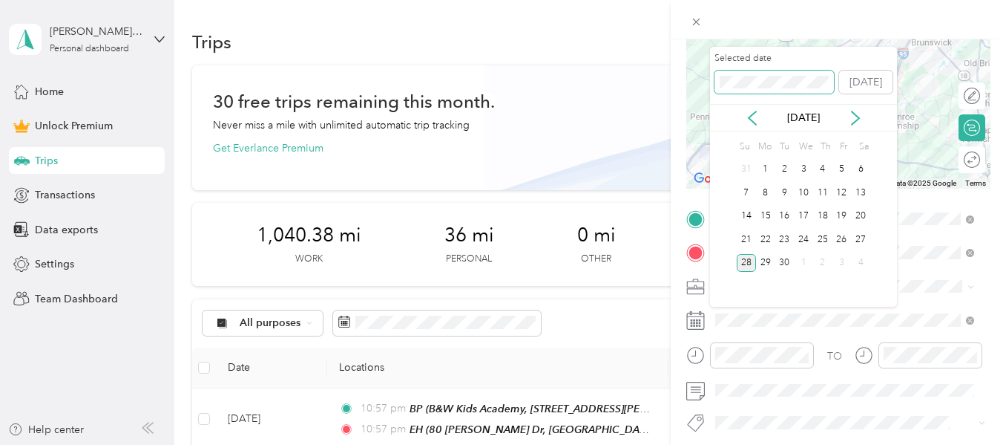
click at [700, 444] on div "New Trip Save This trip cannot be edited because it is either under review, app…" at bounding box center [499, 445] width 999 height 0
click at [763, 260] on div "30" at bounding box center [765, 263] width 19 height 19
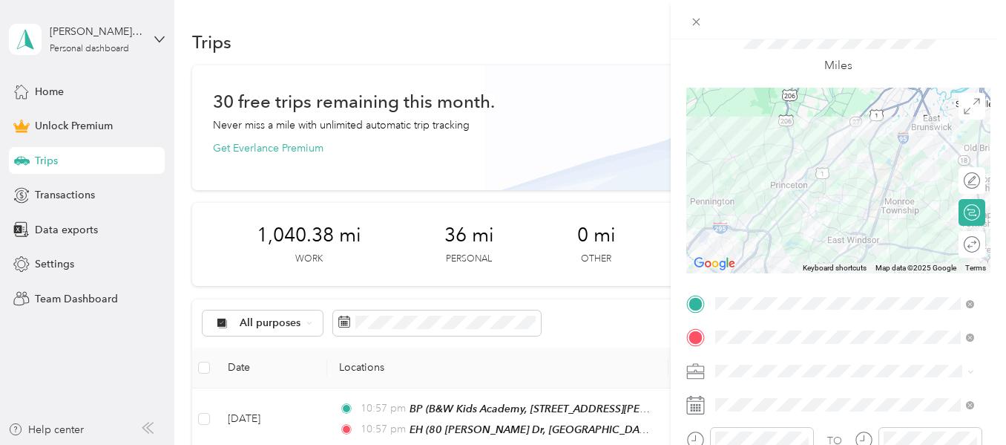
scroll to position [0, 0]
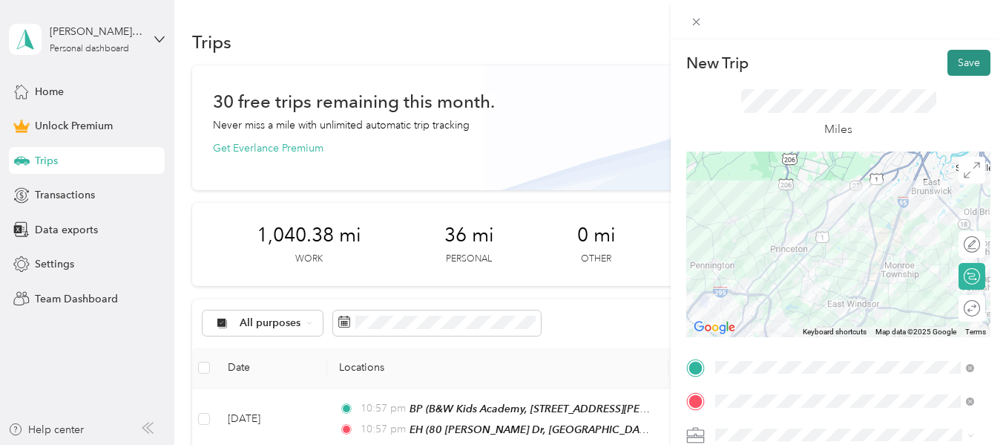
click at [974, 58] on button "Save" at bounding box center [969, 63] width 43 height 26
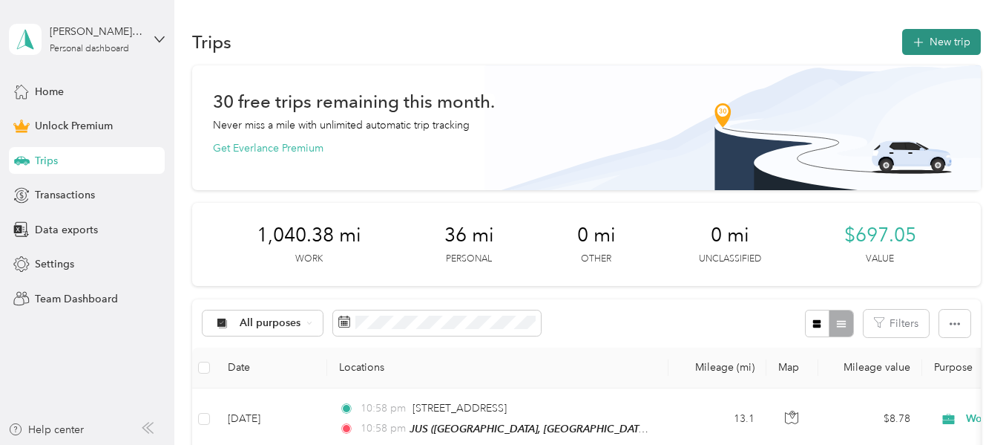
click at [940, 49] on button "New trip" at bounding box center [941, 42] width 79 height 26
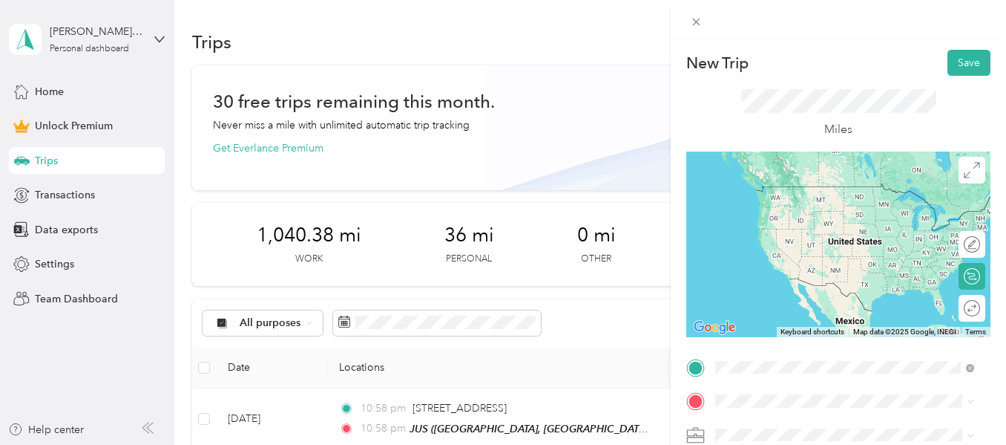
click at [766, 209] on span "Spruce St, Princeton, NJ, United States, 08550, Princeton Junction, NJ, United …" at bounding box center [855, 231] width 223 height 59
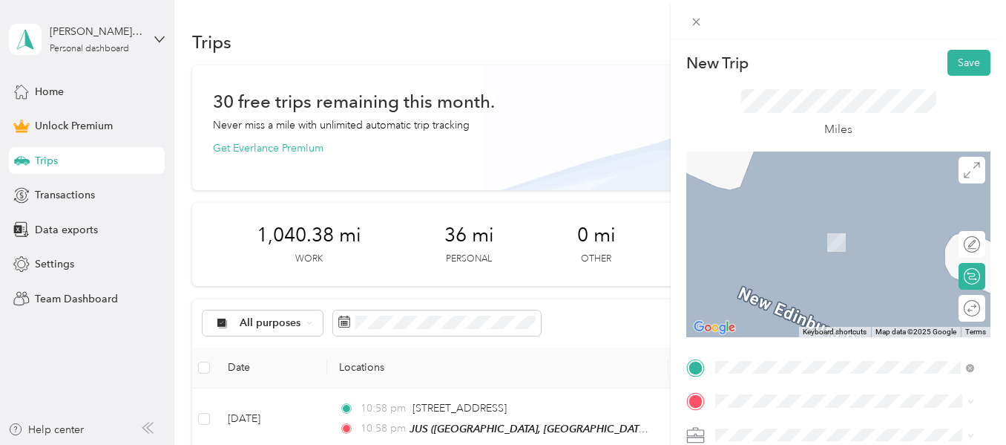
click at [783, 243] on div "KR Over The Rainbow Child Development Center, [STREET_ADDRESS][GEOGRAPHIC_DATA]…" at bounding box center [857, 245] width 226 height 62
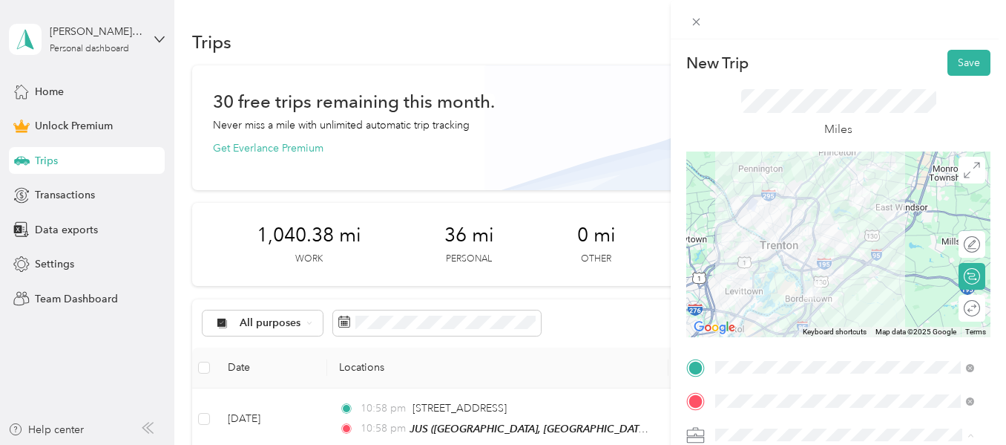
click at [749, 229] on li "Work" at bounding box center [844, 227] width 269 height 26
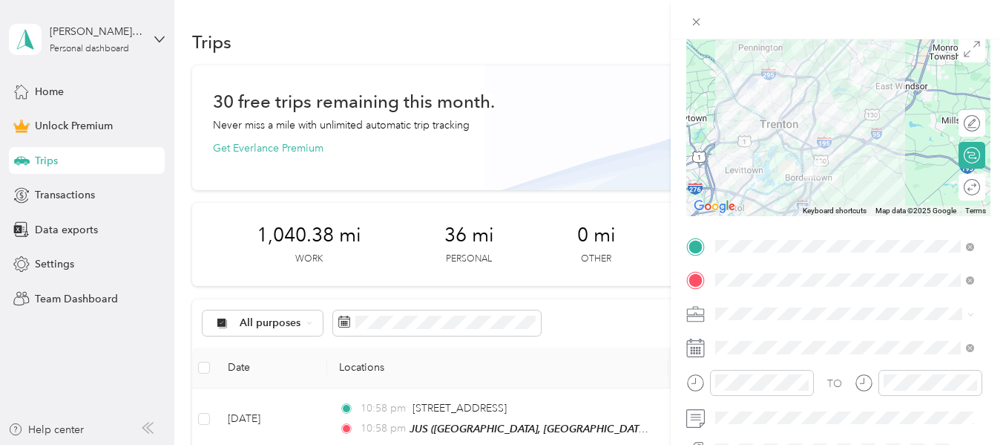
scroll to position [148, 0]
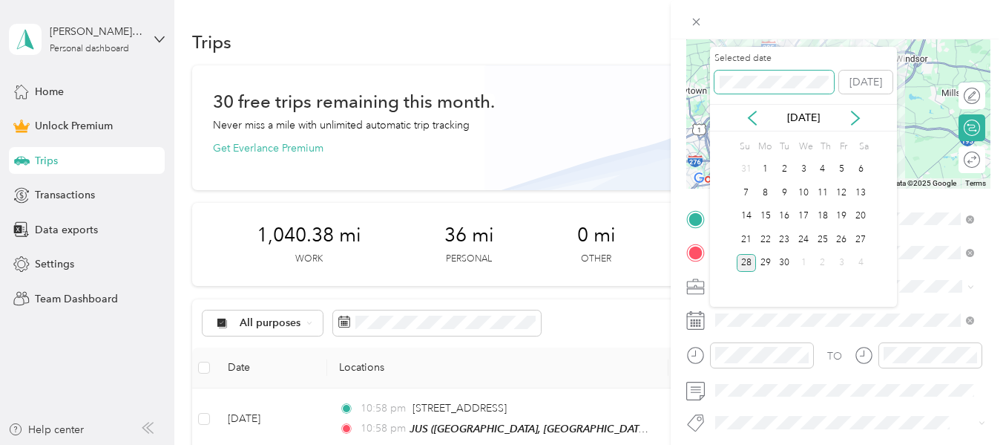
click at [650, 444] on div "New Trip Save This trip cannot be edited because it is either under review, app…" at bounding box center [499, 445] width 999 height 0
click at [760, 260] on div "30" at bounding box center [765, 263] width 19 height 19
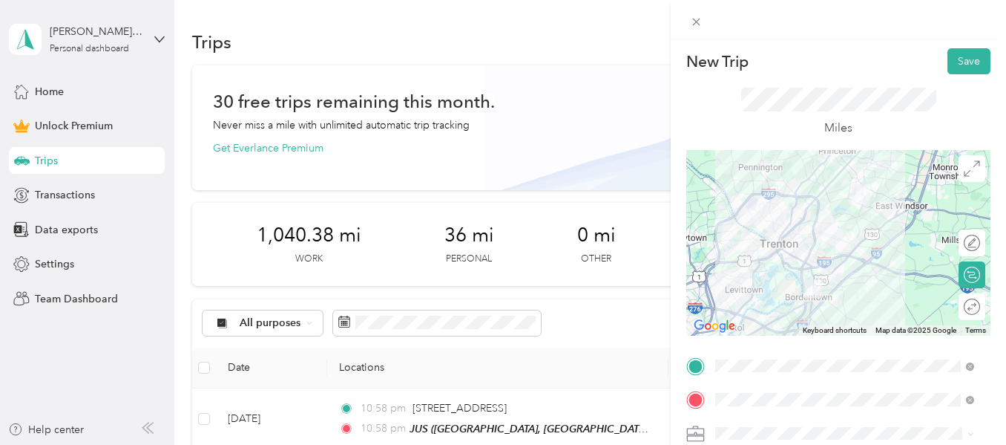
scroll to position [0, 0]
click at [956, 60] on button "Save" at bounding box center [969, 63] width 43 height 26
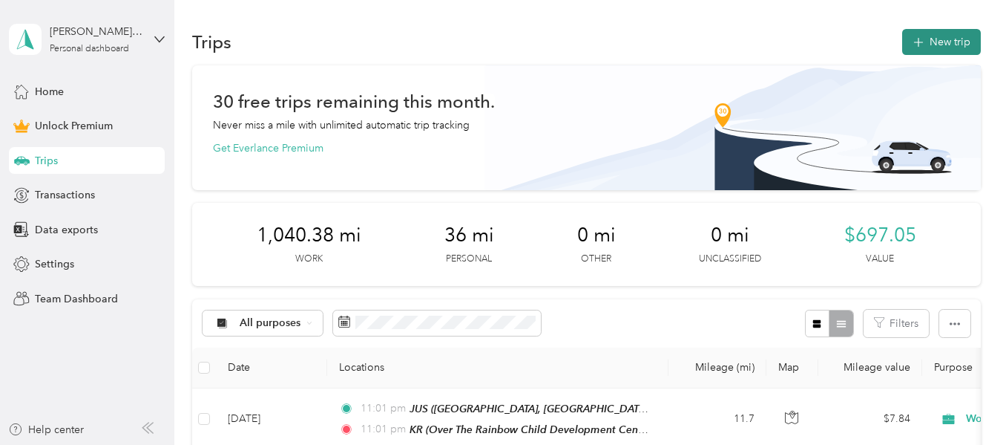
click at [966, 34] on button "New trip" at bounding box center [941, 42] width 79 height 26
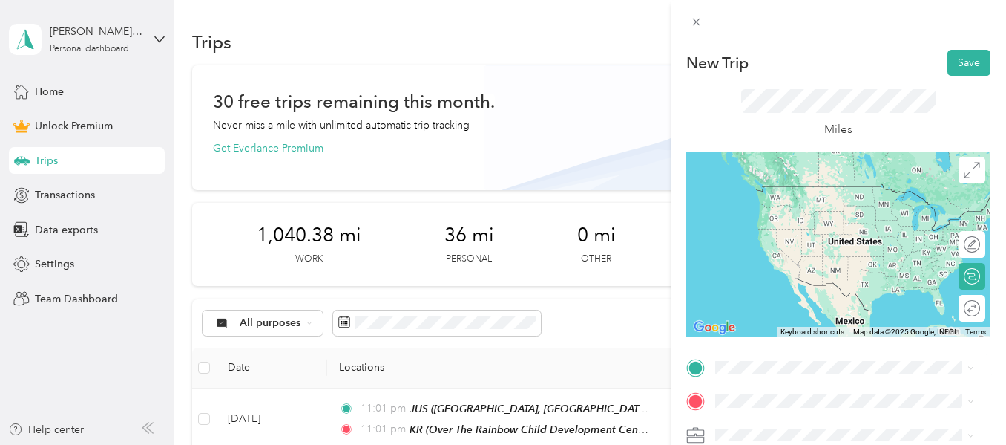
click at [771, 190] on span "[STREET_ADDRESS][US_STATE]" at bounding box center [818, 183] width 148 height 13
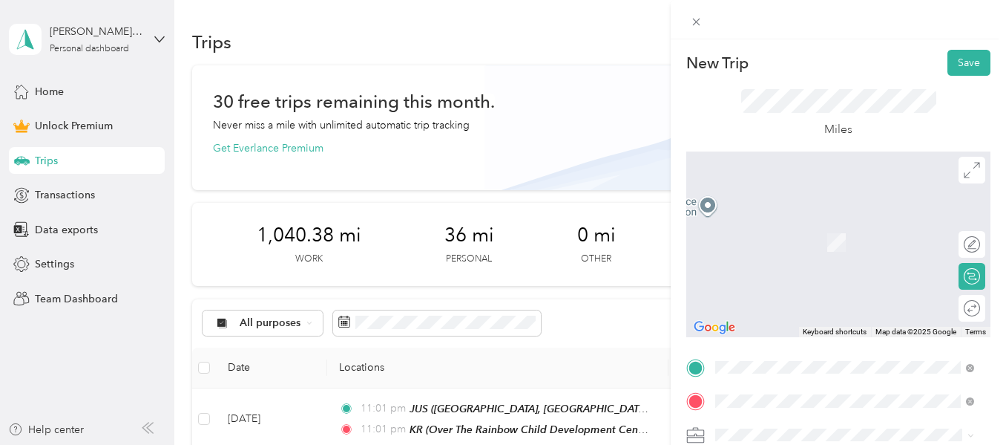
click at [778, 227] on span "[STREET_ADDRESS][US_STATE]" at bounding box center [818, 220] width 148 height 13
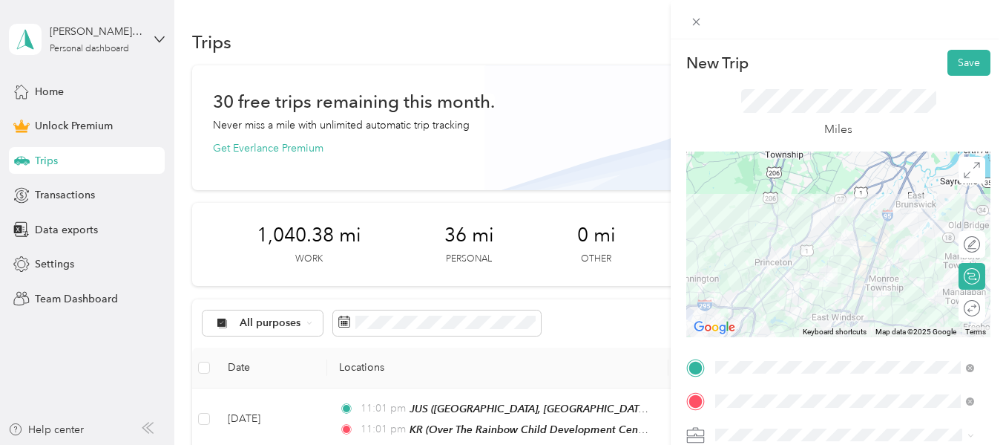
click at [763, 229] on li "Work" at bounding box center [844, 224] width 269 height 26
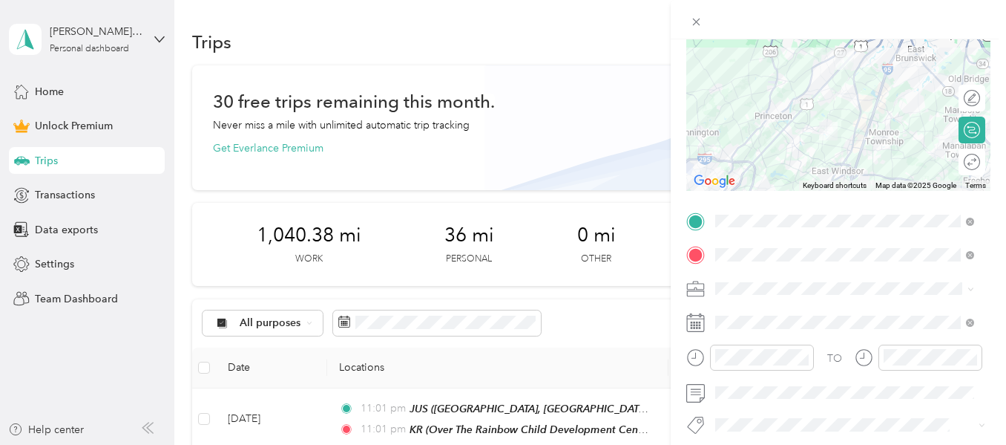
scroll to position [148, 0]
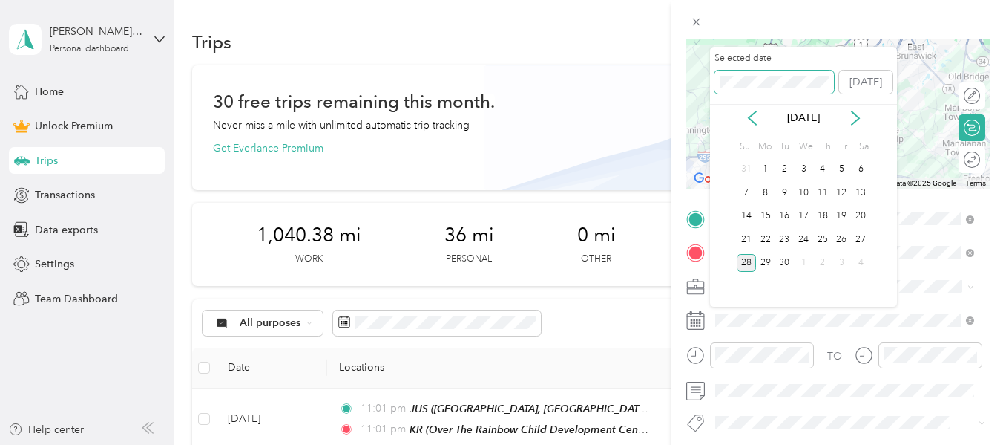
click at [684, 444] on div "New Trip Save This trip cannot be edited because it is either under review, app…" at bounding box center [499, 445] width 999 height 0
click at [786, 174] on div "1" at bounding box center [784, 169] width 19 height 19
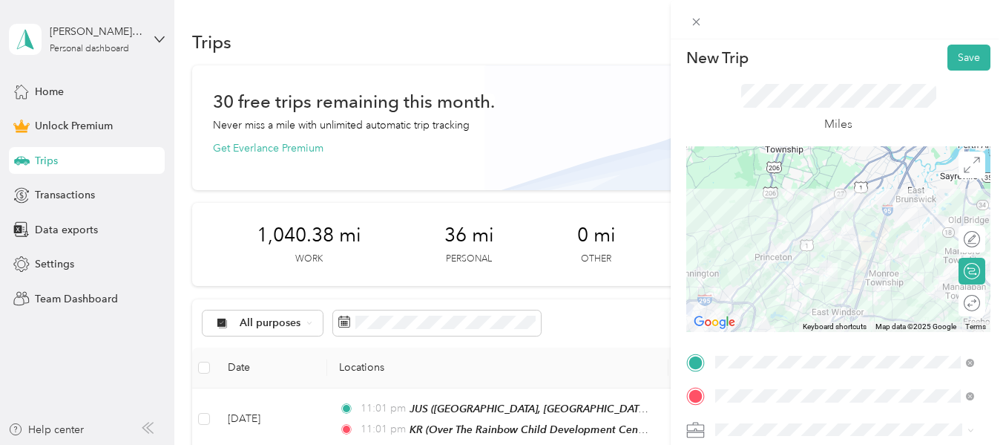
scroll to position [0, 0]
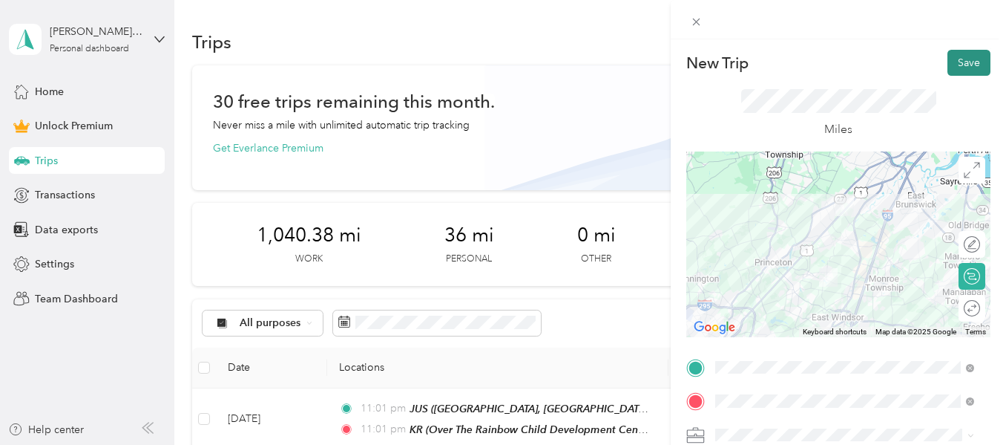
click at [954, 65] on button "Save" at bounding box center [969, 63] width 43 height 26
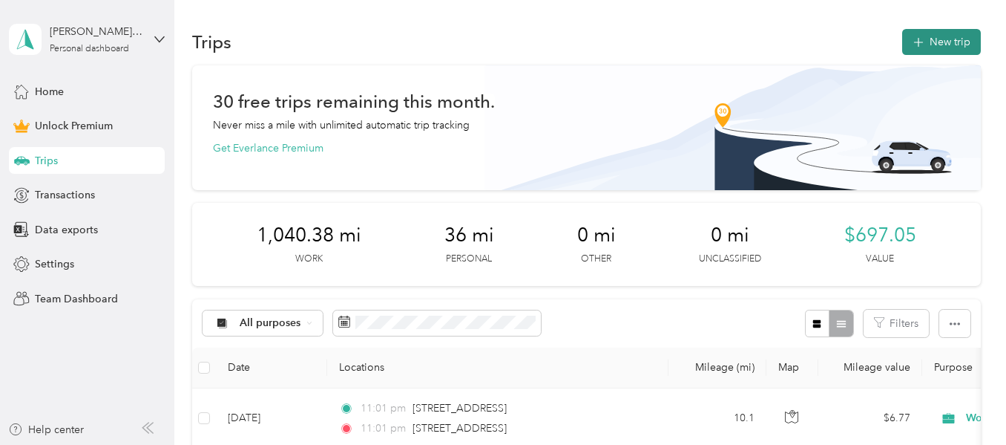
click at [940, 44] on button "New trip" at bounding box center [941, 42] width 79 height 26
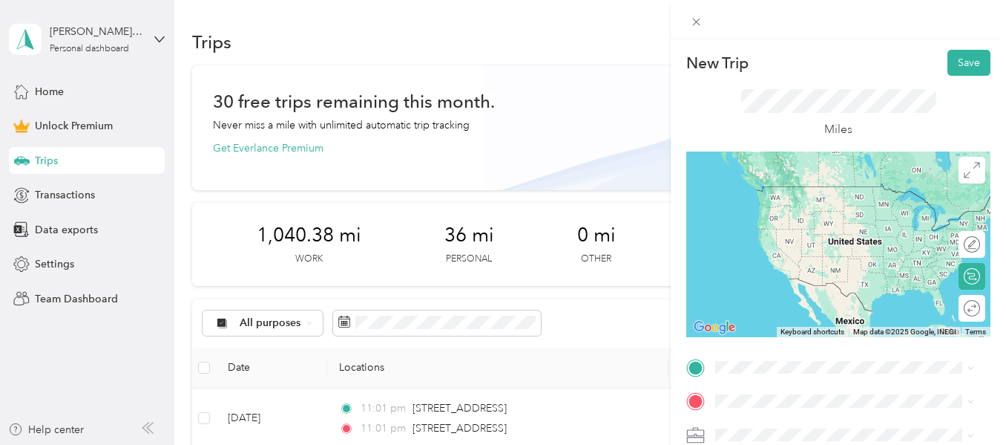
click at [822, 245] on li "5011 Ravens Crest Drive Plainsboro, New Jersey 08536, United States" at bounding box center [844, 229] width 269 height 30
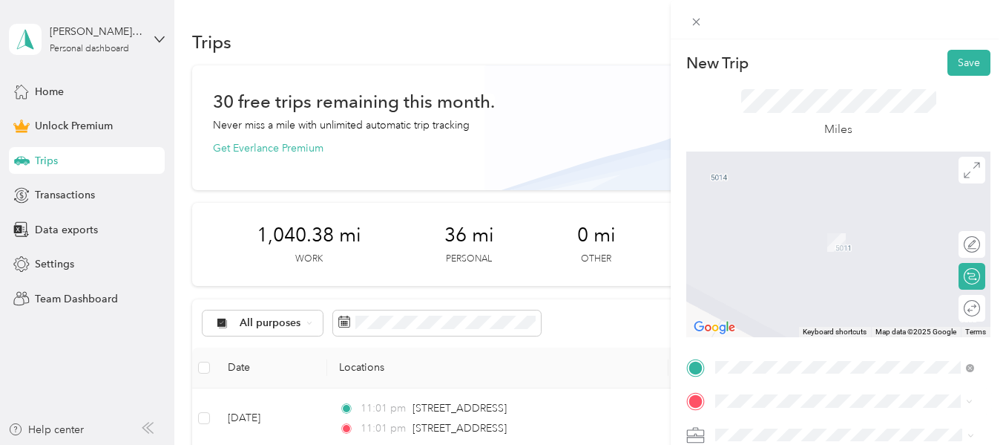
click at [818, 226] on span "[STREET_ADDRESS][US_STATE]" at bounding box center [818, 219] width 148 height 13
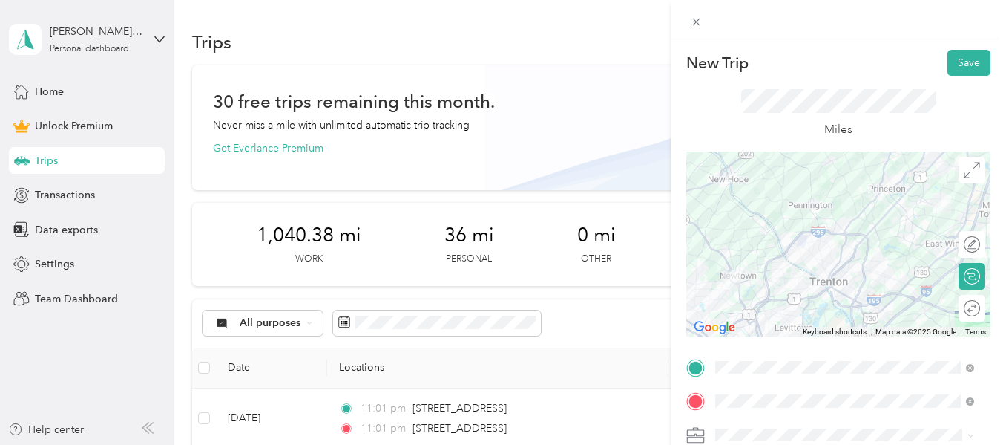
click at [750, 220] on div "Work" at bounding box center [845, 225] width 249 height 16
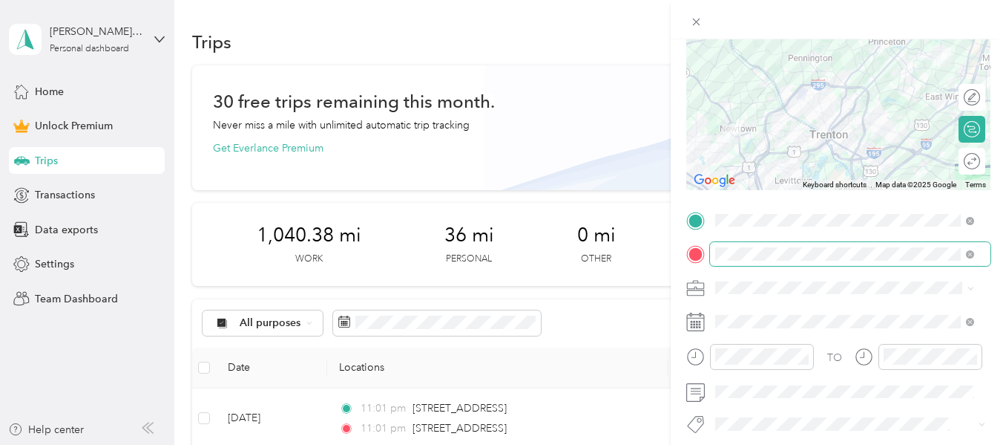
scroll to position [148, 0]
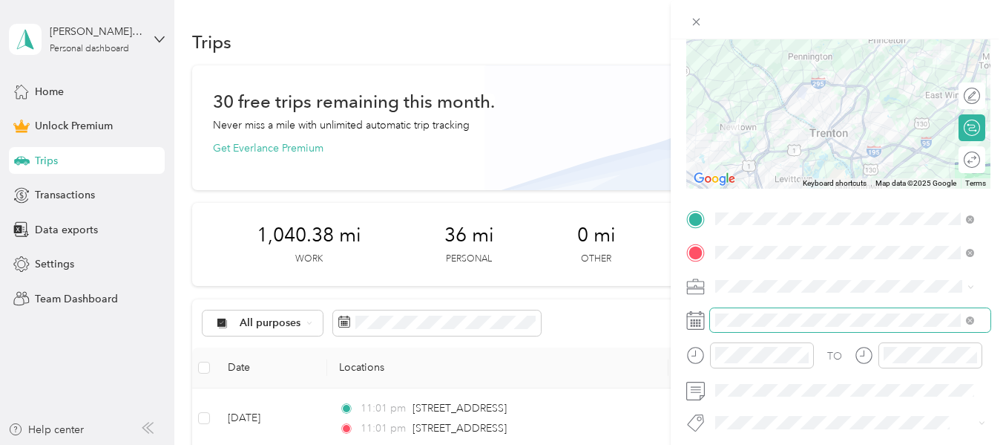
click at [695, 312] on div at bounding box center [838, 320] width 304 height 24
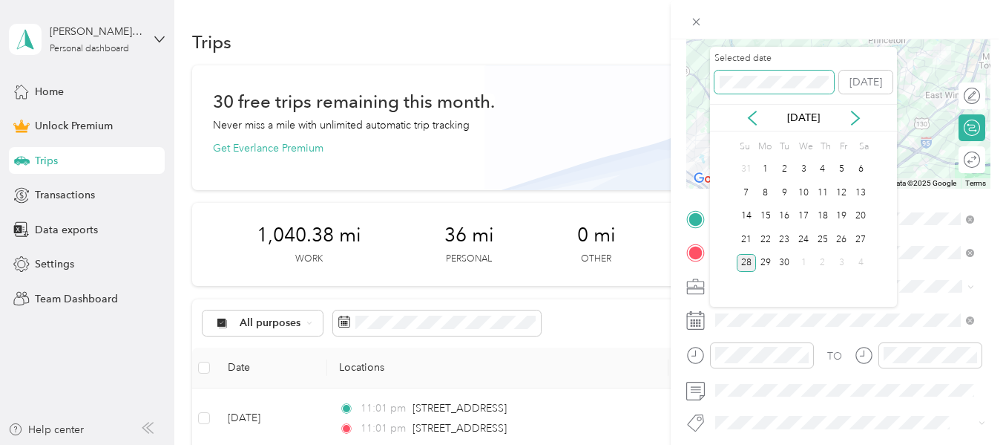
click at [667, 444] on div "New Trip Save This trip cannot be edited because it is either under review, app…" at bounding box center [499, 445] width 999 height 0
click at [788, 167] on div "1" at bounding box center [784, 169] width 19 height 19
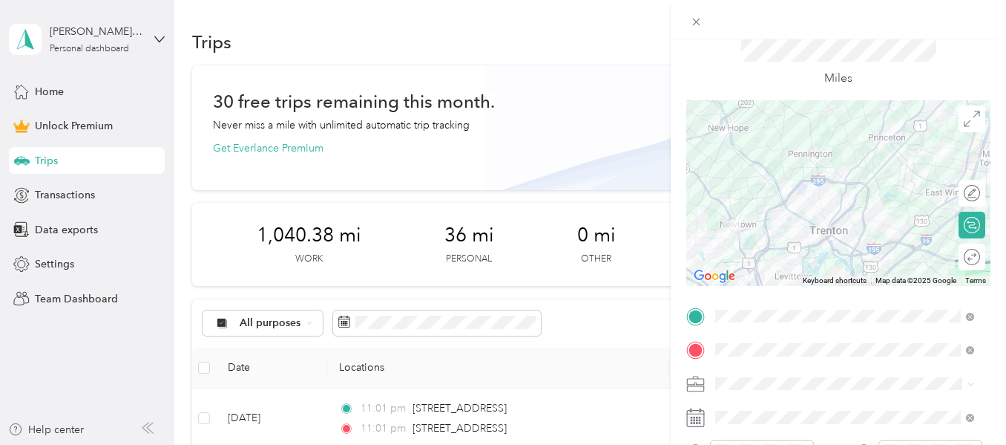
scroll to position [0, 0]
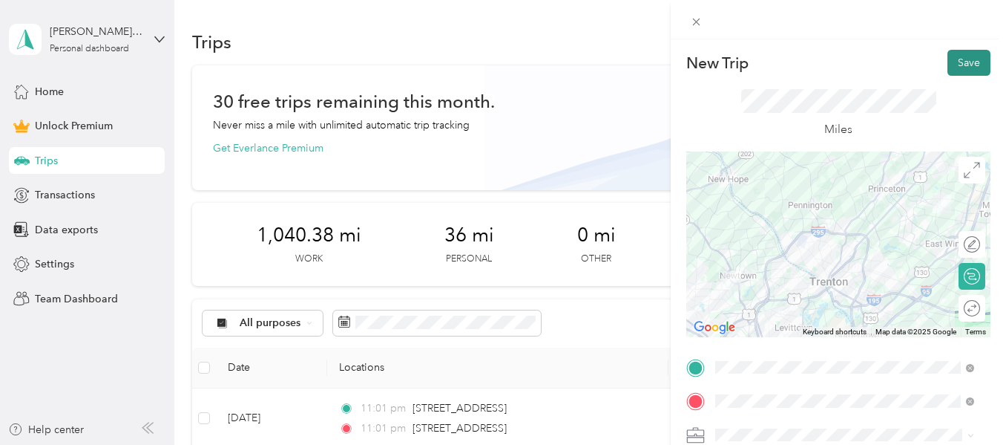
click at [960, 67] on button "Save" at bounding box center [969, 63] width 43 height 26
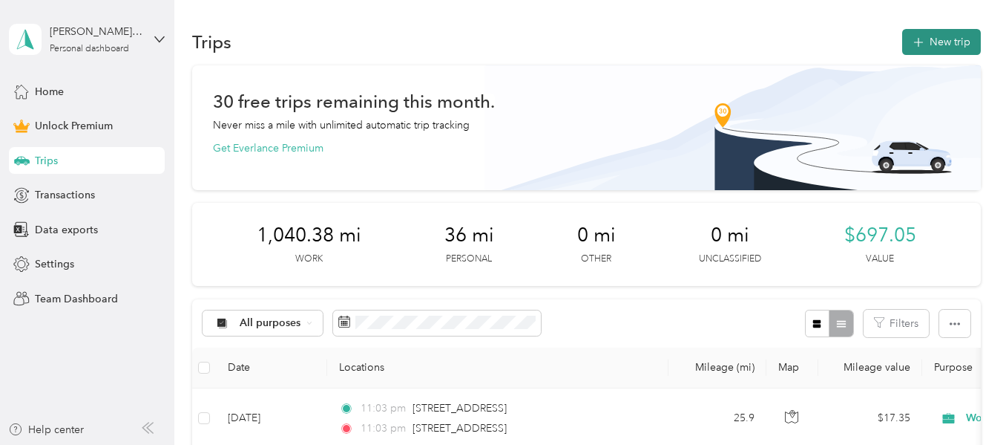
click at [934, 46] on button "New trip" at bounding box center [941, 42] width 79 height 26
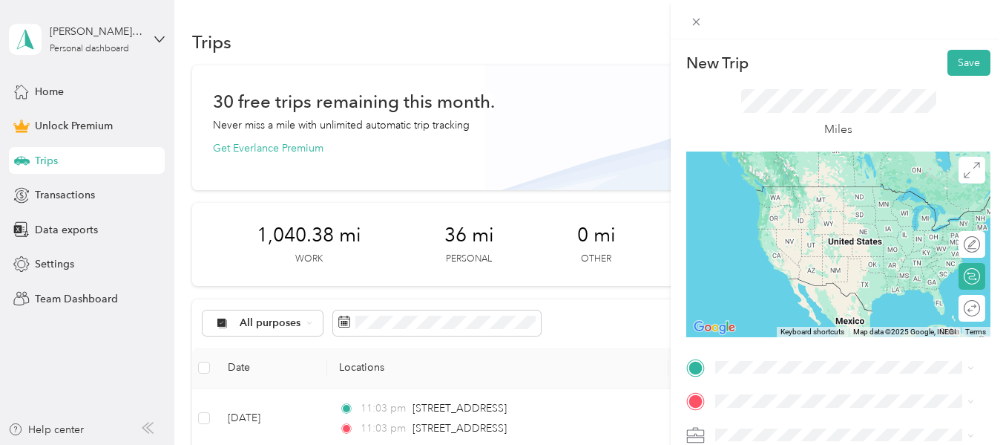
click at [776, 258] on span "53 Heather Court Monmouth Junction, New Jersey 08852, United States" at bounding box center [818, 251] width 148 height 13
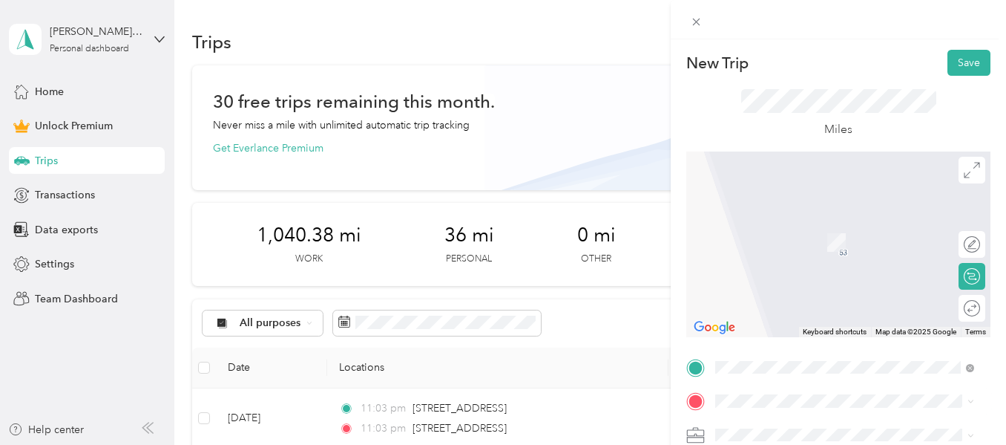
click at [796, 260] on span "Hamilton Health Place Kindercare, 4 Hamilton Health Pl, Trenton, NJ 08690, Unit…" at bounding box center [855, 272] width 223 height 75
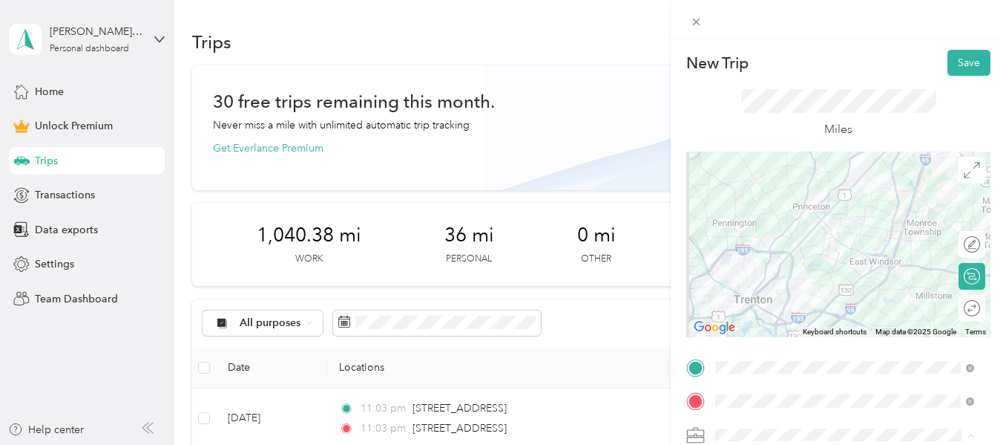
click at [764, 227] on div "Work" at bounding box center [845, 227] width 249 height 16
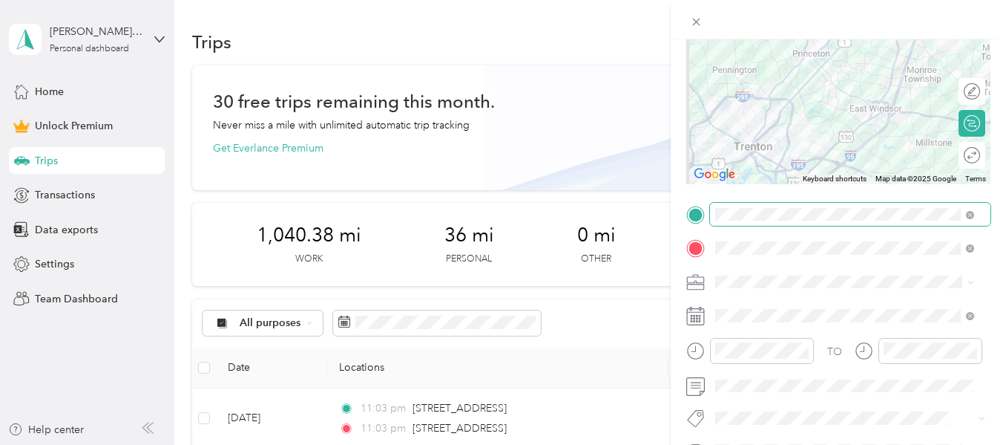
scroll to position [223, 0]
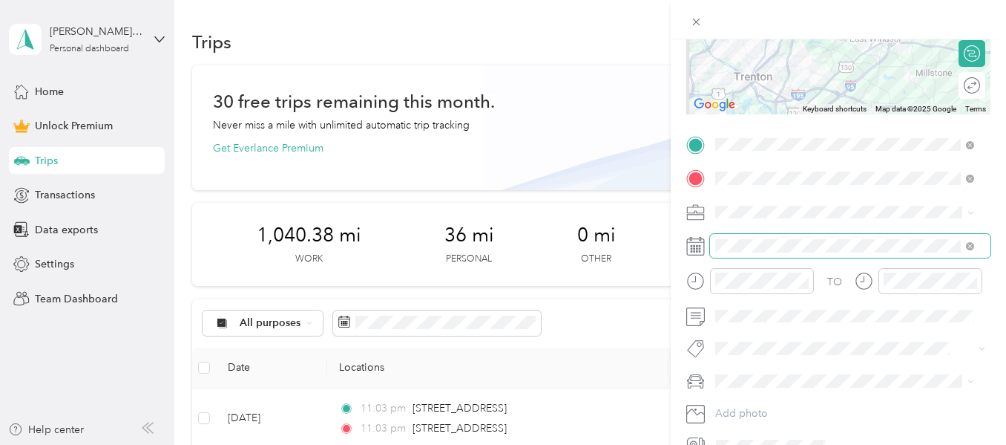
click at [698, 250] on div at bounding box center [838, 246] width 304 height 24
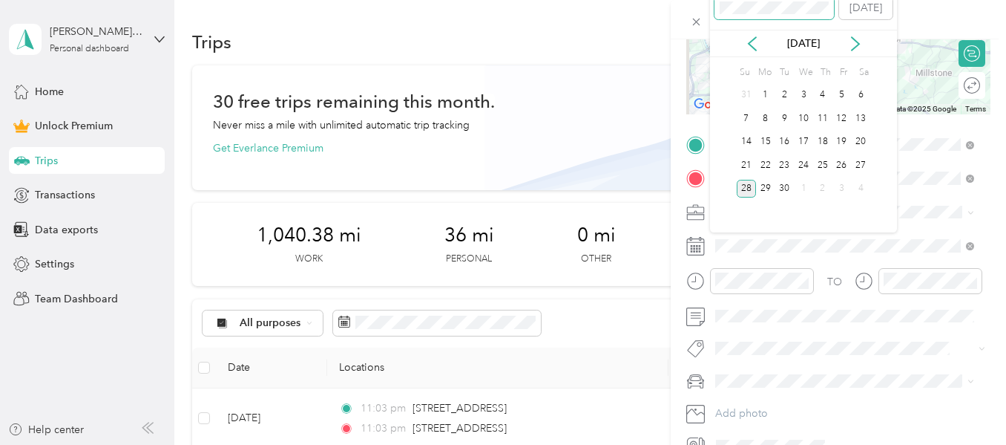
click at [673, 444] on div "New Trip Save This trip cannot be edited because it is either under review, app…" at bounding box center [499, 445] width 999 height 0
click at [779, 96] on div "1" at bounding box center [784, 95] width 19 height 19
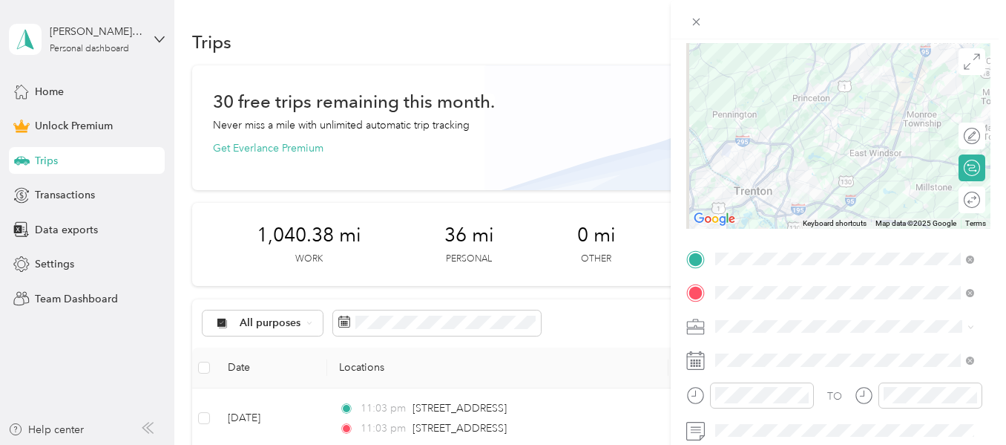
scroll to position [0, 0]
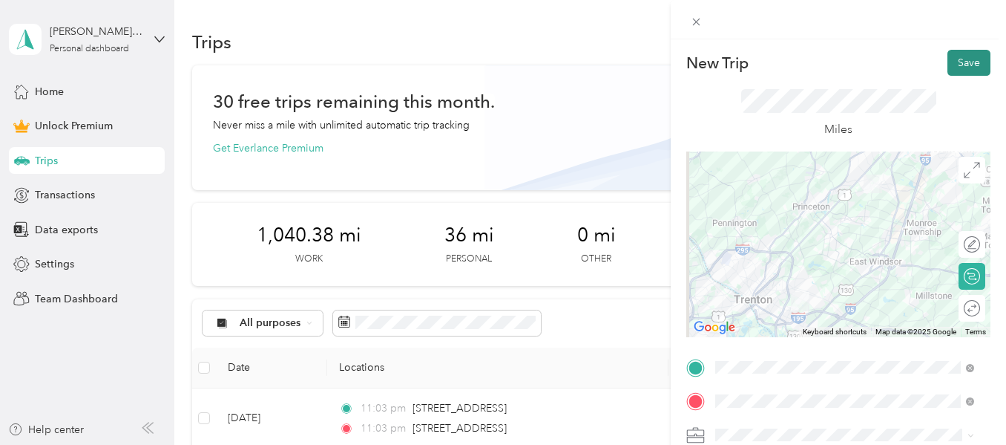
click at [954, 60] on button "Save" at bounding box center [969, 63] width 43 height 26
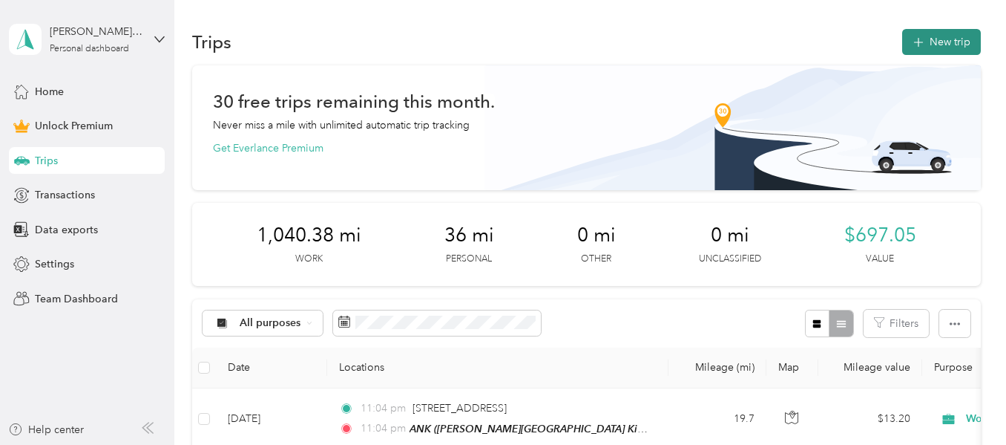
click at [934, 44] on button "New trip" at bounding box center [941, 42] width 79 height 26
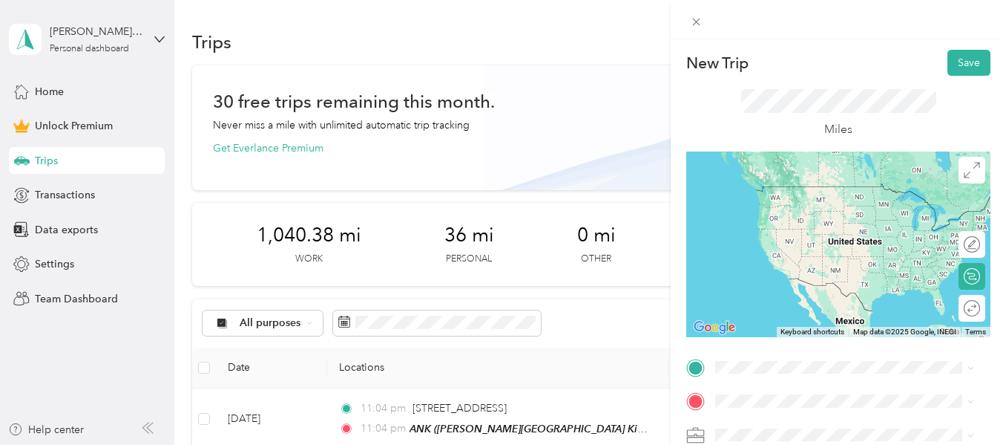
click at [771, 221] on span "B&W Kids Academy, 1640 Pennington Rd, Ewing, NJ 08618, United States , 08618, E…" at bounding box center [855, 223] width 223 height 59
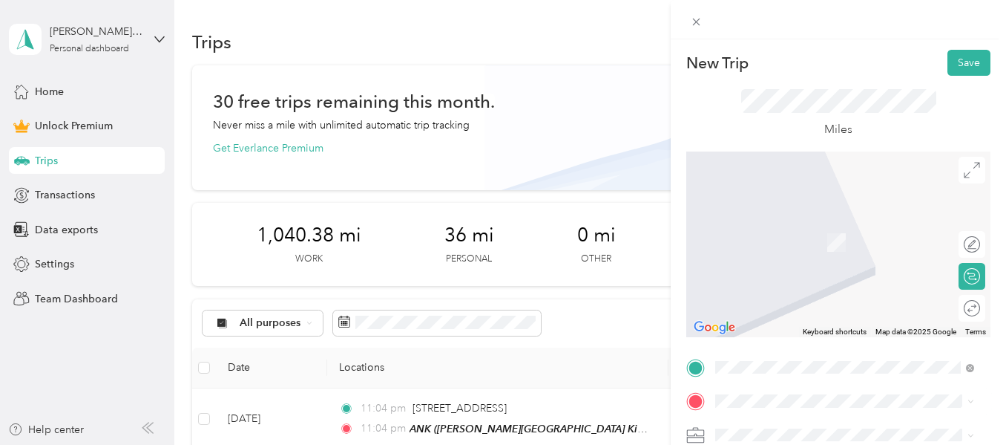
click at [791, 231] on li "1516 Genesee Street Trenton, New Jersey 08610, United States" at bounding box center [844, 215] width 269 height 30
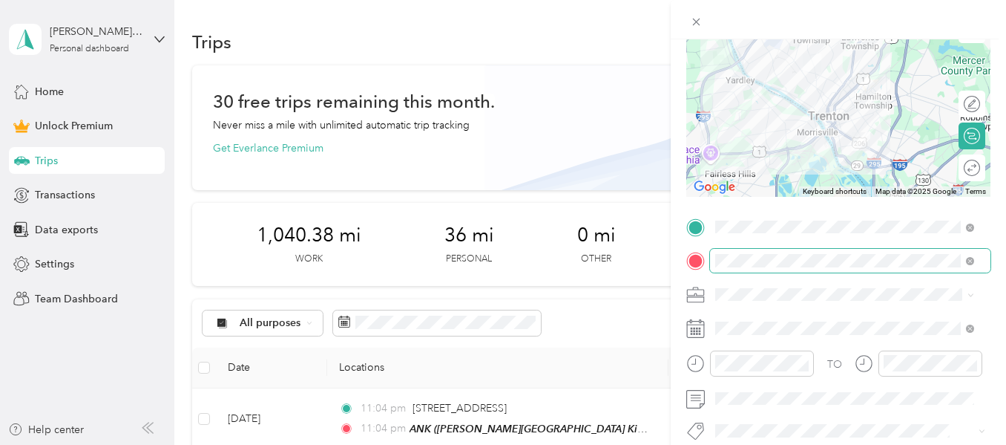
scroll to position [148, 0]
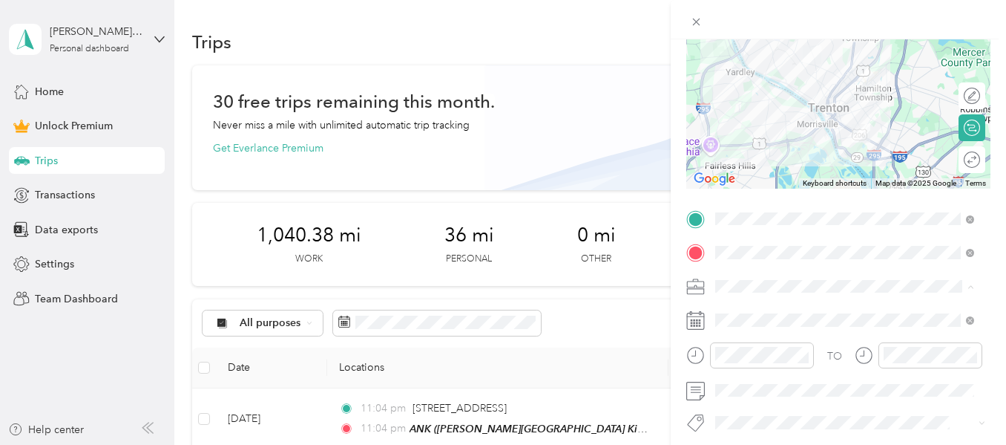
click at [744, 79] on li "Work" at bounding box center [844, 78] width 269 height 26
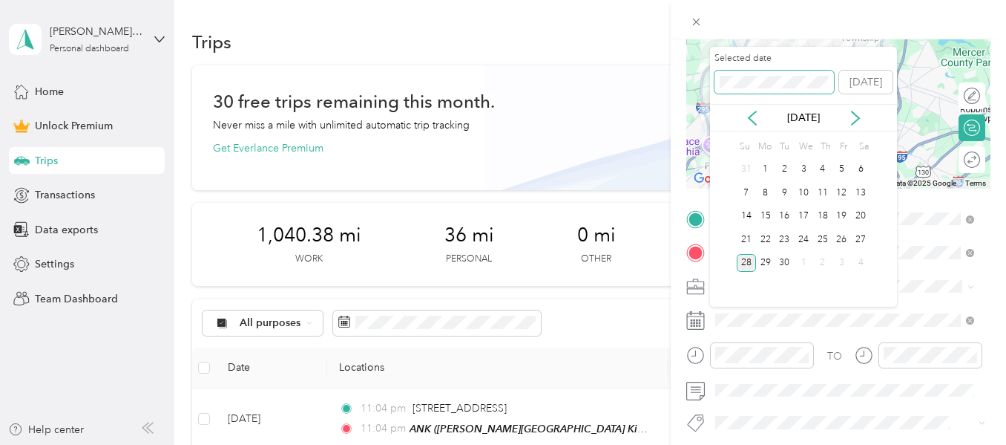
click at [686, 444] on div "New Trip Save This trip cannot be edited because it is either under review, app…" at bounding box center [499, 445] width 999 height 0
click at [825, 173] on div "2" at bounding box center [822, 169] width 19 height 19
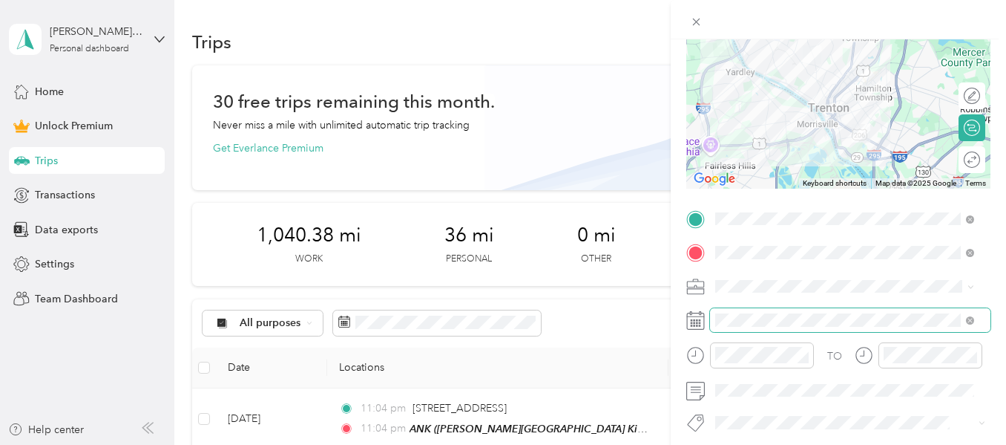
click at [760, 327] on span at bounding box center [850, 320] width 281 height 24
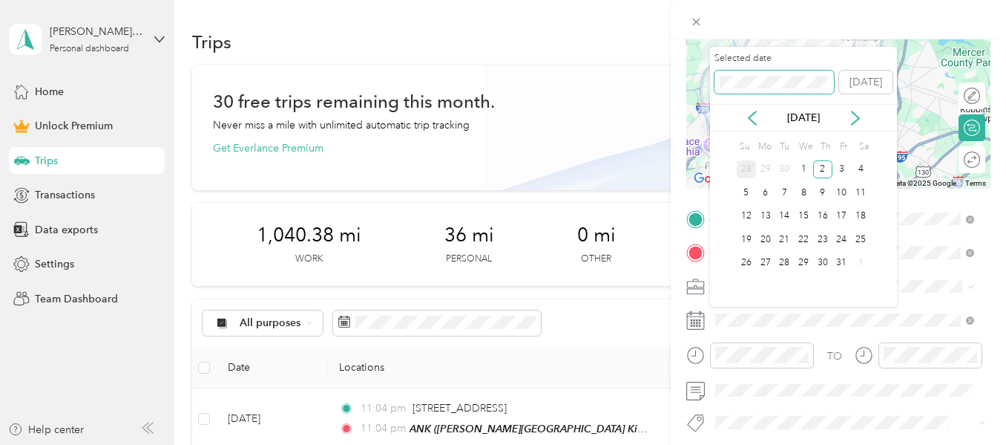
click at [781, 90] on span at bounding box center [774, 83] width 119 height 24
click at [807, 163] on div "2" at bounding box center [803, 169] width 19 height 19
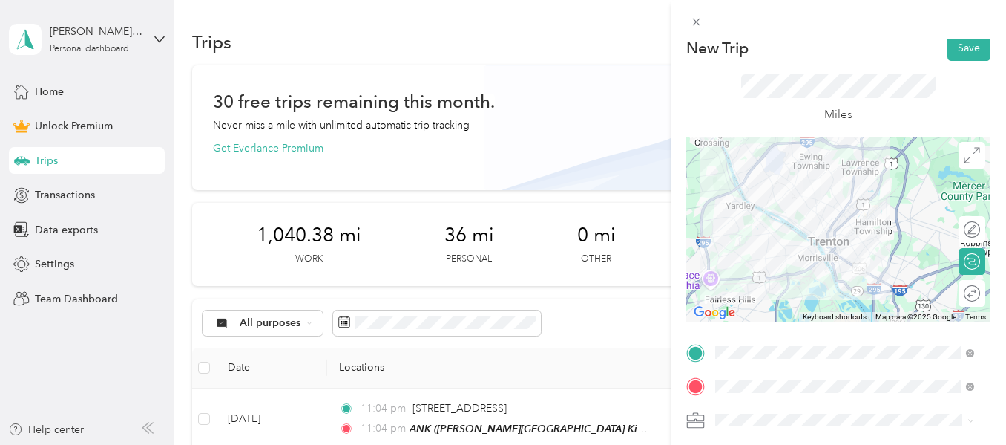
scroll to position [0, 0]
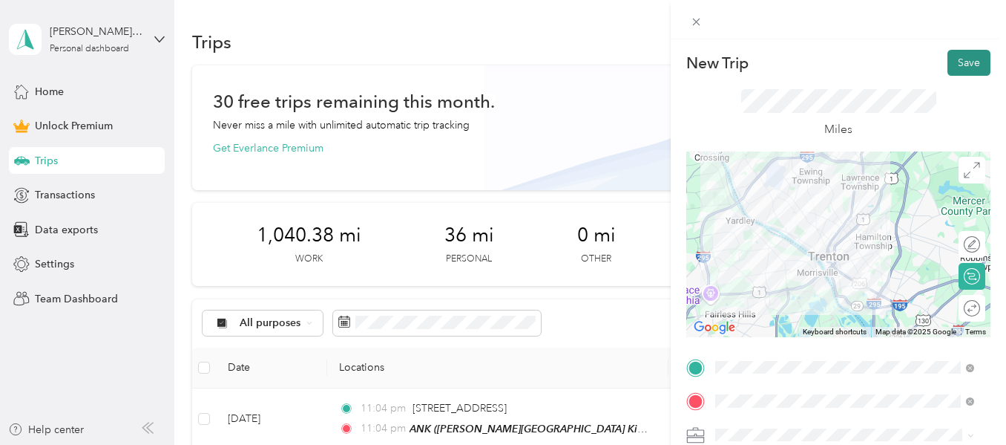
click at [954, 59] on button "Save" at bounding box center [969, 63] width 43 height 26
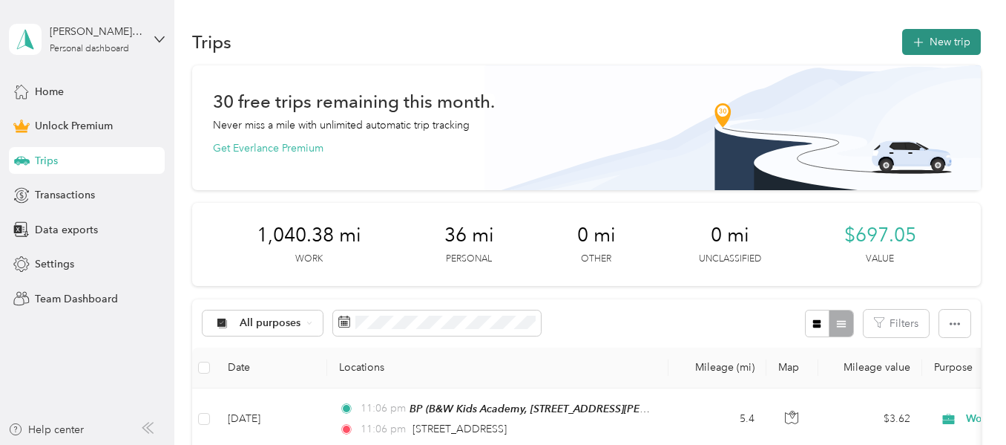
click at [940, 46] on button "New trip" at bounding box center [941, 42] width 79 height 26
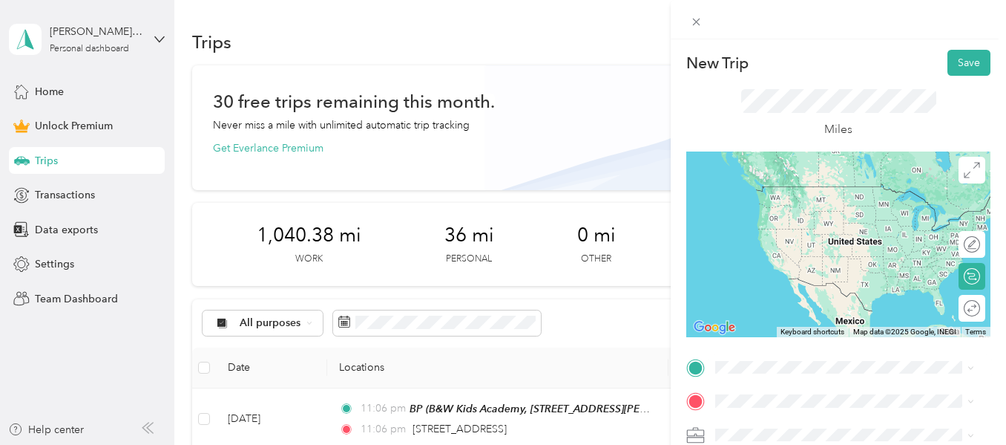
click at [820, 200] on li "1516 Genesee Street Trenton, New Jersey 08610, United States" at bounding box center [844, 185] width 269 height 30
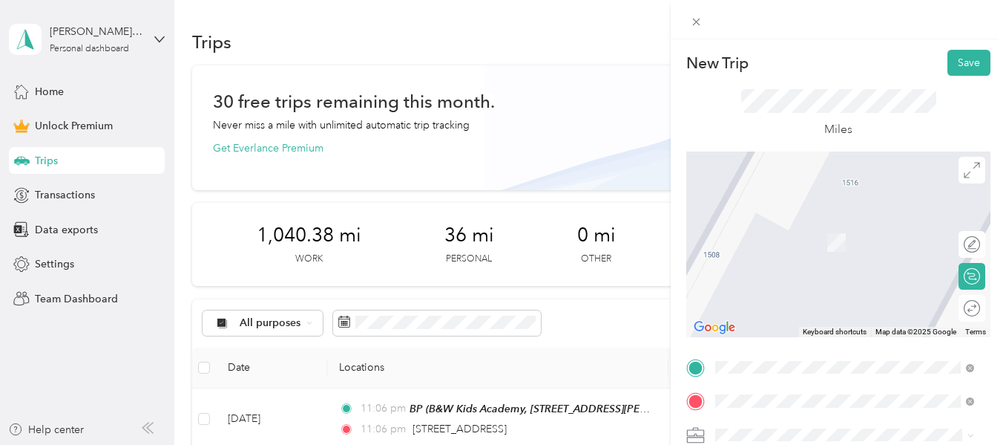
click at [764, 240] on span "555 Fairfield Rd, East Windsor, NJ, United States , 08520, East Windsor, NJ, Un…" at bounding box center [791, 242] width 94 height 13
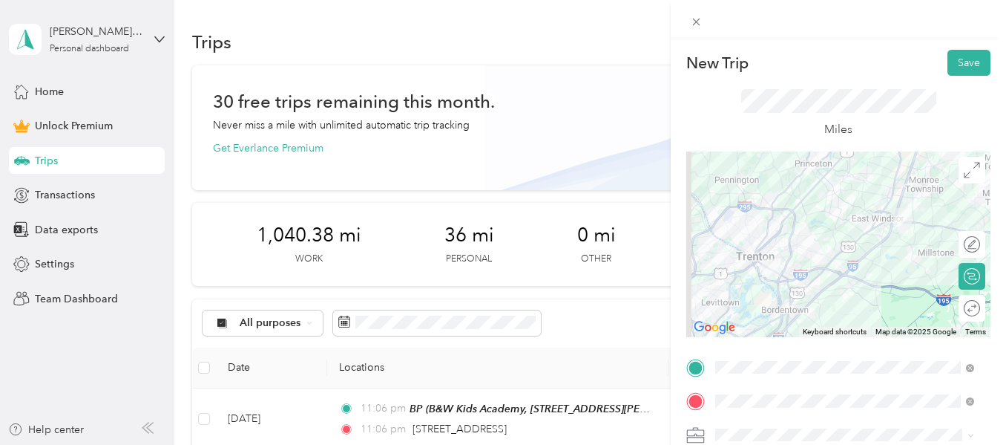
click at [759, 232] on ol "Work Personal HealthCare HealthCare Other Charity Medical Moving Commute" at bounding box center [844, 313] width 269 height 208
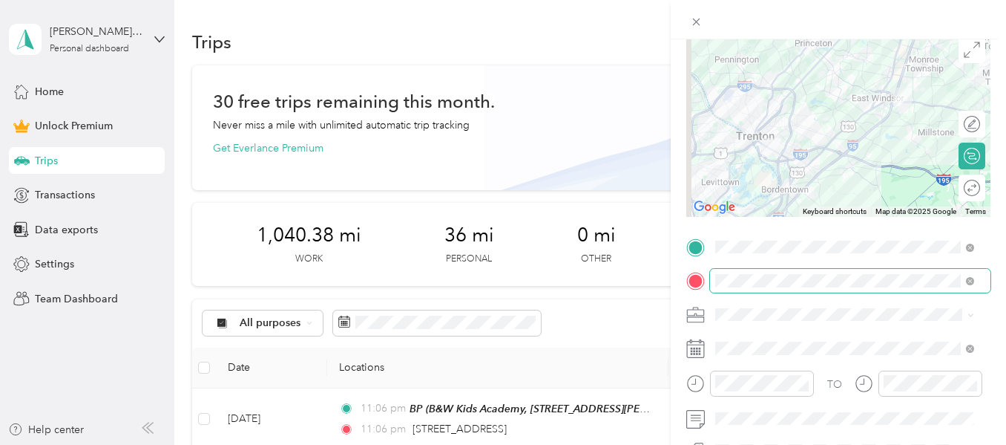
scroll to position [148, 0]
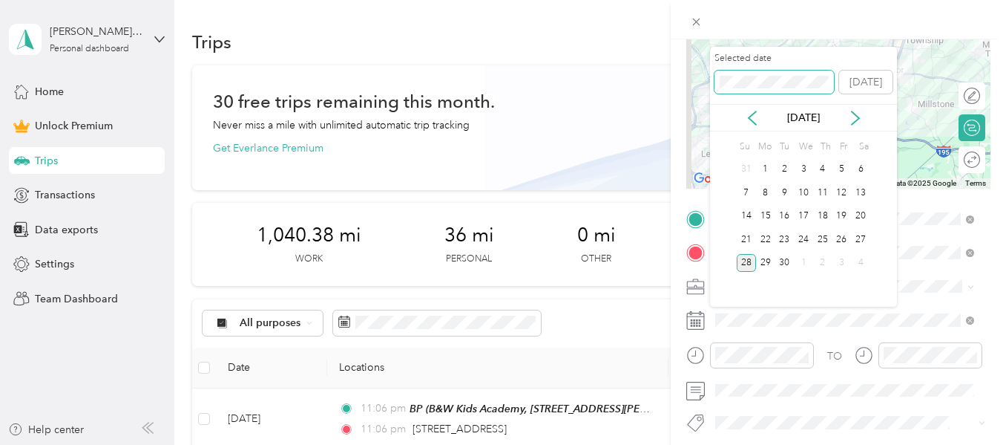
click at [680, 444] on div "New Trip Save This trip cannot be edited because it is either under review, app…" at bounding box center [499, 445] width 999 height 0
click at [802, 170] on div "2" at bounding box center [803, 169] width 19 height 19
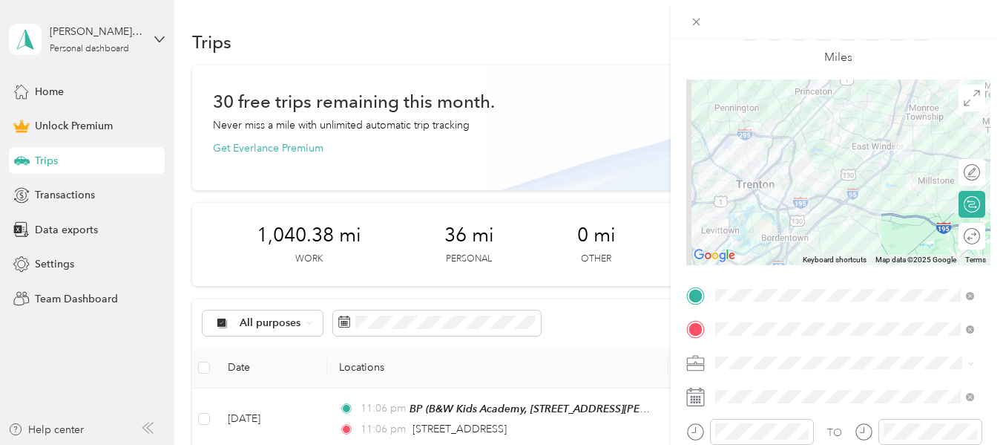
scroll to position [0, 0]
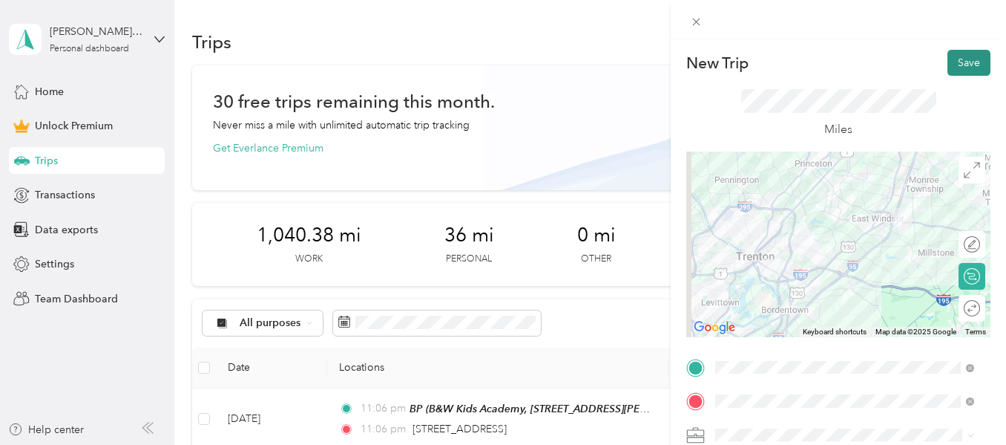
click at [965, 59] on button "Save" at bounding box center [969, 63] width 43 height 26
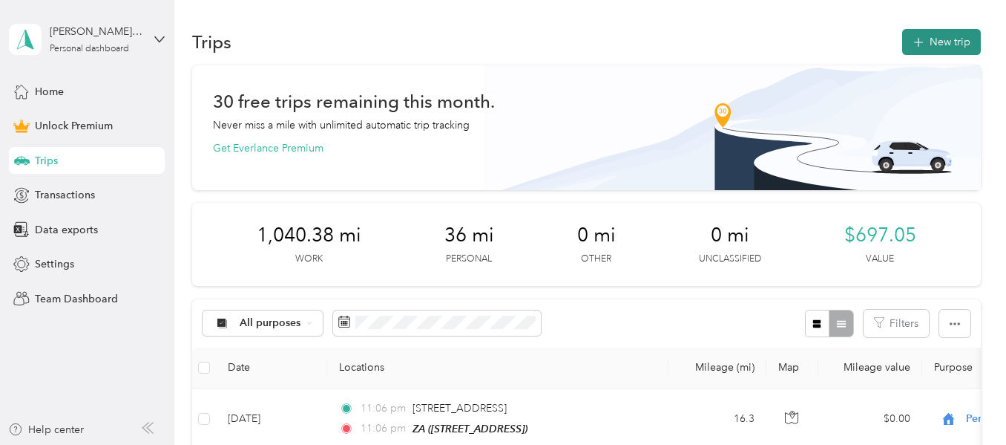
click at [929, 52] on button "New trip" at bounding box center [941, 42] width 79 height 26
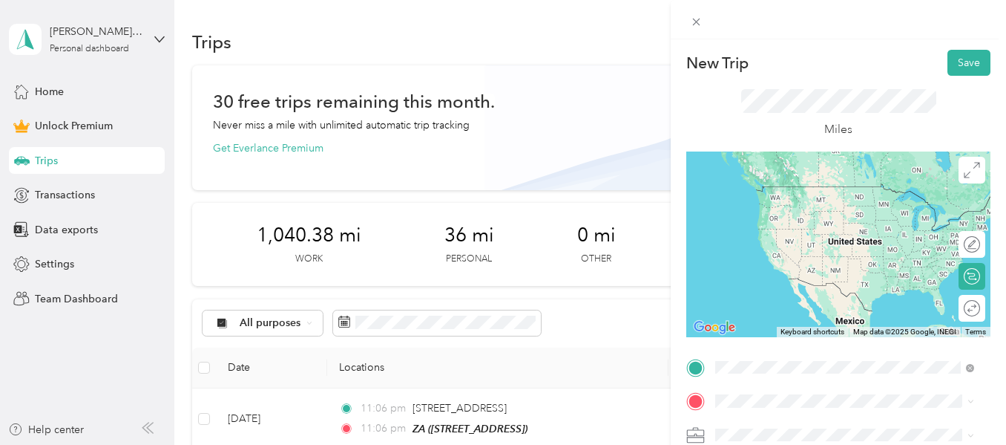
click at [833, 206] on span "Klockner Rd, Trenton, NJ, United States, 08691, Robbinsville, NJ, United States" at bounding box center [855, 231] width 223 height 59
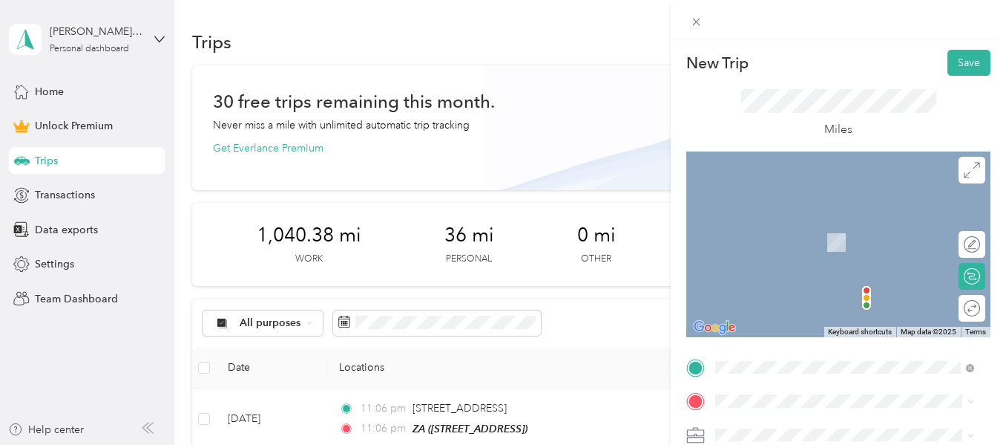
click at [863, 232] on div "15 Magnolia Lane Trenton, New Jersey 08610, United States" at bounding box center [845, 220] width 249 height 31
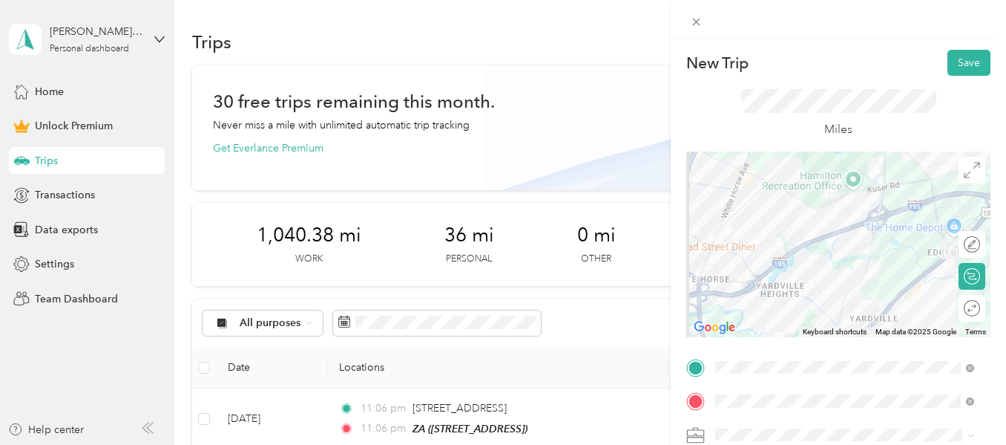
click at [746, 229] on li "Work" at bounding box center [844, 219] width 269 height 26
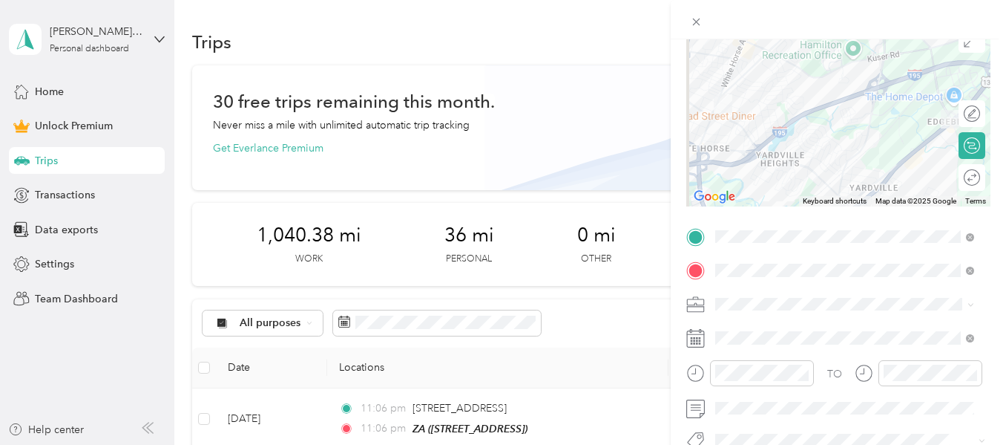
scroll to position [148, 0]
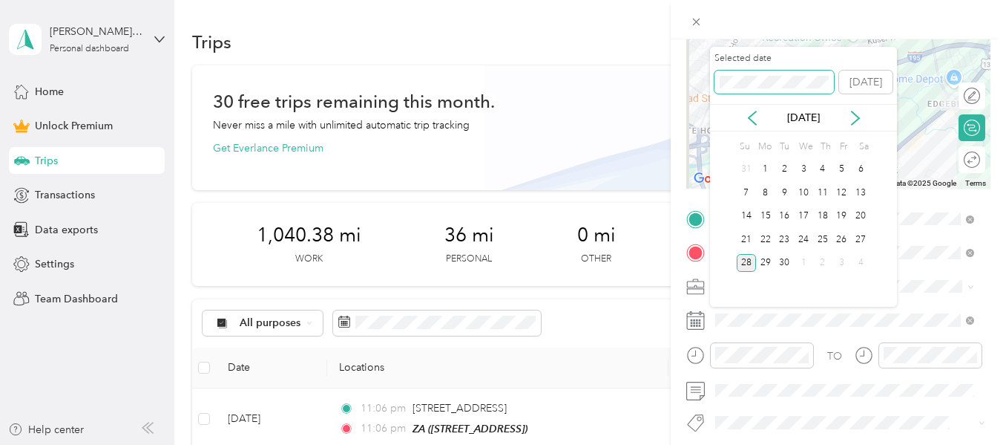
click at [670, 444] on div "New Trip Save This trip cannot be edited because it is either under review, app…" at bounding box center [499, 445] width 999 height 0
click at [827, 168] on div "3" at bounding box center [822, 169] width 19 height 19
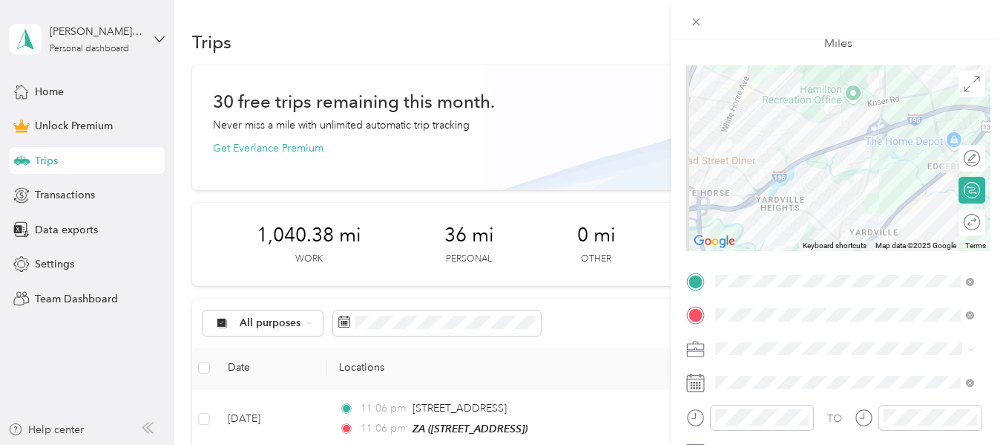
scroll to position [0, 0]
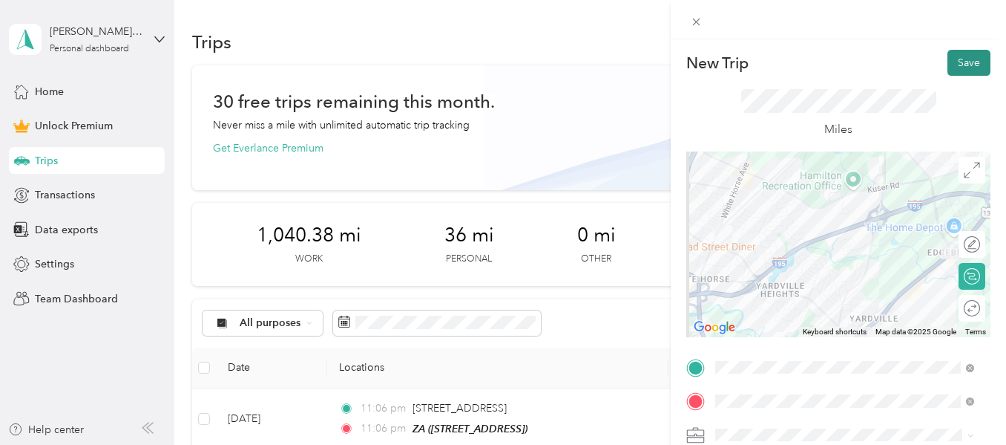
click at [963, 58] on button "Save" at bounding box center [969, 63] width 43 height 26
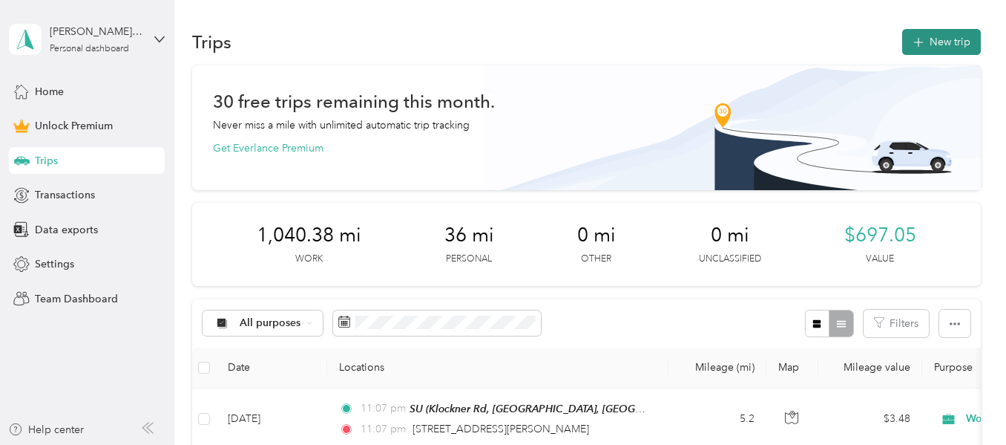
click at [928, 42] on button "New trip" at bounding box center [941, 42] width 79 height 26
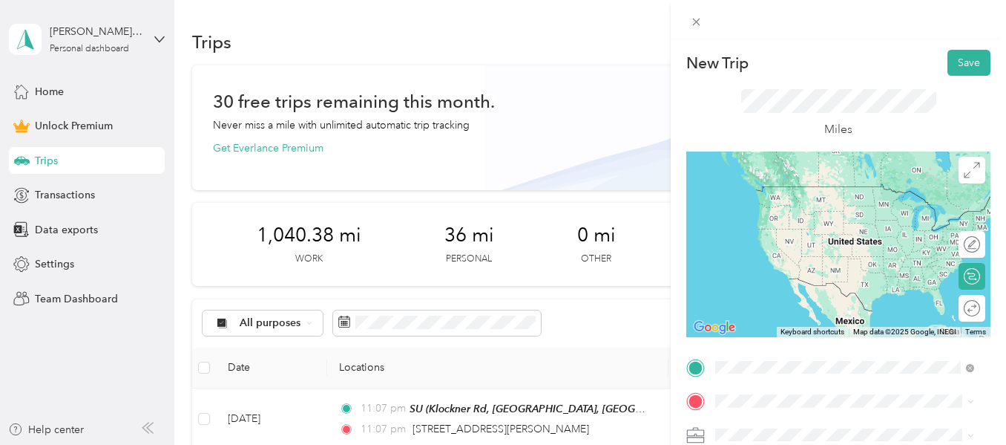
click at [781, 192] on span "15 Magnolia Lane Trenton, New Jersey 08610, United States" at bounding box center [857, 193] width 226 height 26
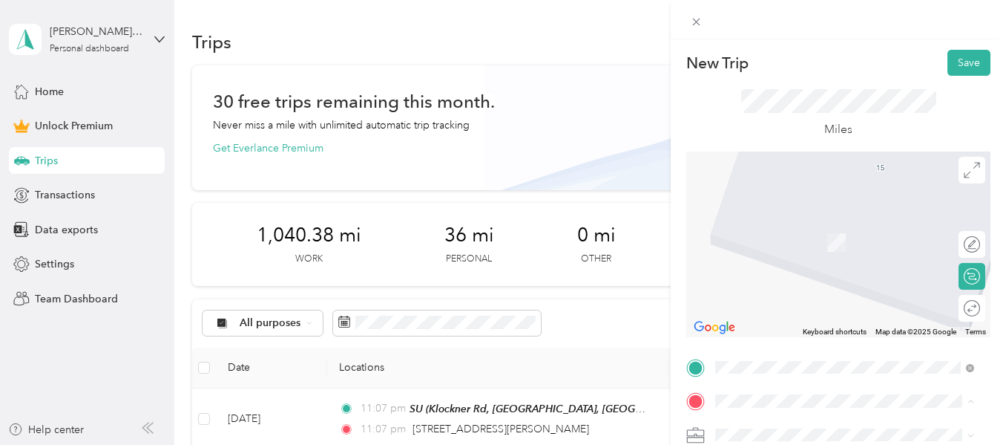
click at [770, 224] on div "EH" at bounding box center [857, 225] width 226 height 13
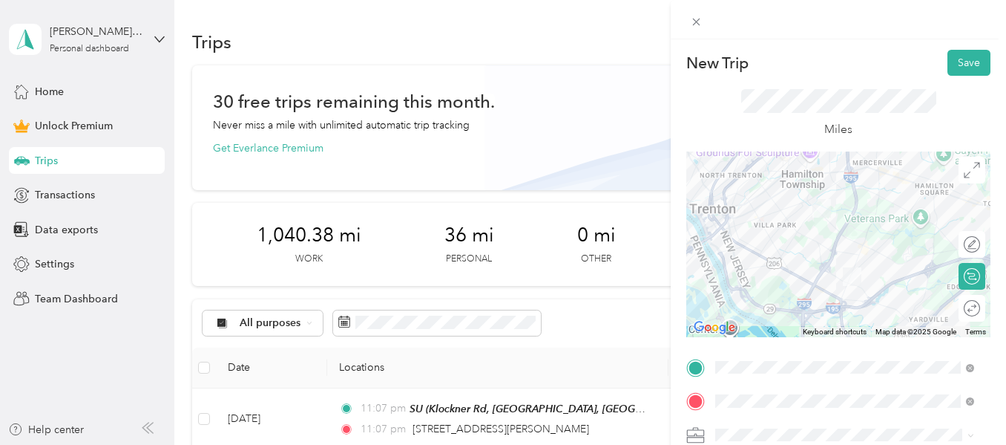
click at [759, 219] on div "Work" at bounding box center [845, 225] width 249 height 16
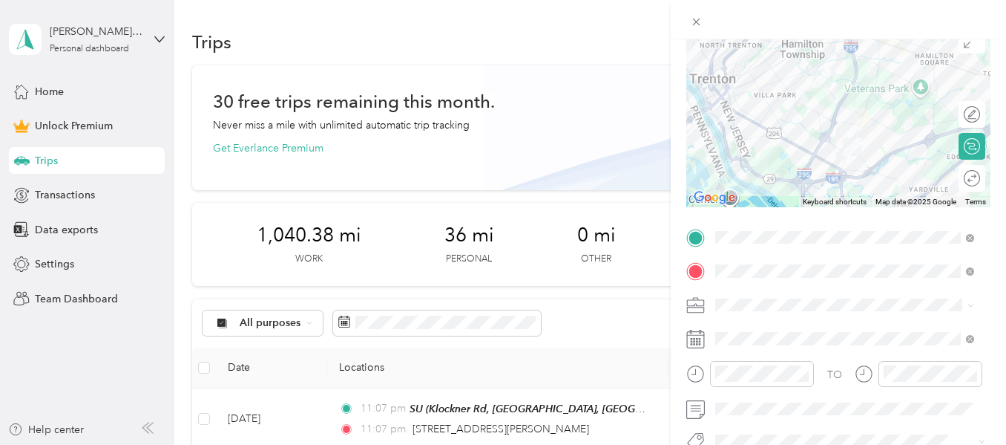
scroll to position [148, 0]
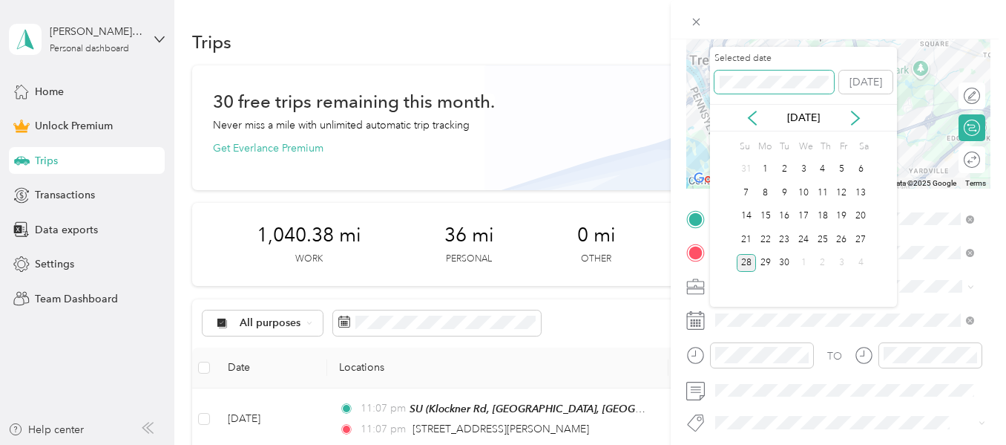
click at [612, 444] on div "New Trip Save This trip cannot be edited because it is either under review, app…" at bounding box center [499, 445] width 999 height 0
click at [817, 168] on div "3" at bounding box center [822, 169] width 19 height 19
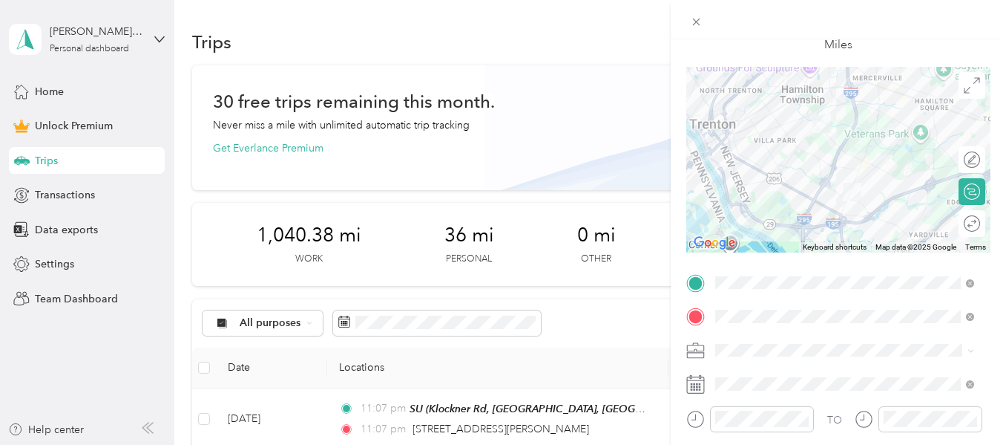
scroll to position [0, 0]
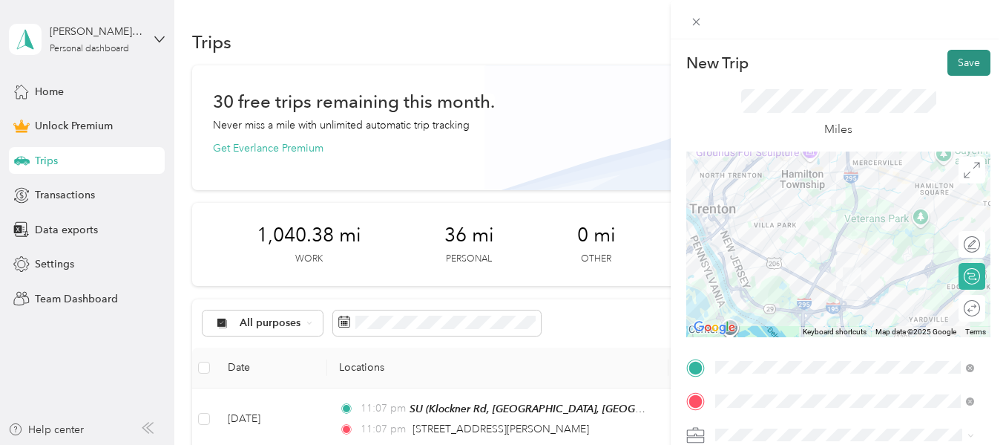
click at [966, 51] on button "Save" at bounding box center [969, 63] width 43 height 26
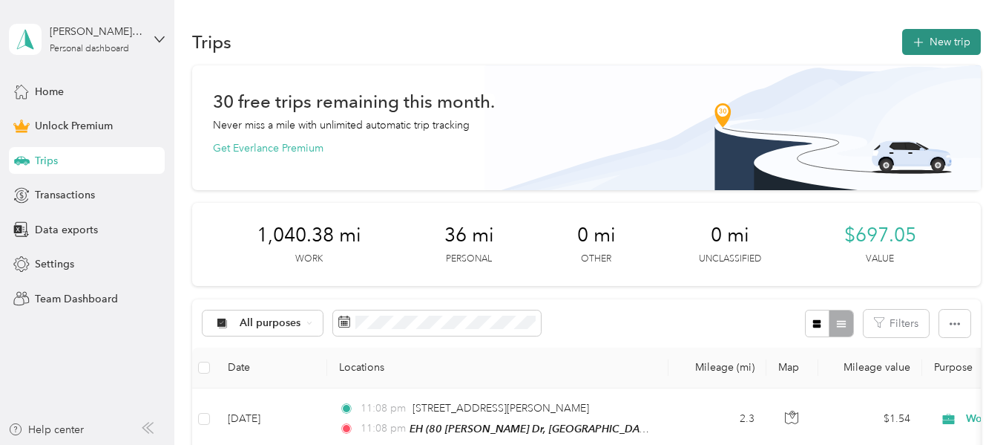
click at [938, 36] on button "New trip" at bounding box center [941, 42] width 79 height 26
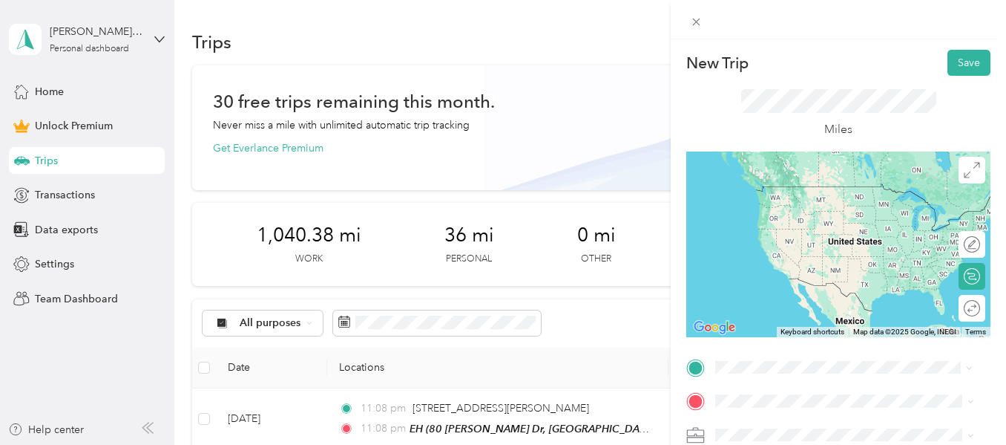
click at [806, 210] on span "80 Barbara Dr, Trenton, NJ, United States , 08619, Trenton, NJ, United States" at bounding box center [855, 222] width 223 height 44
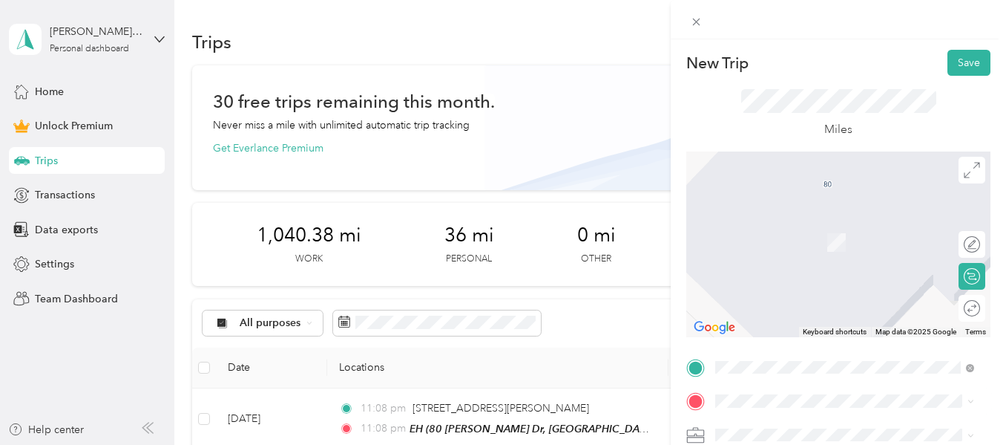
click at [784, 260] on span "B&W Kids Academy, 1640 Pennington Rd, Ewing, NJ 08618, United States , 08618, E…" at bounding box center [855, 261] width 223 height 59
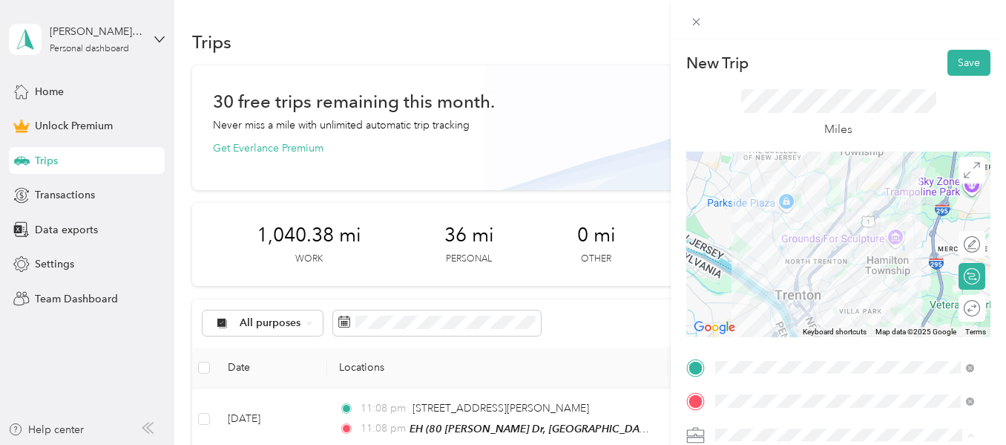
click at [753, 232] on ol "Work Personal HealthCare HealthCare Other Charity Medical Moving Commute" at bounding box center [844, 318] width 269 height 208
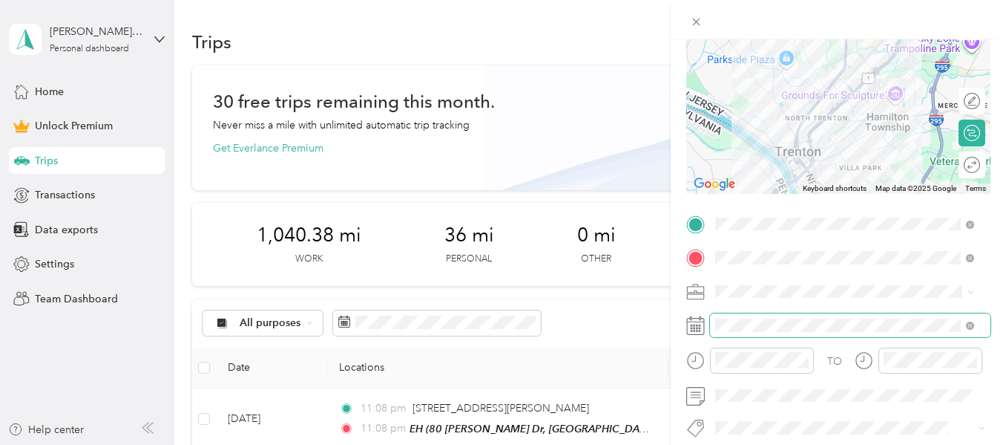
scroll to position [148, 0]
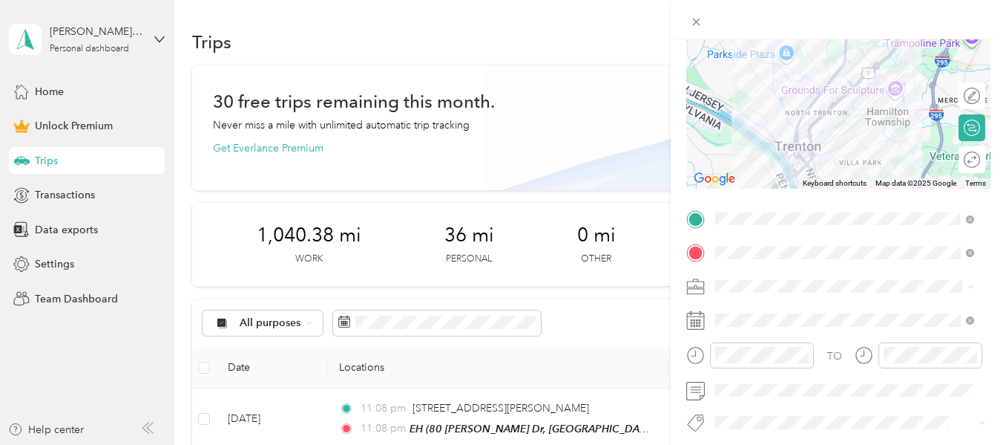
click at [757, 73] on div "Work" at bounding box center [845, 73] width 249 height 16
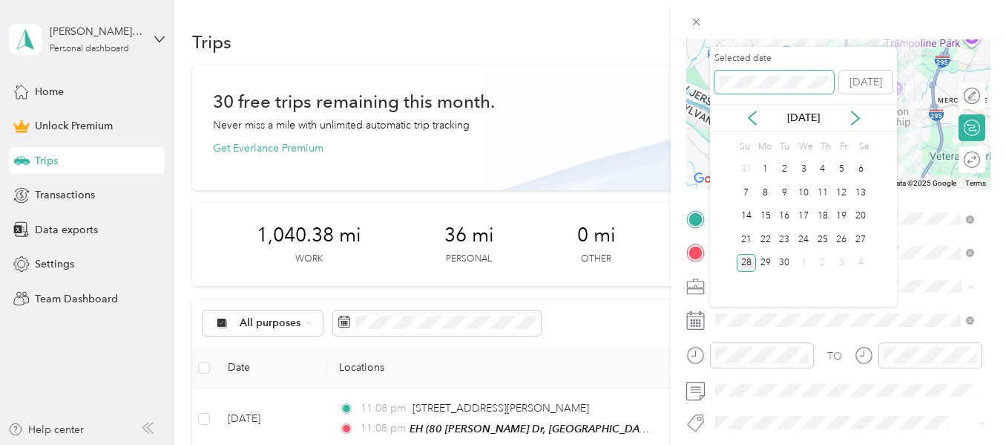
click at [675, 444] on div "New Trip Save This trip cannot be edited because it is either under review, app…" at bounding box center [499, 445] width 999 height 0
click at [822, 169] on div "3" at bounding box center [822, 169] width 19 height 19
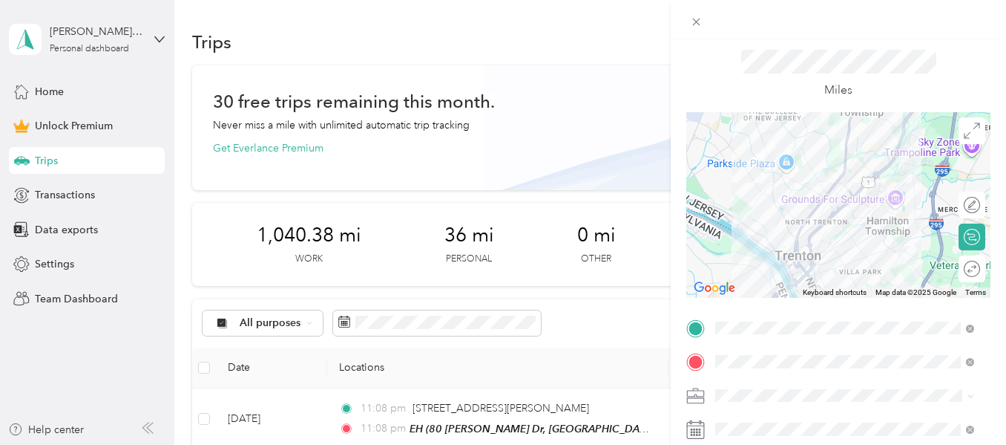
scroll to position [0, 0]
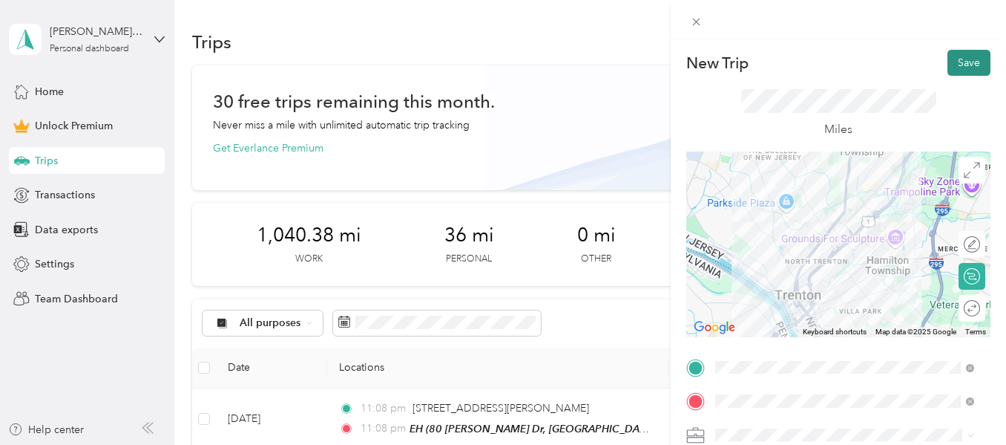
click at [956, 65] on button "Save" at bounding box center [969, 63] width 43 height 26
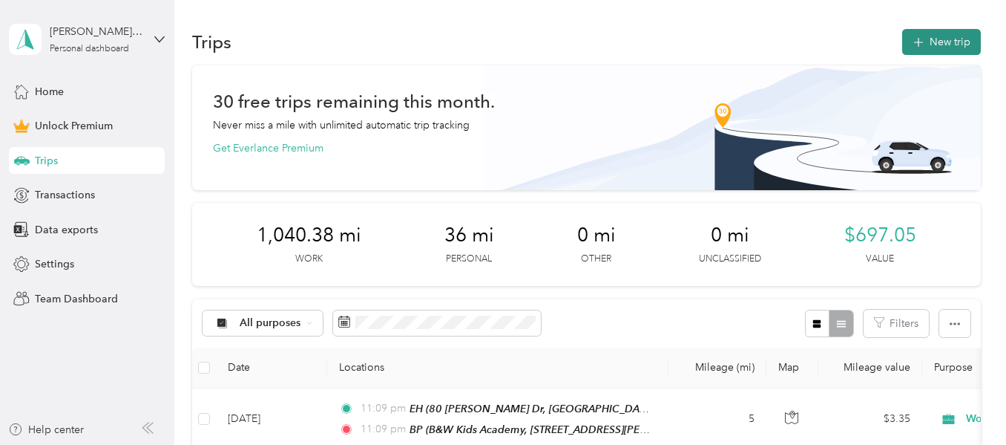
click at [925, 39] on button "New trip" at bounding box center [941, 42] width 79 height 26
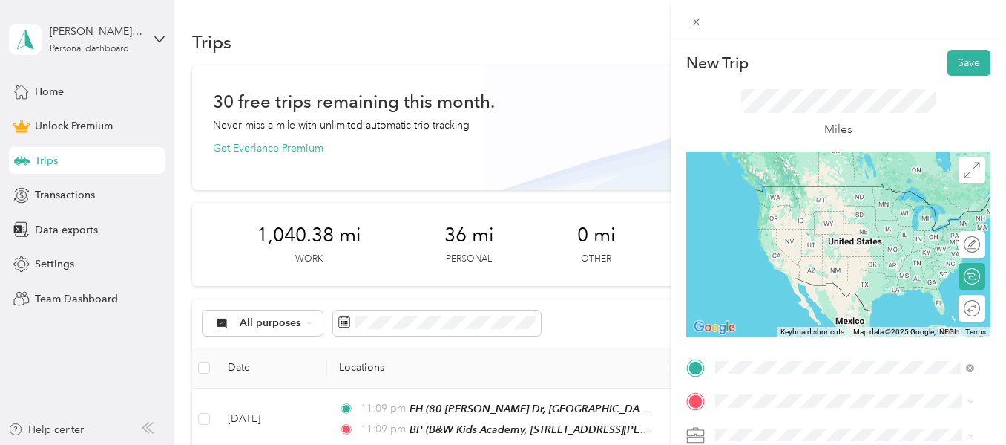
click at [850, 229] on span "B&W Kids Academy, 1640 Pennington Rd, Ewing, NJ 08618, United States , 08618, E…" at bounding box center [855, 231] width 223 height 59
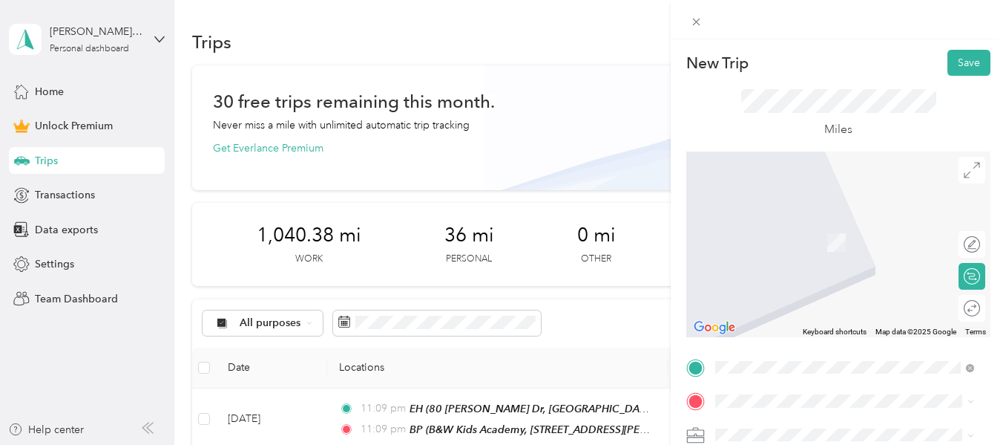
click at [799, 285] on ol "From your Favorite places ANK Hamilton Health Place Kindercare, 4 Hamilton Heal…" at bounding box center [844, 281] width 269 height 208
click at [816, 263] on span "Hamilton Health Place Kindercare, 4 Hamilton Health Pl, Trenton, NJ 08690, Unit…" at bounding box center [855, 273] width 223 height 75
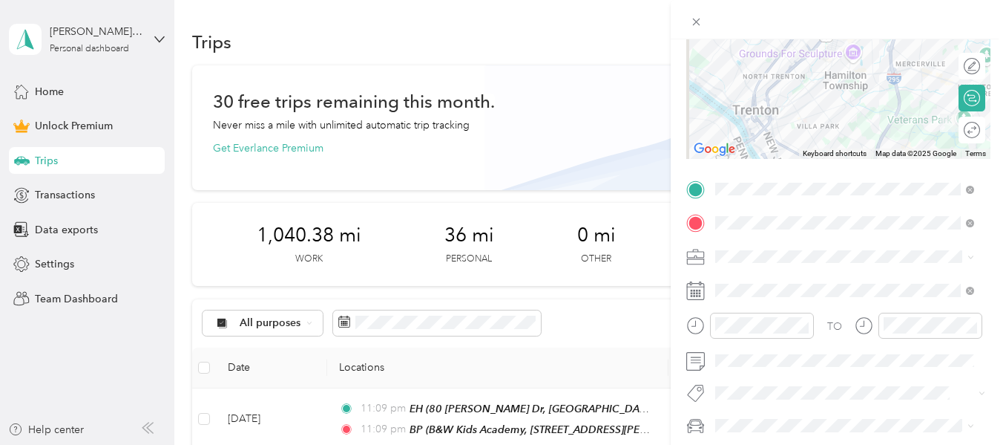
scroll to position [223, 0]
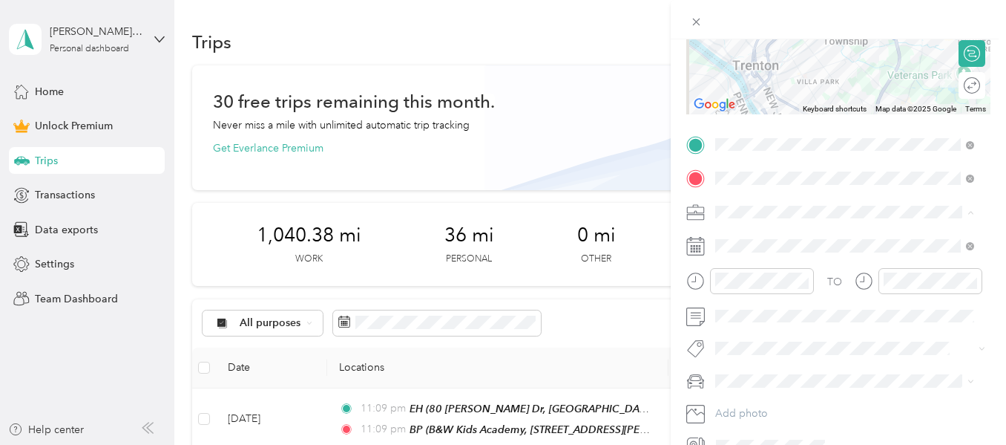
click at [724, 241] on li "Work" at bounding box center [844, 238] width 269 height 26
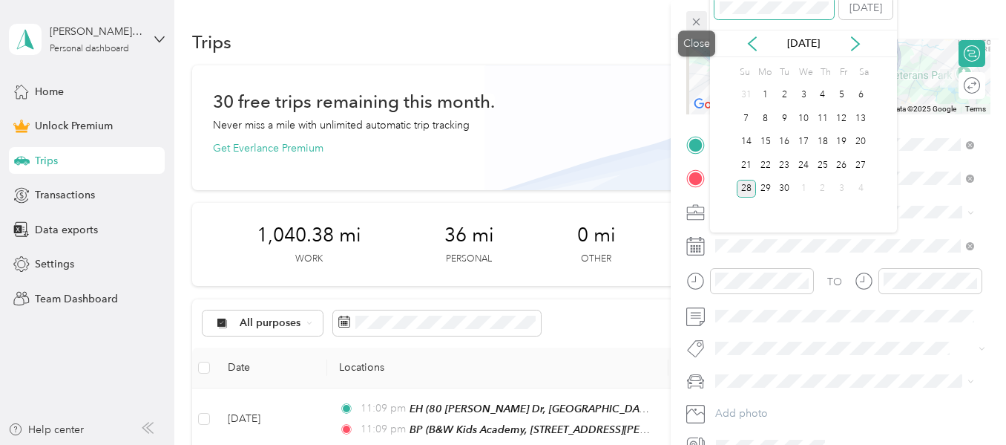
click at [705, 444] on div "New Trip Save This trip cannot be edited because it is either under review, app…" at bounding box center [499, 445] width 999 height 0
click at [820, 96] on div "3" at bounding box center [822, 95] width 19 height 19
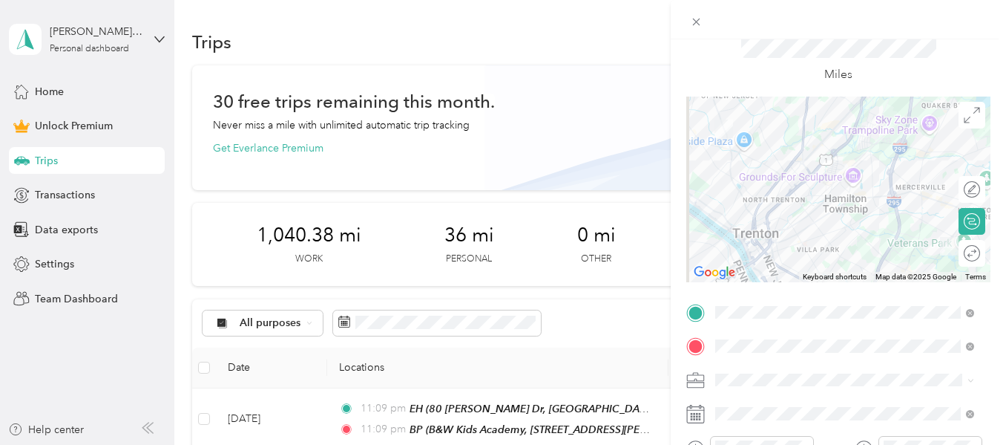
scroll to position [0, 0]
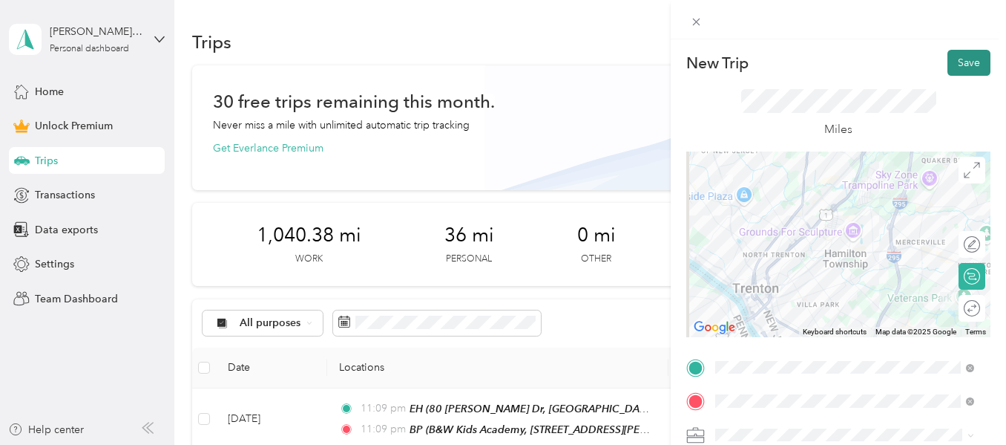
drag, startPoint x: 953, startPoint y: 42, endPoint x: 957, endPoint y: 58, distance: 16.0
click at [955, 56] on div "New Trip Save This trip cannot be edited because it is either under review, app…" at bounding box center [838, 261] width 335 height 445
click at [957, 59] on button "Save" at bounding box center [969, 63] width 43 height 26
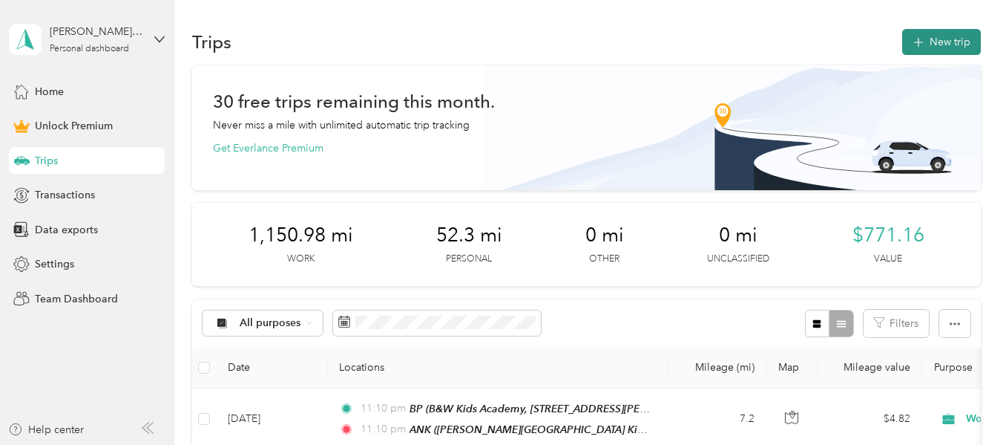
click at [963, 34] on button "New trip" at bounding box center [941, 42] width 79 height 26
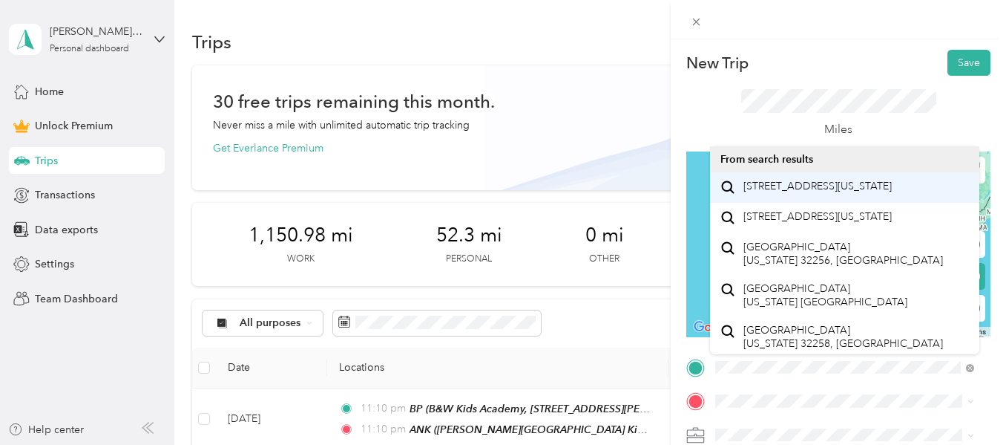
click at [760, 188] on span "[STREET_ADDRESS][US_STATE]" at bounding box center [818, 186] width 148 height 13
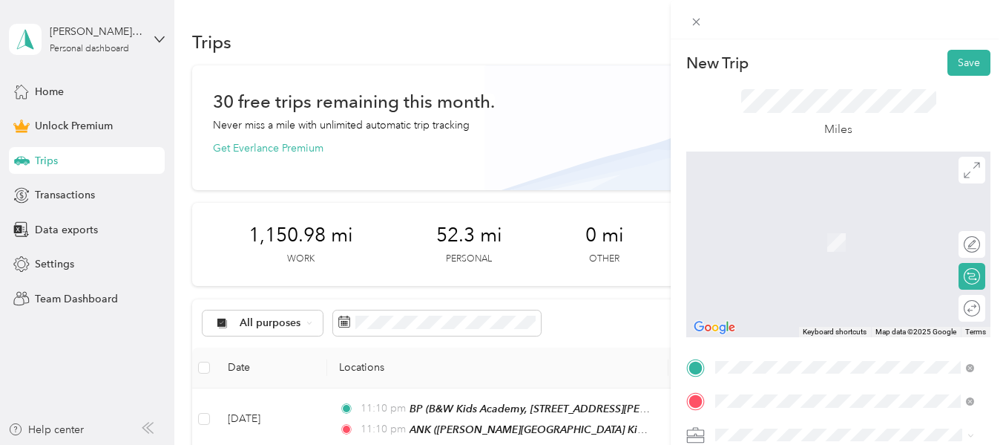
click at [806, 227] on span "[STREET_ADDRESS][US_STATE]" at bounding box center [818, 220] width 148 height 13
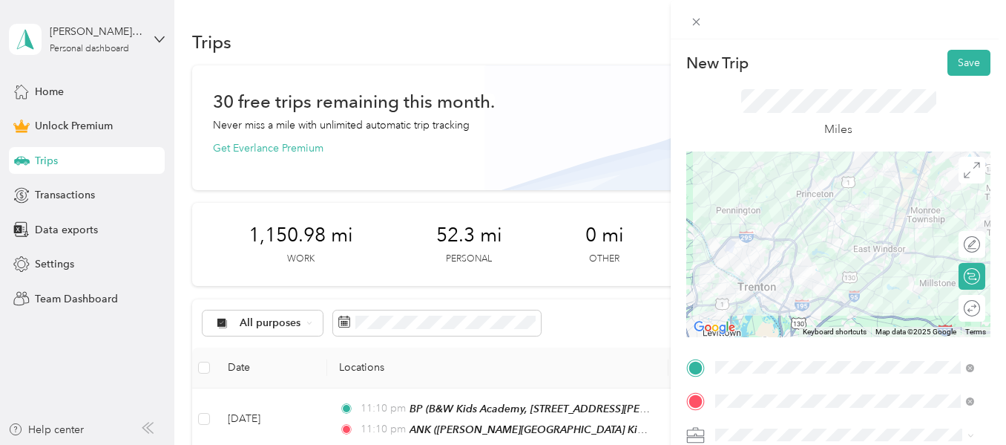
click at [738, 229] on li "Work" at bounding box center [844, 226] width 269 height 26
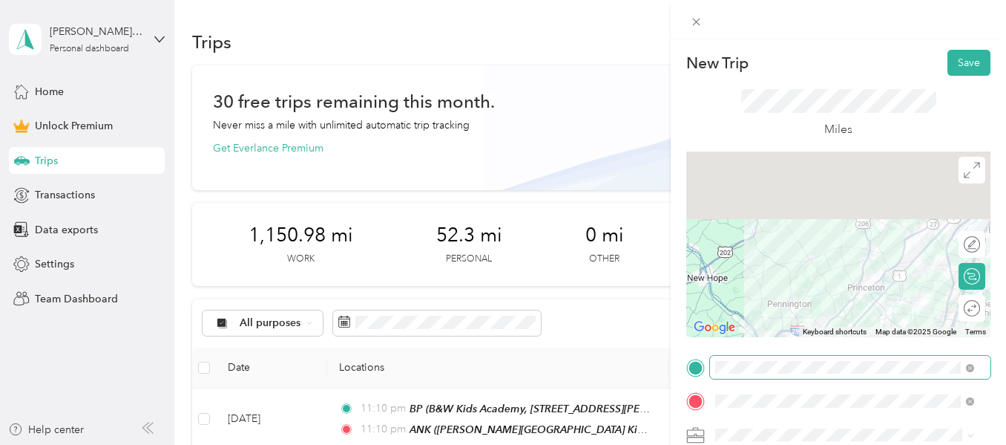
drag, startPoint x: 764, startPoint y: 282, endPoint x: 803, endPoint y: 358, distance: 86.0
click at [803, 358] on div "New Trip Save This trip cannot be edited because it is either under review, app…" at bounding box center [838, 365] width 304 height 630
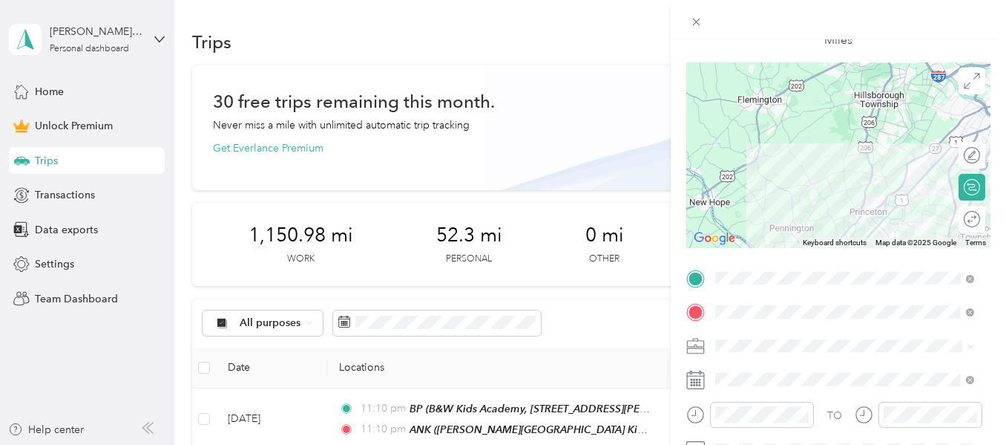
scroll to position [148, 0]
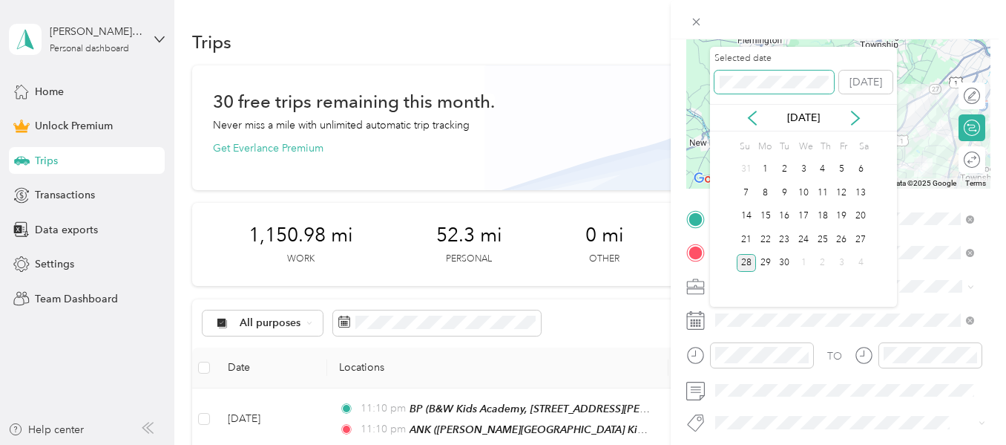
click at [671, 444] on div "New Trip Save This trip cannot be edited because it is either under review, app…" at bounding box center [499, 445] width 999 height 0
click at [839, 171] on div "4" at bounding box center [842, 169] width 19 height 19
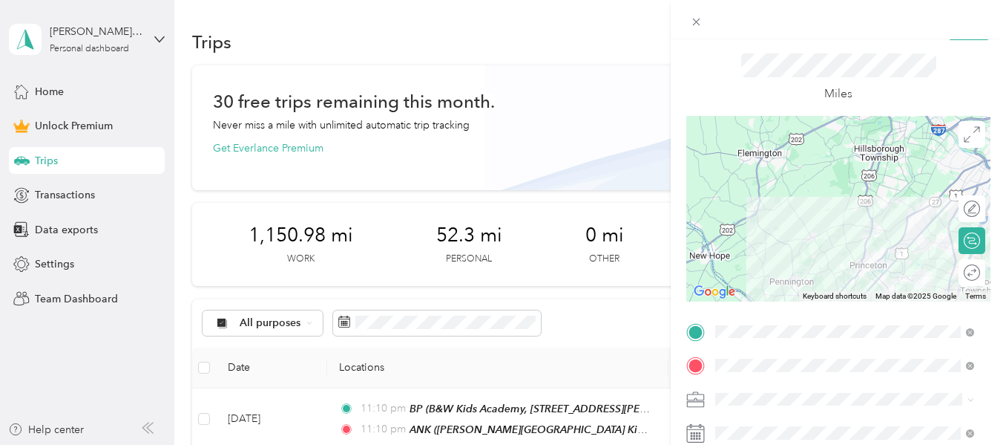
scroll to position [0, 0]
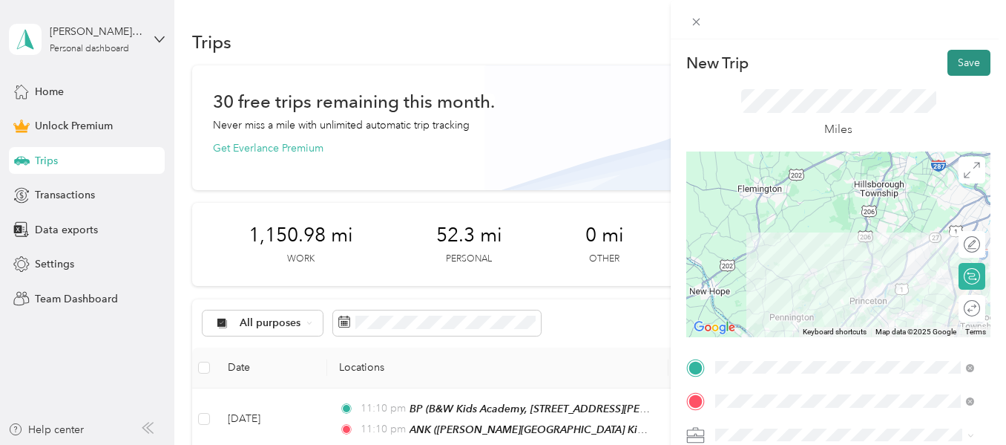
click at [962, 64] on button "Save" at bounding box center [969, 63] width 43 height 26
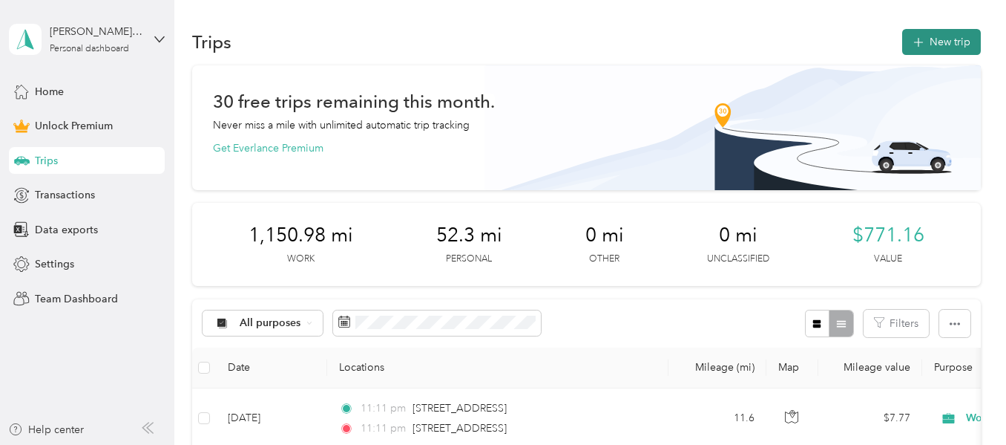
click at [954, 41] on button "New trip" at bounding box center [941, 42] width 79 height 26
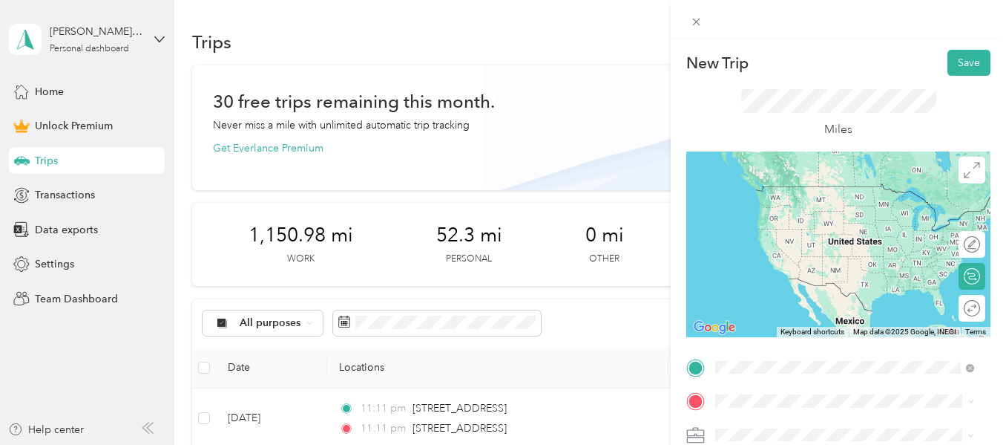
click at [799, 235] on span "[STREET_ADDRESS][US_STATE]" at bounding box center [818, 230] width 148 height 13
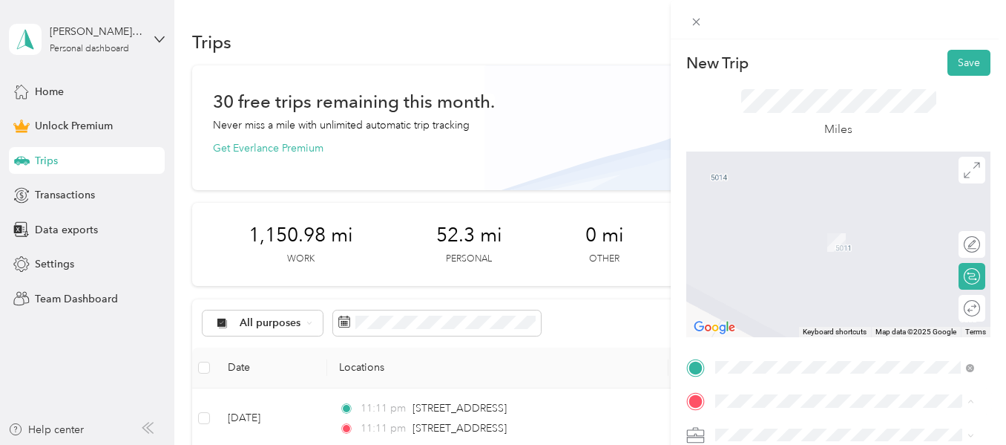
click at [787, 226] on span "[GEOGRAPHIC_DATA][US_STATE]" at bounding box center [824, 220] width 161 height 13
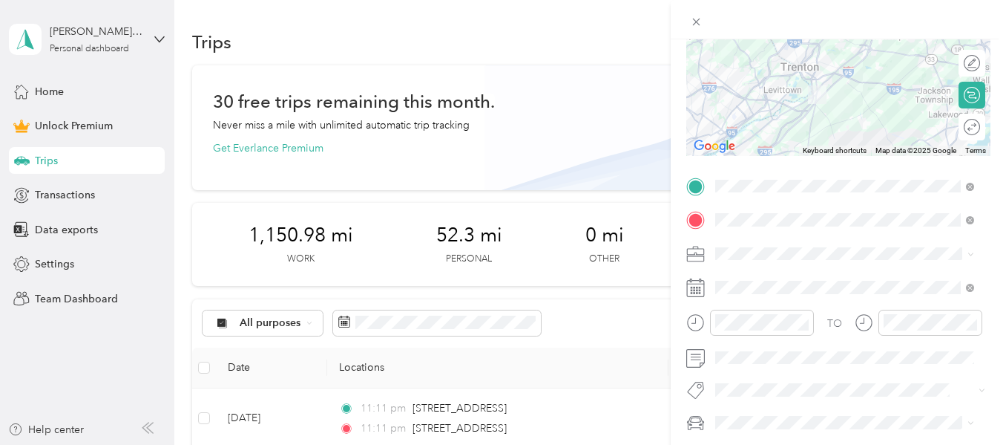
scroll to position [223, 0]
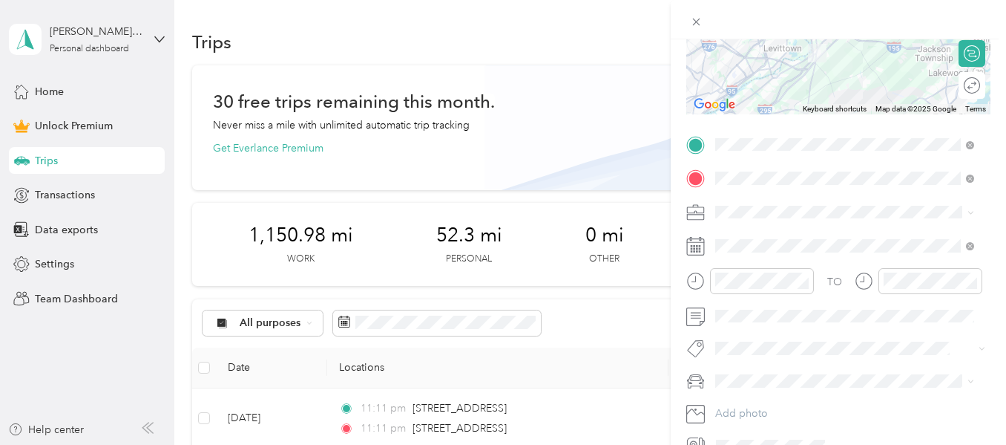
click at [749, 244] on ol "Work Personal HealthCare HealthCare Other Charity Medical Moving Commute" at bounding box center [844, 327] width 269 height 208
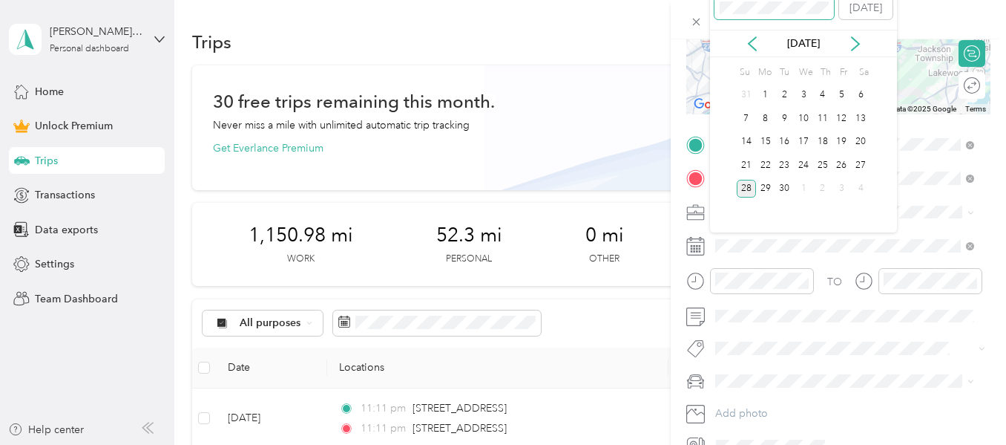
click at [660, 444] on div "New Trip Save This trip cannot be edited because it is either under review, app…" at bounding box center [499, 445] width 999 height 0
click at [842, 98] on div "4" at bounding box center [842, 95] width 19 height 19
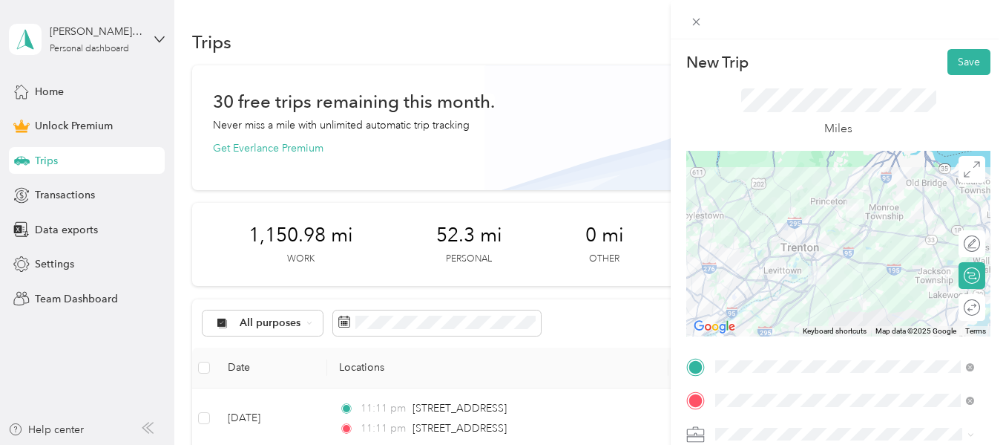
scroll to position [0, 0]
click at [971, 64] on button "Save" at bounding box center [969, 63] width 43 height 26
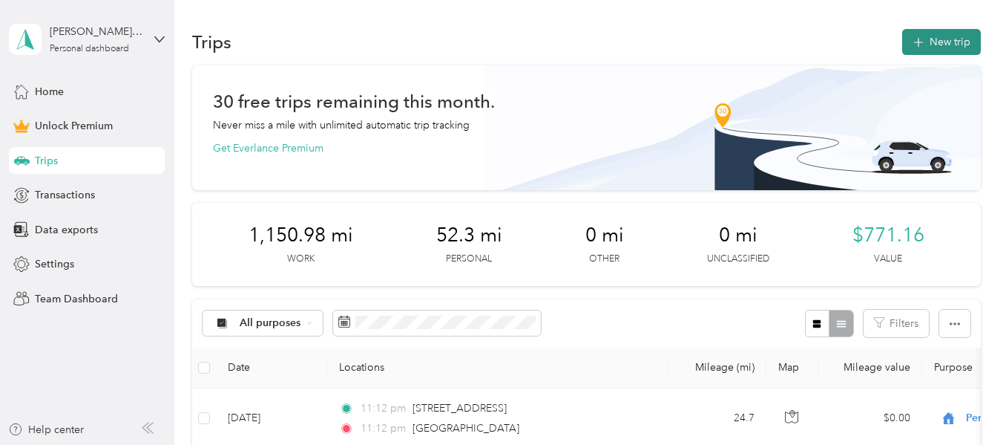
click at [933, 50] on button "New trip" at bounding box center [941, 42] width 79 height 26
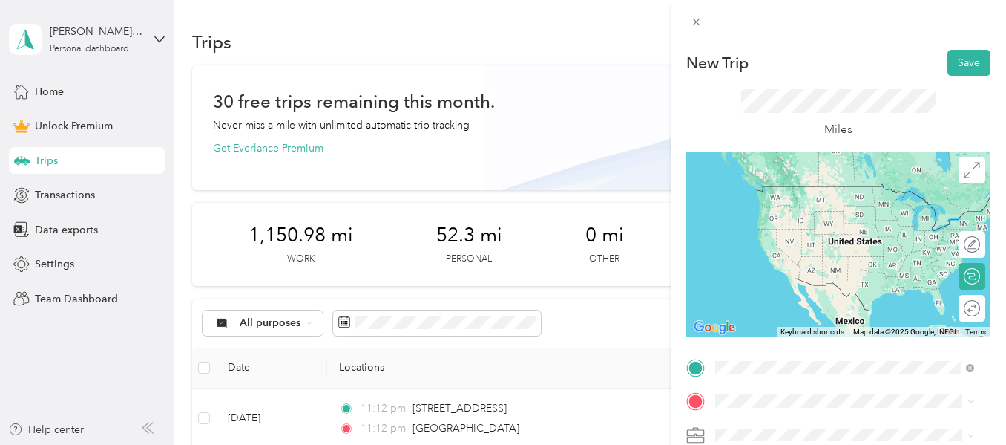
click at [789, 193] on span "Princeton Drive Bordentown, New Jersey 08505, United States" at bounding box center [824, 186] width 161 height 13
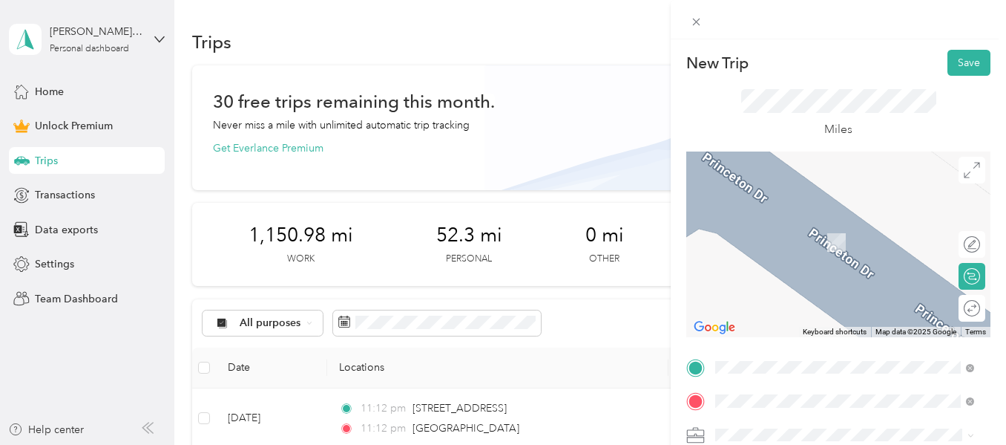
click at [760, 244] on ol "From your Favorite places NA Stillwell Ln, Chesterfield, NJ, United States, 085…" at bounding box center [844, 284] width 269 height 208
click at [822, 228] on div "NA Stillwell Ln, Chesterfield, NJ, United States, 08515, Chesterfield, NJ, Unit…" at bounding box center [857, 251] width 226 height 78
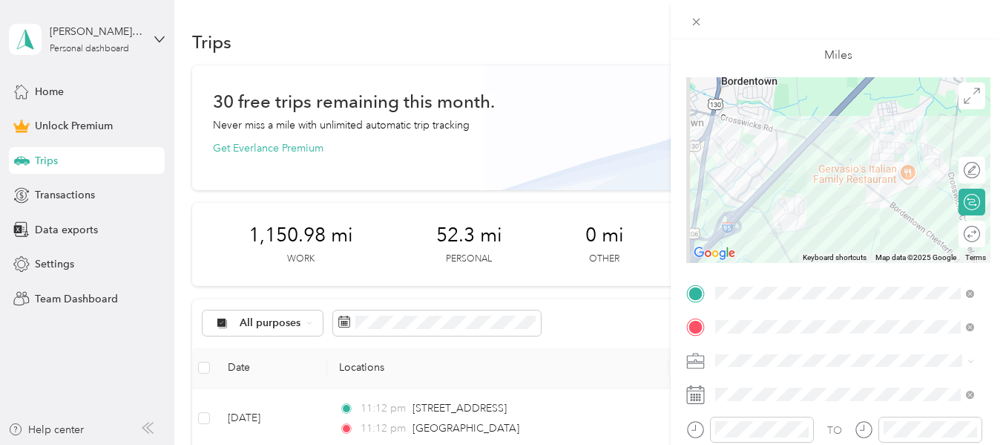
scroll to position [148, 0]
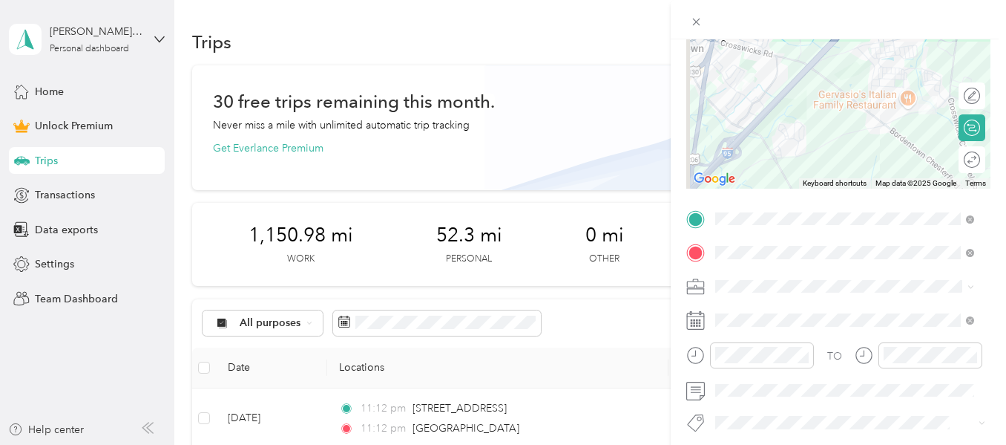
click at [735, 84] on ol "Work Personal HealthCare HealthCare Other Charity Medical Moving Commute" at bounding box center [844, 167] width 269 height 208
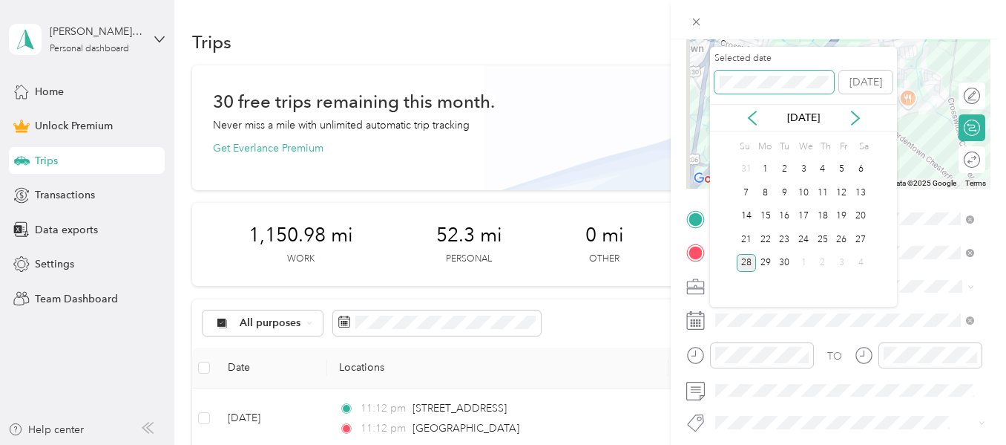
click at [764, 88] on span at bounding box center [774, 83] width 119 height 24
drag, startPoint x: 780, startPoint y: 71, endPoint x: 698, endPoint y: 100, distance: 86.6
click at [698, 444] on div "New Trip Save This trip cannot be edited because it is either under review, app…" at bounding box center [499, 445] width 999 height 0
click at [841, 169] on div "4" at bounding box center [842, 169] width 19 height 19
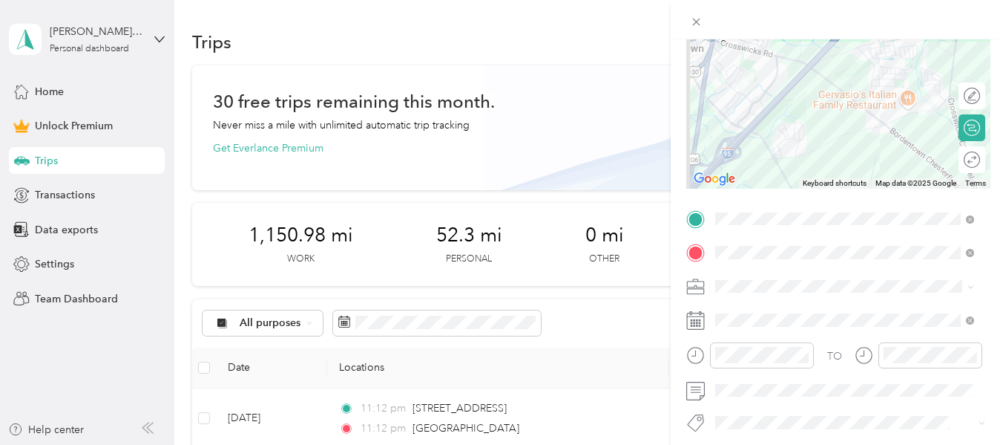
click at [763, 86] on ol "Work Personal HealthCare HealthCare Other Charity Medical Moving Commute" at bounding box center [844, 168] width 269 height 208
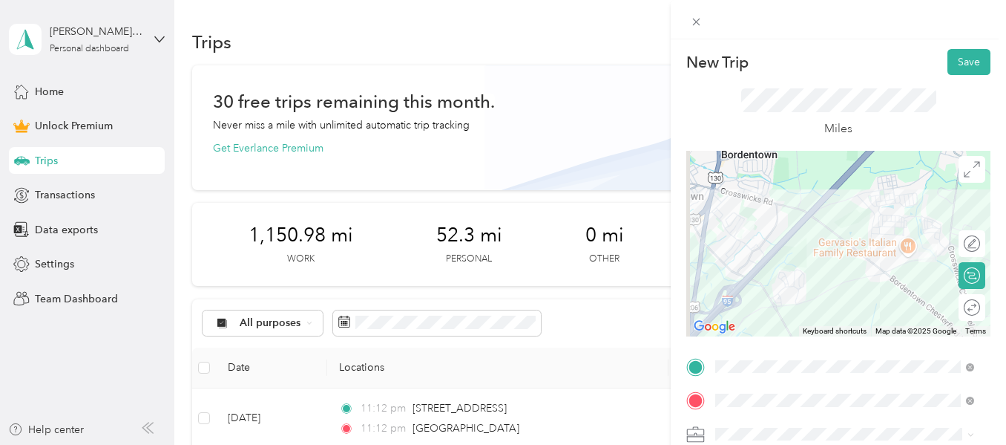
scroll to position [0, 0]
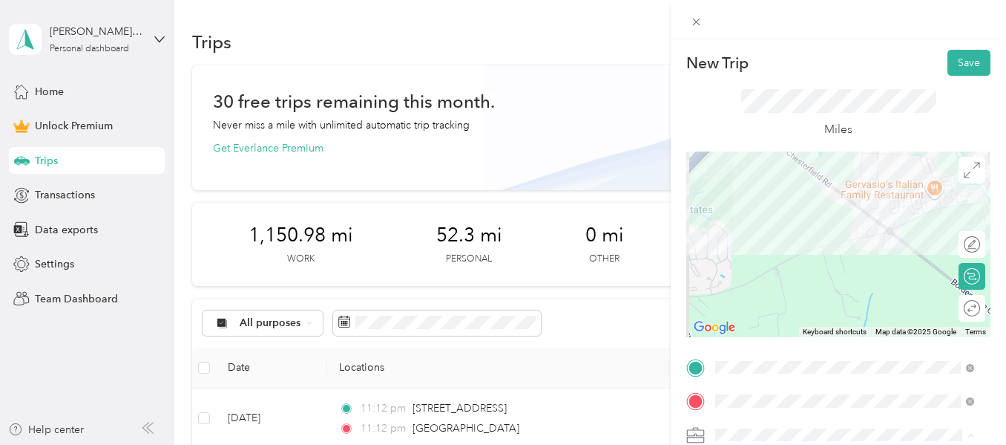
click at [763, 225] on div "Work" at bounding box center [845, 227] width 249 height 16
click at [959, 68] on button "Save" at bounding box center [969, 63] width 43 height 26
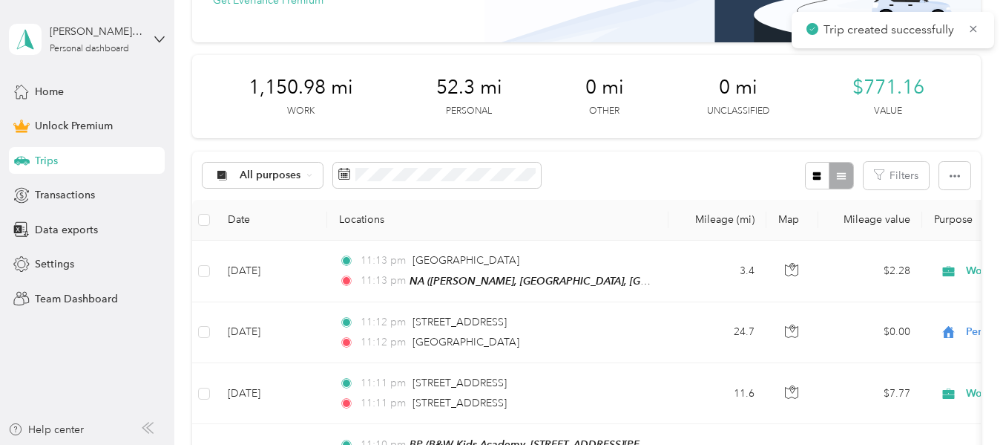
scroll to position [148, 0]
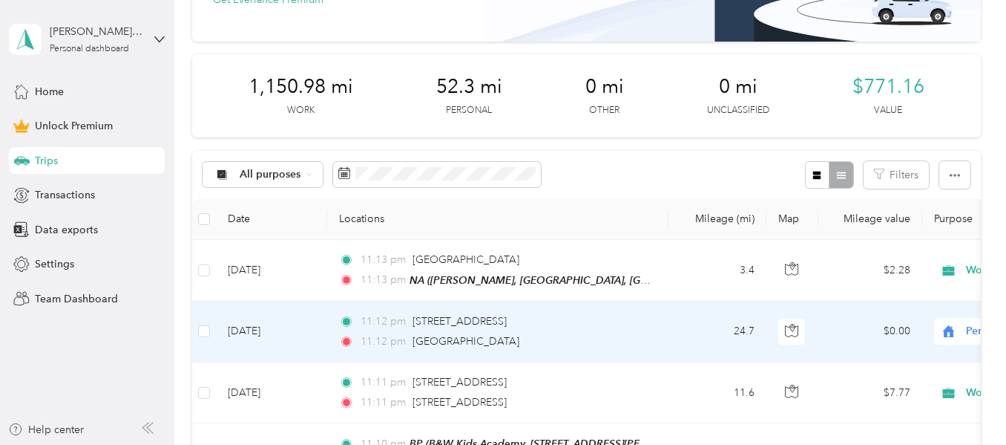
click at [963, 332] on span "Personal" at bounding box center [1021, 331] width 162 height 16
click at [894, 119] on span "Work" at bounding box center [927, 118] width 137 height 16
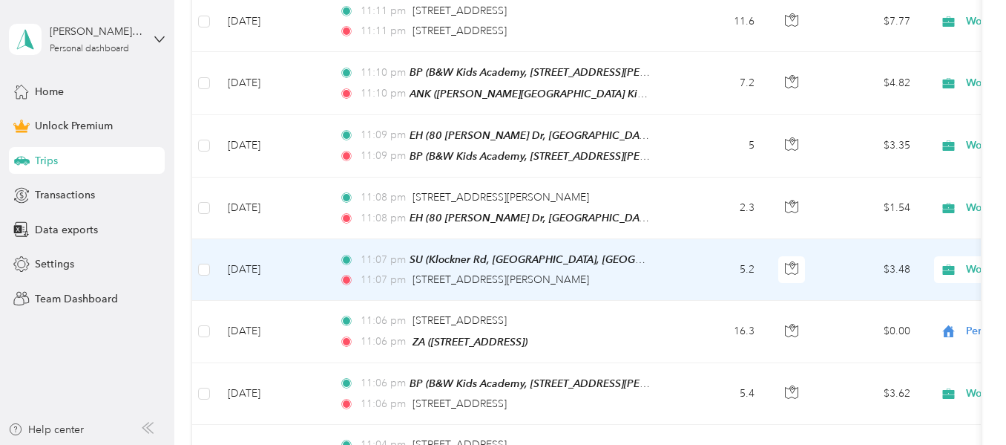
scroll to position [594, 0]
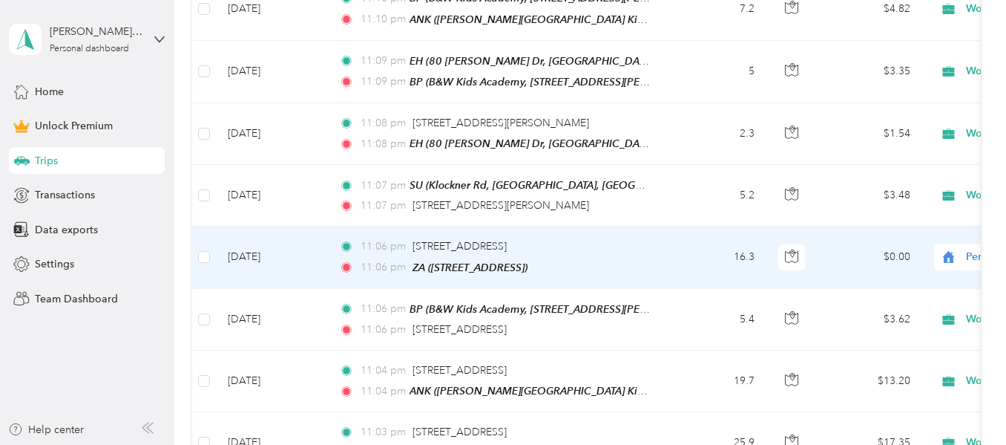
click at [875, 47] on ol "Work Personal HealthCare HealthCare Other Charity Medical Moving Commute" at bounding box center [914, 126] width 184 height 208
click at [877, 39] on span "Work" at bounding box center [927, 35] width 137 height 16
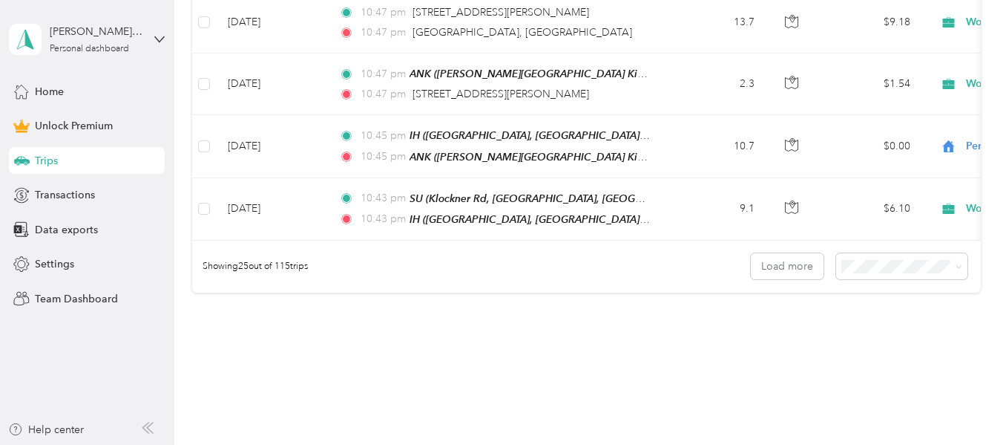
scroll to position [1707, 0]
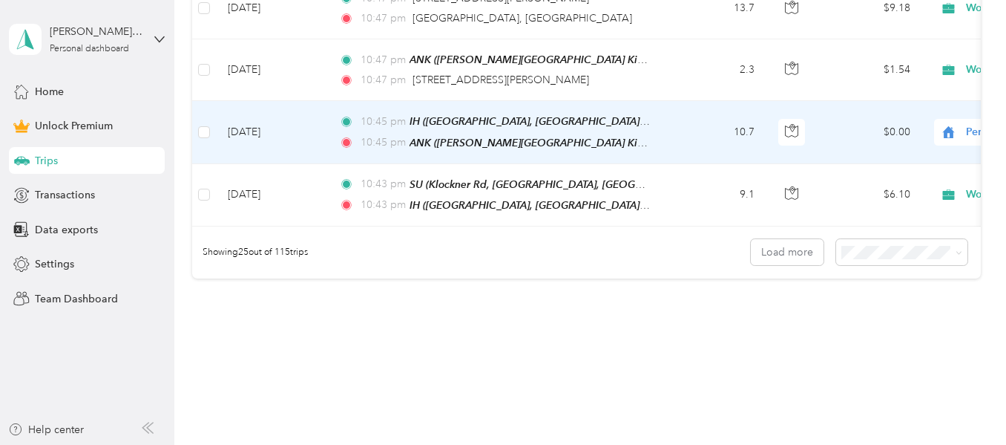
click at [963, 124] on span "Personal" at bounding box center [1021, 132] width 162 height 16
click at [874, 143] on li "Work" at bounding box center [914, 138] width 184 height 26
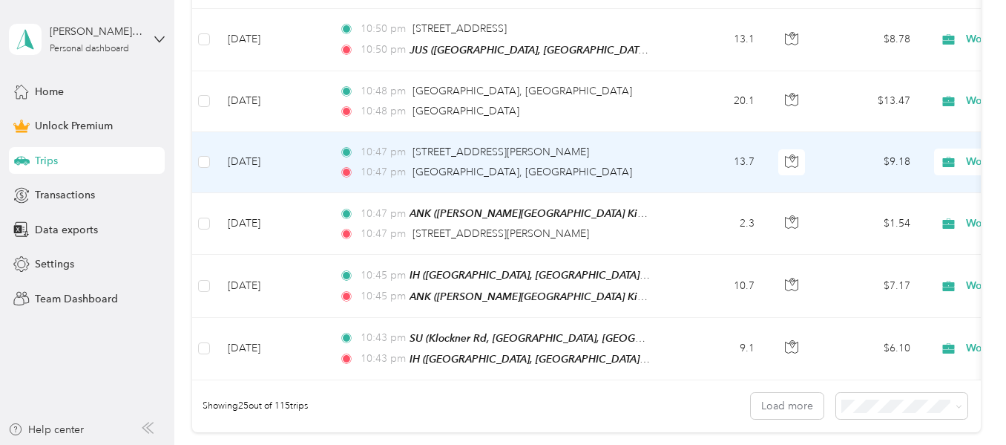
scroll to position [1737, 0]
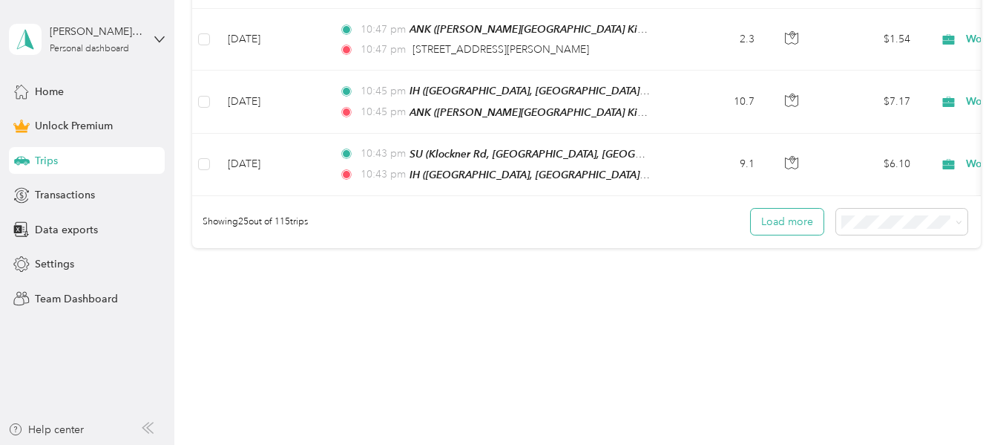
click at [793, 209] on button "Load more" at bounding box center [787, 222] width 73 height 26
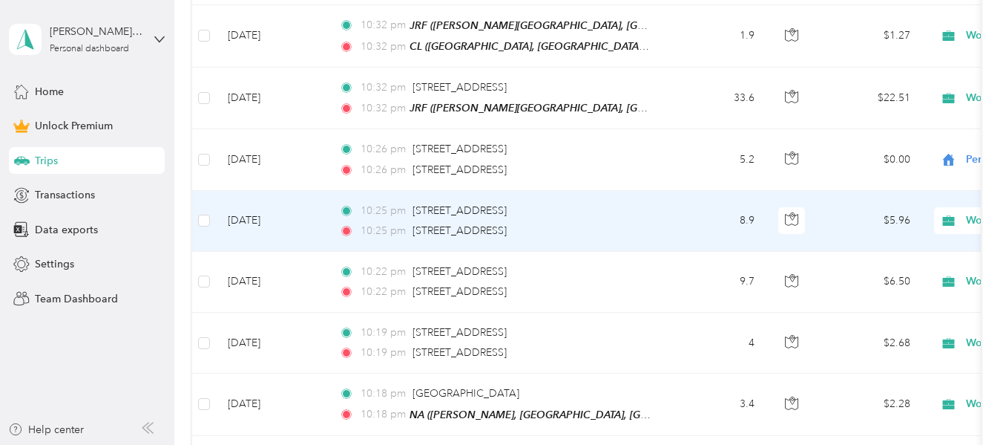
scroll to position [2257, 0]
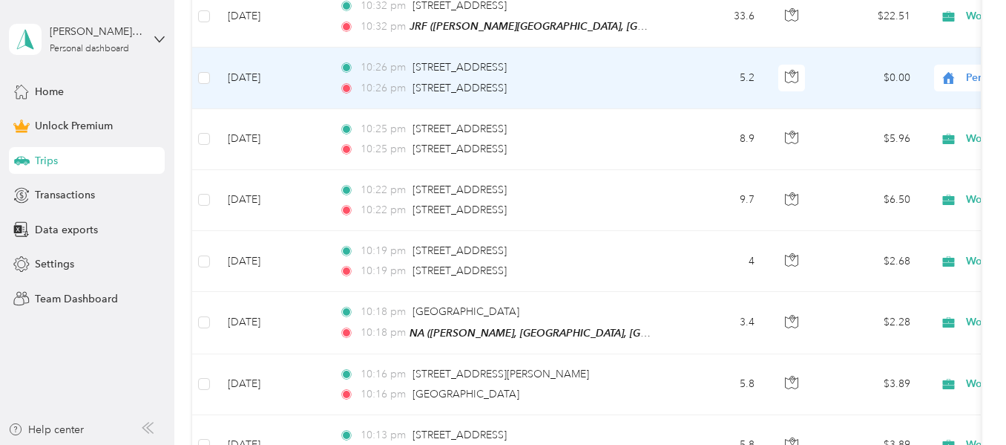
click at [926, 85] on ol "Work Personal HealthCare HealthCare Other Charity Medical Moving Commute" at bounding box center [914, 172] width 184 height 208
click at [960, 70] on span "Personal" at bounding box center [1021, 78] width 162 height 16
click at [930, 79] on span "Work" at bounding box center [927, 81] width 137 height 16
click at [964, 70] on span "Personal" at bounding box center [1021, 78] width 162 height 16
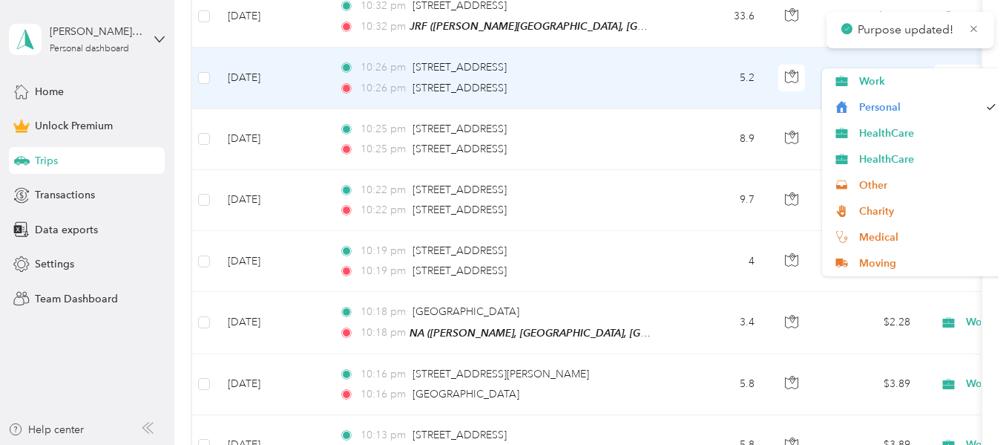
click at [964, 70] on span "Personal" at bounding box center [1021, 78] width 162 height 16
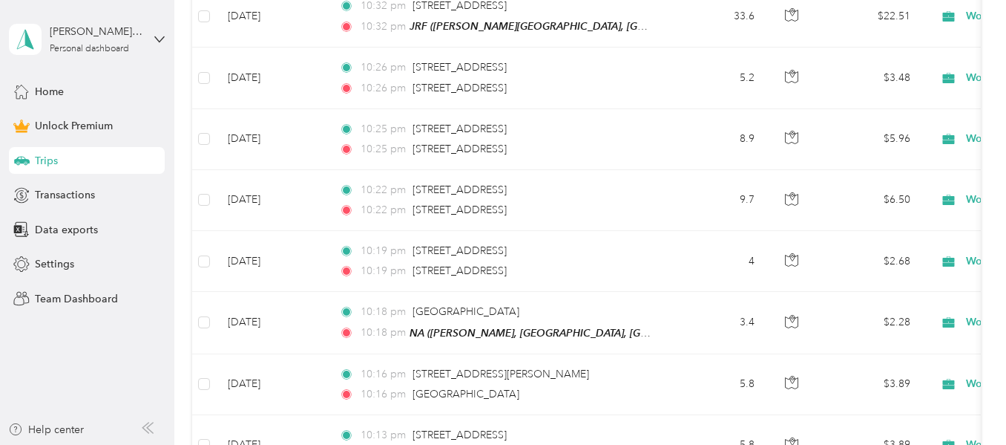
click at [128, 376] on aside "amanda.seigel@outlook.com Personal dashboard Home Unlock Premium Trips Transact…" at bounding box center [87, 222] width 174 height 445
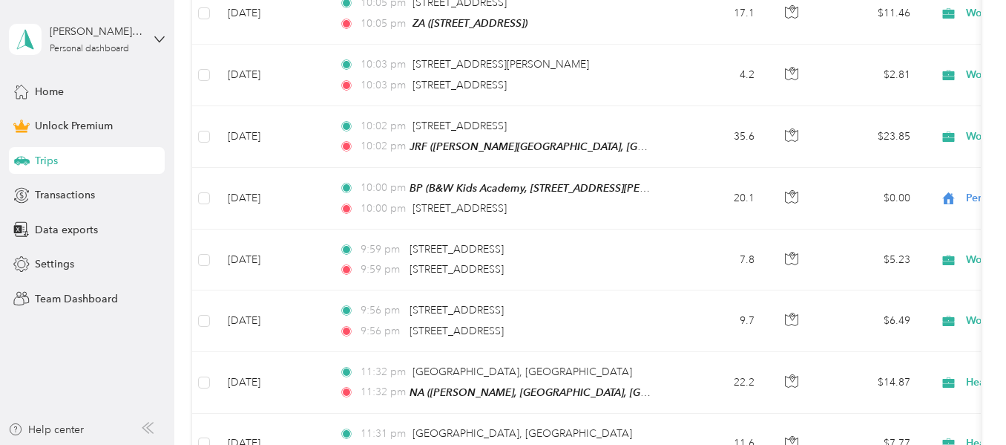
scroll to position [2999, 0]
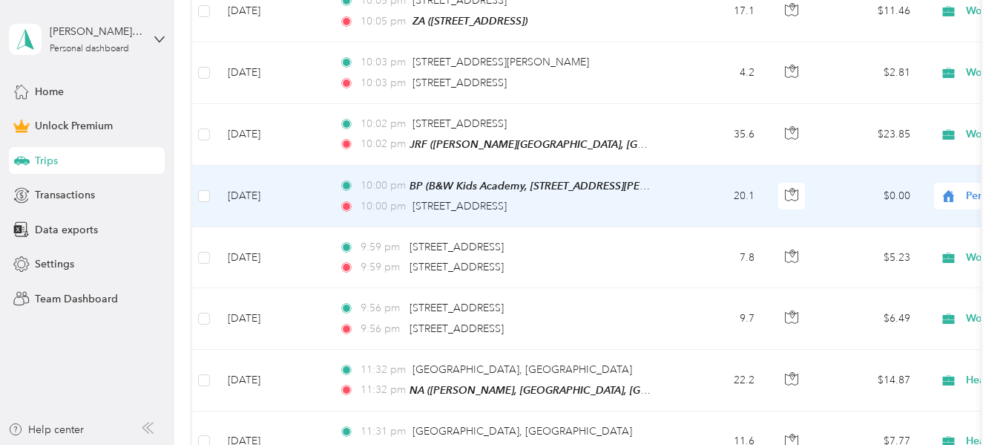
click at [957, 190] on icon at bounding box center [949, 196] width 19 height 12
click at [873, 199] on ol "Work Personal HealthCare HealthCare Other Charity Medical Moving Commute" at bounding box center [914, 284] width 184 height 208
click at [874, 192] on span "Work" at bounding box center [927, 191] width 137 height 16
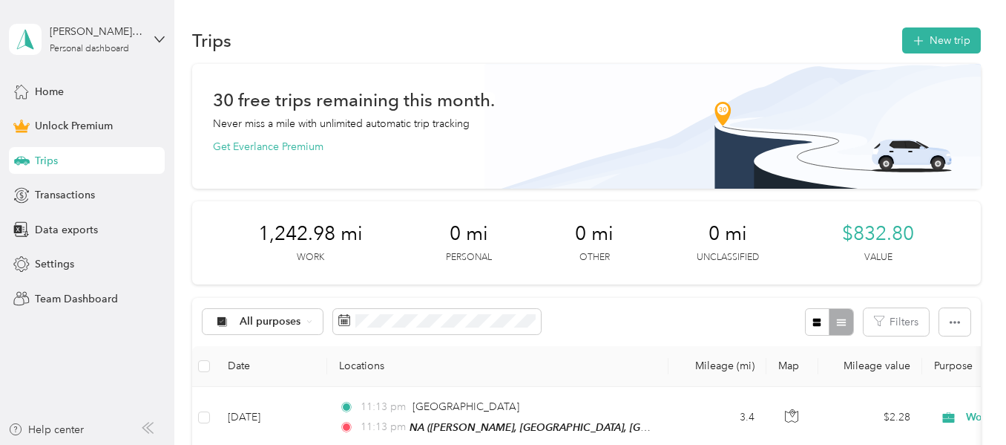
scroll to position [0, 0]
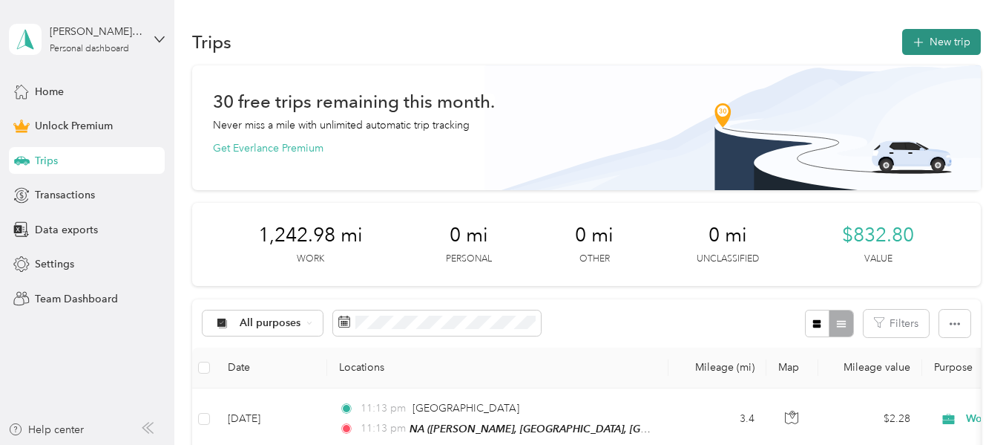
click at [931, 34] on button "New trip" at bounding box center [941, 42] width 79 height 26
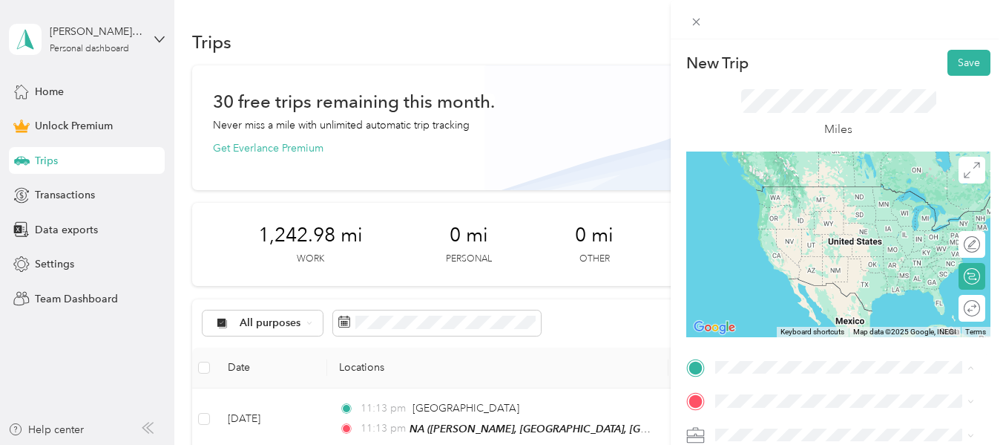
click at [808, 193] on span "[STREET_ADDRESS][US_STATE]" at bounding box center [818, 186] width 148 height 13
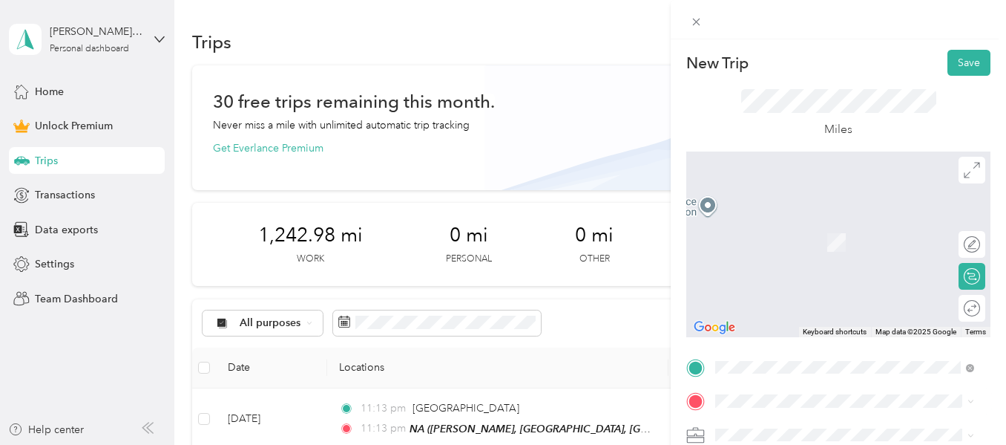
click at [787, 279] on span "Over The Rainbow Child Development Center, [STREET_ADDRESS][GEOGRAPHIC_DATA], […" at bounding box center [854, 258] width 220 height 44
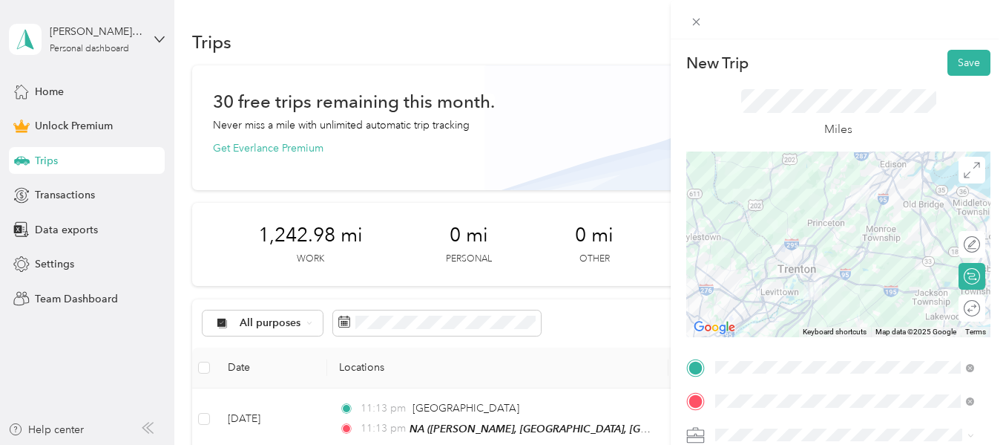
click at [746, 232] on ol "Work Personal HealthCare HealthCare Other Charity Medical Moving Commute" at bounding box center [844, 314] width 269 height 208
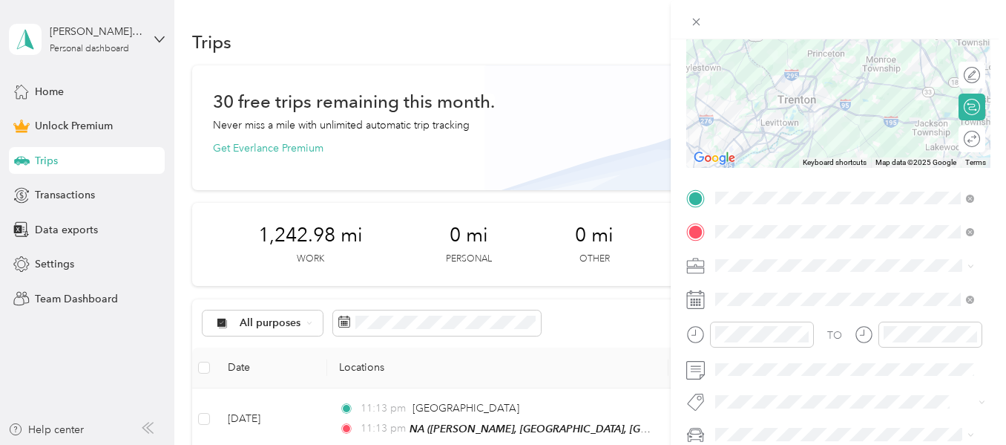
scroll to position [223, 0]
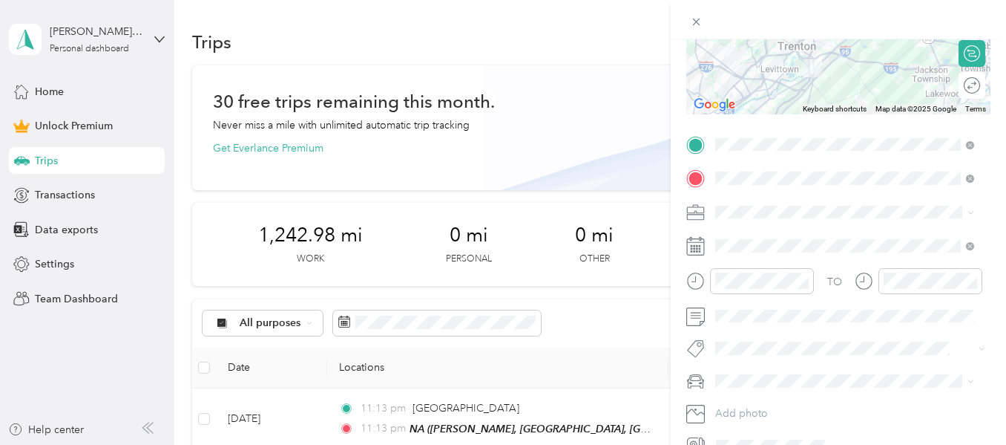
click at [756, 232] on div "Work" at bounding box center [845, 237] width 249 height 16
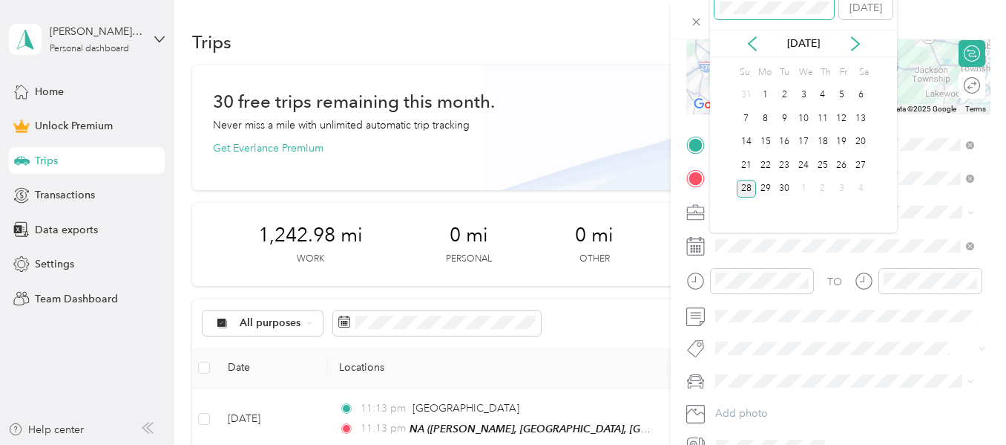
click at [707, 444] on div "New Trip Save This trip cannot be edited because it is either under review, app…" at bounding box center [499, 445] width 999 height 0
click at [768, 122] on div "7" at bounding box center [765, 118] width 19 height 19
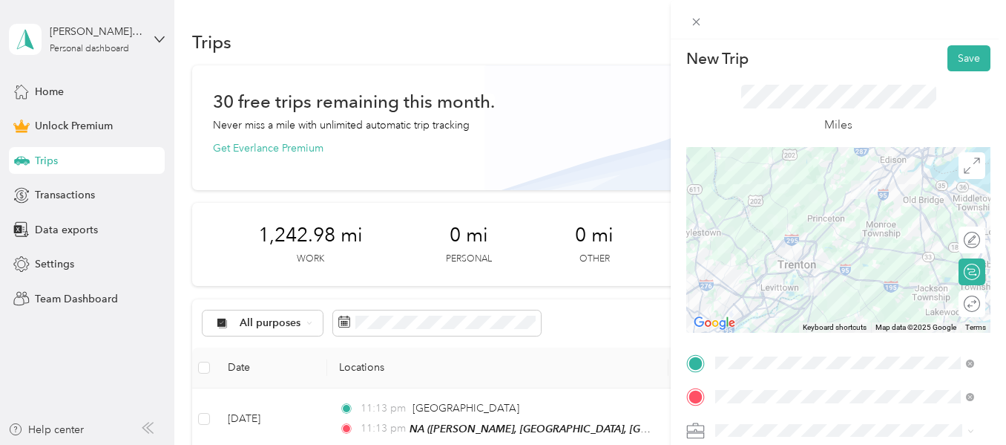
scroll to position [0, 0]
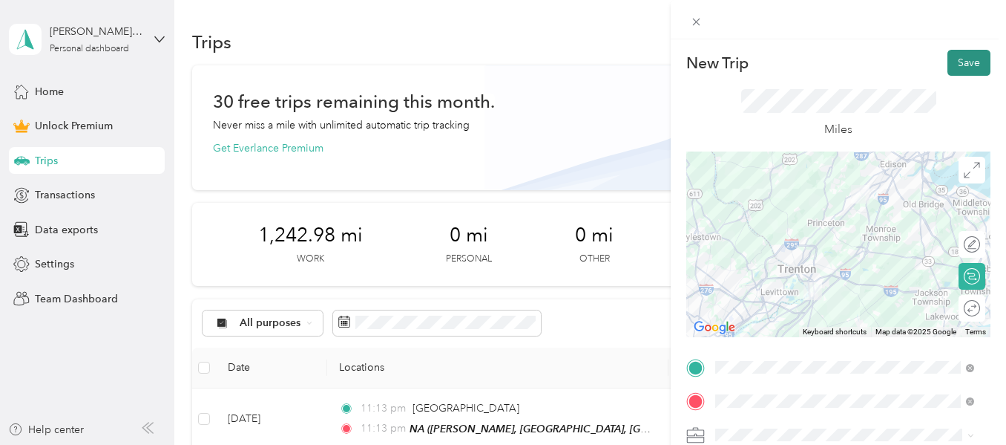
click at [961, 56] on button "Save" at bounding box center [969, 63] width 43 height 26
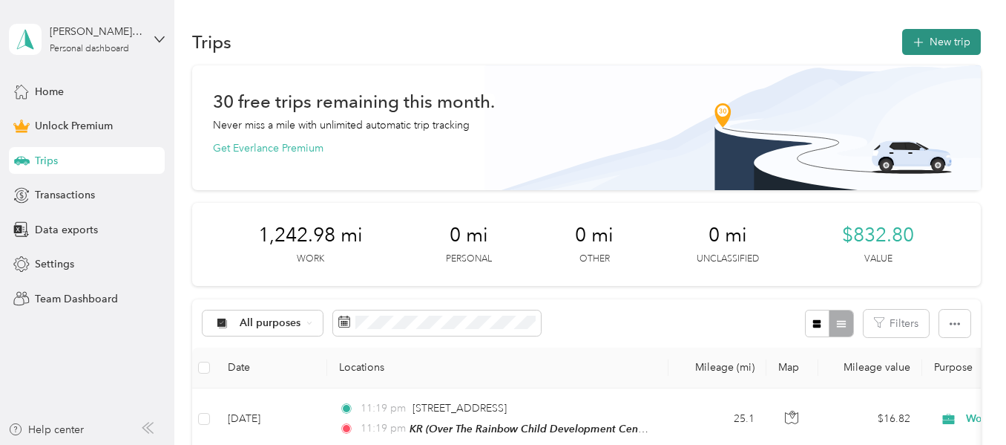
click at [943, 45] on button "New trip" at bounding box center [941, 42] width 79 height 26
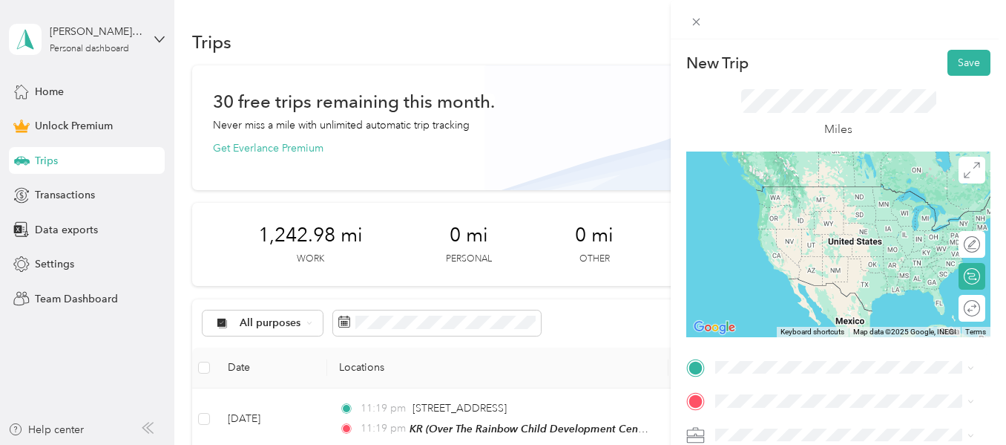
click at [858, 232] on div "KR Over The Rainbow Child Development Center, [STREET_ADDRESS][GEOGRAPHIC_DATA]…" at bounding box center [857, 214] width 226 height 62
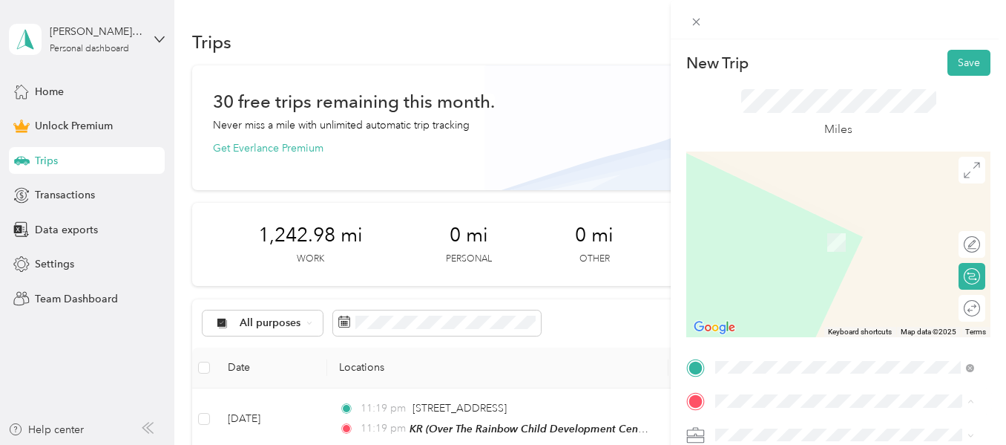
click at [784, 227] on span "[STREET_ADDRESS][US_STATE]" at bounding box center [818, 220] width 148 height 13
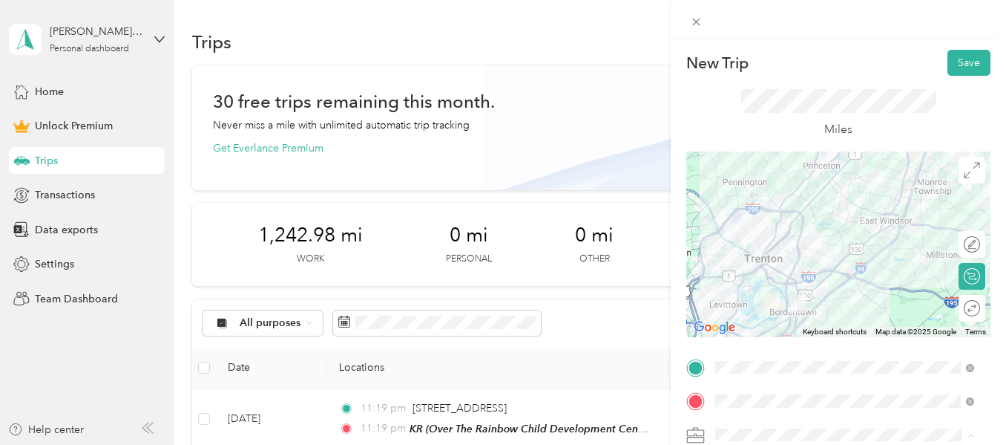
click at [739, 223] on span "Work" at bounding box center [733, 226] width 25 height 13
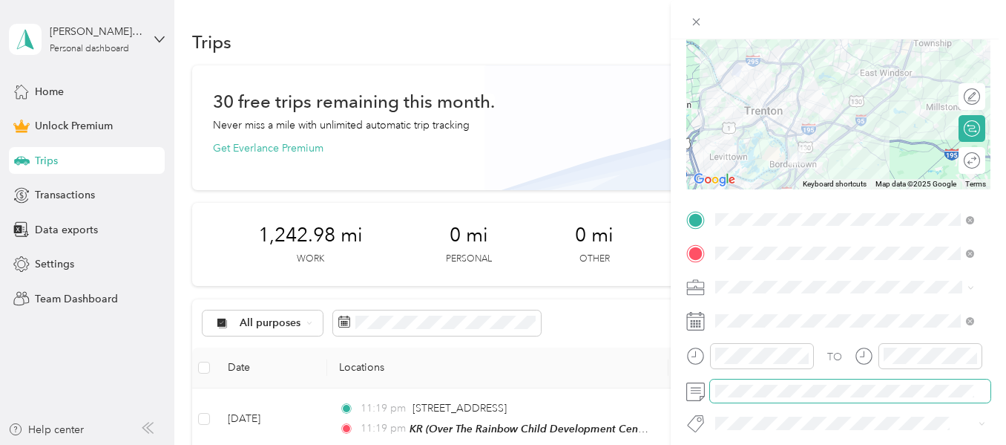
scroll to position [148, 0]
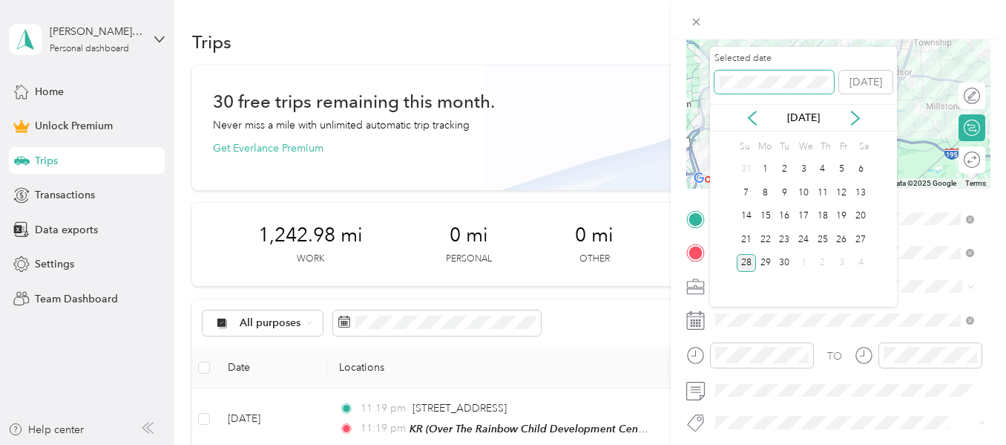
click at [640, 444] on div "New Trip Save This trip cannot be edited because it is either under review, app…" at bounding box center [499, 445] width 999 height 0
click at [768, 192] on div "7" at bounding box center [765, 192] width 19 height 19
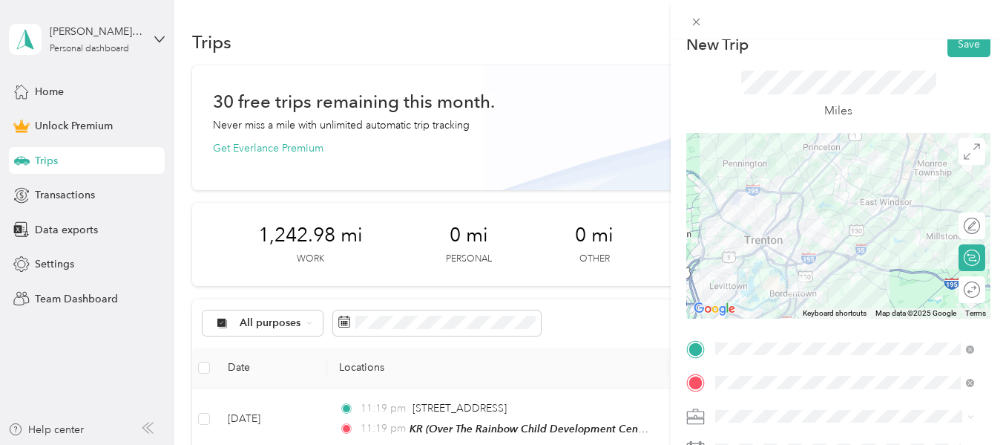
scroll to position [0, 0]
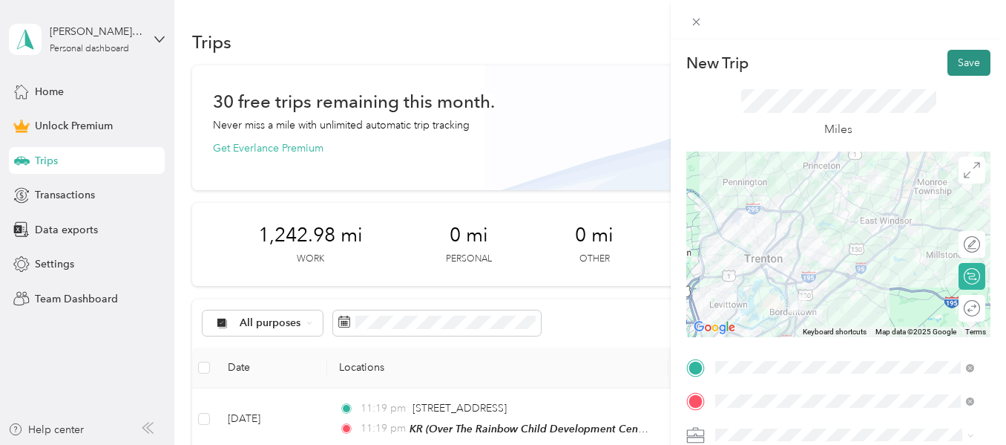
click at [972, 56] on button "Save" at bounding box center [969, 63] width 43 height 26
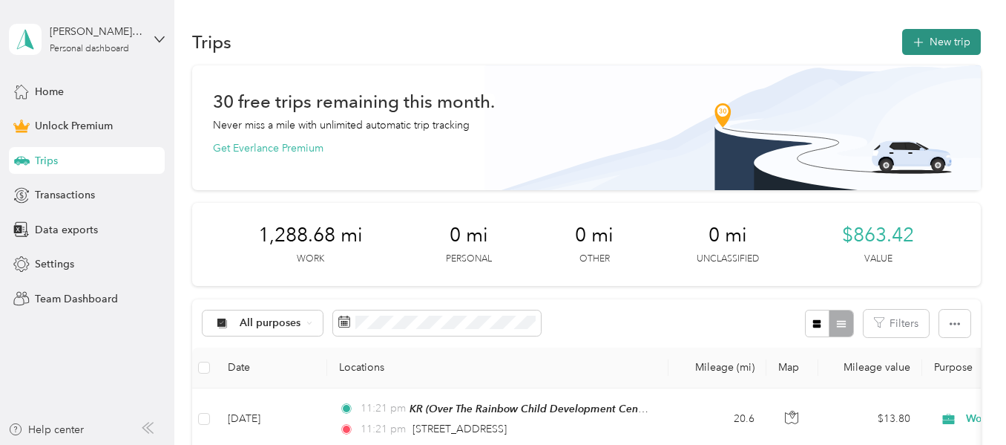
click at [944, 44] on button "New trip" at bounding box center [941, 42] width 79 height 26
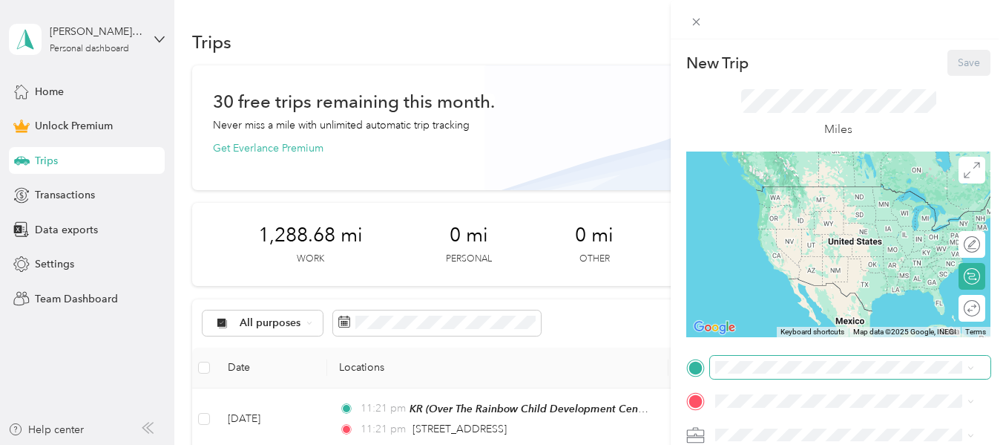
click at [761, 373] on span at bounding box center [850, 367] width 281 height 24
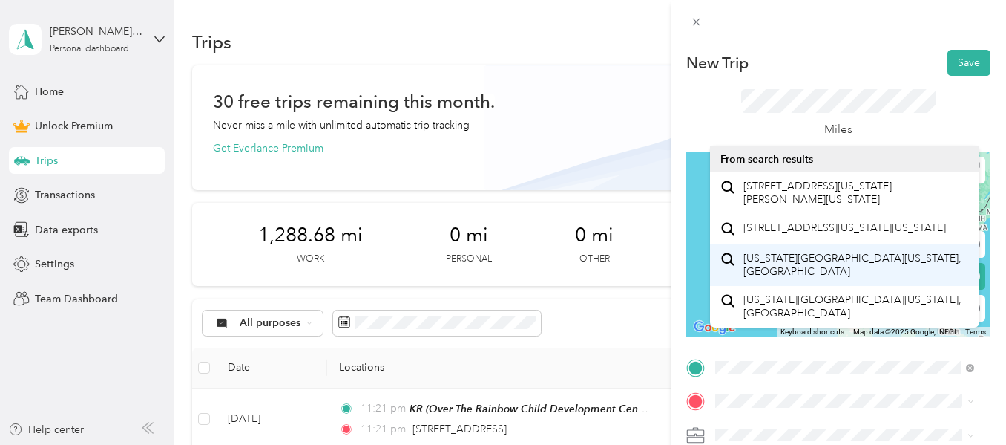
click at [862, 278] on span "[US_STATE][GEOGRAPHIC_DATA][US_STATE], [GEOGRAPHIC_DATA]" at bounding box center [857, 265] width 226 height 26
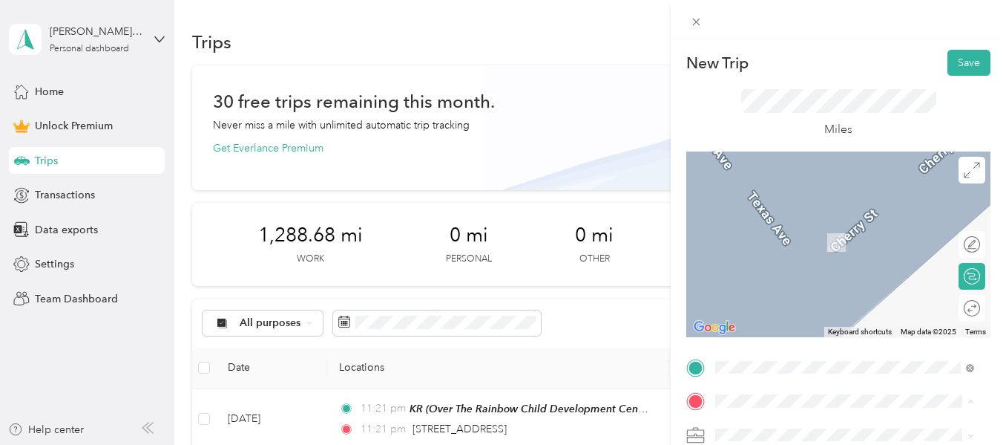
click at [779, 423] on span at bounding box center [850, 435] width 281 height 24
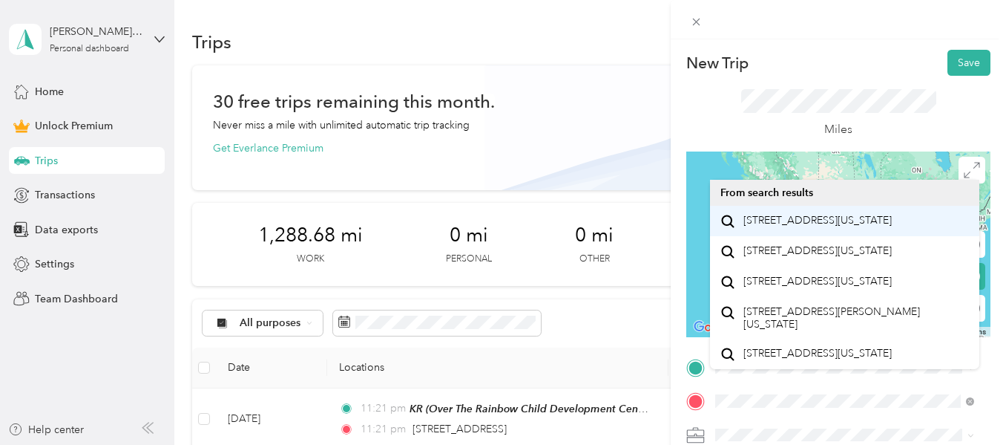
click at [825, 227] on span "3754 US Route 1 Monmouth Junction, New Jersey 08852, United States" at bounding box center [818, 220] width 148 height 13
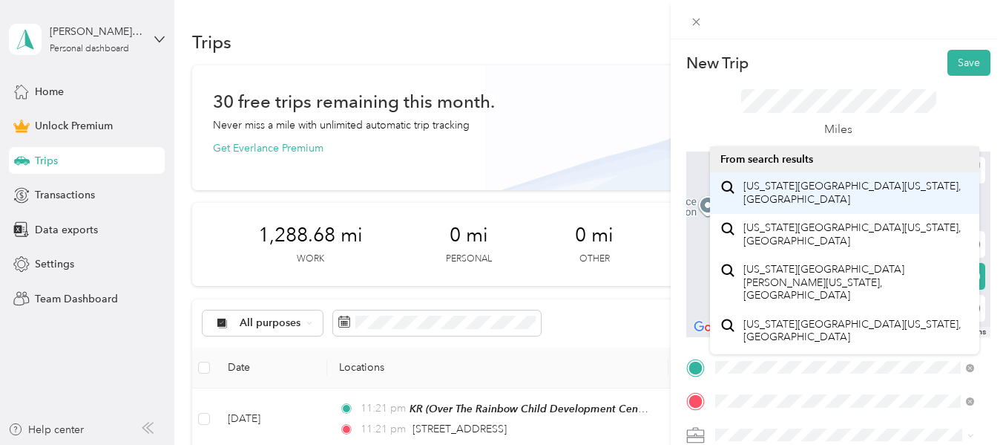
click at [885, 206] on span "Texas Avenue Monmouth Junction, New Jersey 08852, United States" at bounding box center [857, 193] width 226 height 26
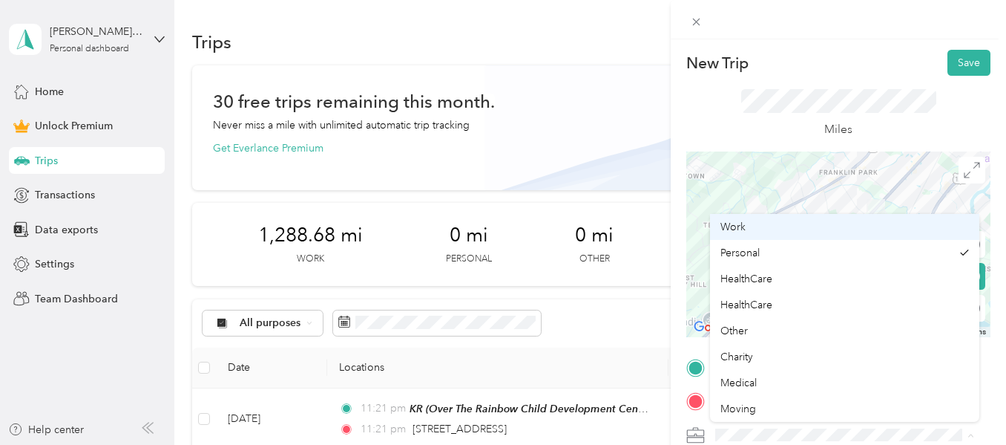
click at [801, 228] on div "Work" at bounding box center [845, 227] width 249 height 16
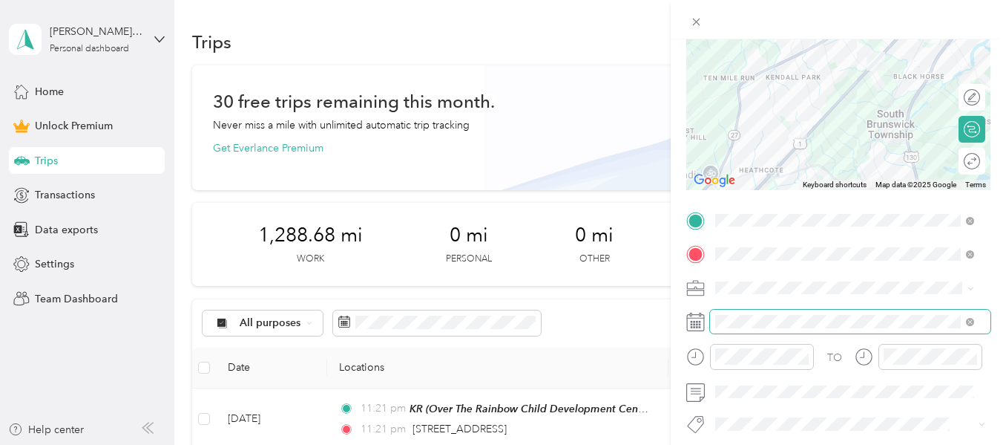
scroll to position [148, 0]
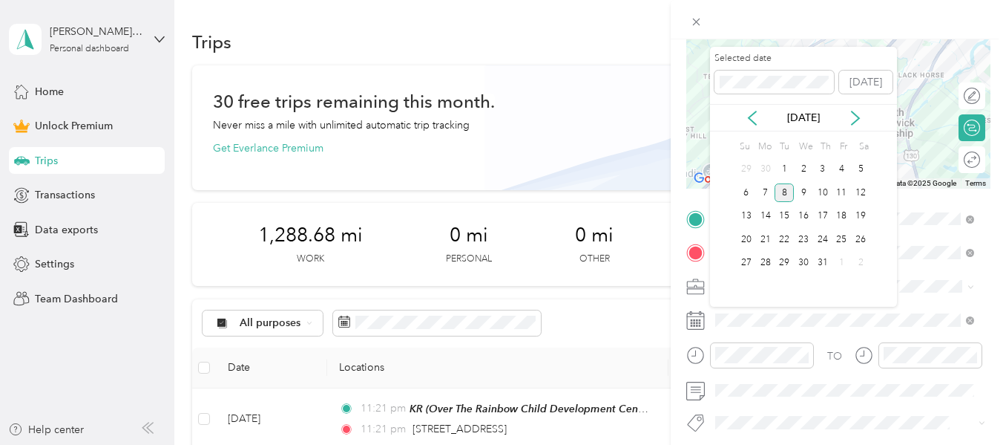
click at [783, 193] on div "8" at bounding box center [784, 192] width 19 height 19
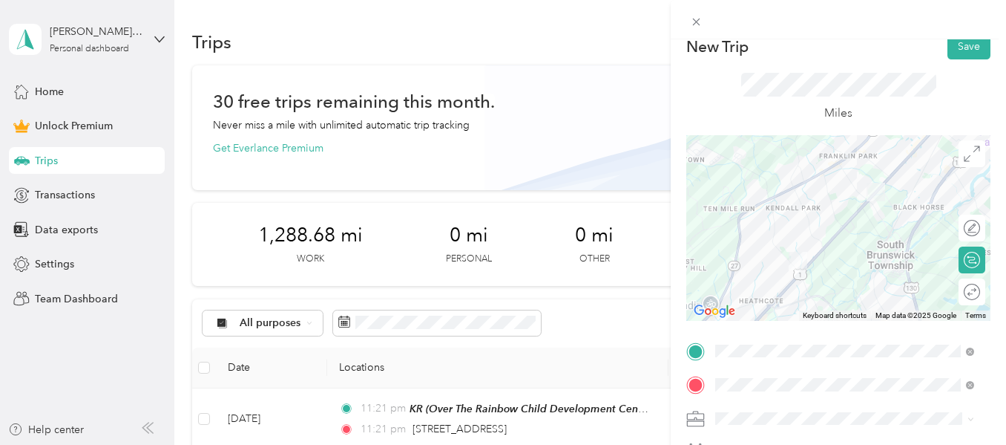
scroll to position [0, 0]
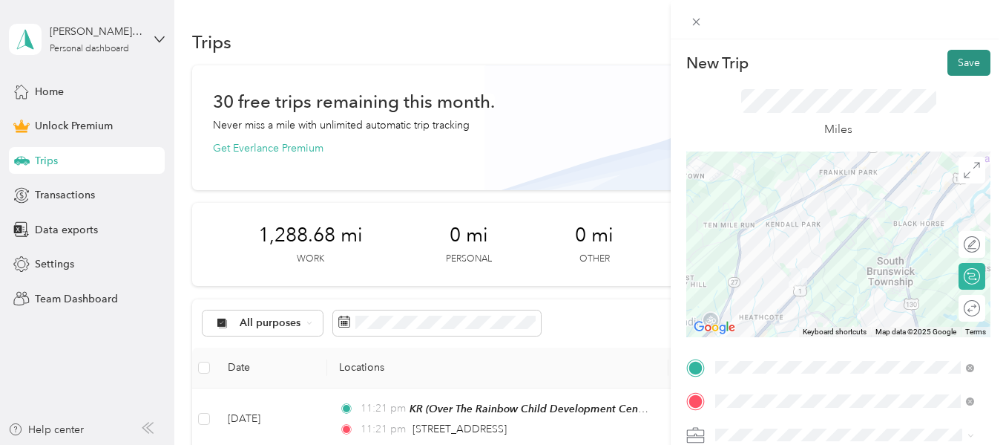
click at [966, 60] on button "Save" at bounding box center [969, 63] width 43 height 26
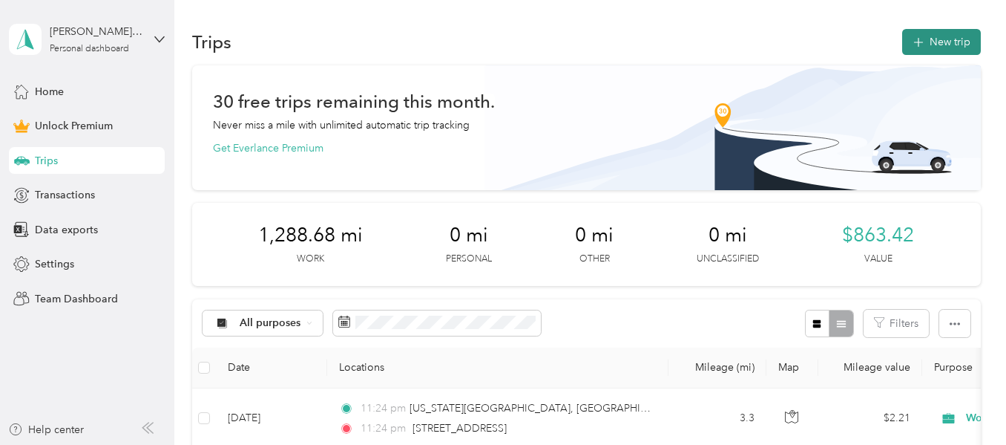
click at [913, 42] on icon "button" at bounding box center [918, 42] width 17 height 17
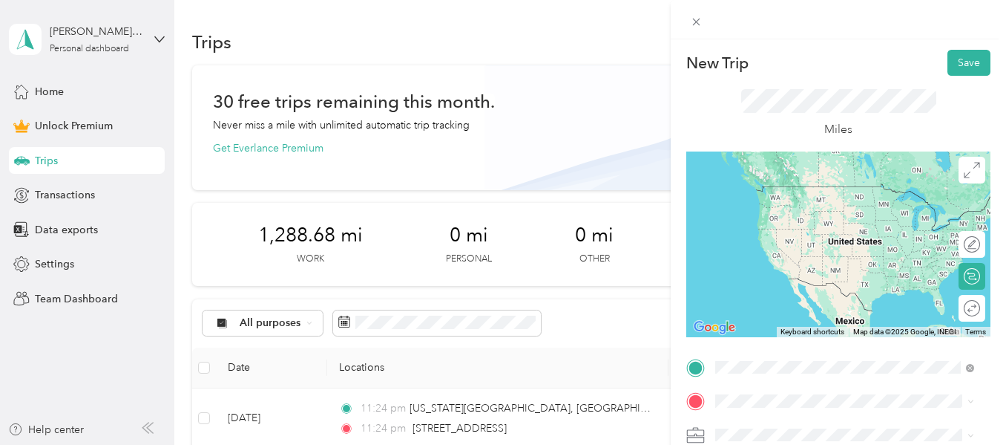
click at [817, 193] on span "3754 US Route 1 Monmouth Junction, New Jersey 08852, United States" at bounding box center [818, 186] width 148 height 13
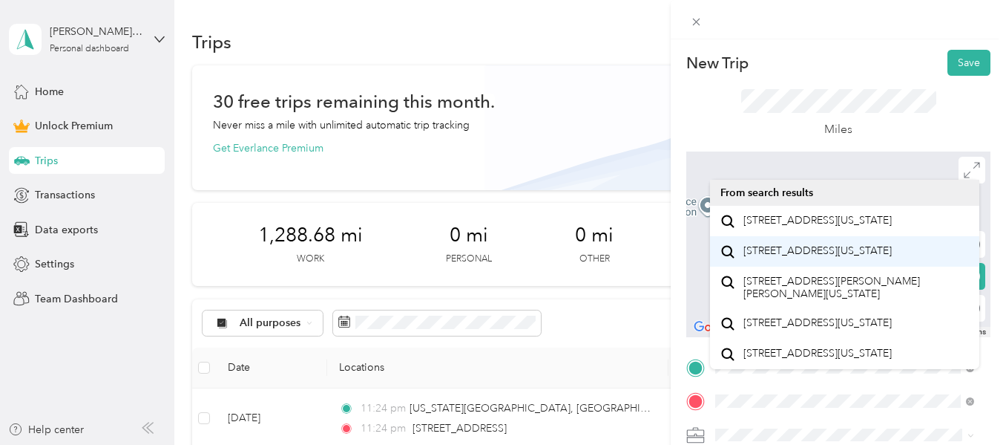
click at [870, 258] on span "53 Heather Court Monmouth Junction, New Jersey 08852, United States" at bounding box center [818, 250] width 148 height 13
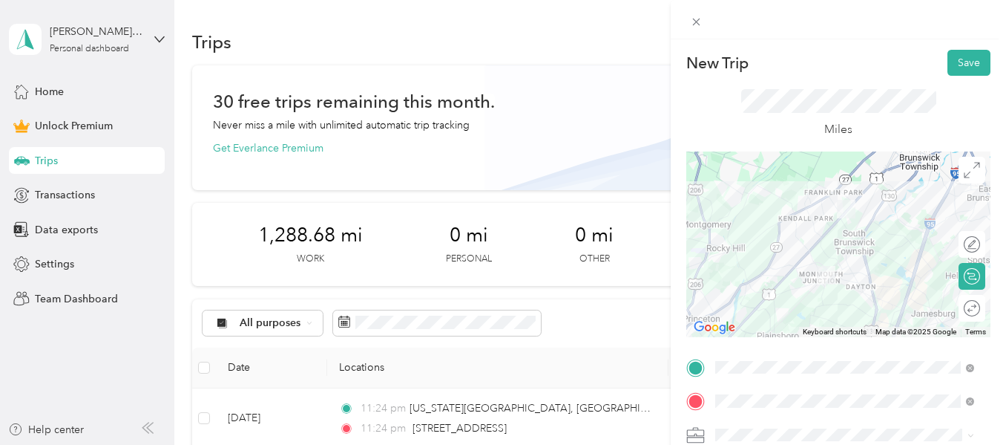
click at [736, 226] on li "Work" at bounding box center [844, 222] width 269 height 26
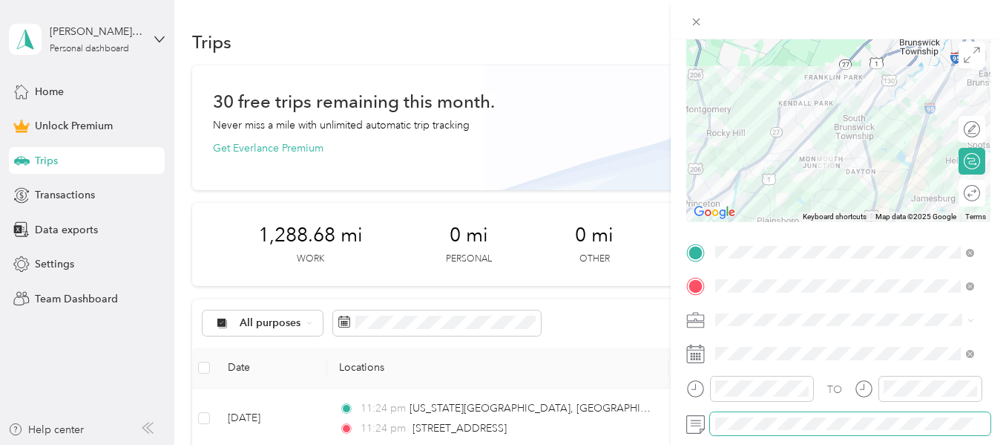
scroll to position [148, 0]
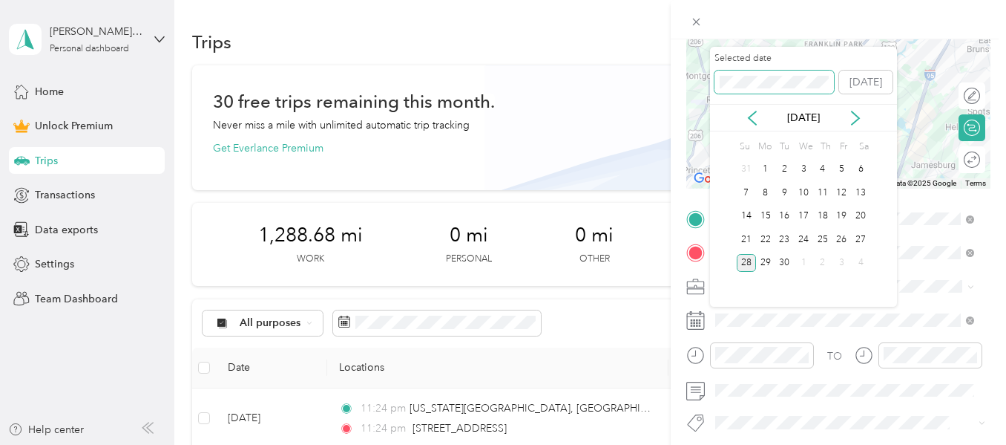
click at [649, 444] on div "New Trip Save This trip cannot be edited because it is either under review, app…" at bounding box center [499, 445] width 999 height 0
click at [784, 189] on div "8" at bounding box center [784, 192] width 19 height 19
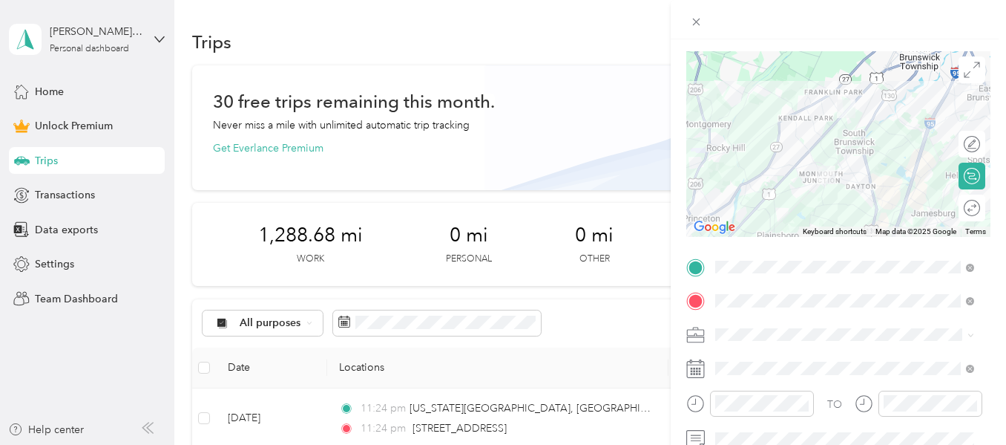
scroll to position [0, 0]
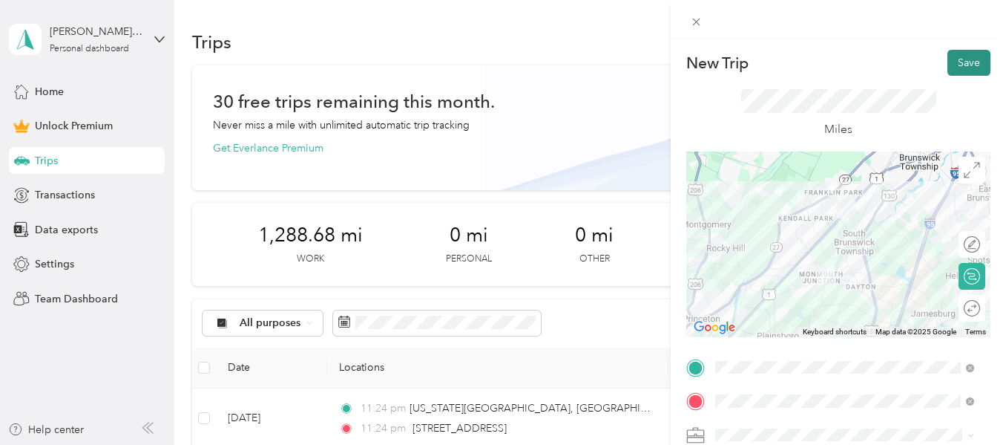
click at [966, 60] on button "Save" at bounding box center [969, 63] width 43 height 26
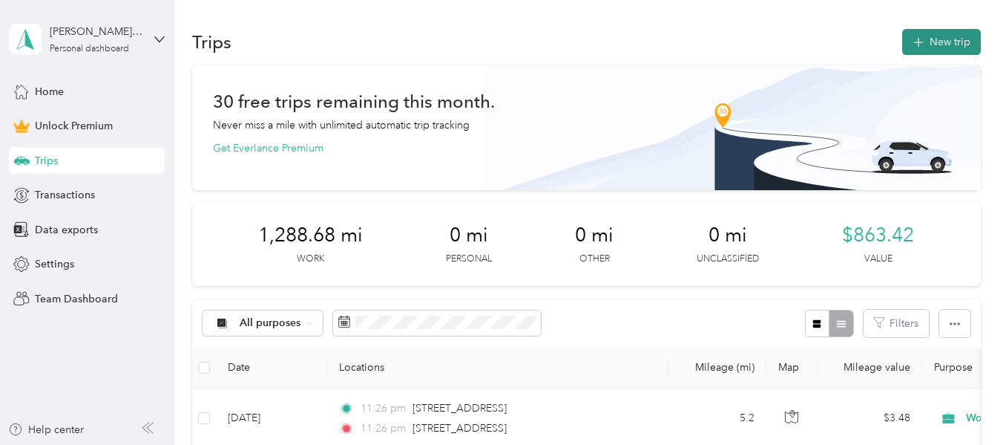
click at [922, 37] on button "New trip" at bounding box center [941, 42] width 79 height 26
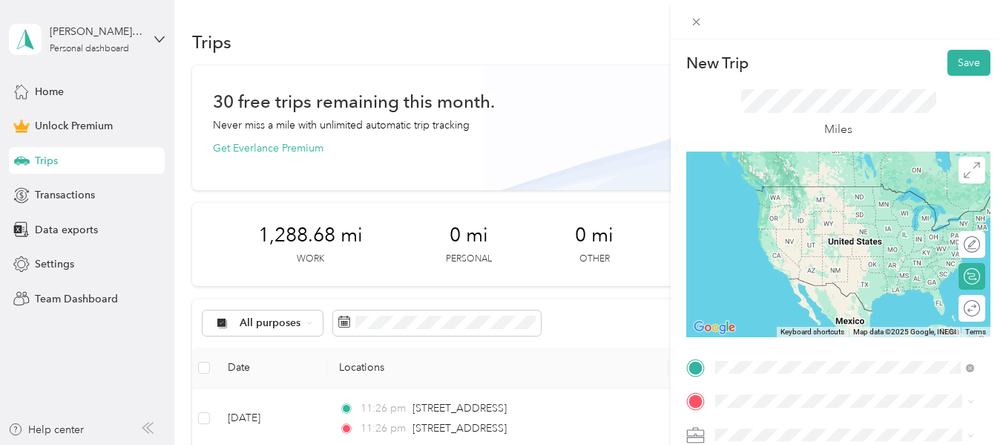
click at [802, 265] on span "53 Heather Court Monmouth Junction, New Jersey 08852, United States" at bounding box center [818, 258] width 148 height 13
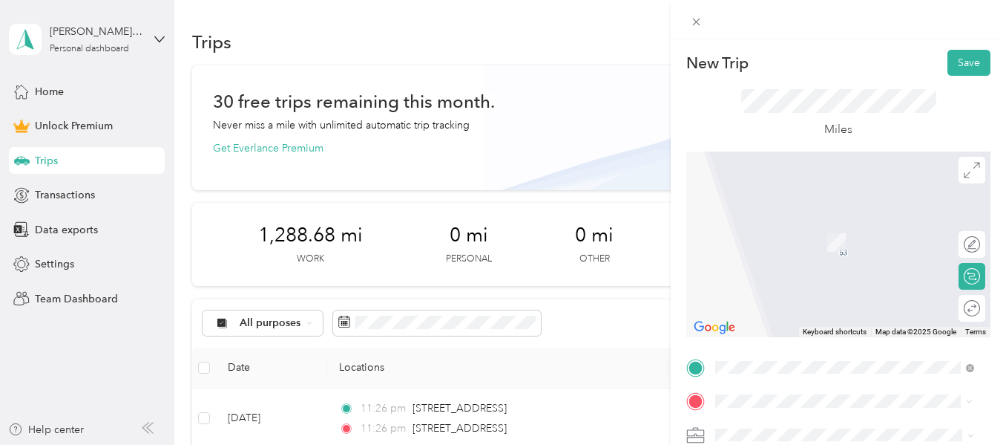
click at [814, 246] on span "Hamilton Health Place Kindercare, 4 Hamilton Health Pl, Trenton, NJ 08690, Unit…" at bounding box center [855, 272] width 223 height 75
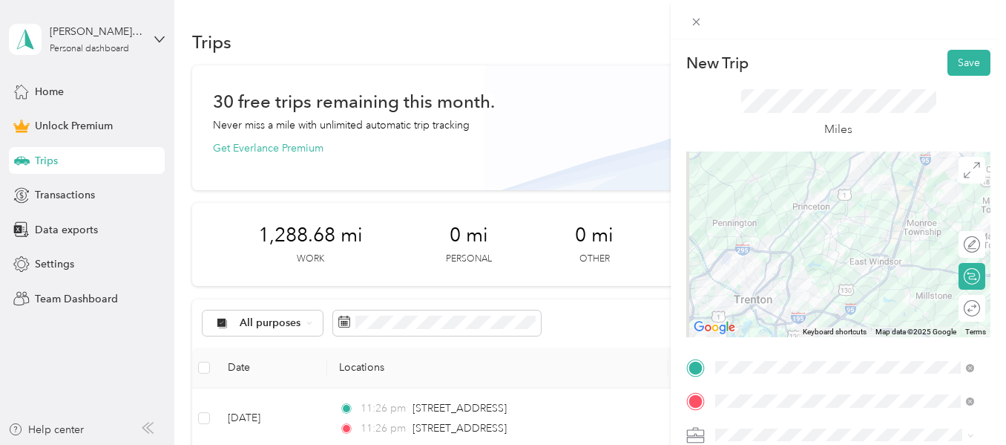
click at [766, 225] on div "Work" at bounding box center [845, 225] width 249 height 16
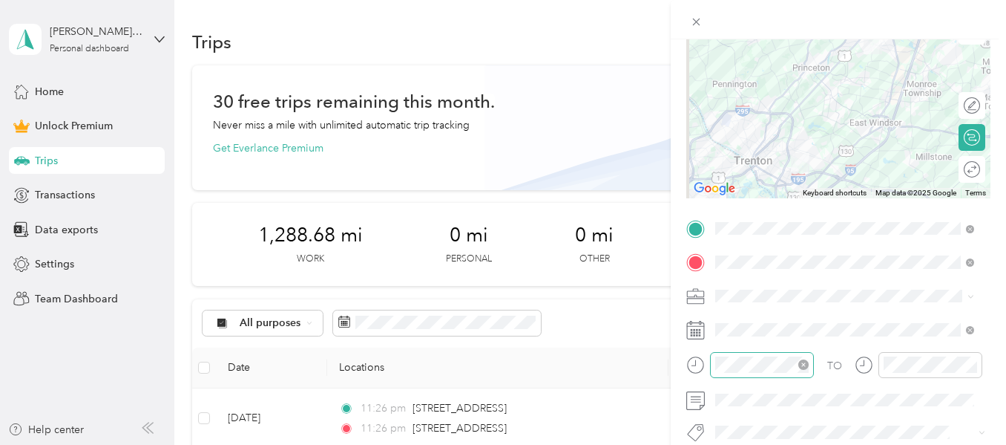
scroll to position [148, 0]
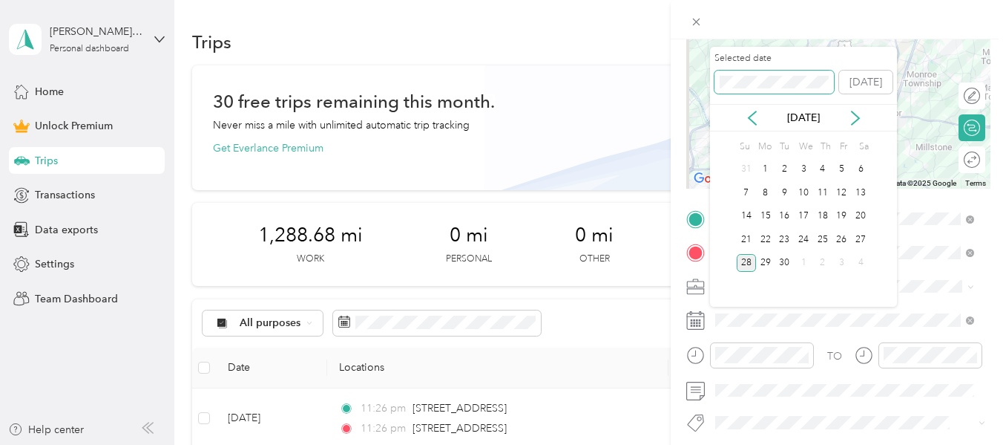
drag, startPoint x: 799, startPoint y: 73, endPoint x: 738, endPoint y: 92, distance: 63.1
click at [738, 92] on span at bounding box center [774, 83] width 119 height 24
click at [782, 195] on div "8" at bounding box center [784, 192] width 19 height 19
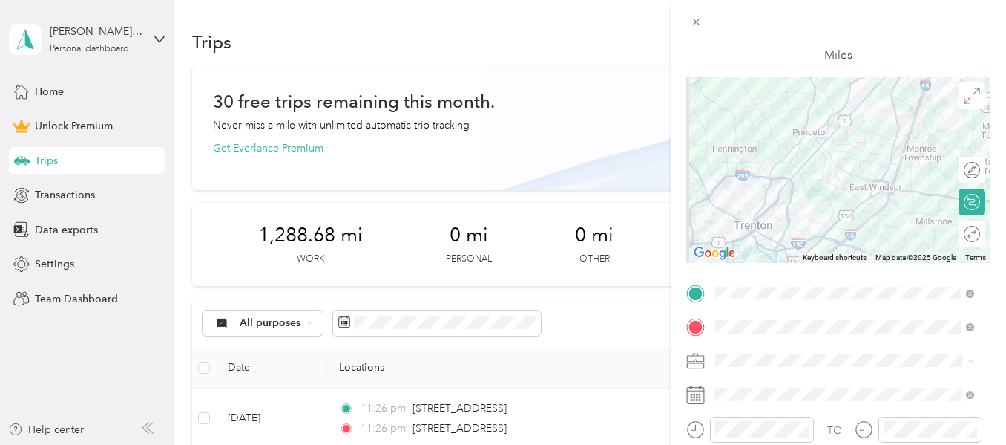
scroll to position [0, 0]
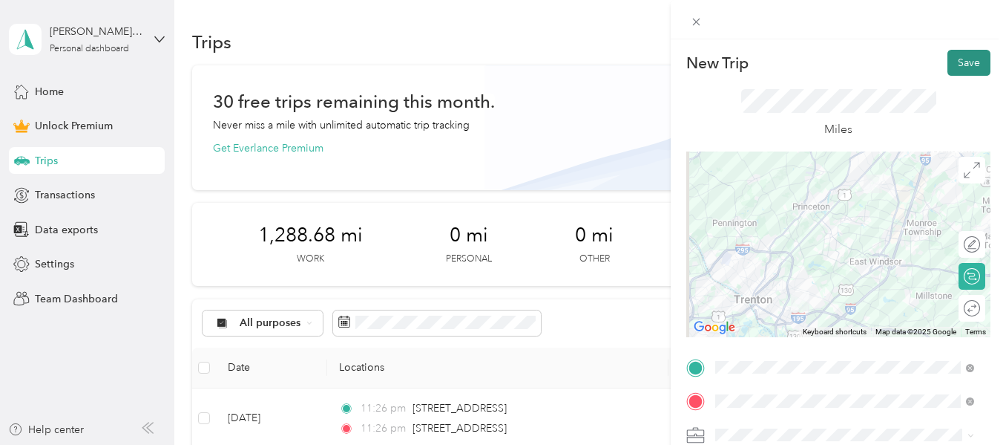
click at [951, 54] on button "Save" at bounding box center [969, 63] width 43 height 26
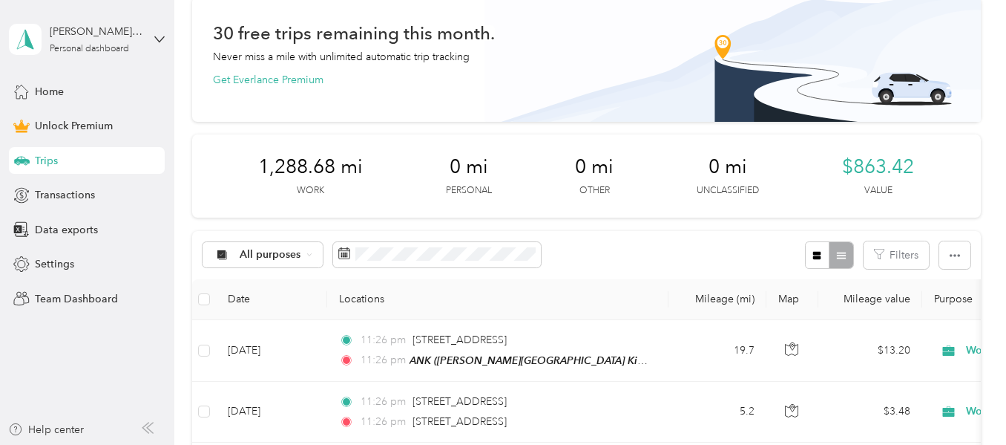
scroll to position [148, 0]
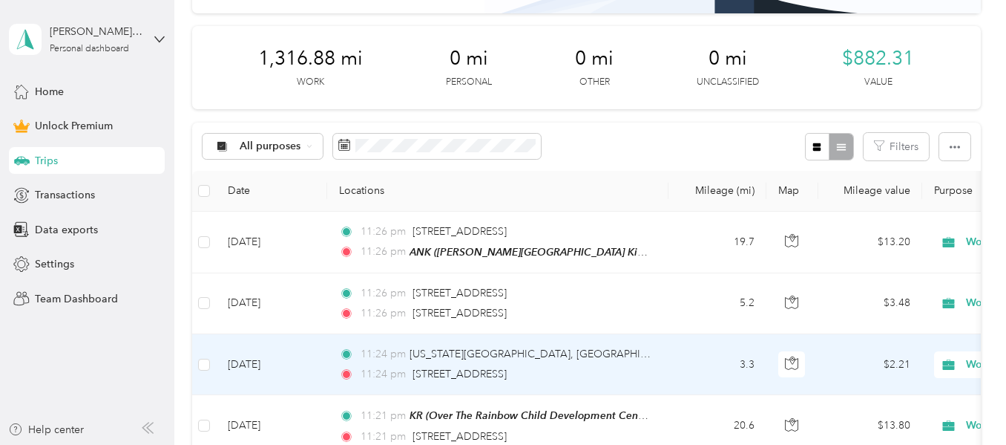
scroll to position [223, 0]
